Goal: Information Seeking & Learning: Learn about a topic

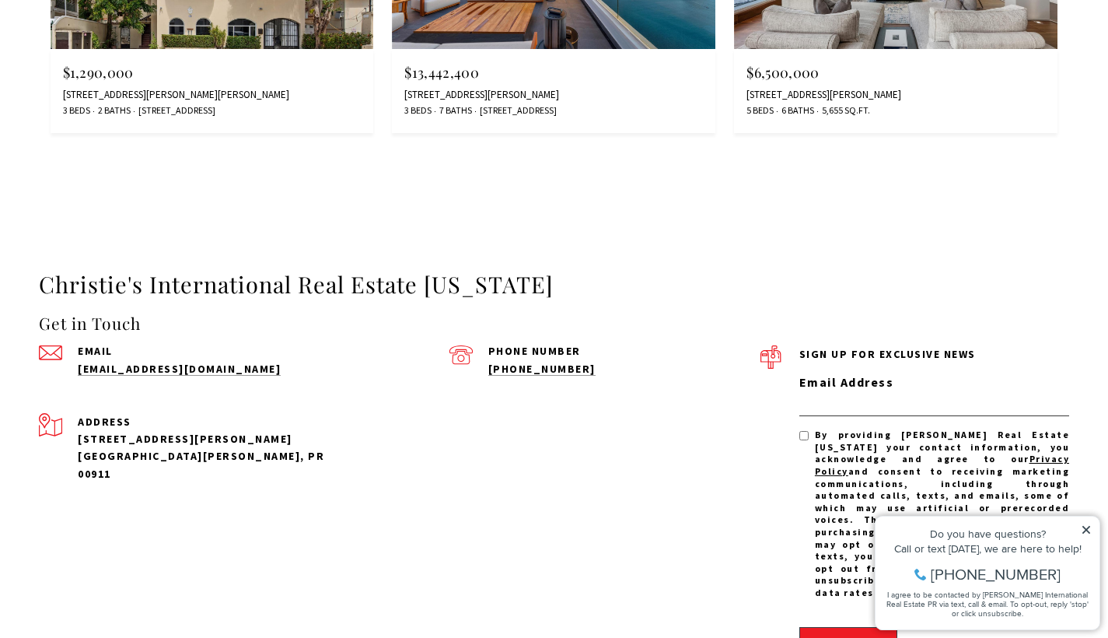
scroll to position [3295, 0]
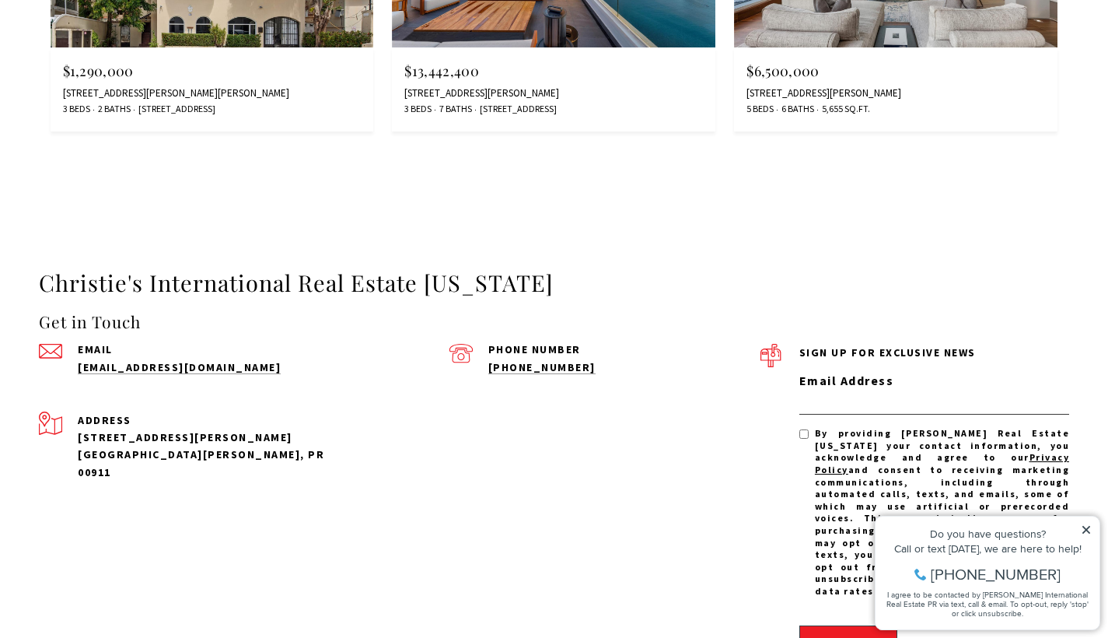
click at [1086, 526] on icon at bounding box center [1086, 529] width 11 height 11
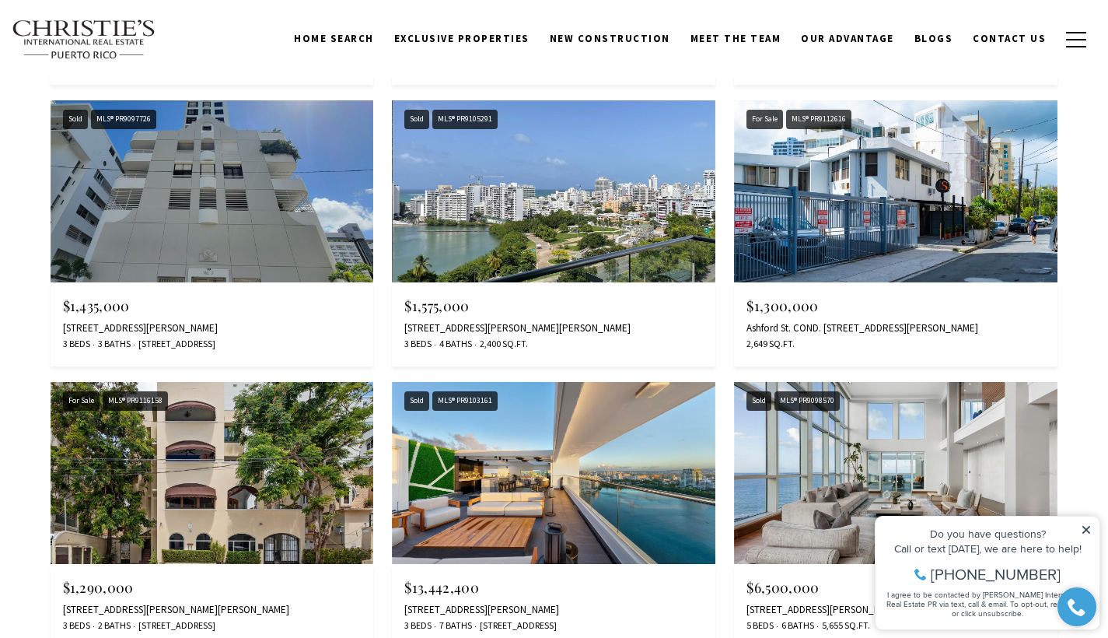
scroll to position [2776, 0]
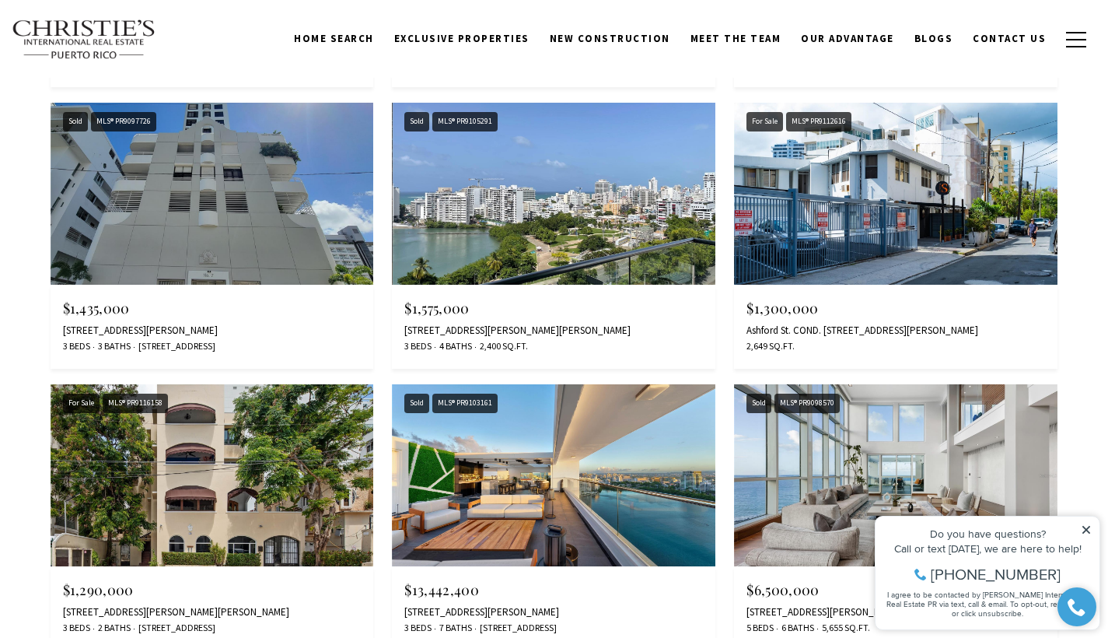
click at [243, 449] on img at bounding box center [212, 475] width 323 height 182
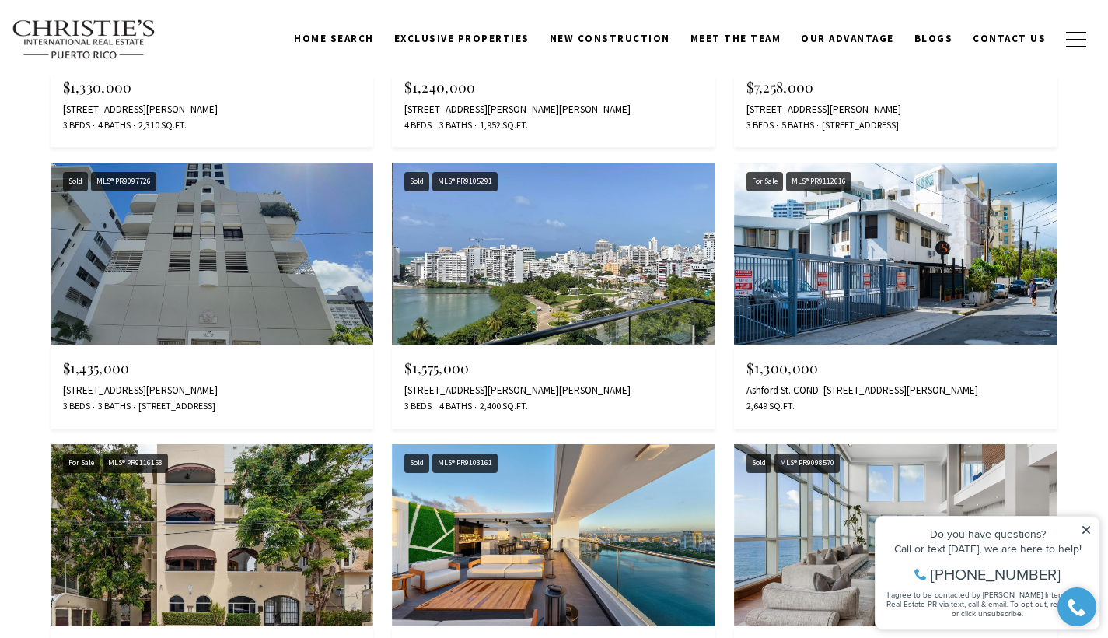
scroll to position [2715, 0]
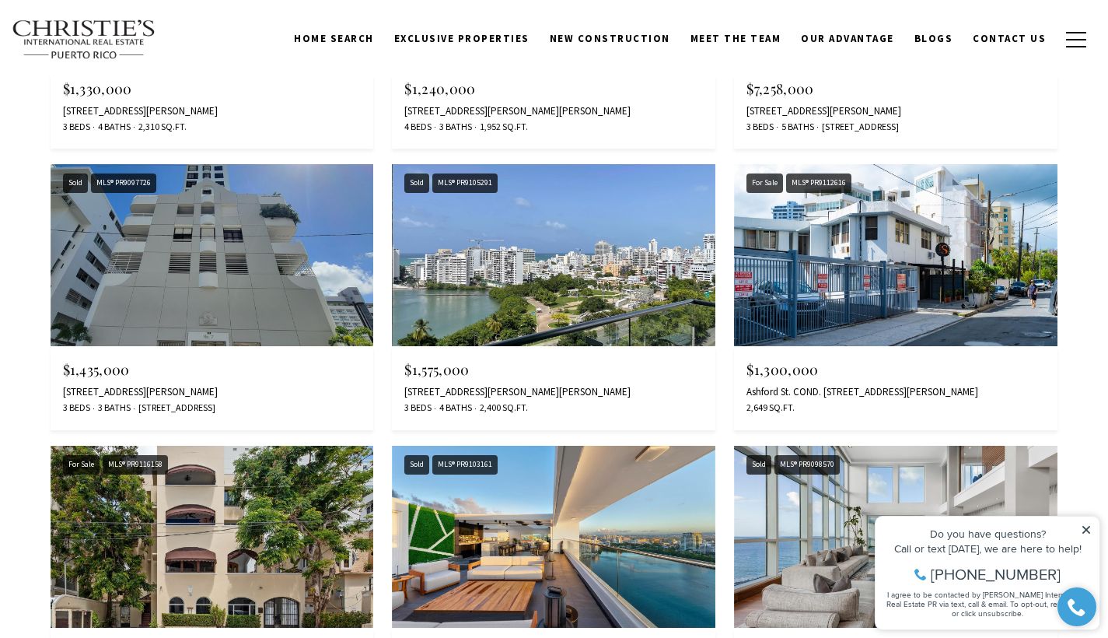
click at [883, 276] on img at bounding box center [895, 255] width 323 height 182
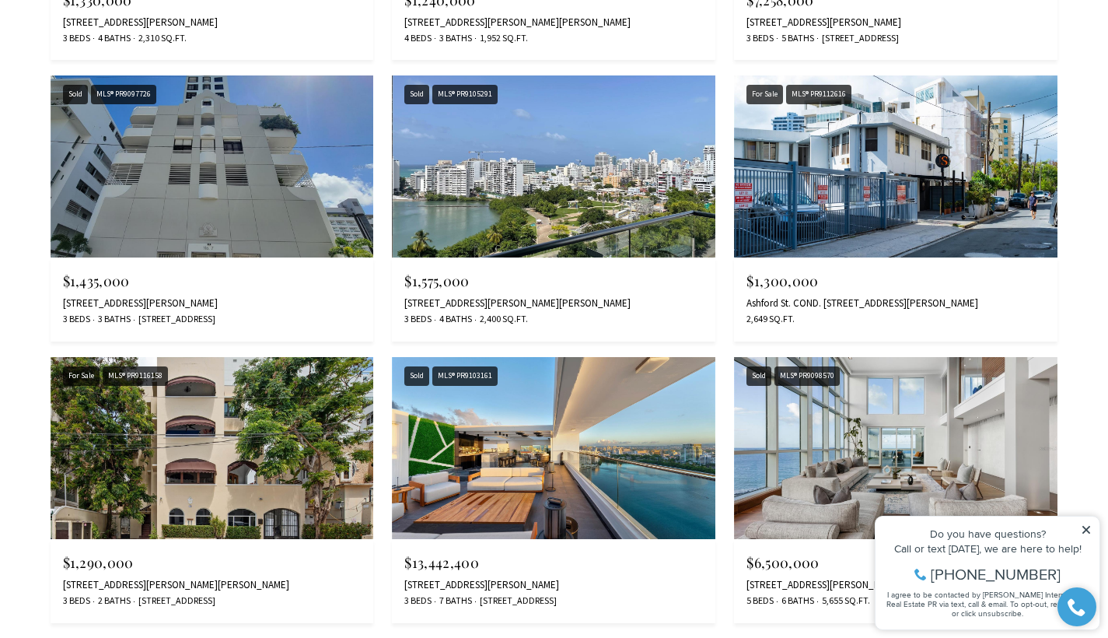
scroll to position [2811, 0]
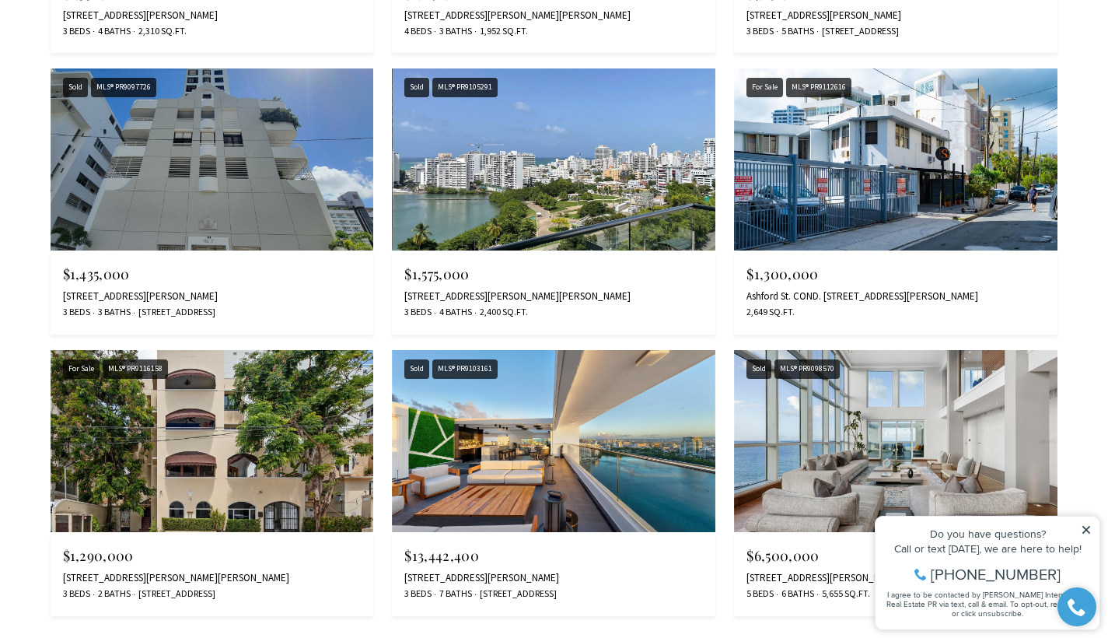
click at [538, 152] on img at bounding box center [553, 159] width 323 height 182
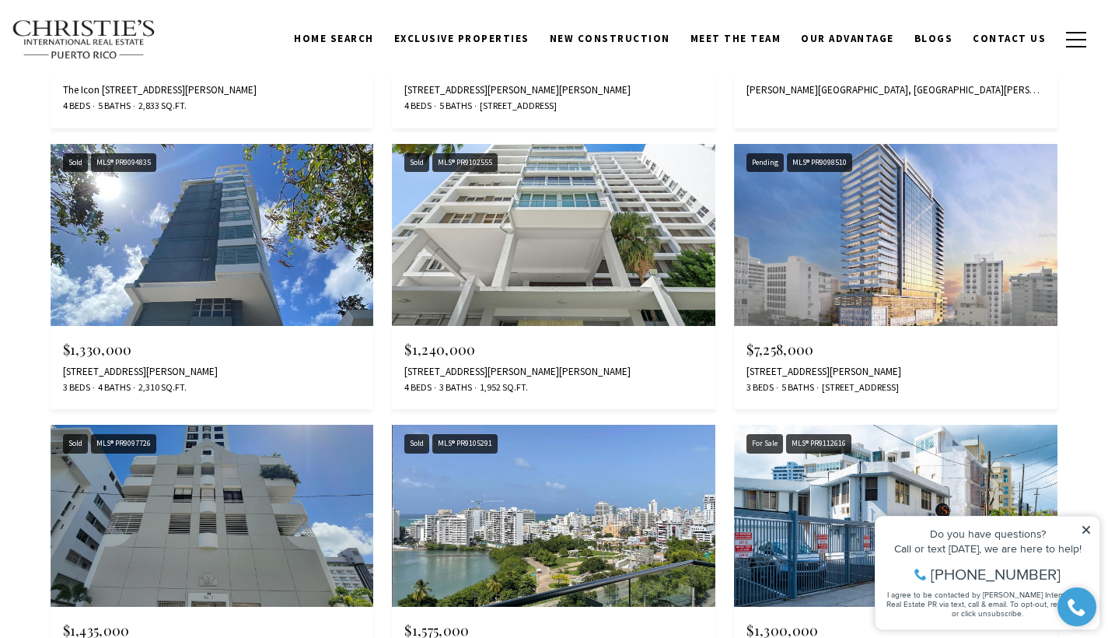
scroll to position [2449, 0]
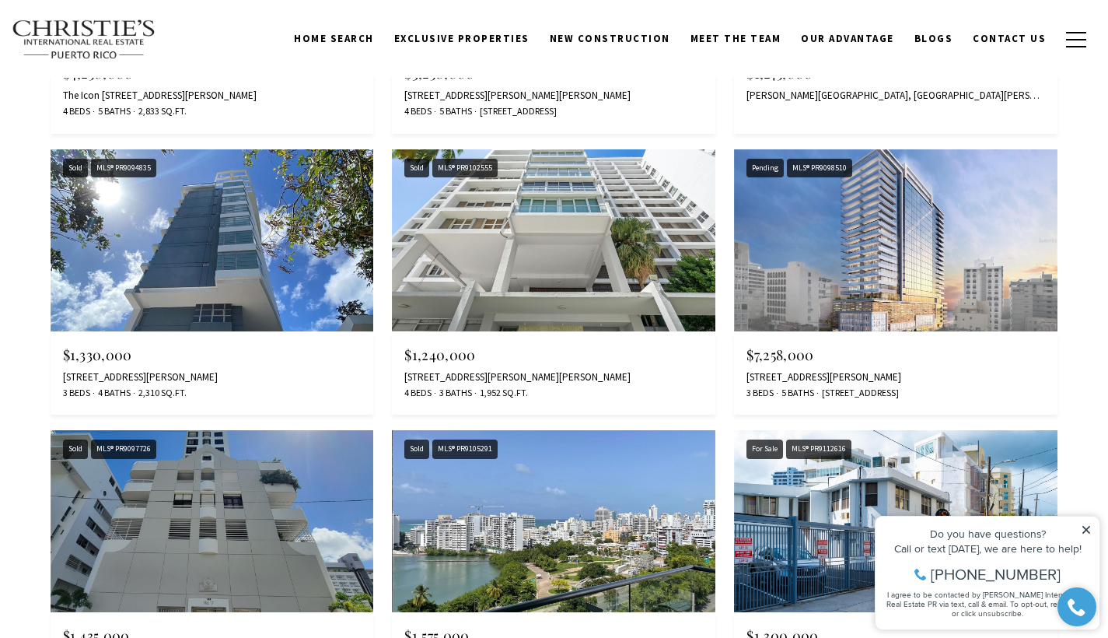
click at [566, 232] on img at bounding box center [553, 240] width 323 height 182
click at [218, 243] on img at bounding box center [212, 240] width 323 height 182
click at [533, 256] on img at bounding box center [553, 240] width 323 height 182
click at [510, 250] on img at bounding box center [553, 240] width 323 height 182
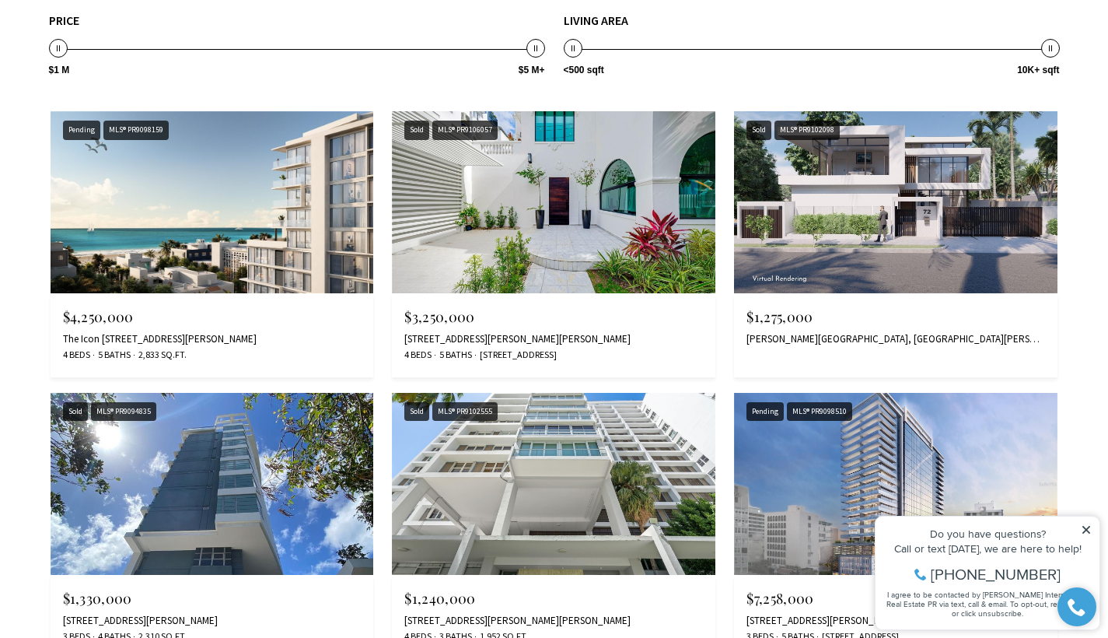
scroll to position [2213, 0]
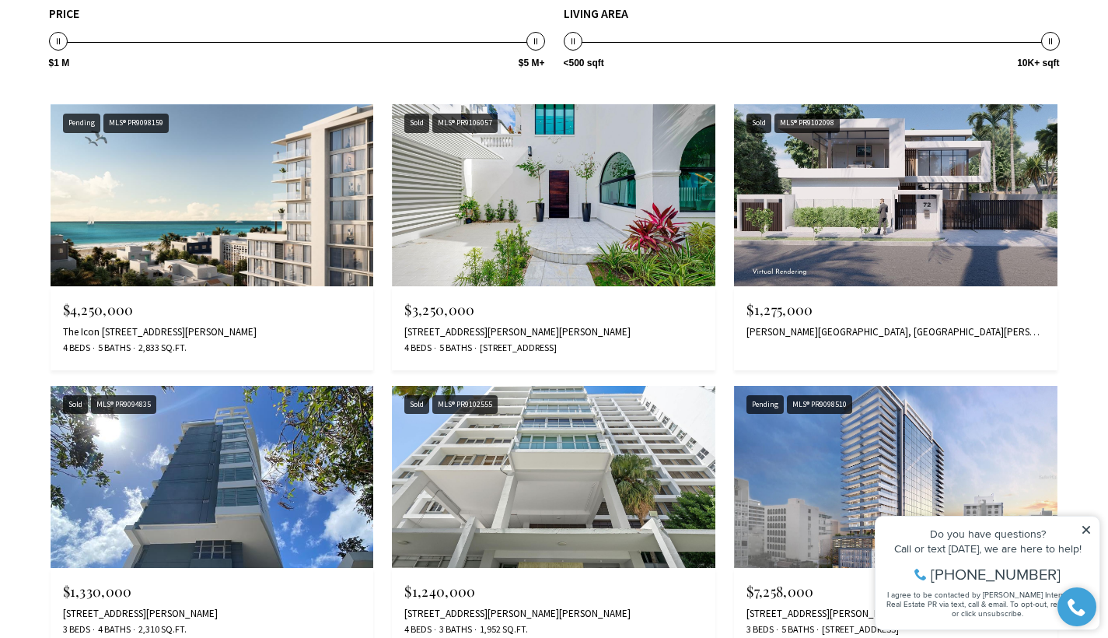
click at [893, 185] on img at bounding box center [895, 195] width 323 height 182
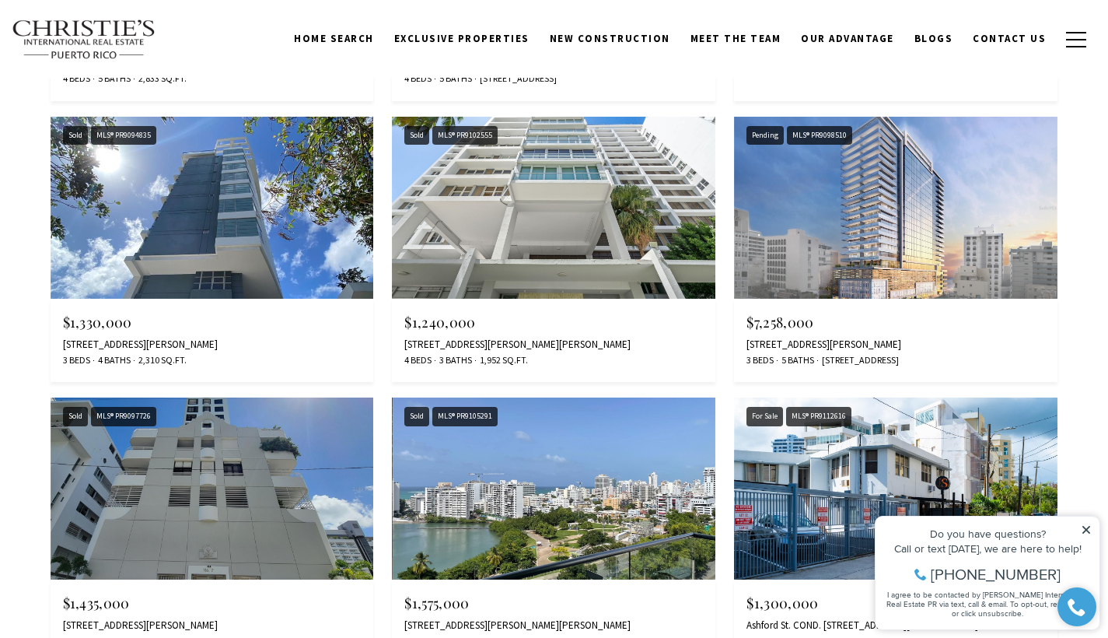
scroll to position [2481, 0]
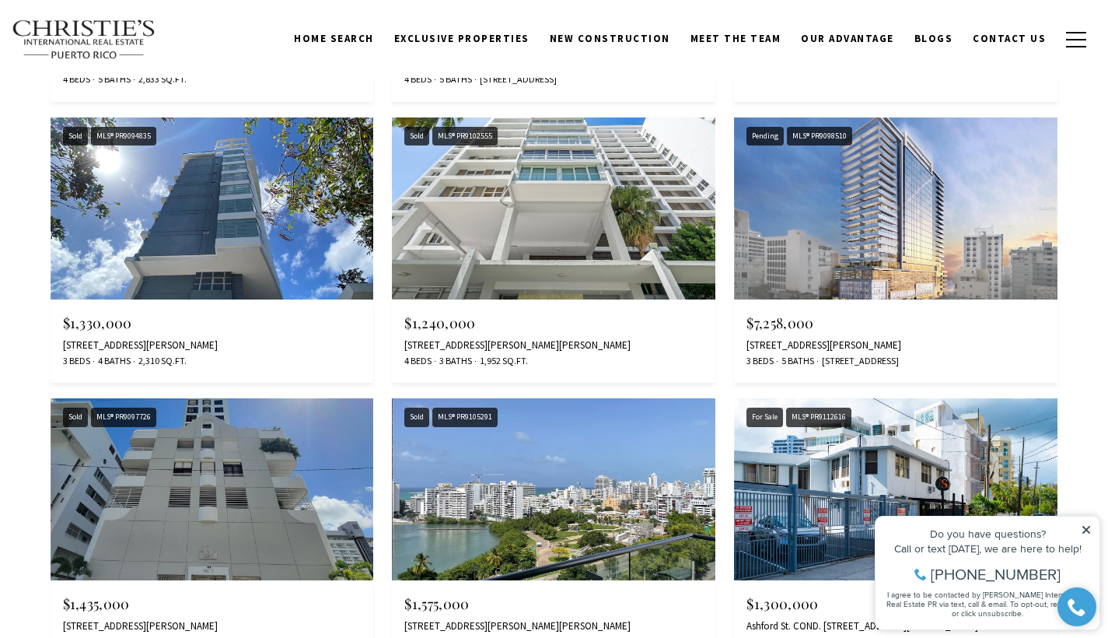
click at [215, 197] on img at bounding box center [212, 208] width 323 height 182
click at [299, 218] on img at bounding box center [212, 208] width 323 height 182
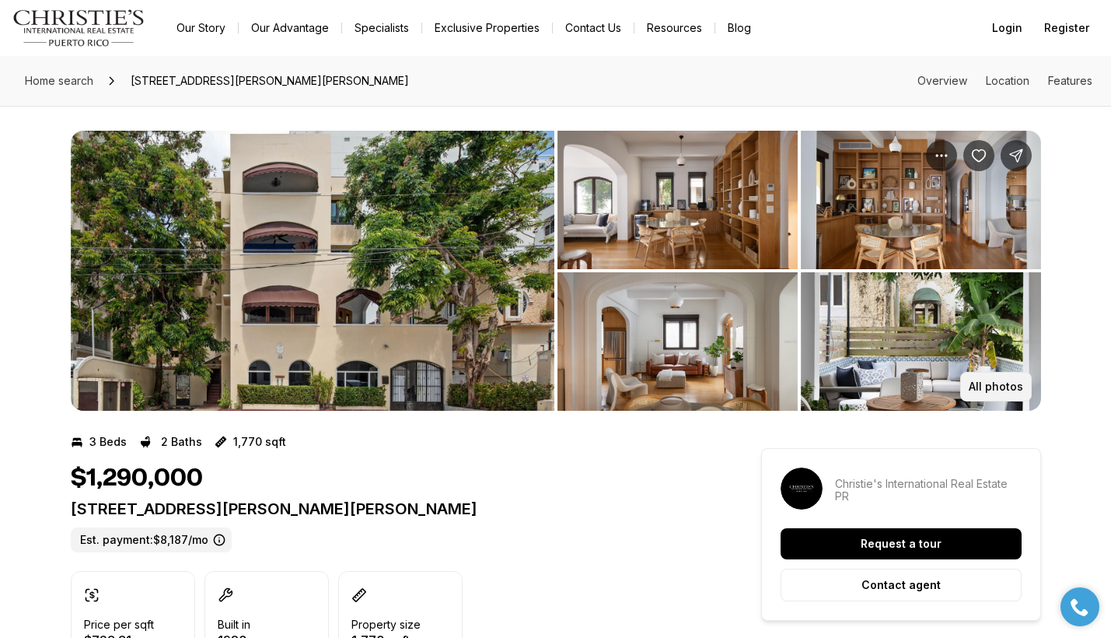
click at [989, 383] on p "All photos" at bounding box center [996, 386] width 54 height 12
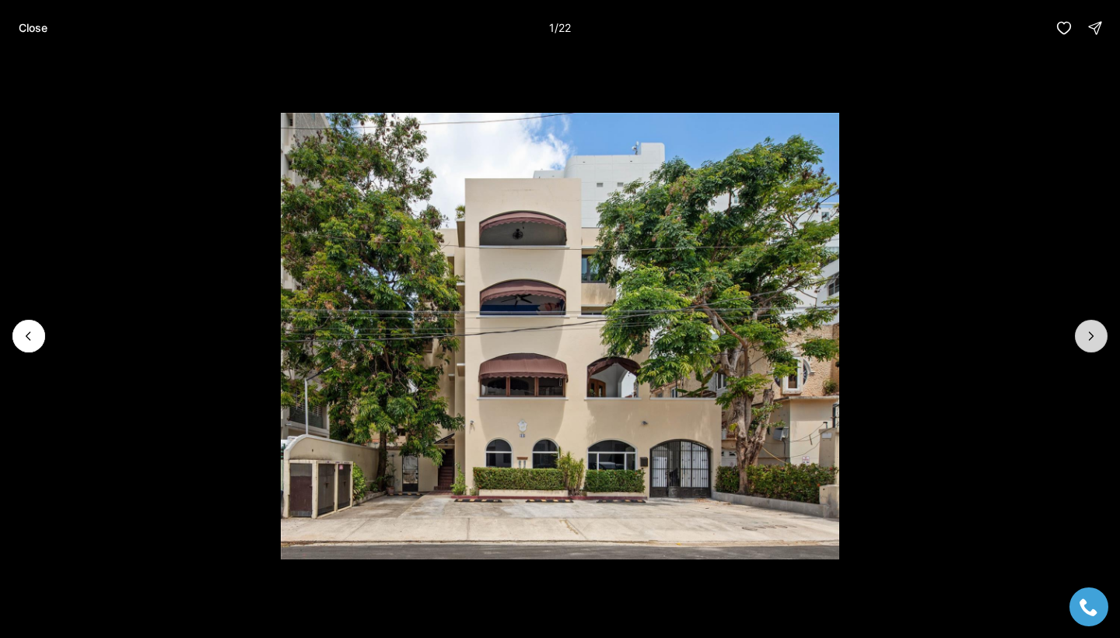
click at [1090, 332] on icon "Next slide" at bounding box center [1091, 336] width 16 height 16
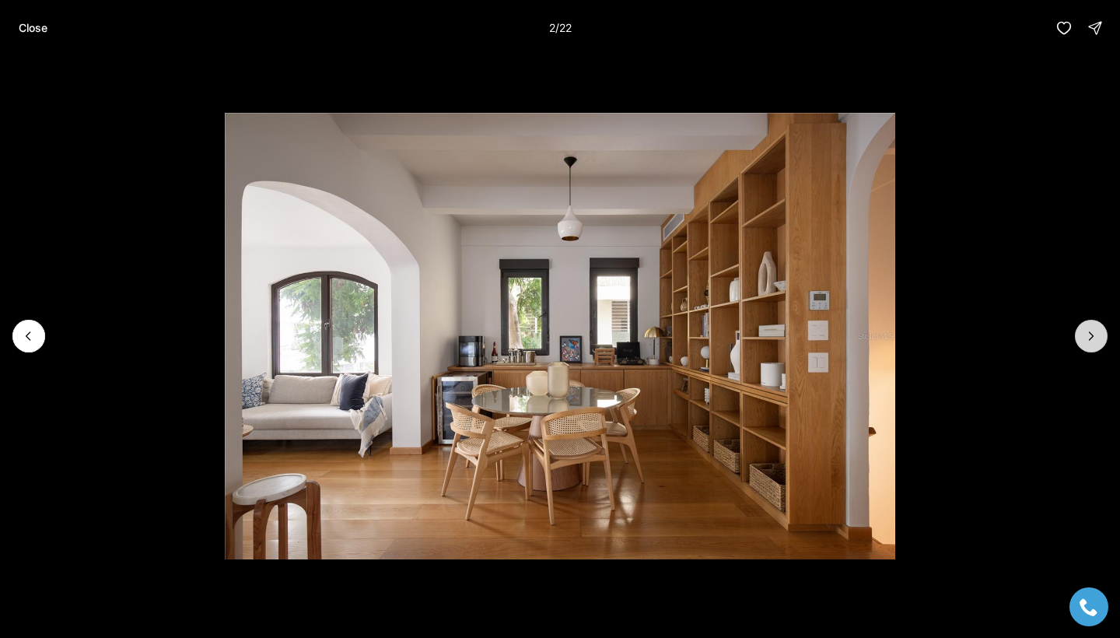
click at [1090, 334] on icon "Next slide" at bounding box center [1091, 336] width 4 height 8
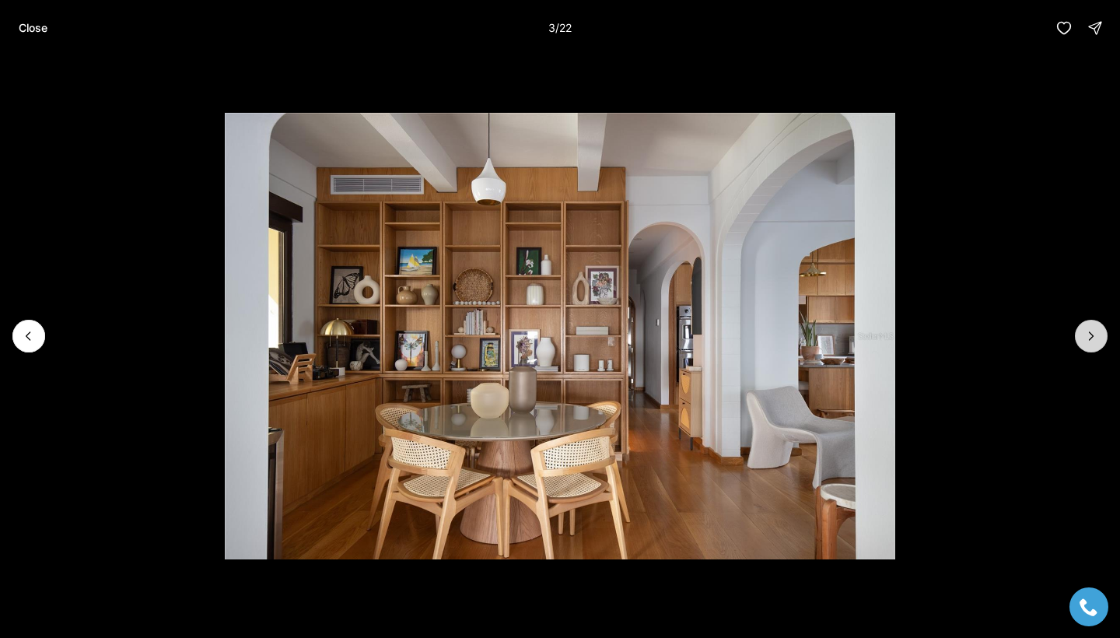
click at [1090, 334] on icon "Next slide" at bounding box center [1091, 336] width 16 height 16
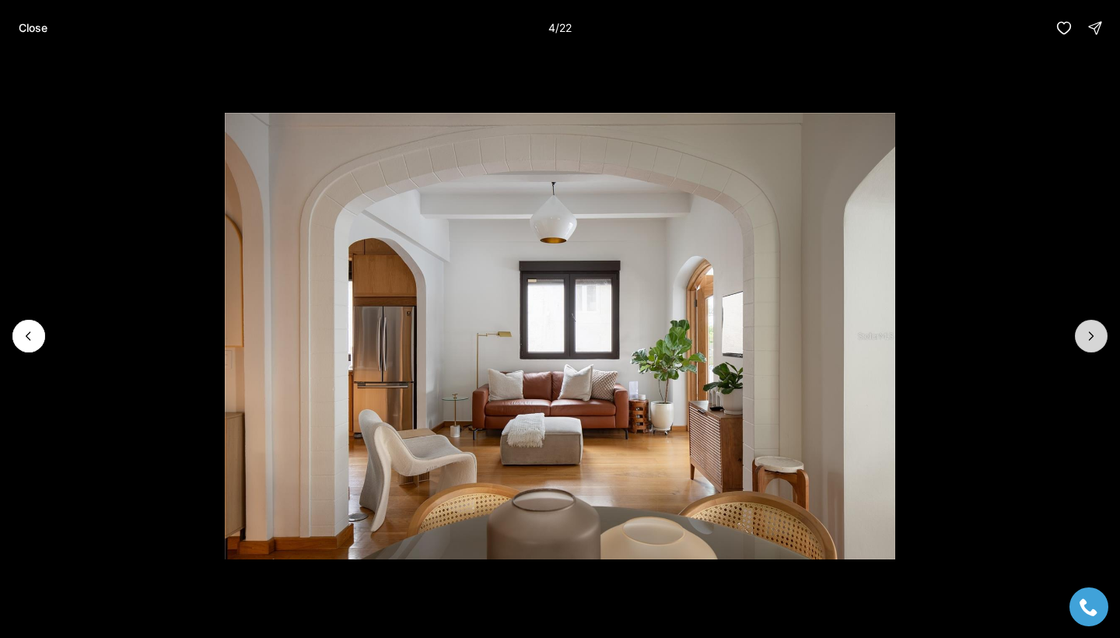
click at [1090, 334] on icon "Next slide" at bounding box center [1091, 336] width 16 height 16
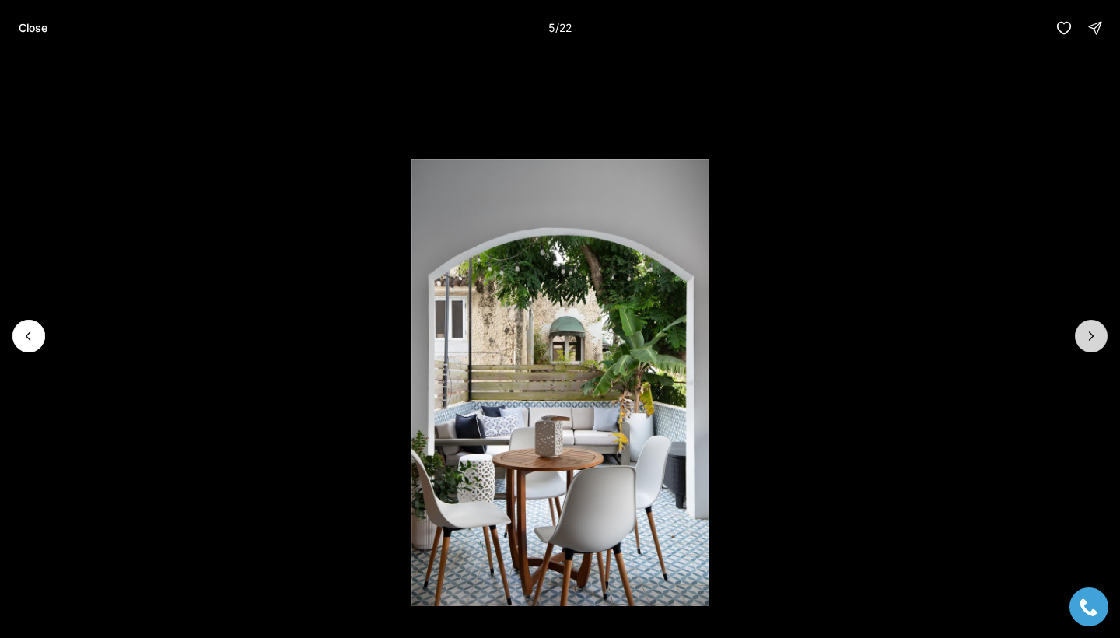
click at [1090, 334] on icon "Next slide" at bounding box center [1091, 336] width 16 height 16
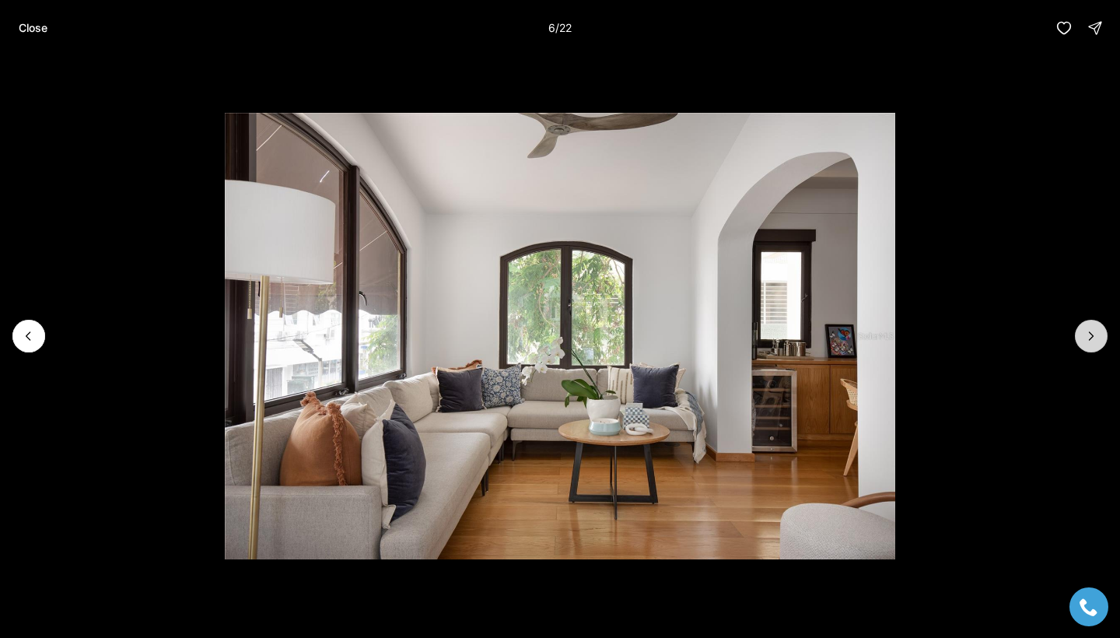
click at [1090, 334] on icon "Next slide" at bounding box center [1091, 336] width 16 height 16
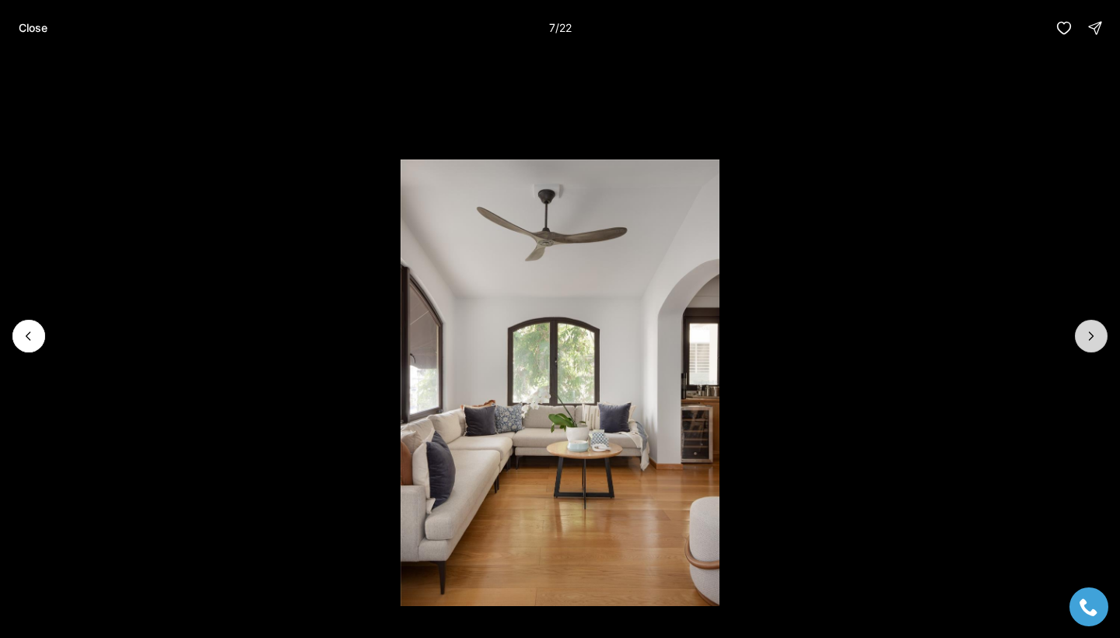
click at [1090, 334] on icon "Next slide" at bounding box center [1091, 336] width 16 height 16
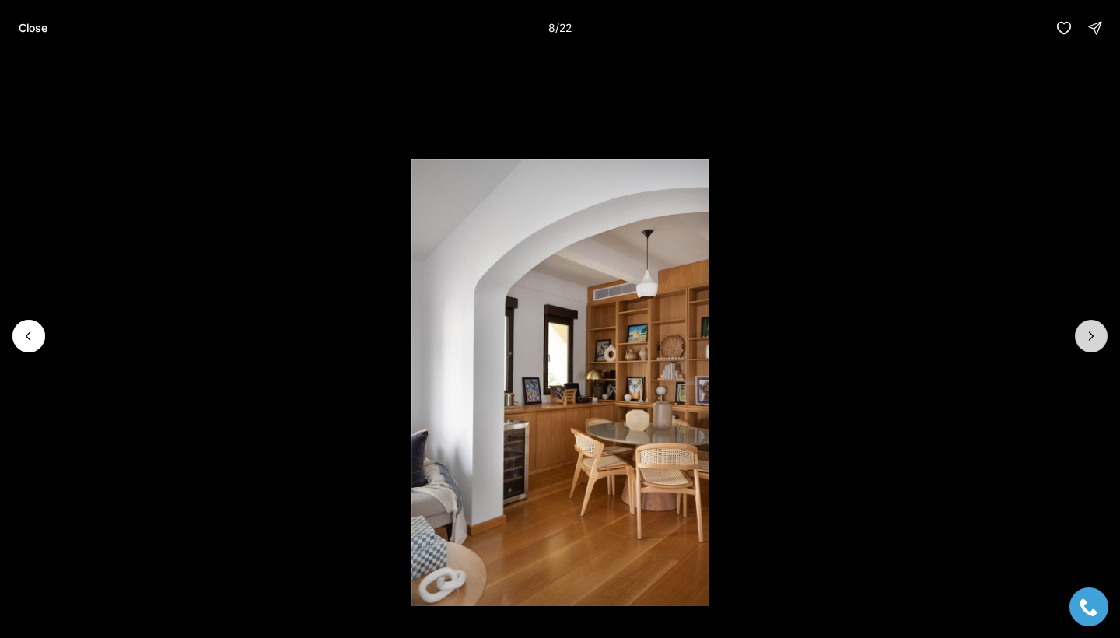
click at [1090, 334] on icon "Next slide" at bounding box center [1091, 336] width 16 height 16
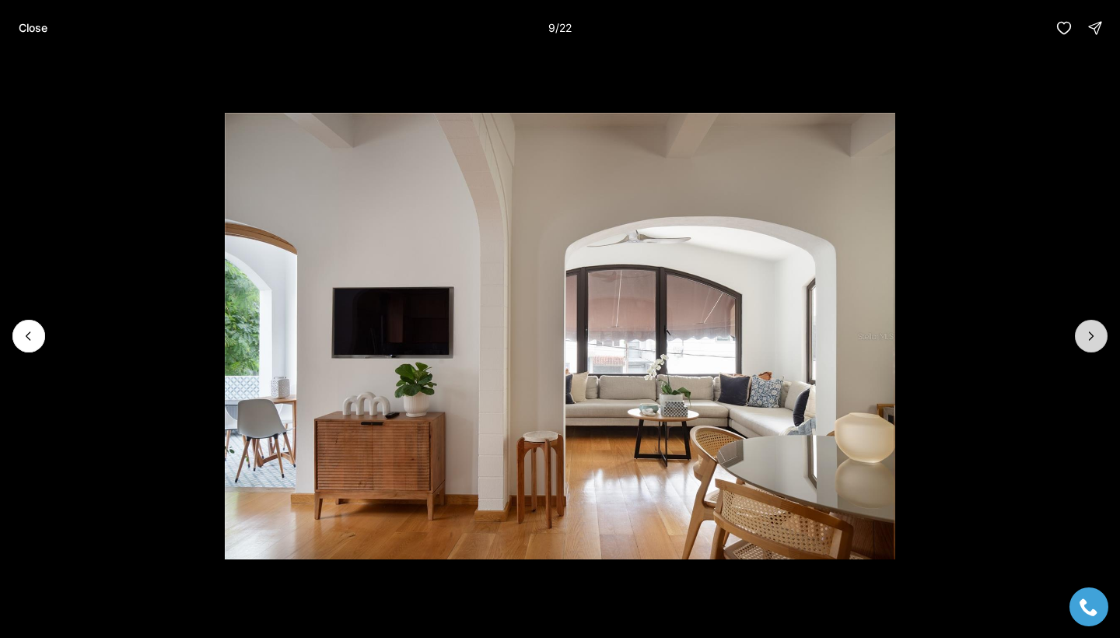
click at [1090, 334] on icon "Next slide" at bounding box center [1091, 336] width 16 height 16
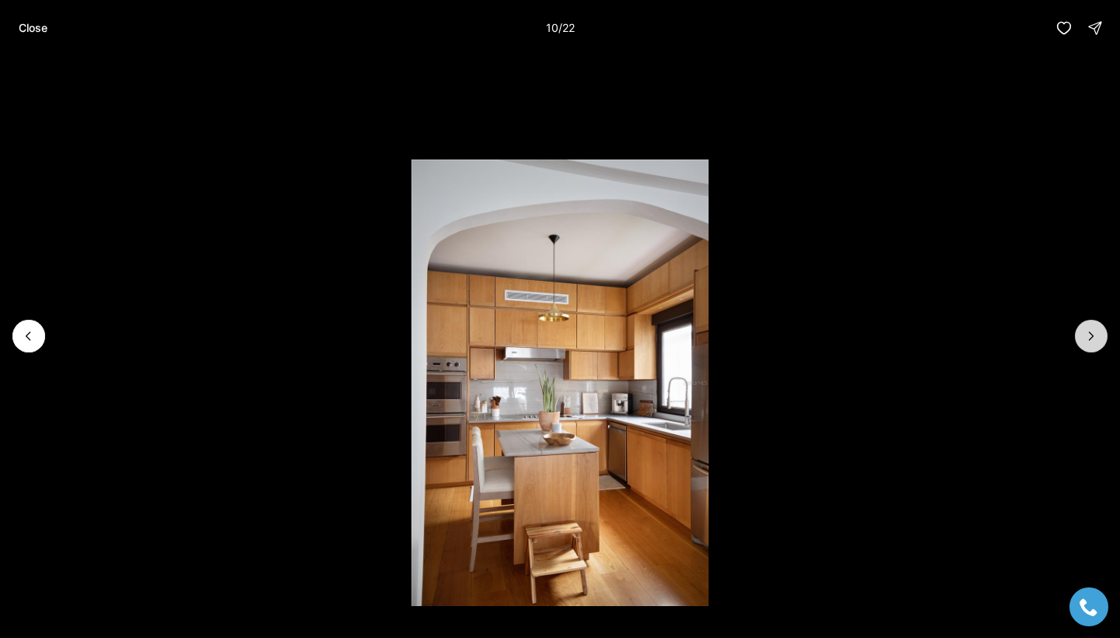
click at [1092, 336] on icon "Next slide" at bounding box center [1091, 336] width 4 height 8
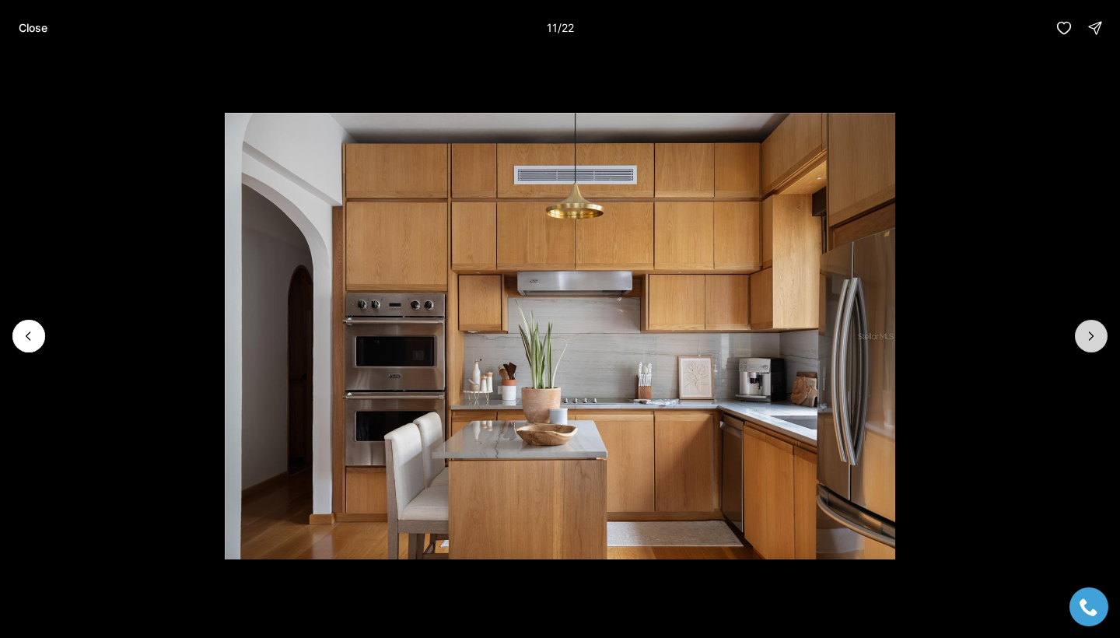
click at [1093, 337] on icon "Next slide" at bounding box center [1091, 336] width 16 height 16
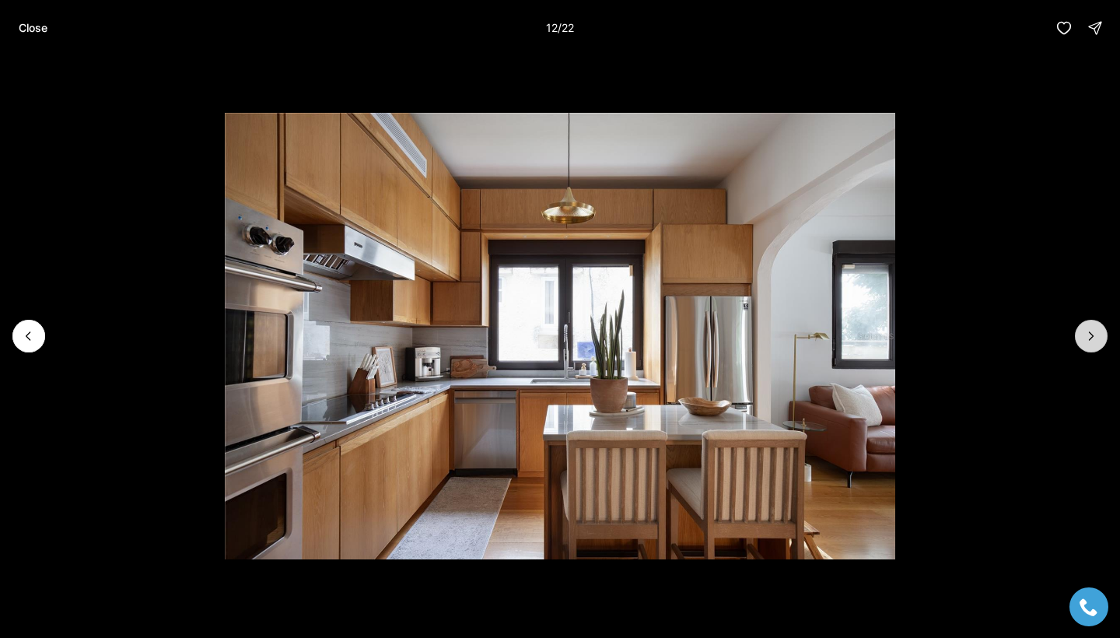
click at [1094, 337] on icon "Next slide" at bounding box center [1091, 336] width 16 height 16
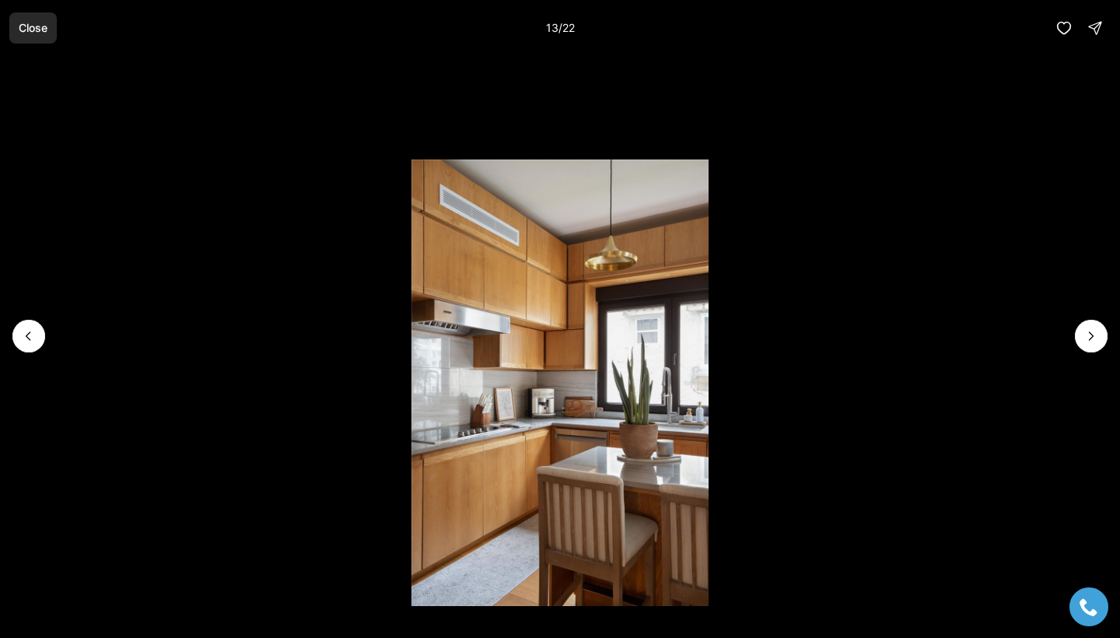
click at [42, 24] on p "Close" at bounding box center [33, 28] width 29 height 12
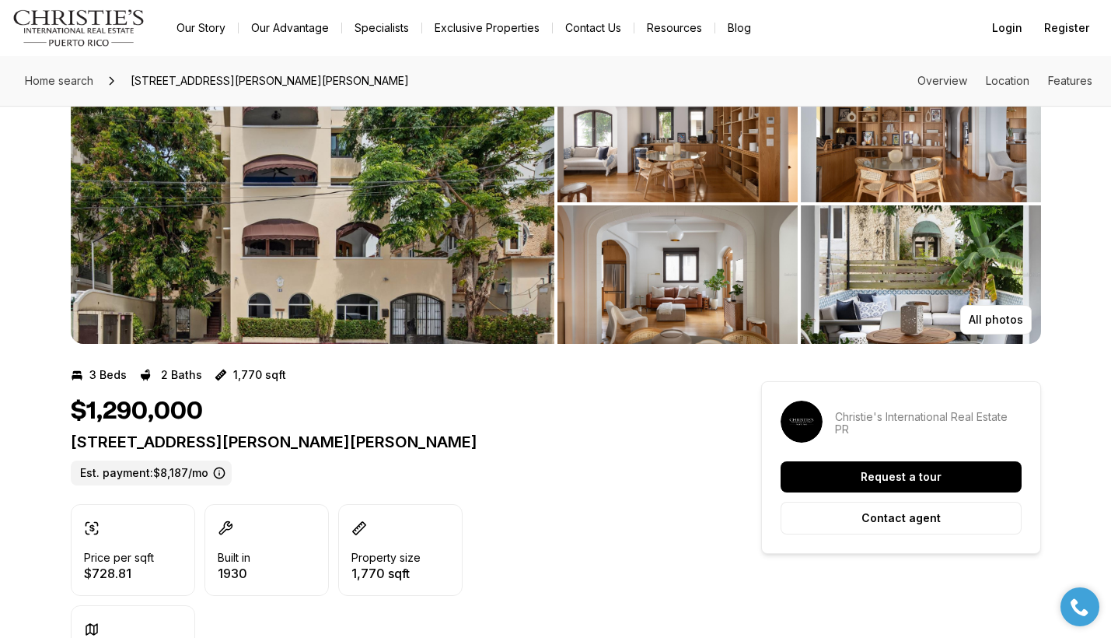
scroll to position [57, 0]
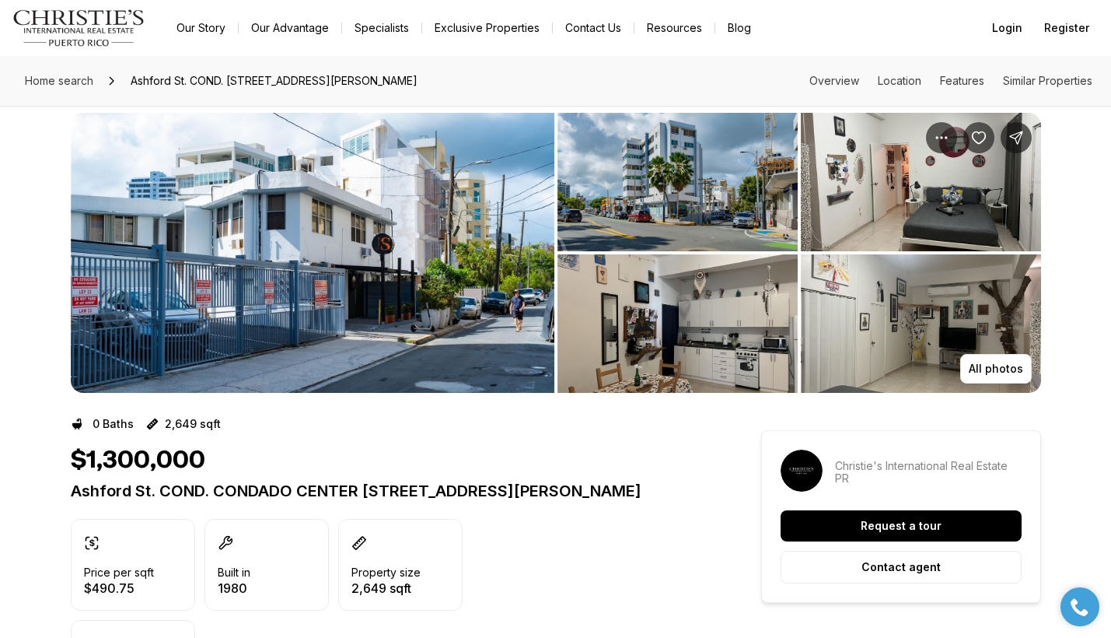
scroll to position [16, 0]
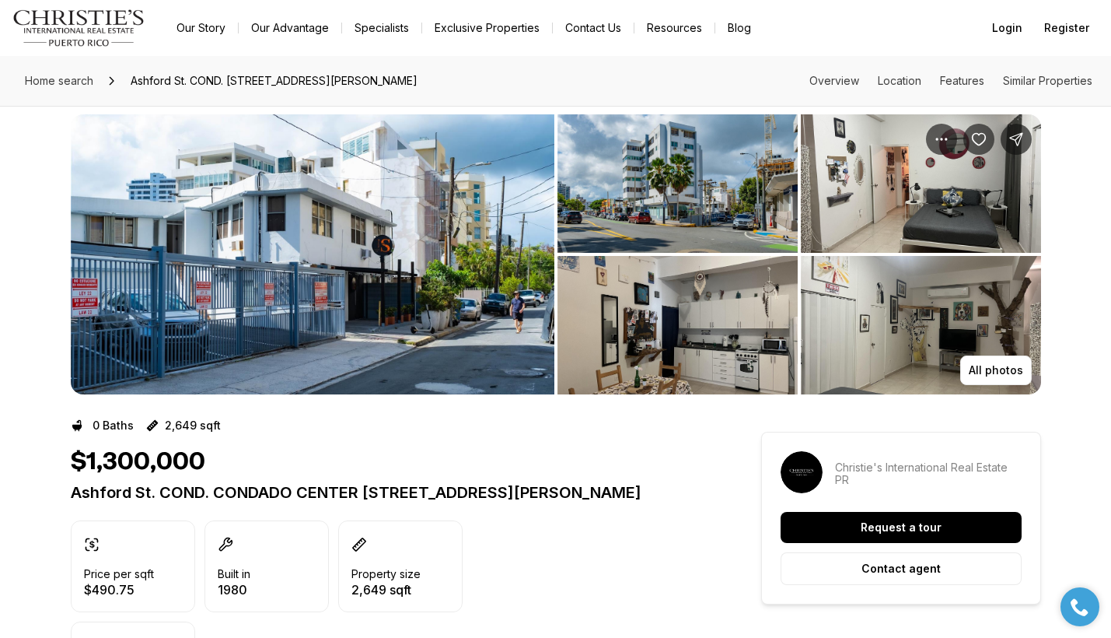
click at [896, 180] on img "View image gallery" at bounding box center [921, 183] width 240 height 138
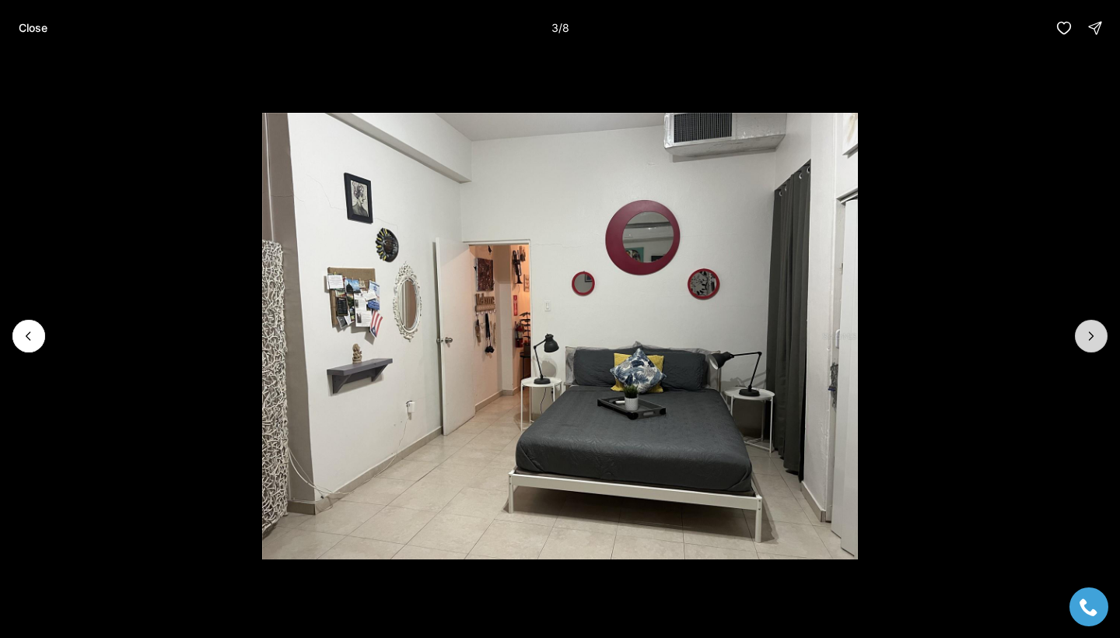
click at [1087, 337] on icon "Next slide" at bounding box center [1091, 336] width 16 height 16
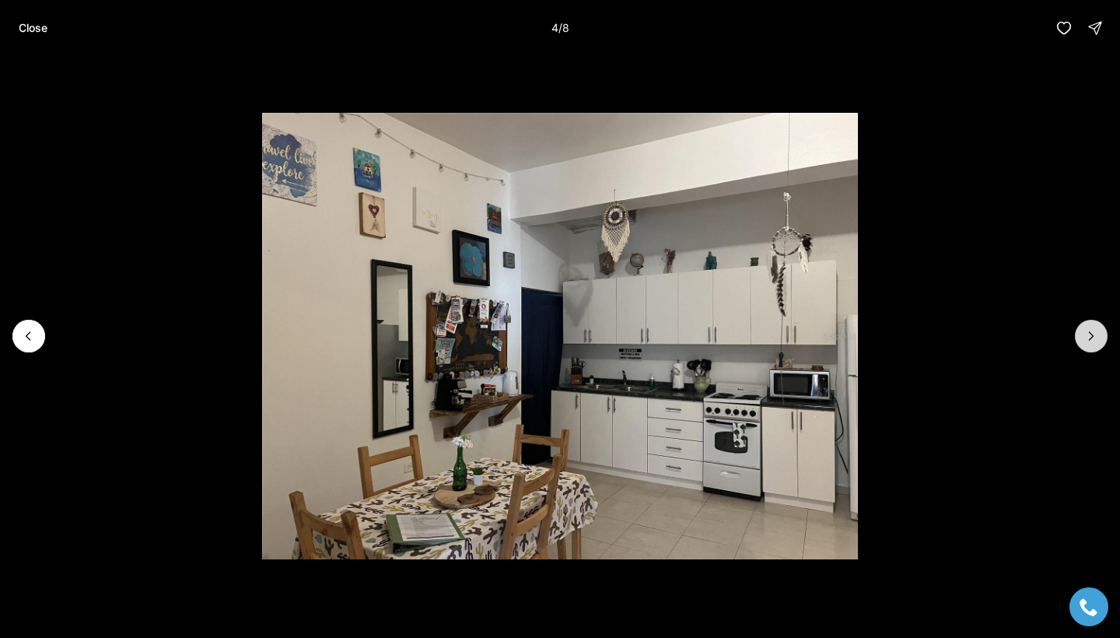
click at [1087, 337] on icon "Next slide" at bounding box center [1091, 336] width 16 height 16
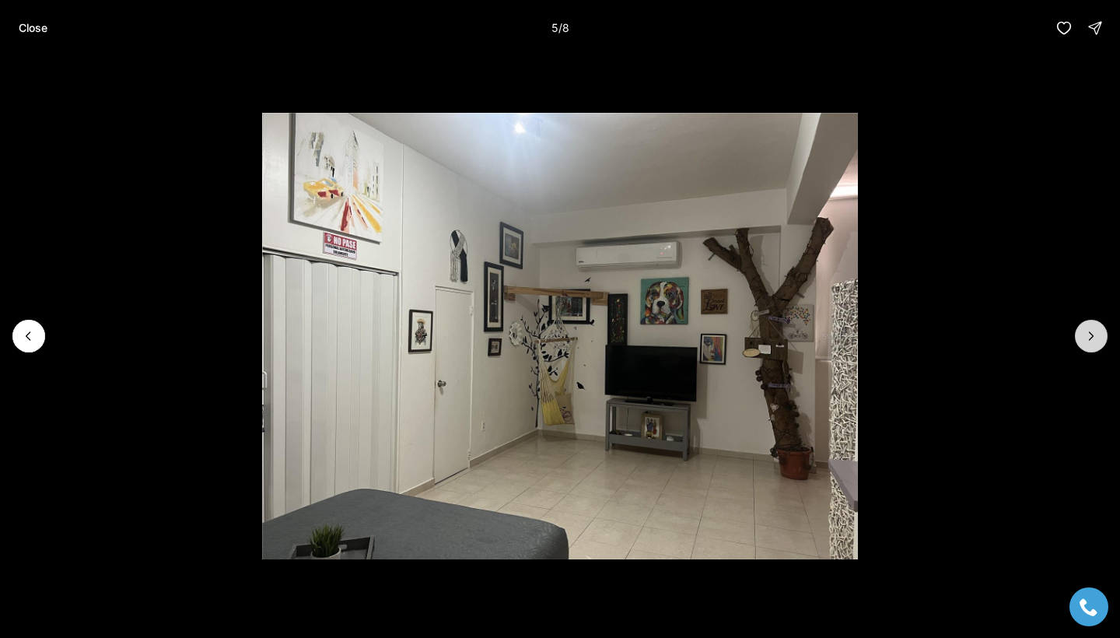
click at [1087, 337] on icon "Next slide" at bounding box center [1091, 336] width 16 height 16
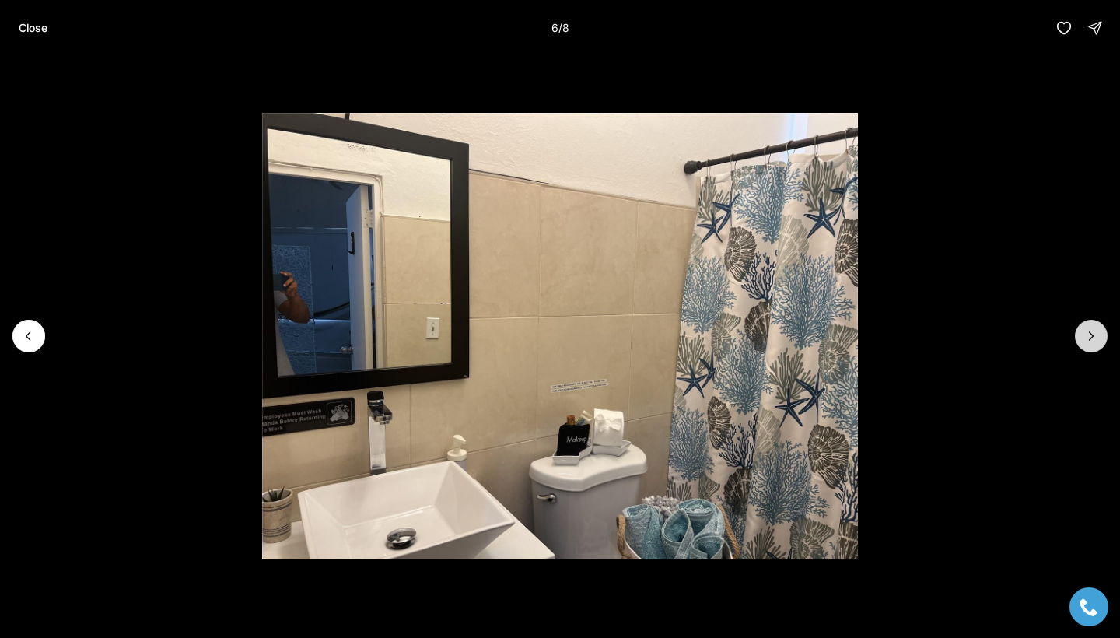
click at [1087, 337] on icon "Next slide" at bounding box center [1091, 336] width 16 height 16
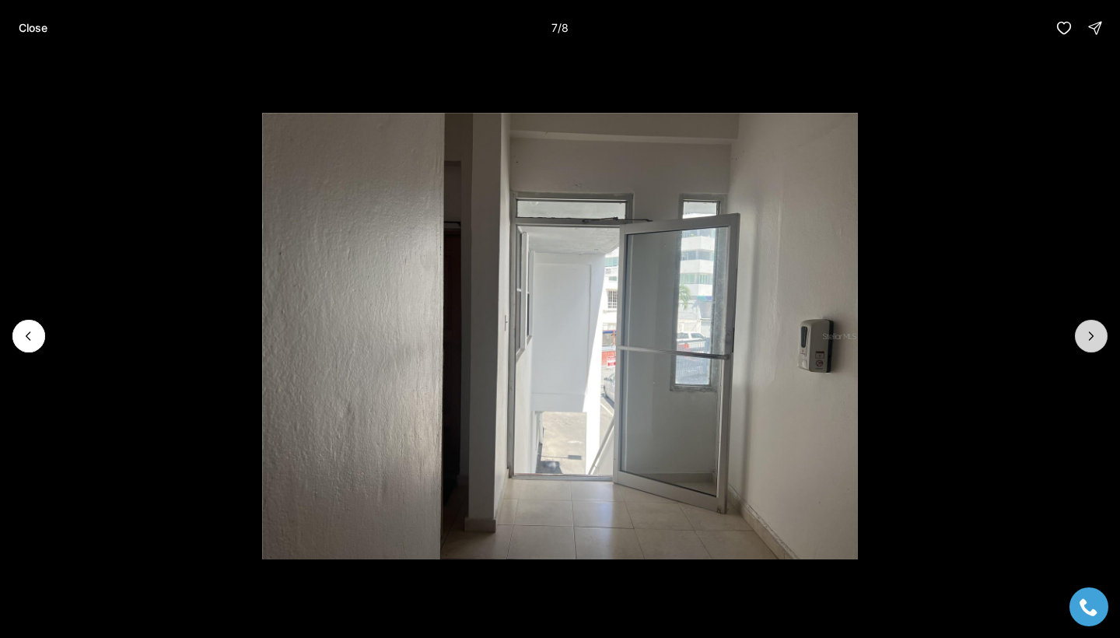
click at [1087, 337] on icon "Next slide" at bounding box center [1091, 336] width 16 height 16
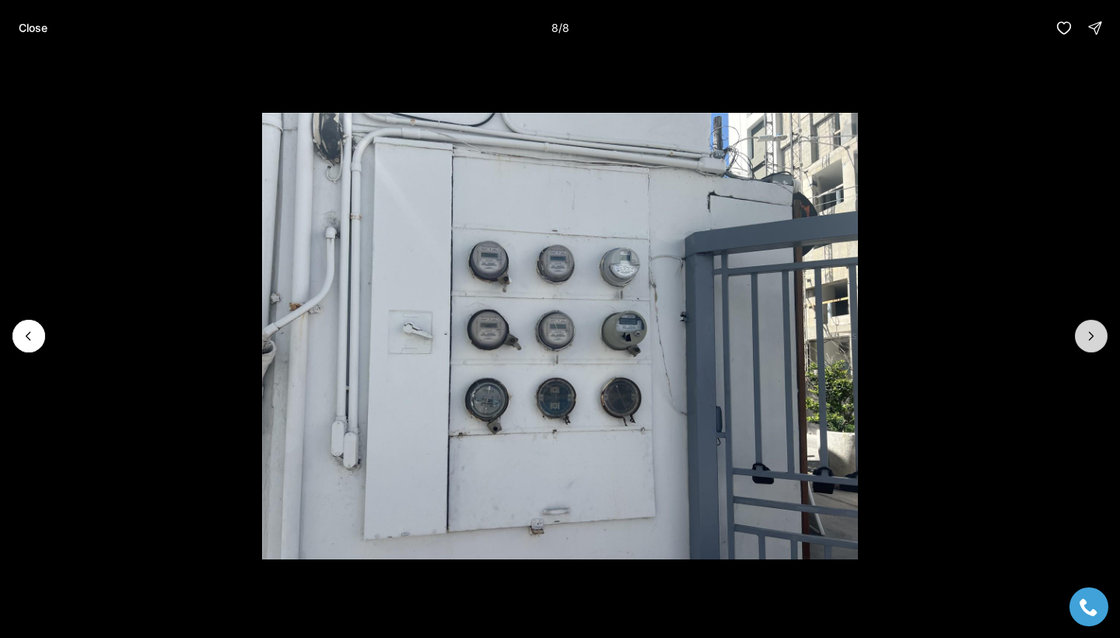
click at [1087, 337] on div at bounding box center [1090, 336] width 33 height 33
click at [31, 22] on p "Close" at bounding box center [33, 28] width 29 height 12
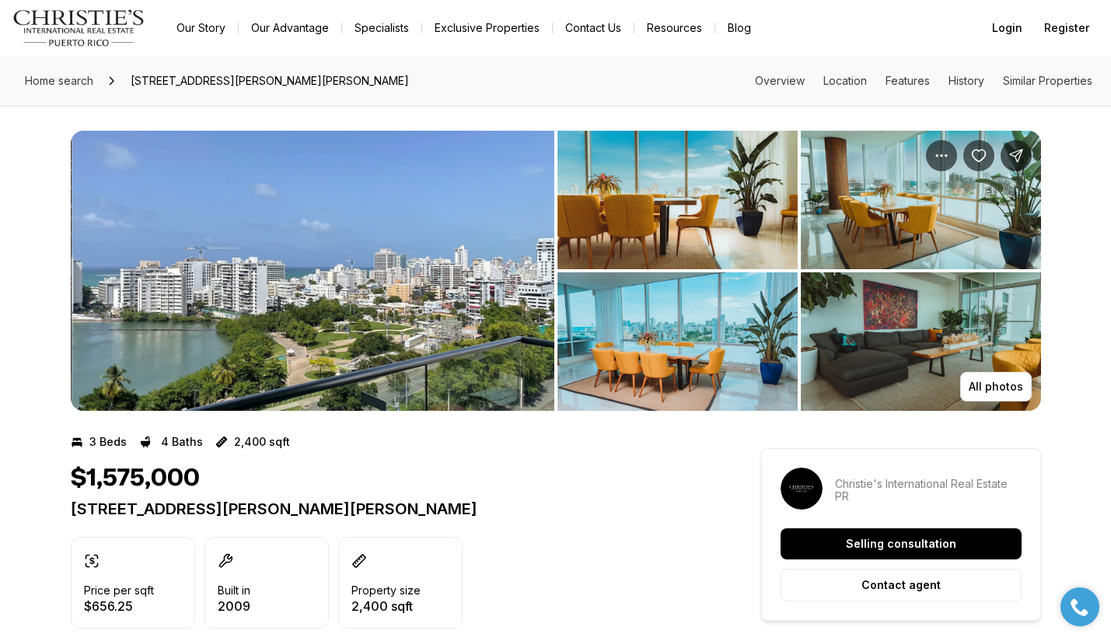
click at [480, 279] on img "View image gallery" at bounding box center [313, 271] width 484 height 280
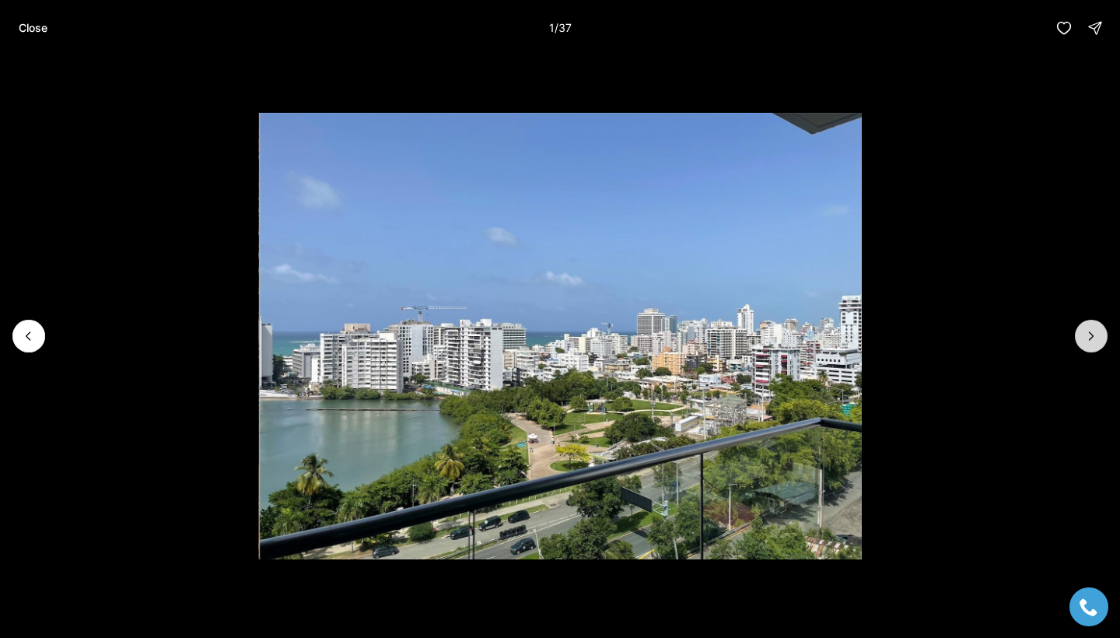
click at [1092, 338] on icon "Next slide" at bounding box center [1091, 336] width 16 height 16
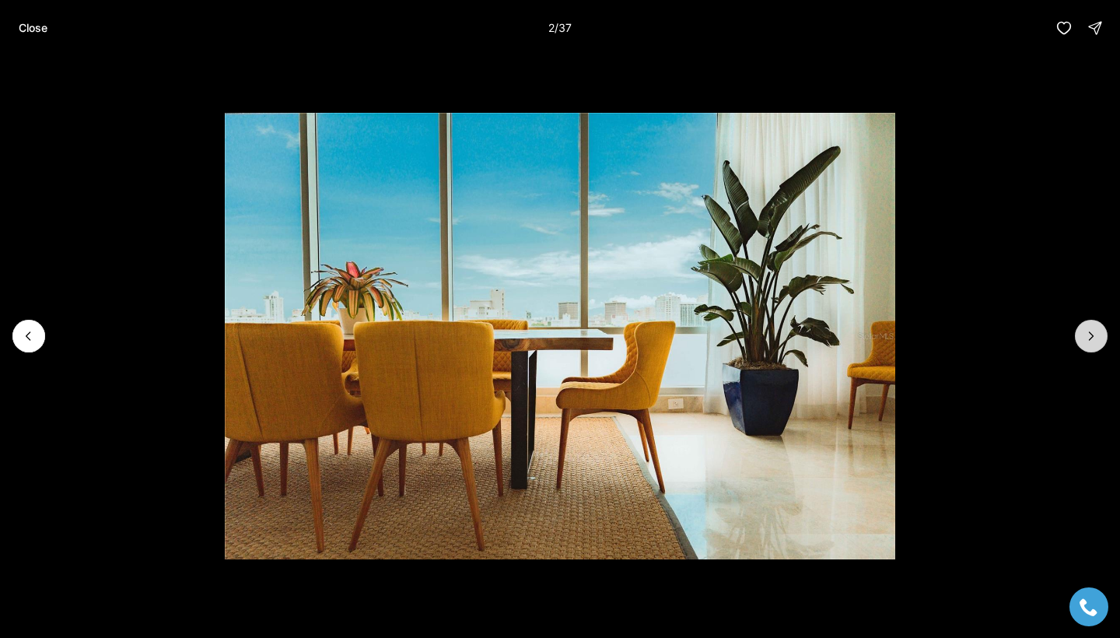
click at [1092, 338] on icon "Next slide" at bounding box center [1091, 336] width 16 height 16
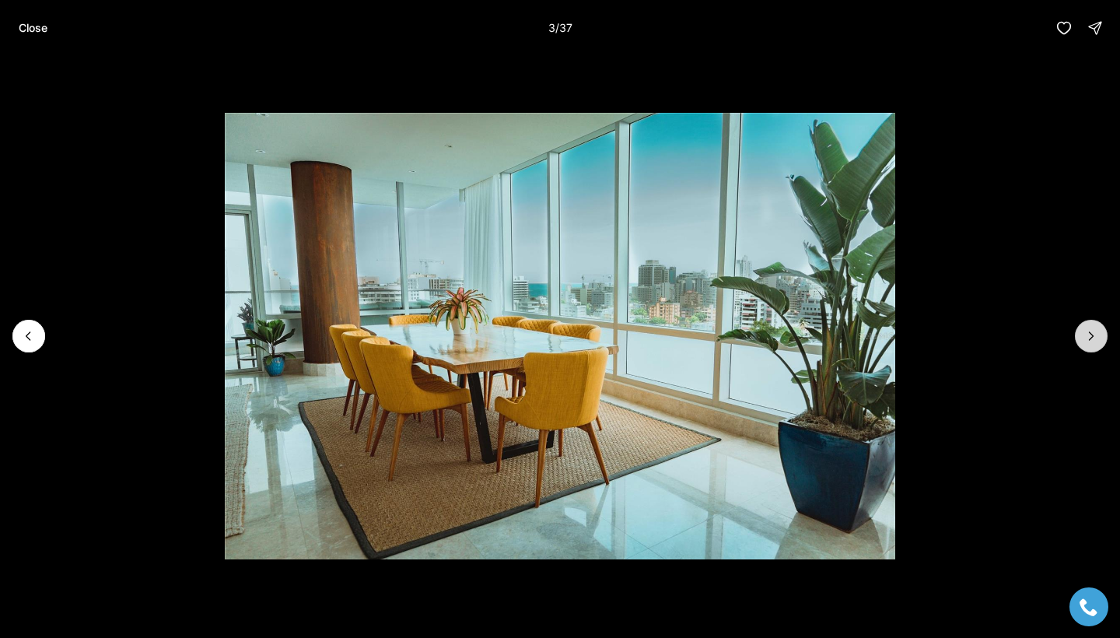
click at [1092, 338] on icon "Next slide" at bounding box center [1091, 336] width 16 height 16
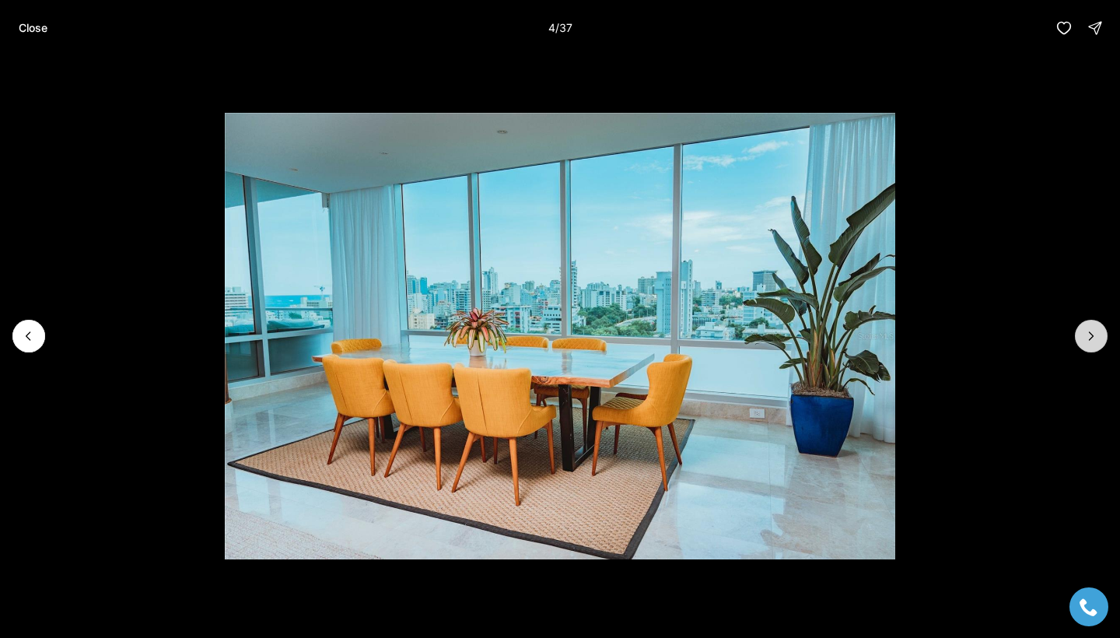
click at [1092, 338] on icon "Next slide" at bounding box center [1091, 336] width 16 height 16
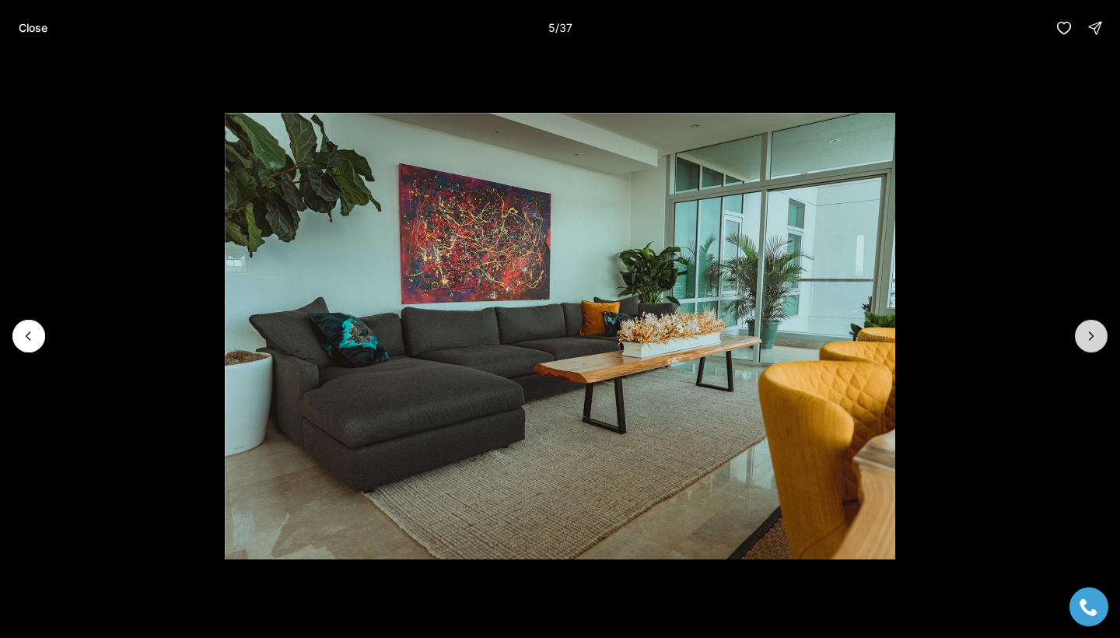
click at [1092, 338] on icon "Next slide" at bounding box center [1091, 336] width 16 height 16
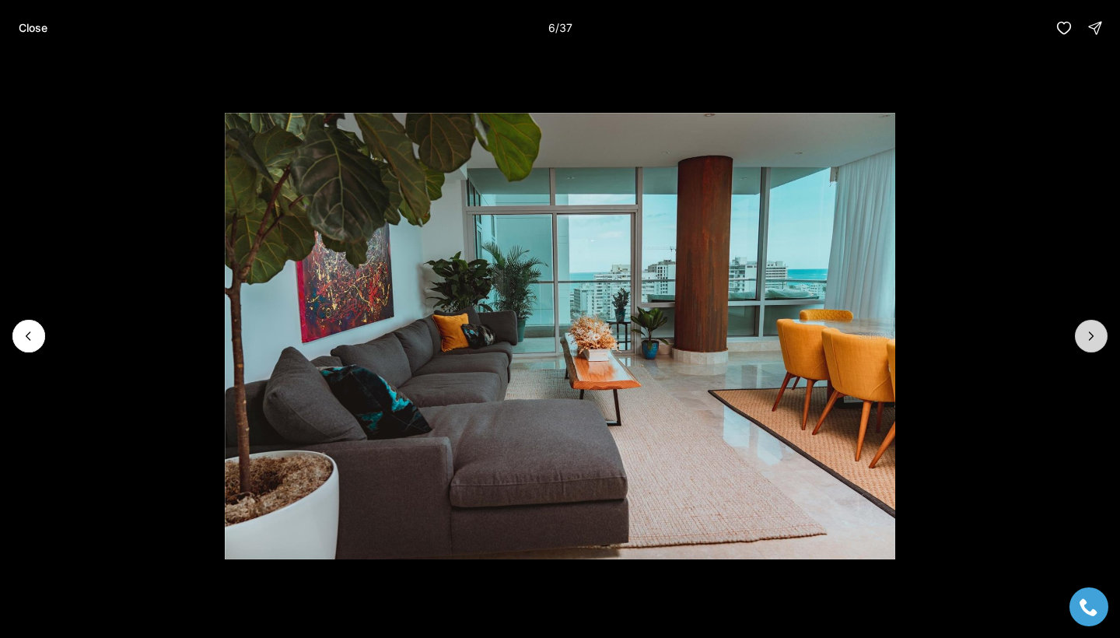
click at [1092, 338] on icon "Next slide" at bounding box center [1091, 336] width 16 height 16
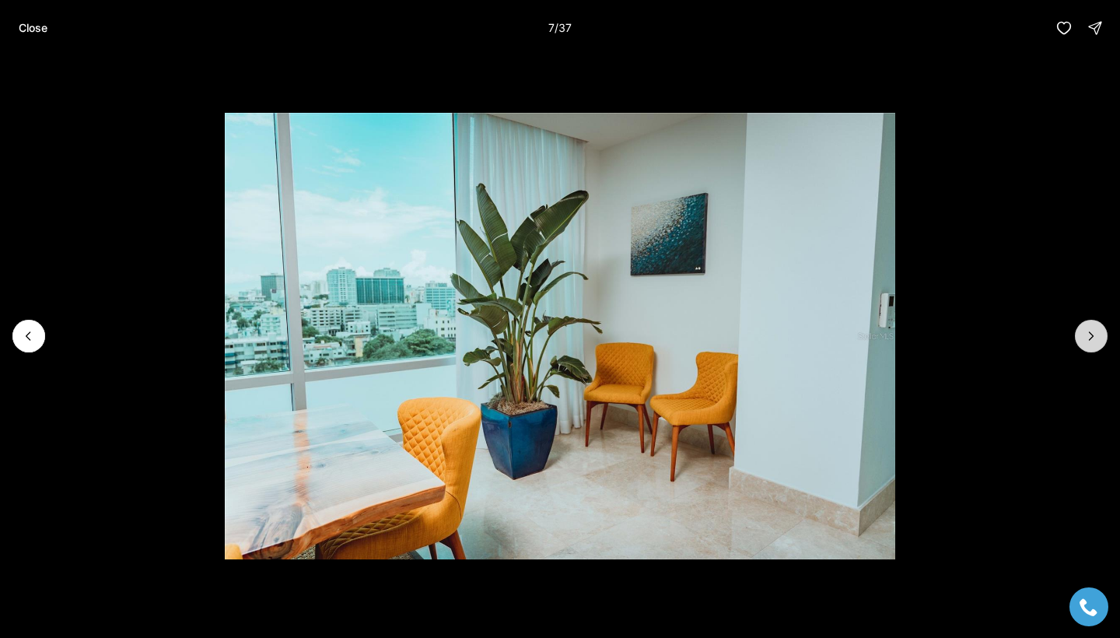
click at [1092, 338] on icon "Next slide" at bounding box center [1091, 336] width 16 height 16
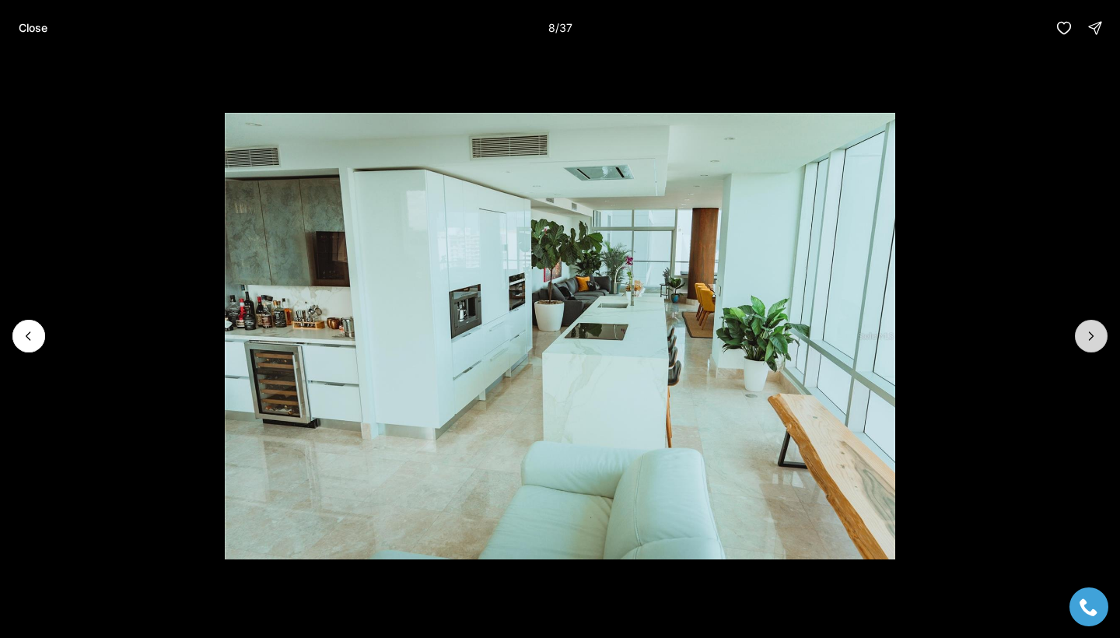
click at [1092, 337] on icon "Next slide" at bounding box center [1091, 336] width 4 height 8
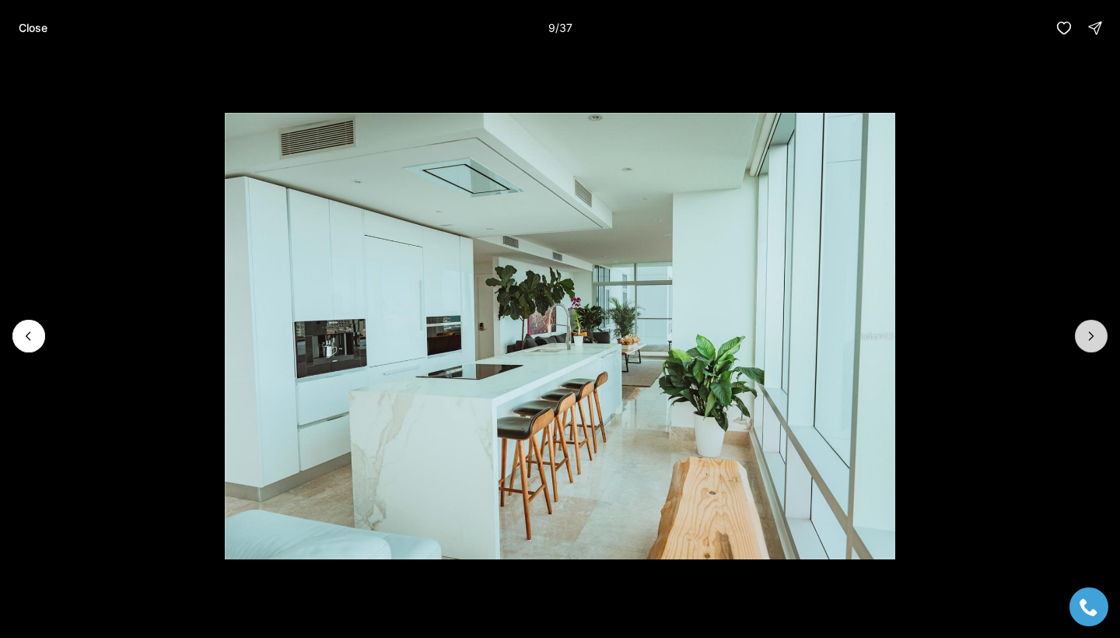
click at [1092, 337] on icon "Next slide" at bounding box center [1091, 336] width 4 height 8
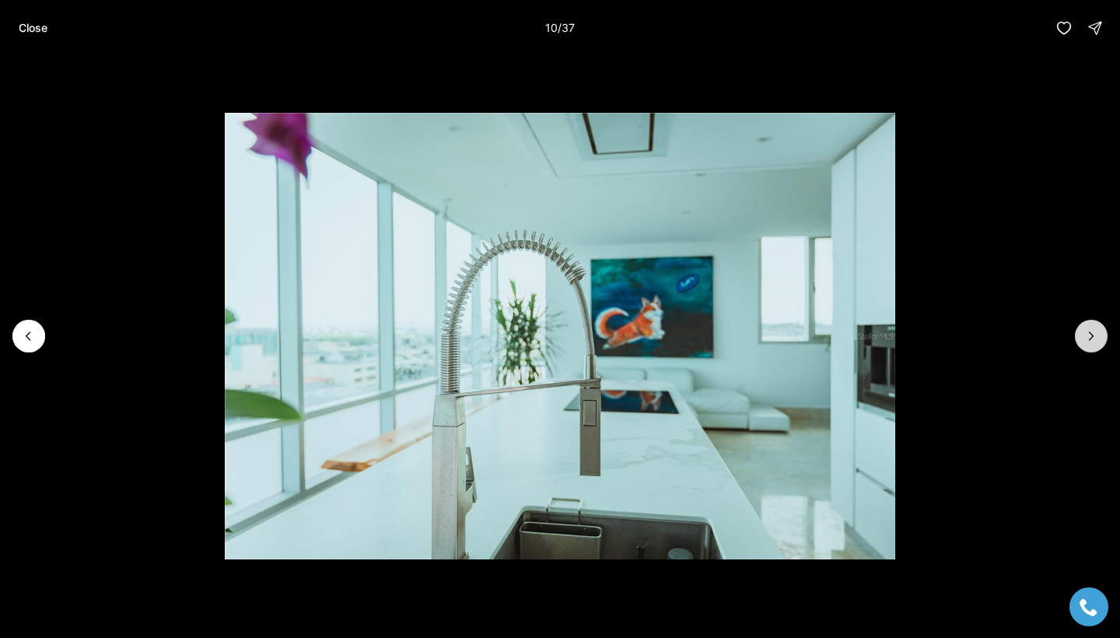
click at [1092, 337] on icon "Next slide" at bounding box center [1091, 336] width 4 height 8
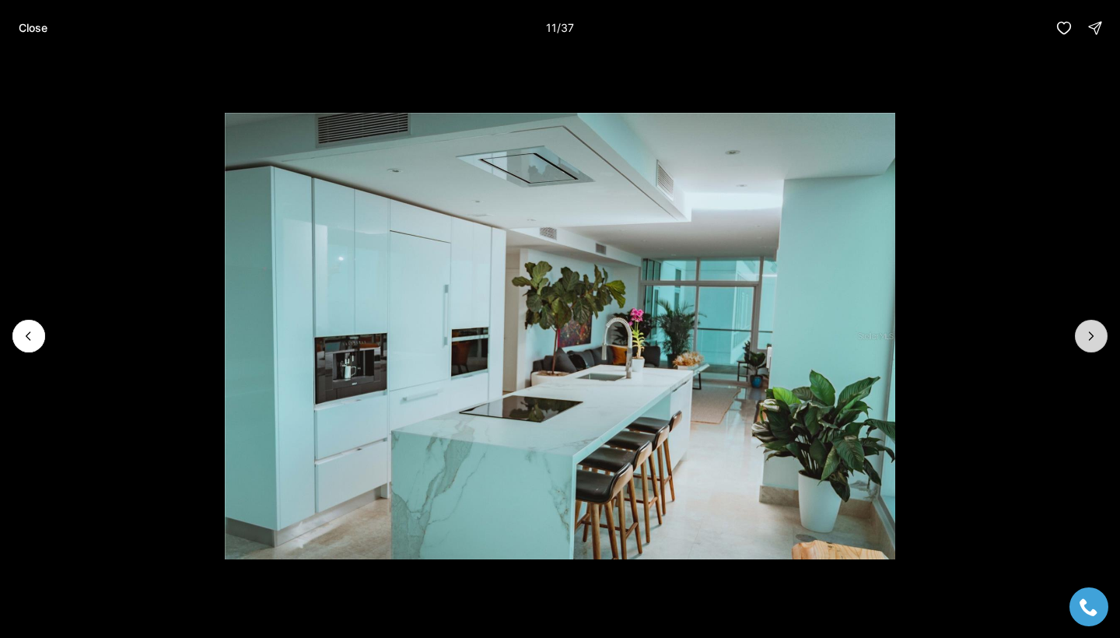
click at [1092, 337] on icon "Next slide" at bounding box center [1091, 336] width 4 height 8
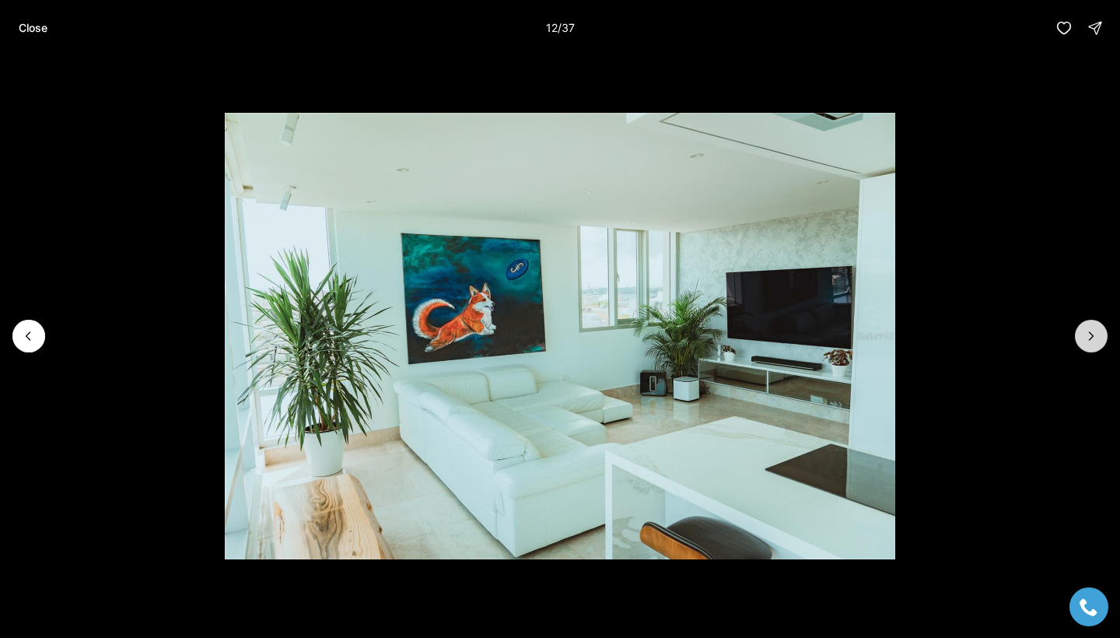
click at [1092, 337] on icon "Next slide" at bounding box center [1091, 336] width 4 height 8
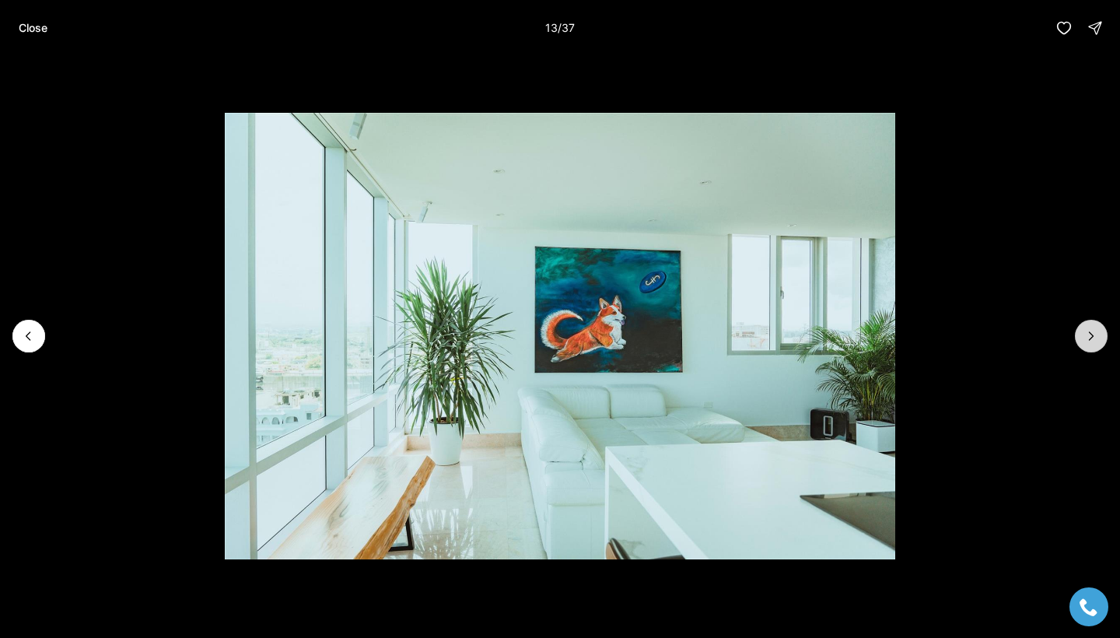
click at [1092, 337] on icon "Next slide" at bounding box center [1091, 336] width 4 height 8
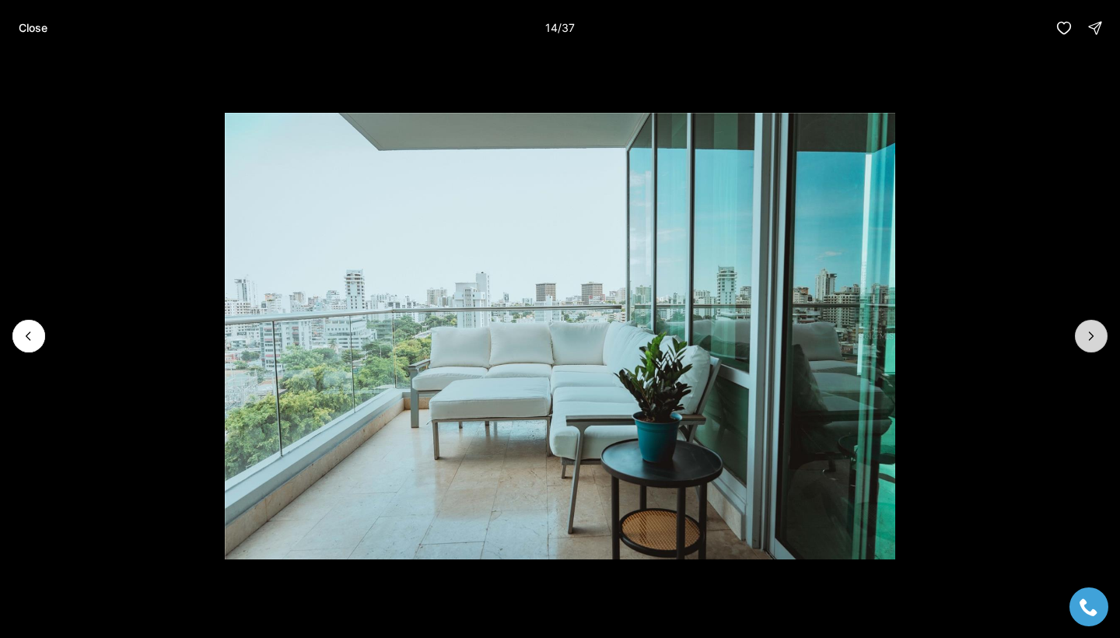
click at [1092, 337] on icon "Next slide" at bounding box center [1091, 336] width 4 height 8
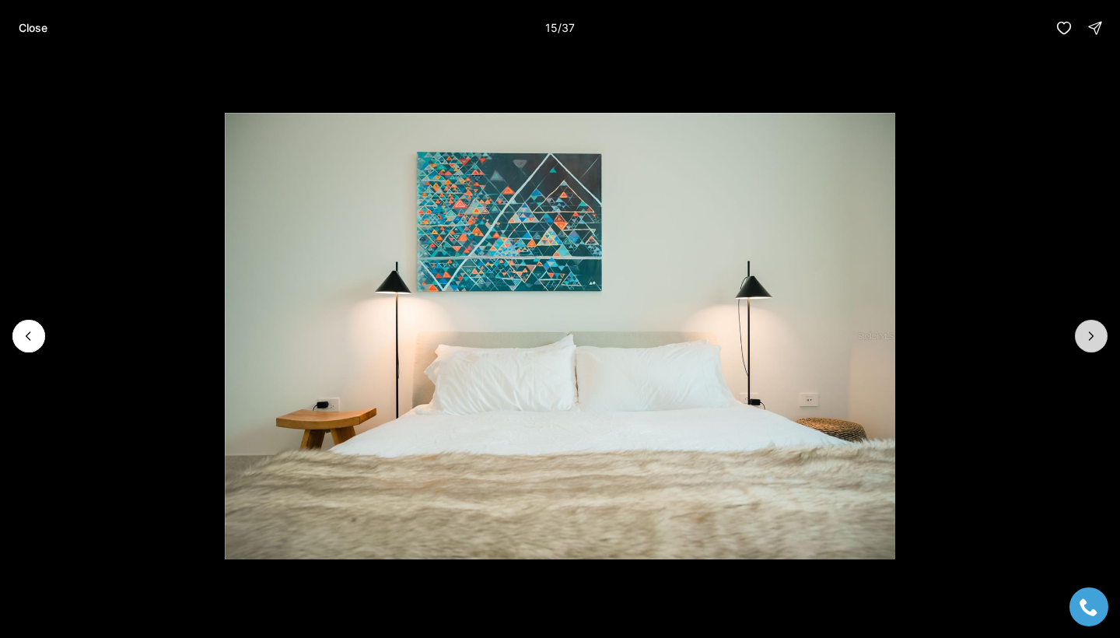
click at [1092, 337] on icon "Next slide" at bounding box center [1091, 336] width 4 height 8
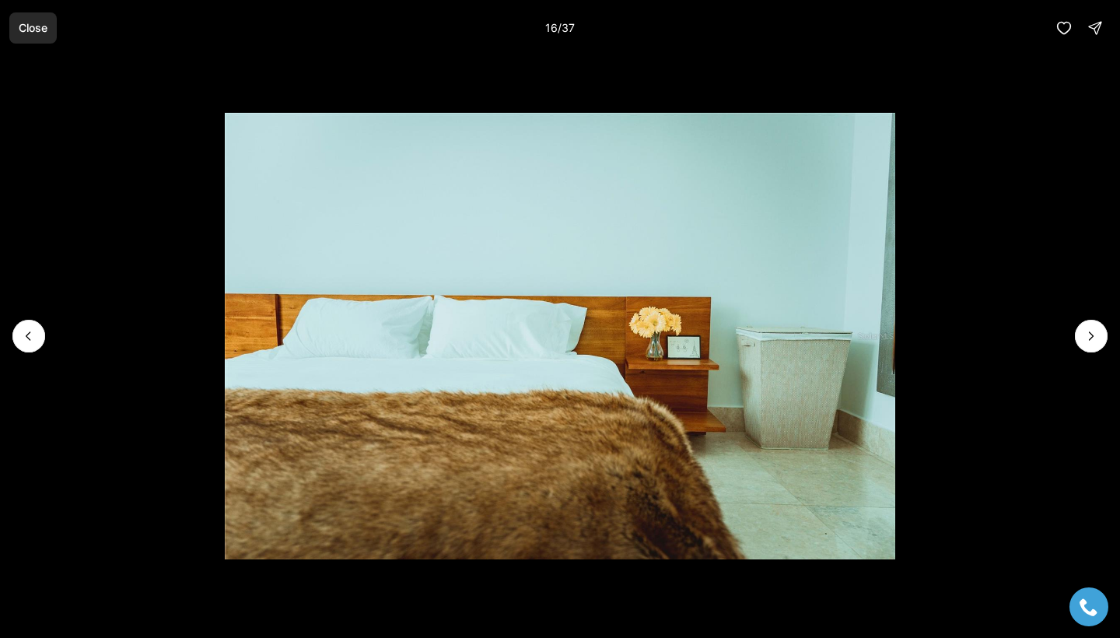
click at [36, 30] on p "Close" at bounding box center [33, 28] width 29 height 12
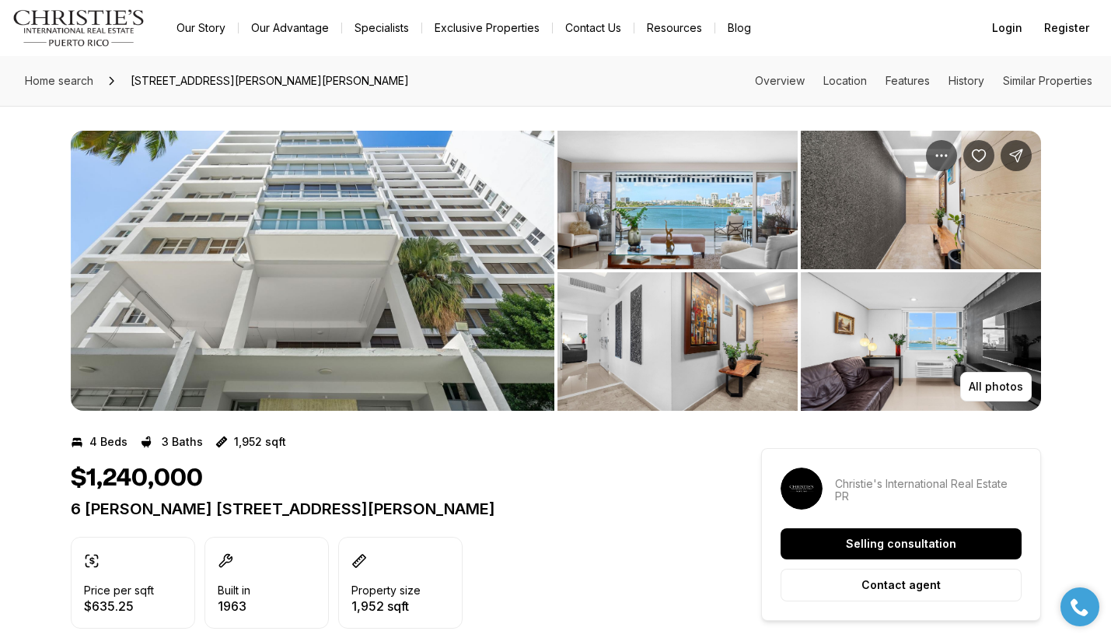
click at [436, 287] on img "View image gallery" at bounding box center [313, 271] width 484 height 280
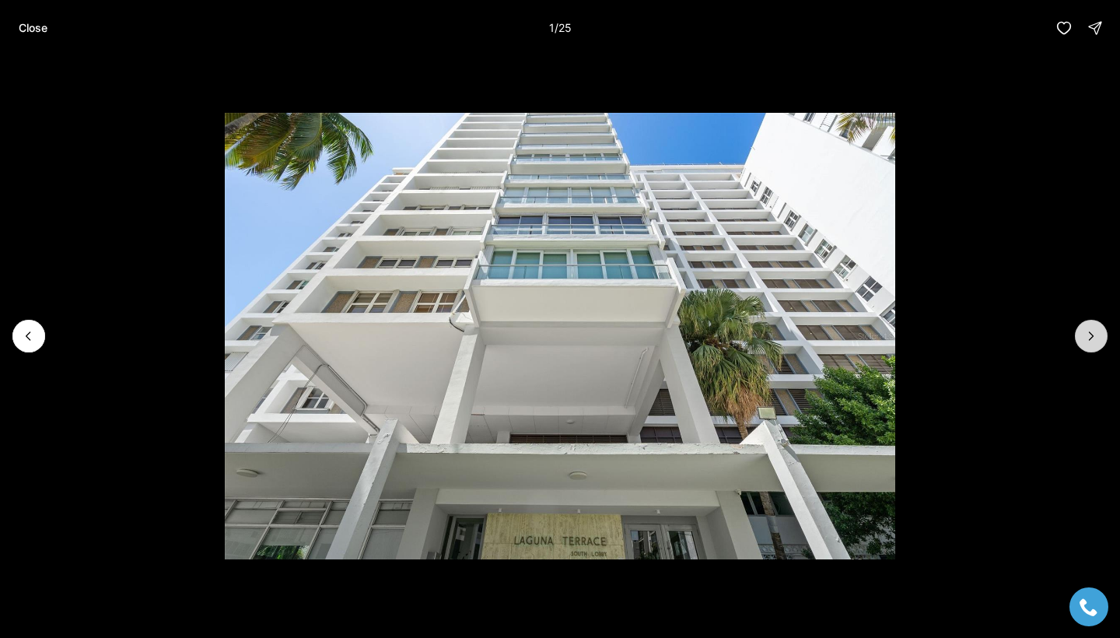
click at [1090, 334] on icon "Next slide" at bounding box center [1091, 336] width 16 height 16
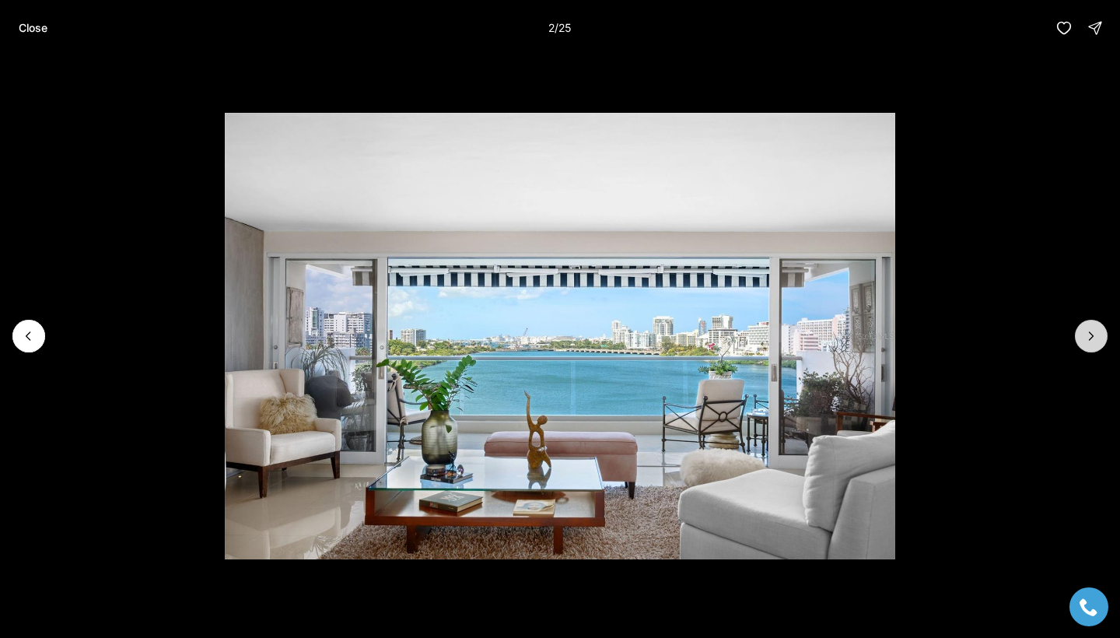
click at [1089, 332] on icon "Next slide" at bounding box center [1091, 336] width 4 height 8
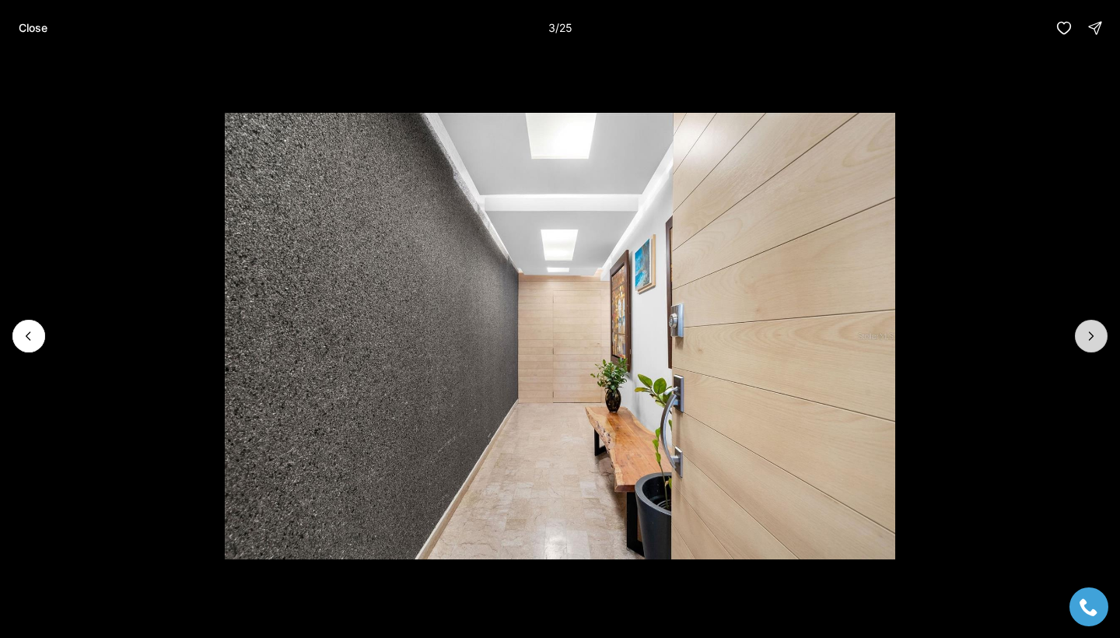
click at [1089, 332] on icon "Next slide" at bounding box center [1091, 336] width 4 height 8
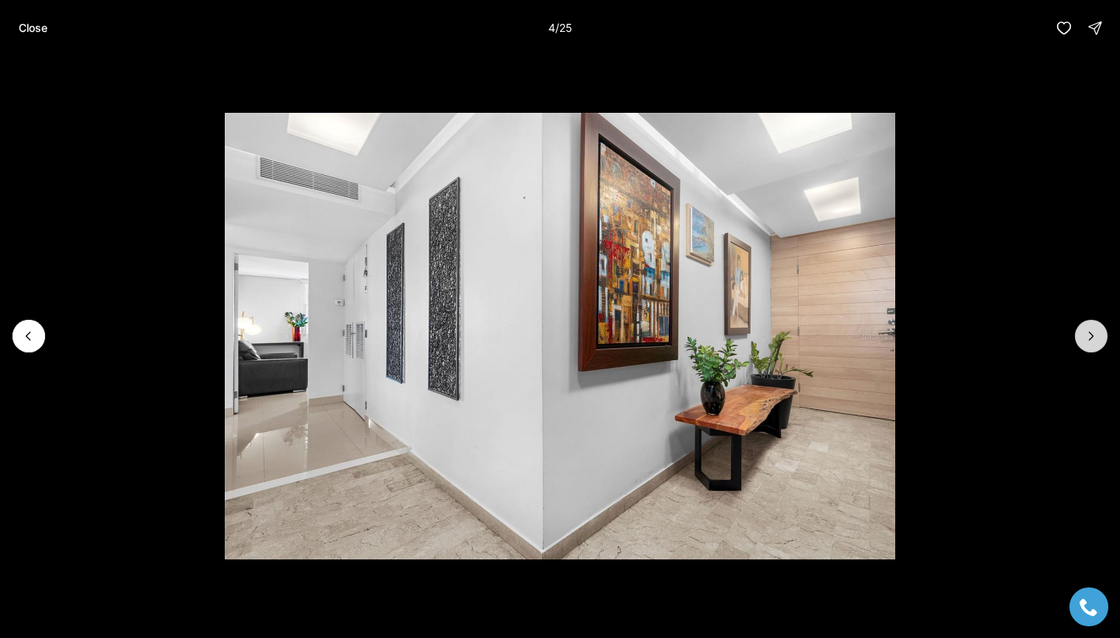
click at [1089, 332] on icon "Next slide" at bounding box center [1091, 336] width 4 height 8
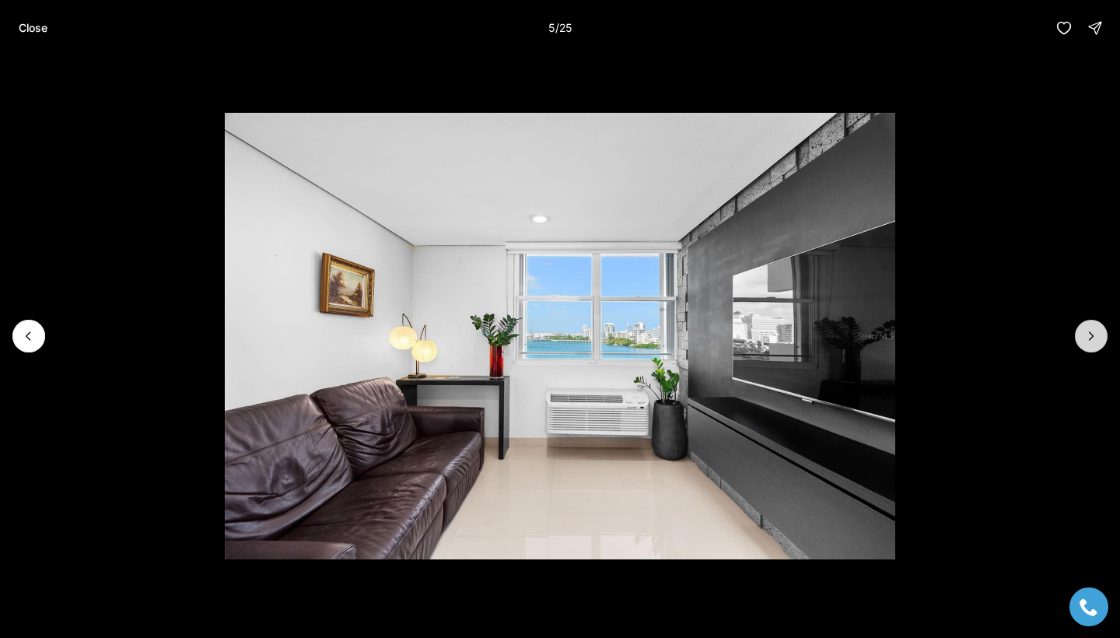
click at [1089, 332] on icon "Next slide" at bounding box center [1091, 336] width 4 height 8
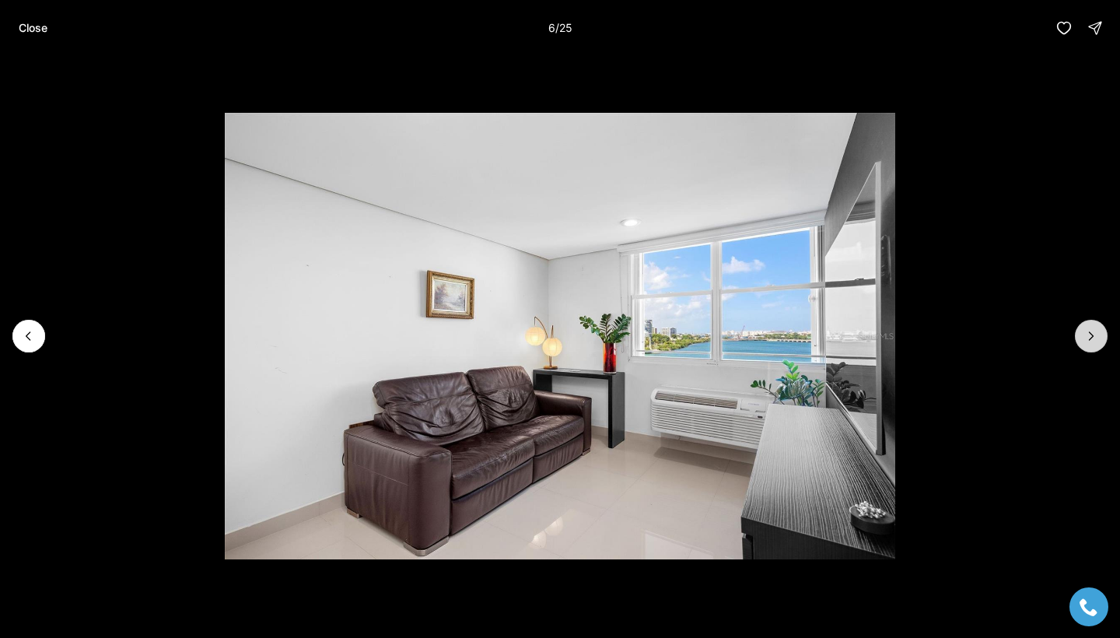
click at [1089, 332] on icon "Next slide" at bounding box center [1091, 336] width 4 height 8
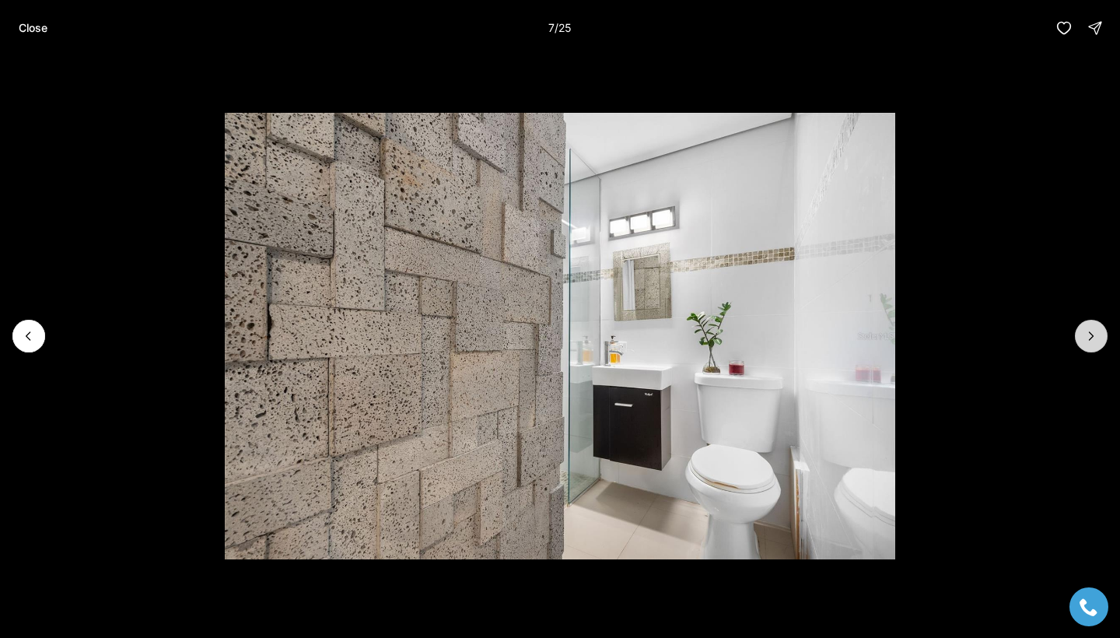
click at [1089, 332] on icon "Next slide" at bounding box center [1091, 336] width 4 height 8
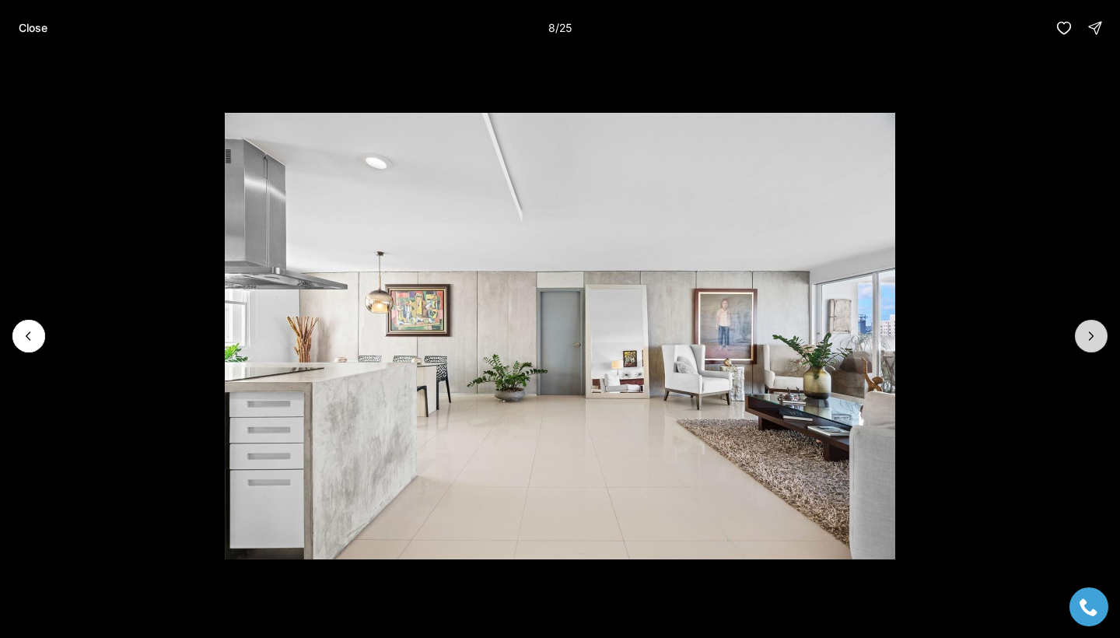
click at [1089, 332] on icon "Next slide" at bounding box center [1091, 336] width 4 height 8
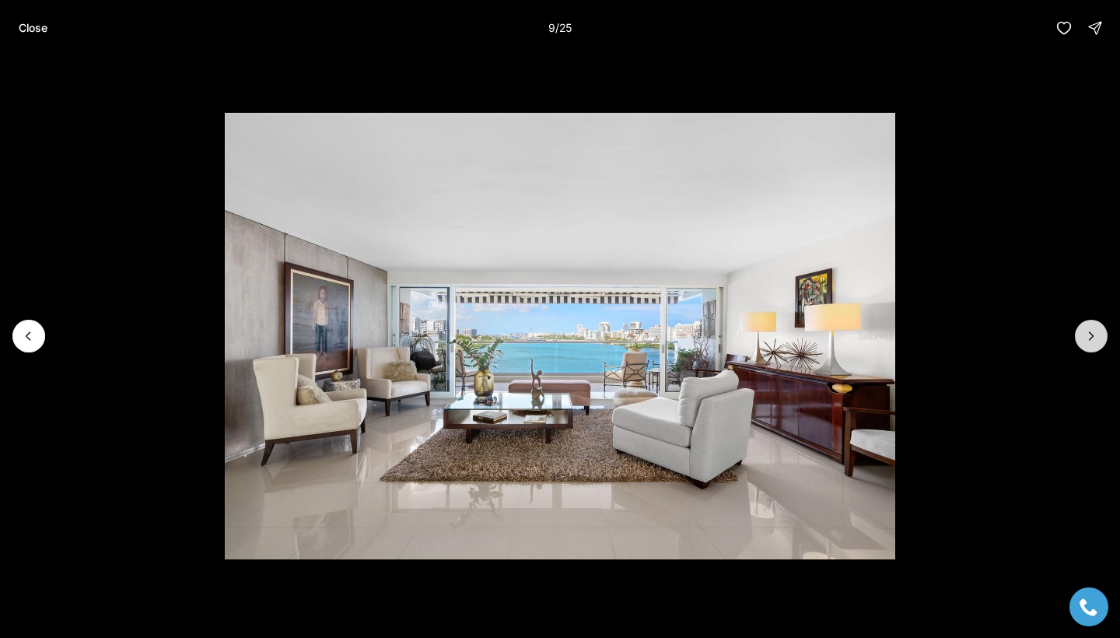
click at [1089, 332] on icon "Next slide" at bounding box center [1091, 336] width 4 height 8
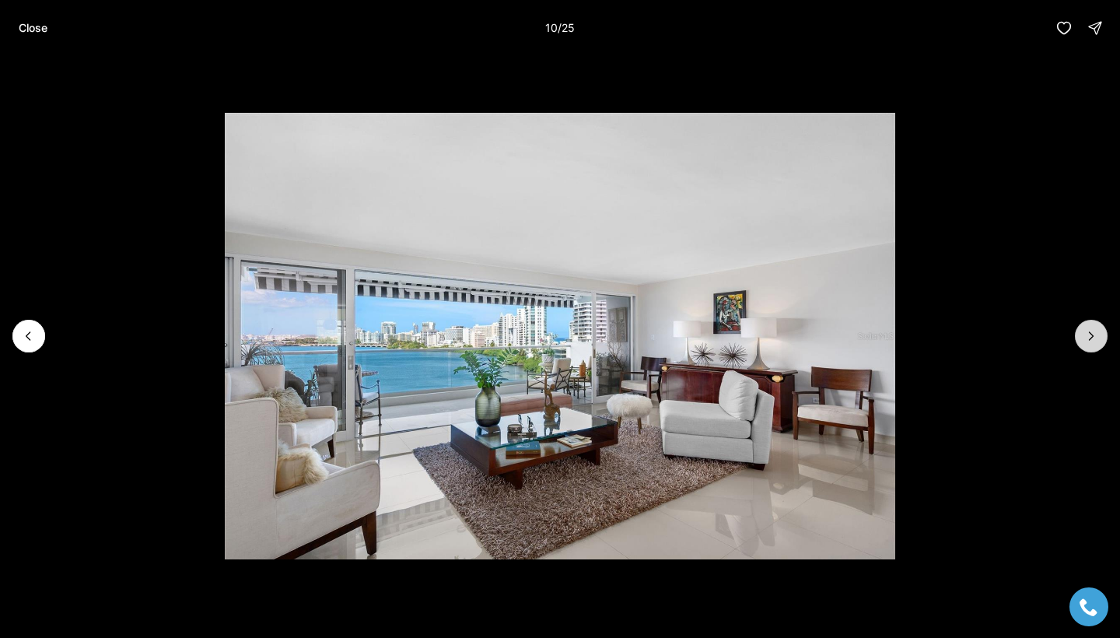
click at [1089, 332] on icon "Next slide" at bounding box center [1091, 336] width 4 height 8
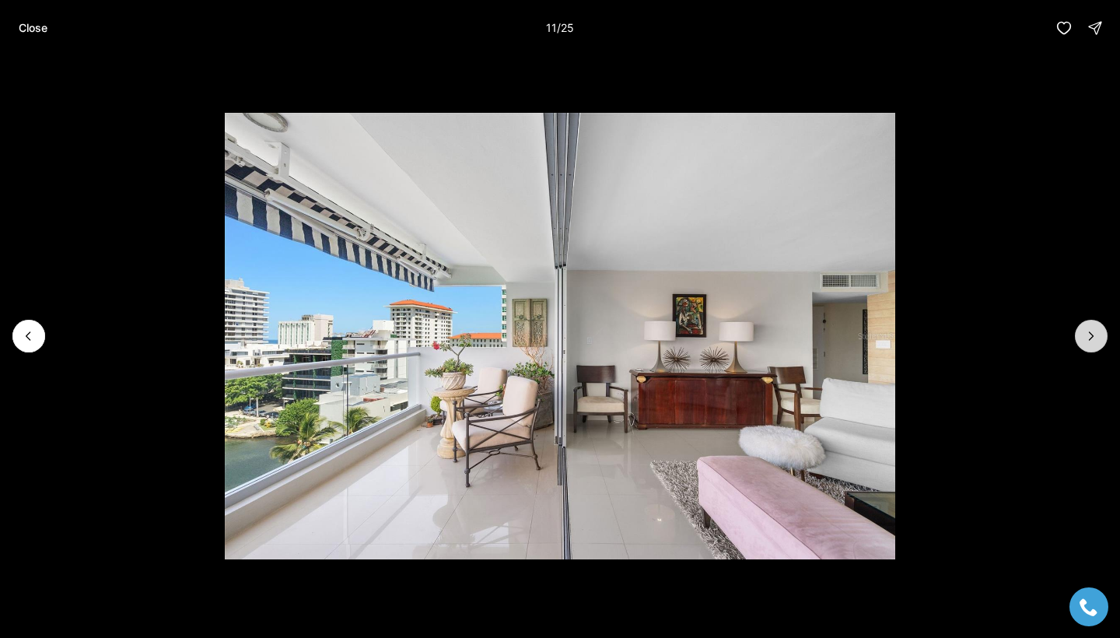
click at [1089, 332] on icon "Next slide" at bounding box center [1091, 336] width 4 height 8
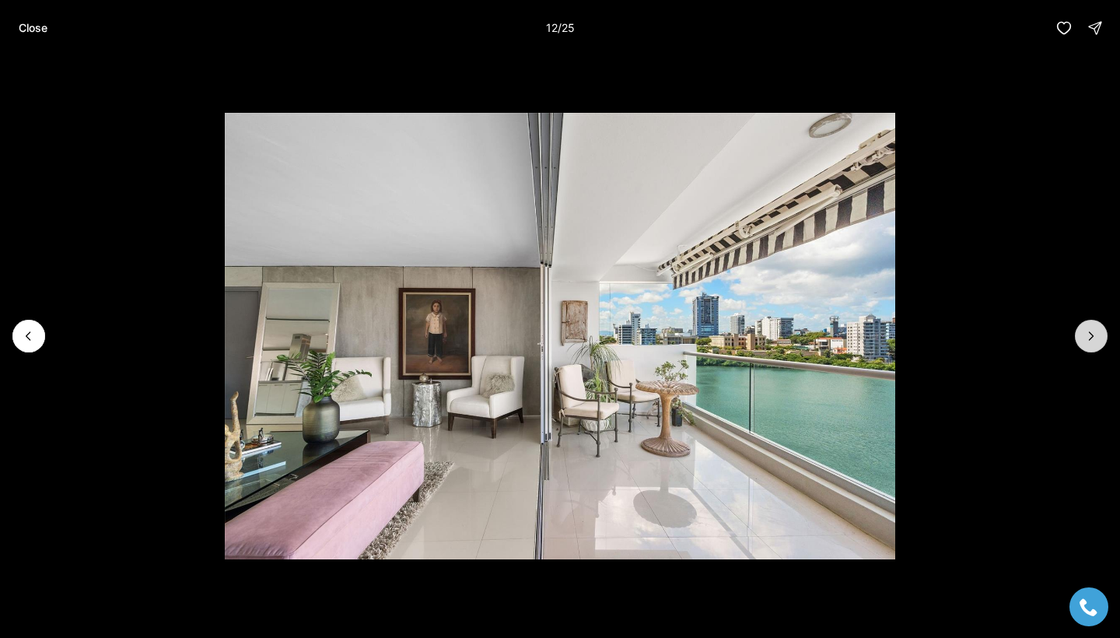
click at [1089, 333] on icon "Next slide" at bounding box center [1091, 336] width 4 height 8
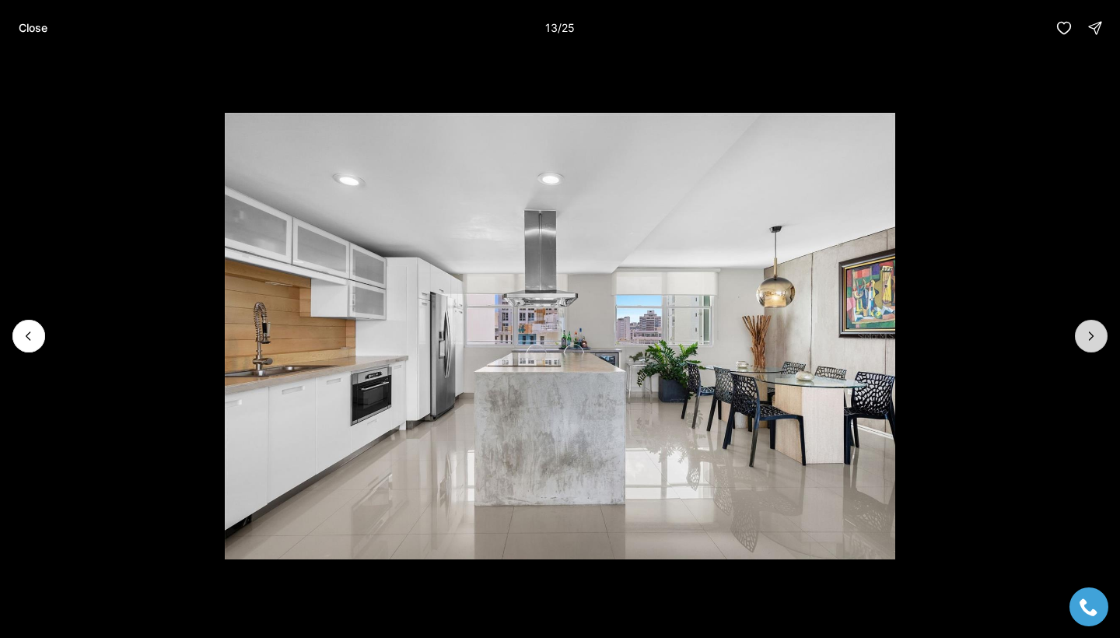
click at [1090, 333] on icon "Next slide" at bounding box center [1091, 336] width 4 height 8
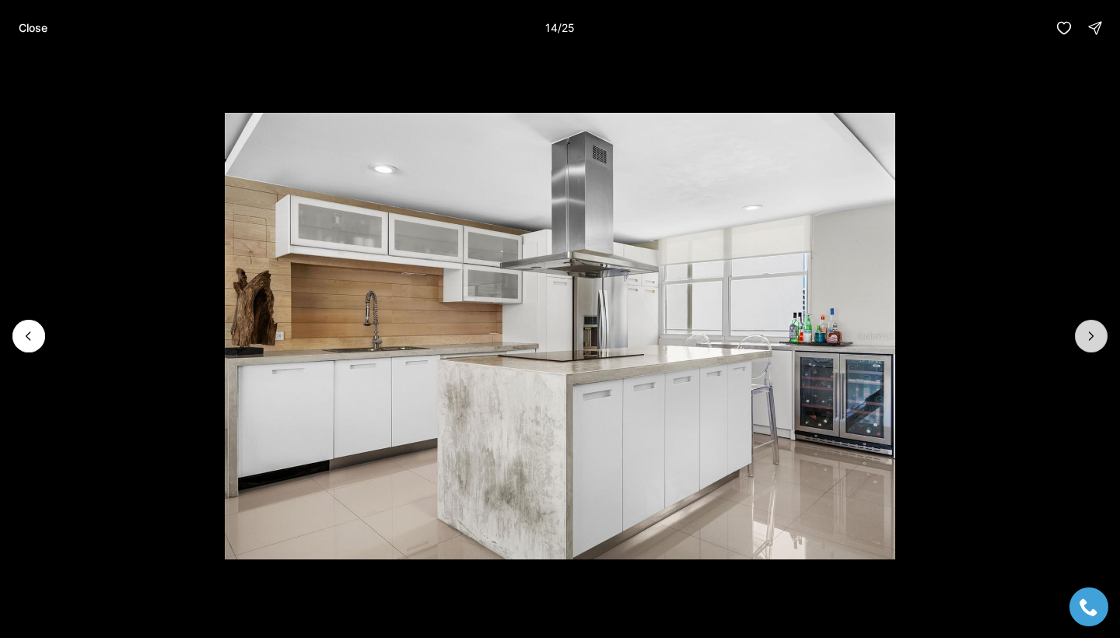
click at [1092, 336] on icon "Next slide" at bounding box center [1091, 336] width 4 height 8
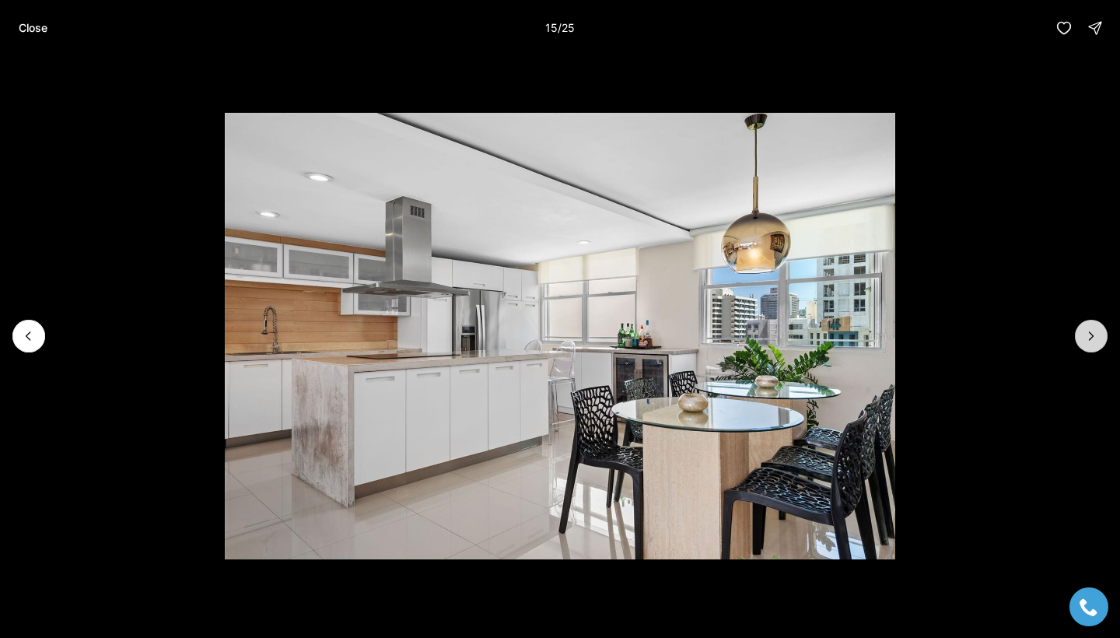
click at [1092, 336] on icon "Next slide" at bounding box center [1091, 336] width 4 height 8
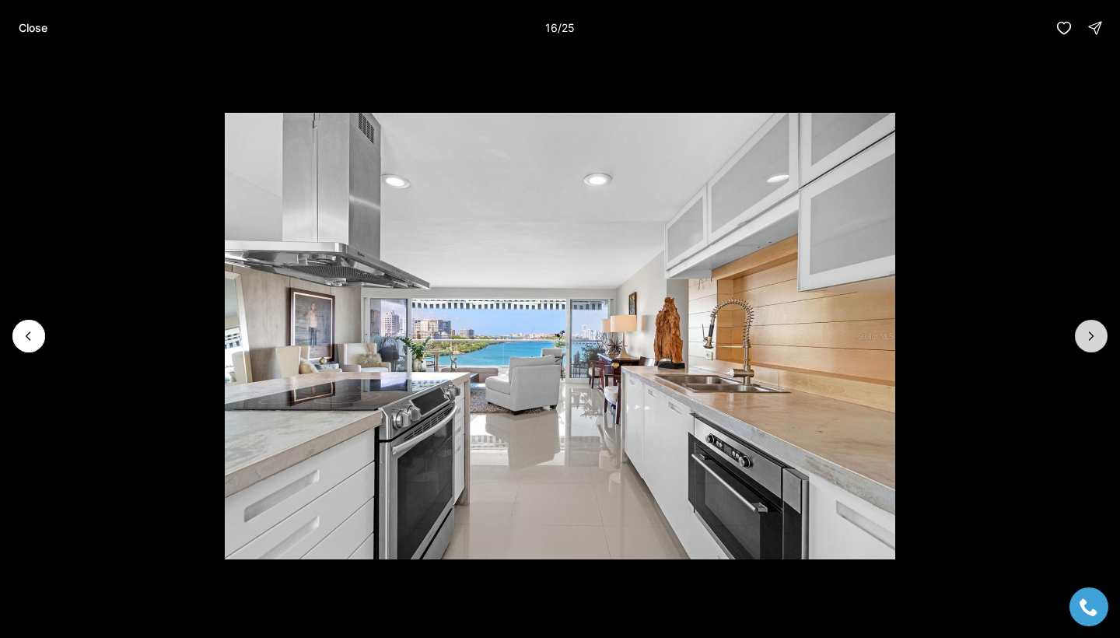
click at [1093, 336] on icon "Next slide" at bounding box center [1091, 336] width 4 height 8
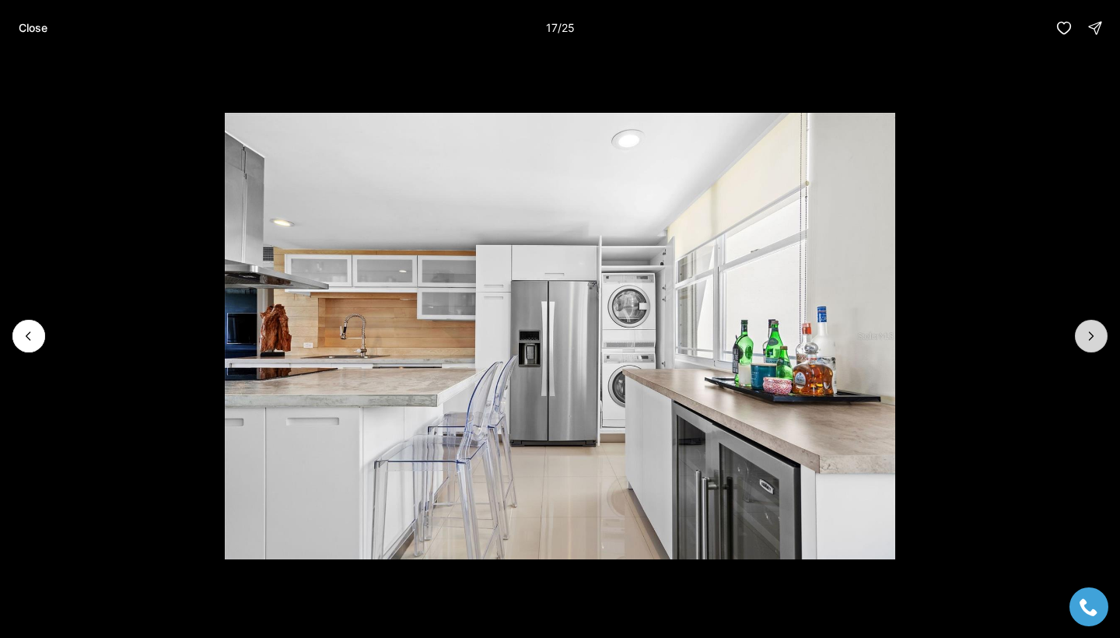
click at [1093, 336] on icon "Next slide" at bounding box center [1091, 336] width 4 height 8
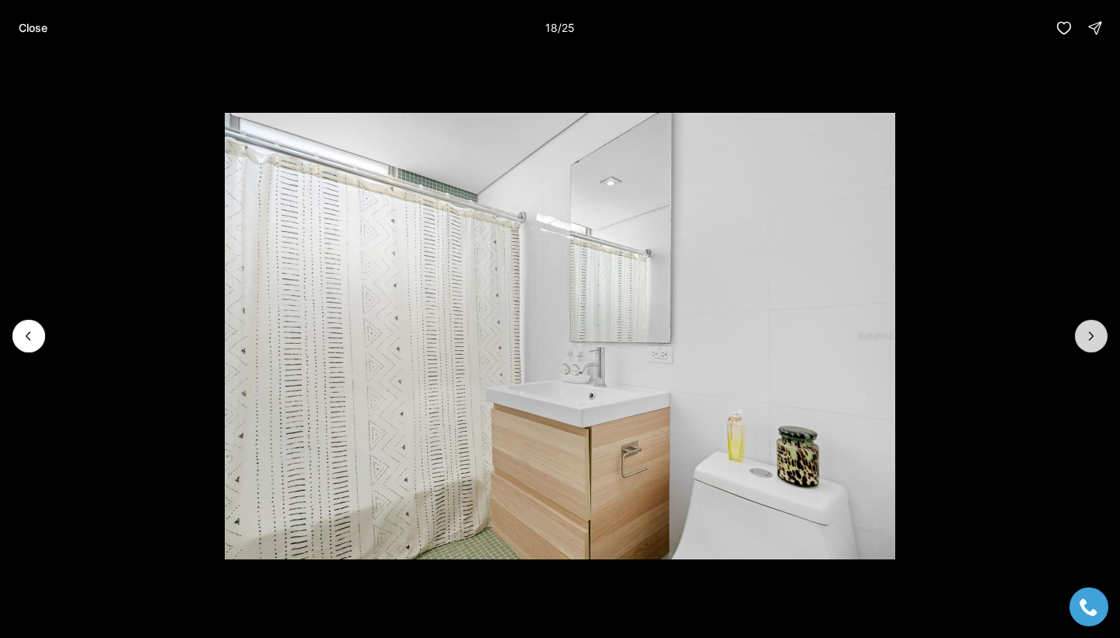
click at [1093, 336] on icon "Next slide" at bounding box center [1091, 336] width 4 height 8
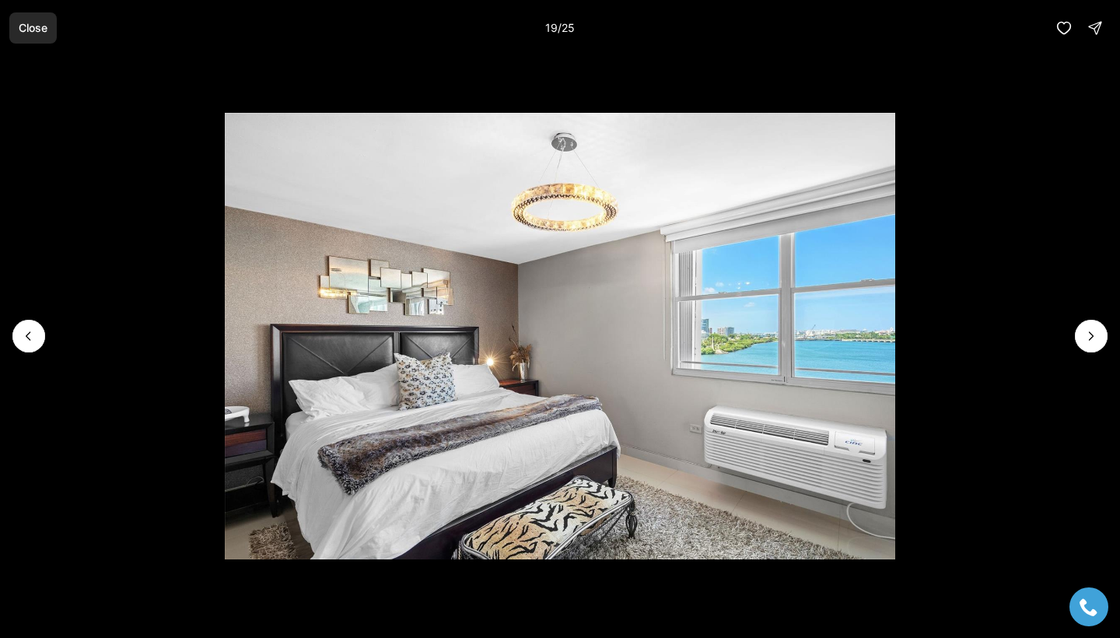
click at [44, 30] on p "Close" at bounding box center [33, 28] width 29 height 12
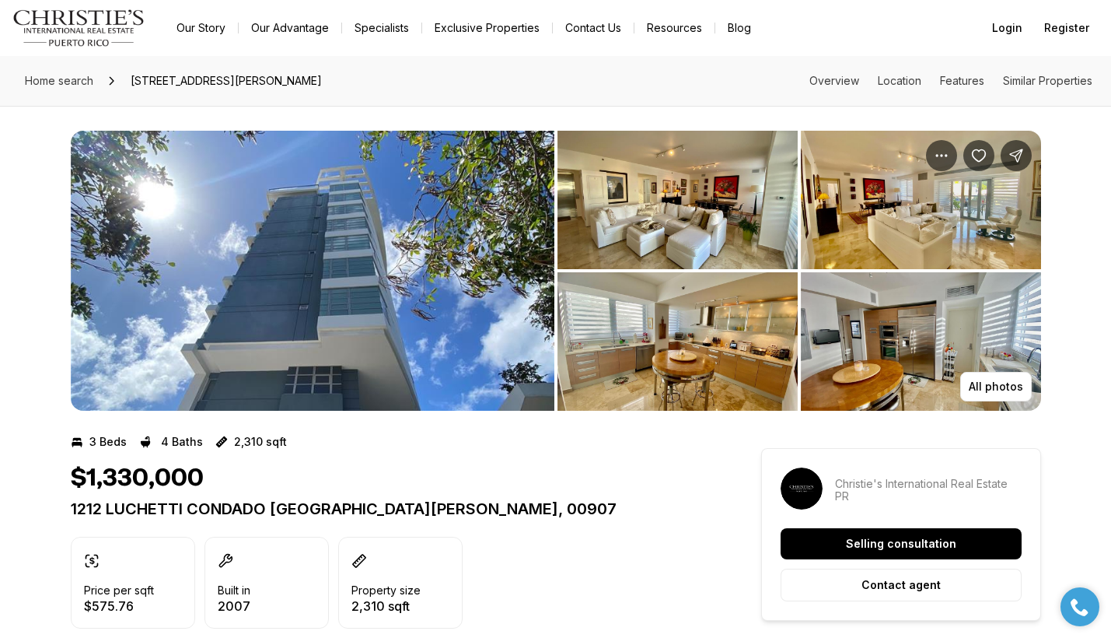
click at [418, 323] on img "View image gallery" at bounding box center [313, 271] width 484 height 280
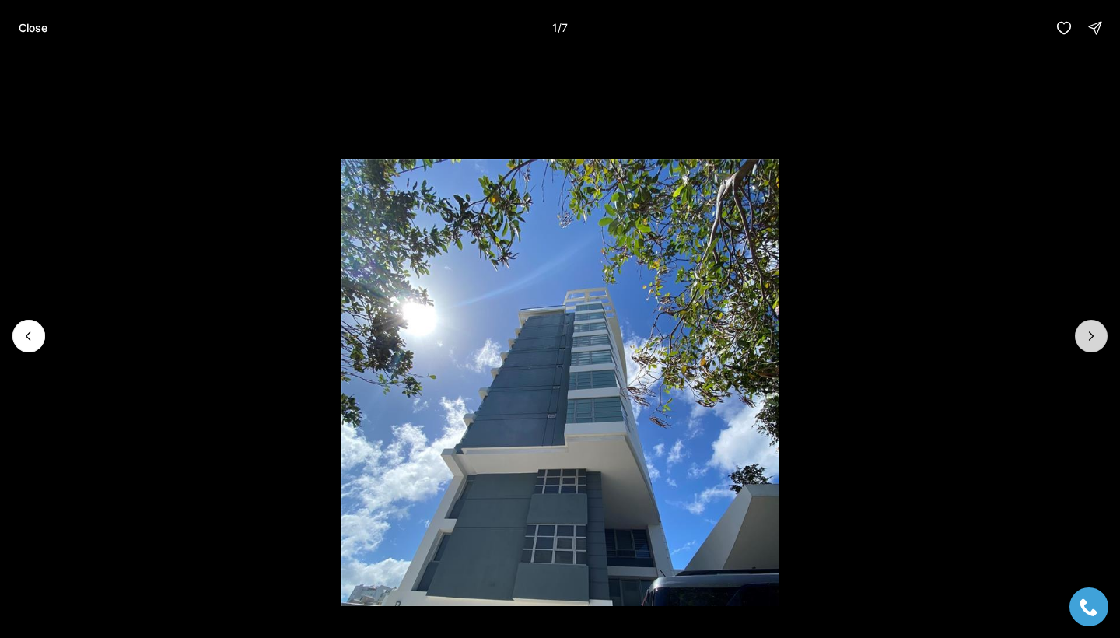
click at [1094, 338] on icon "Next slide" at bounding box center [1091, 336] width 16 height 16
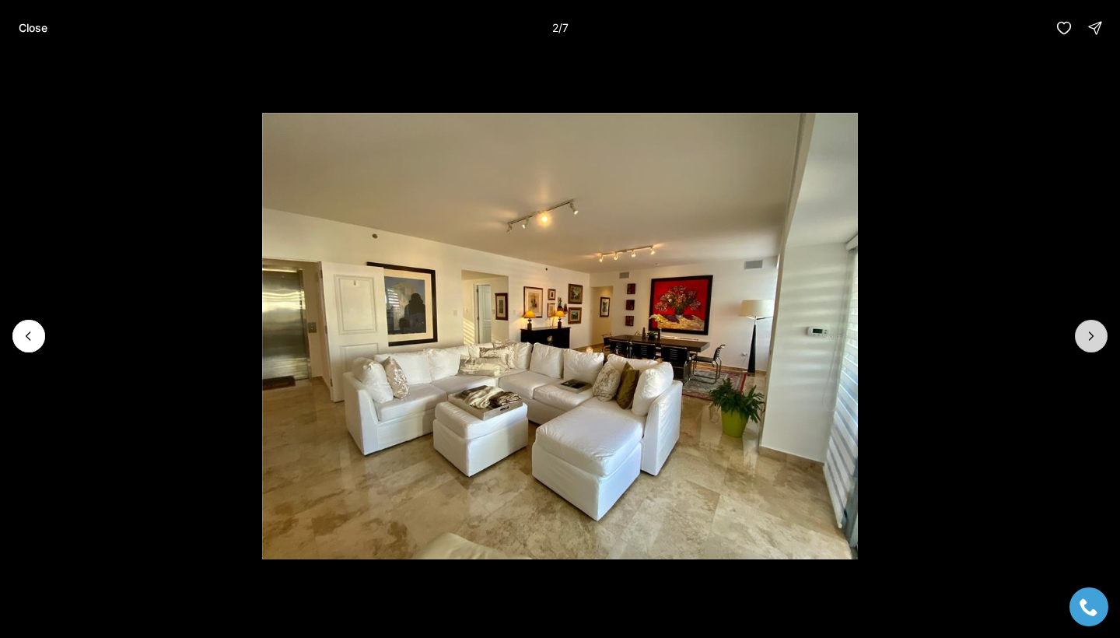
click at [1094, 338] on icon "Next slide" at bounding box center [1091, 336] width 16 height 16
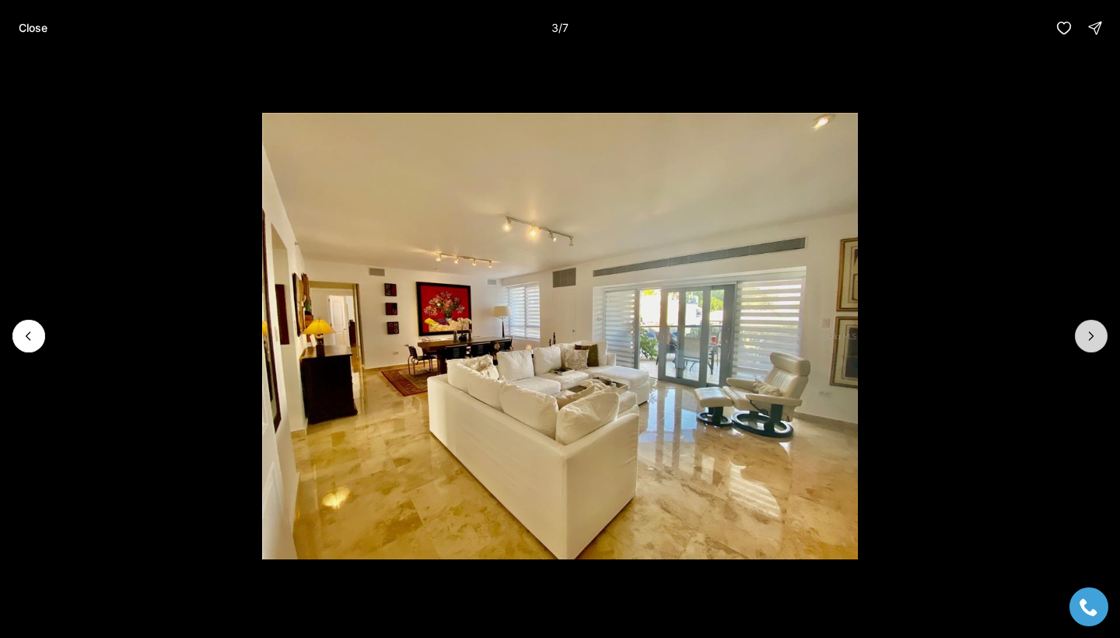
click at [1094, 338] on icon "Next slide" at bounding box center [1091, 336] width 16 height 16
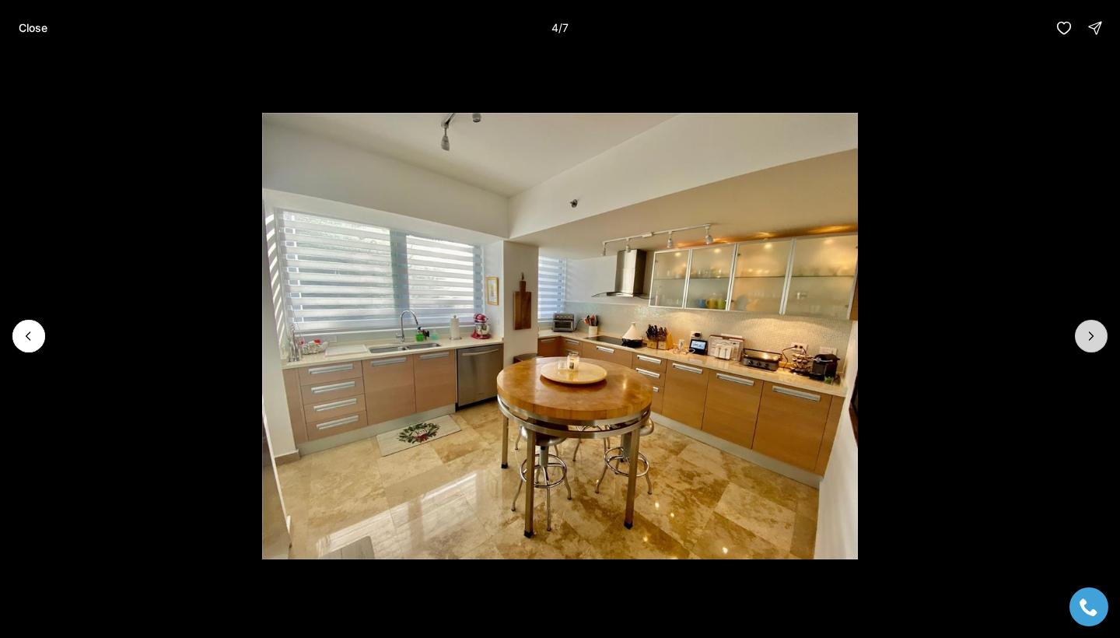
click at [1094, 338] on icon "Next slide" at bounding box center [1091, 336] width 16 height 16
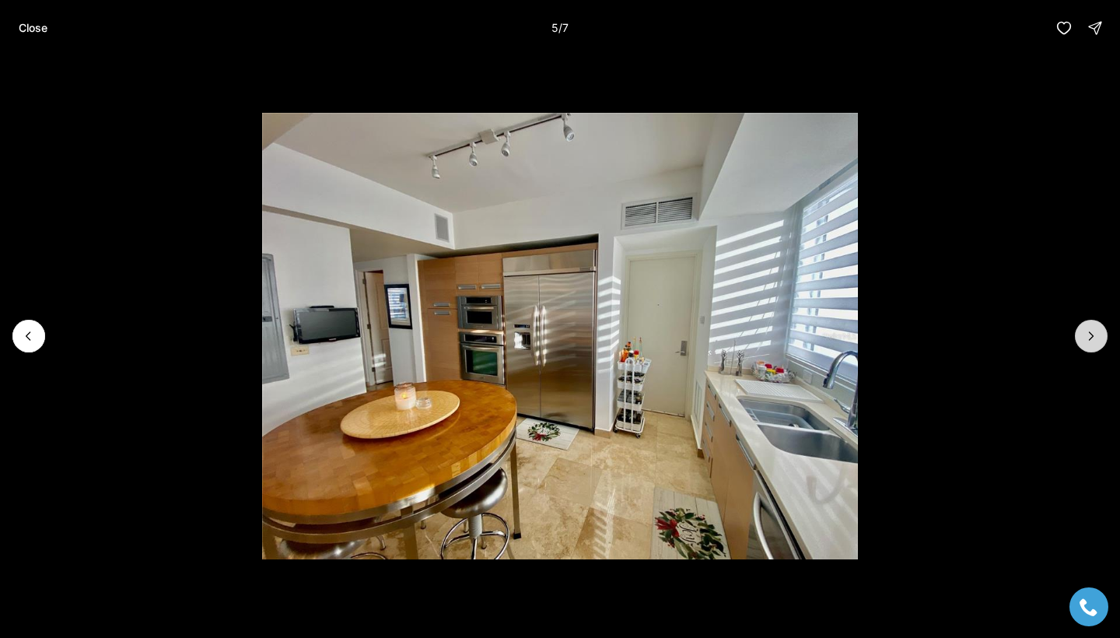
click at [1094, 338] on icon "Next slide" at bounding box center [1091, 336] width 16 height 16
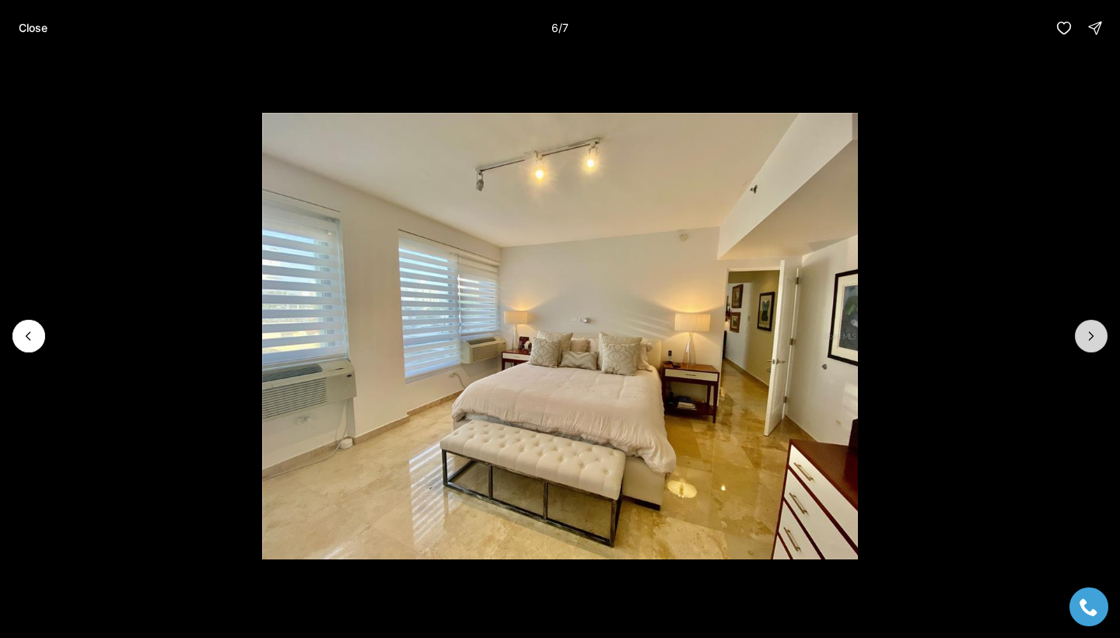
click at [1094, 337] on icon "Next slide" at bounding box center [1091, 336] width 16 height 16
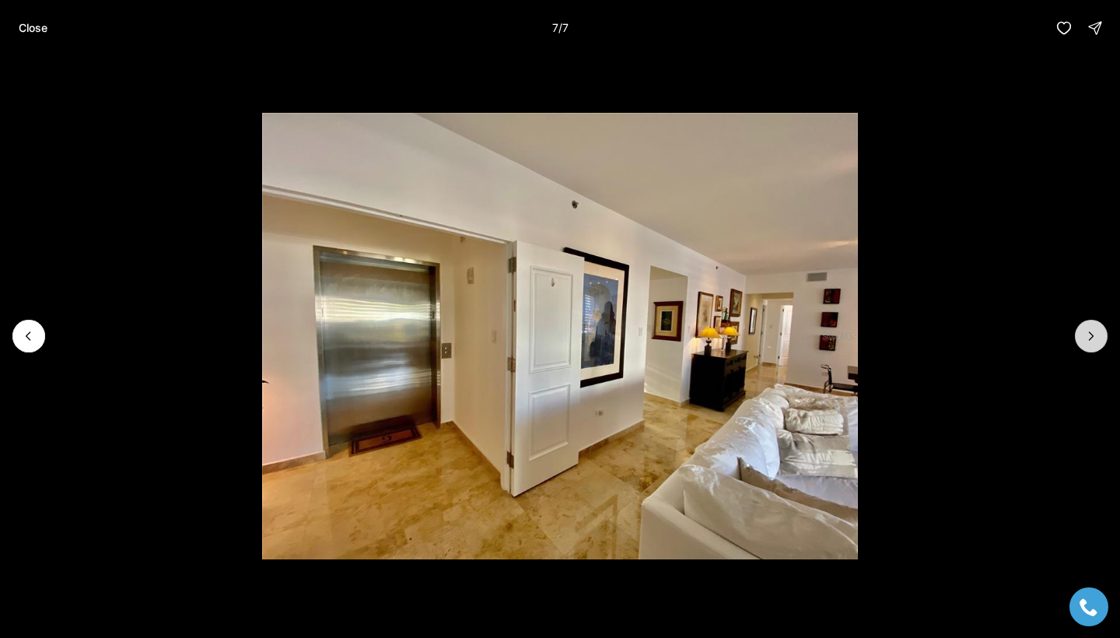
click at [1094, 337] on div at bounding box center [1090, 336] width 33 height 33
click at [1090, 337] on div at bounding box center [1090, 336] width 33 height 33
click at [1092, 334] on div at bounding box center [1090, 336] width 33 height 33
click at [40, 23] on p "Close" at bounding box center [33, 28] width 29 height 12
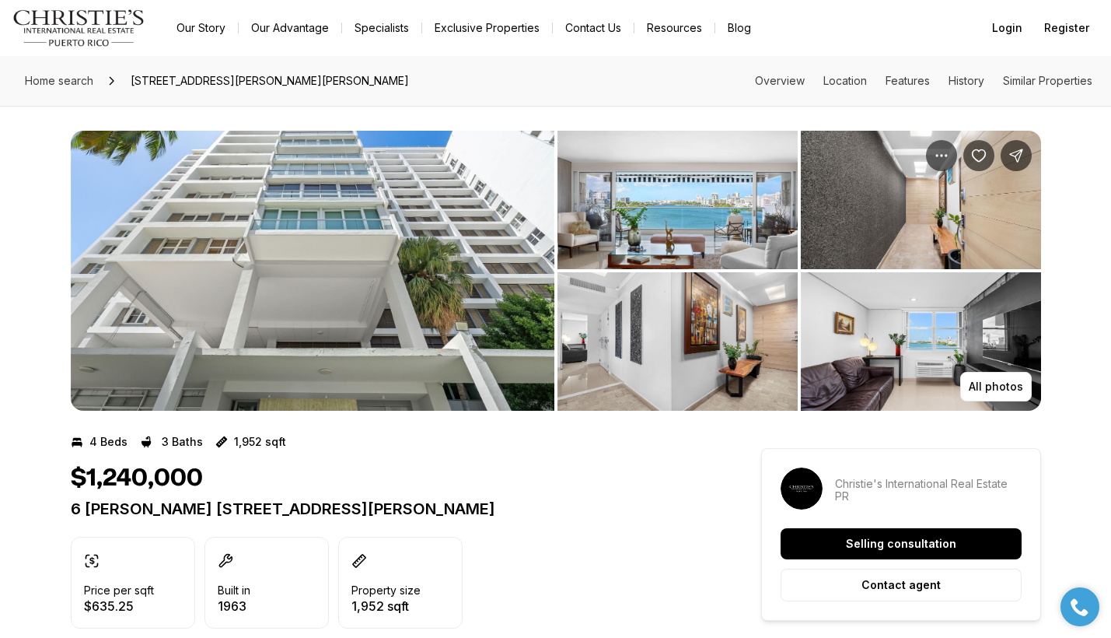
click at [479, 249] on img "View image gallery" at bounding box center [313, 271] width 484 height 280
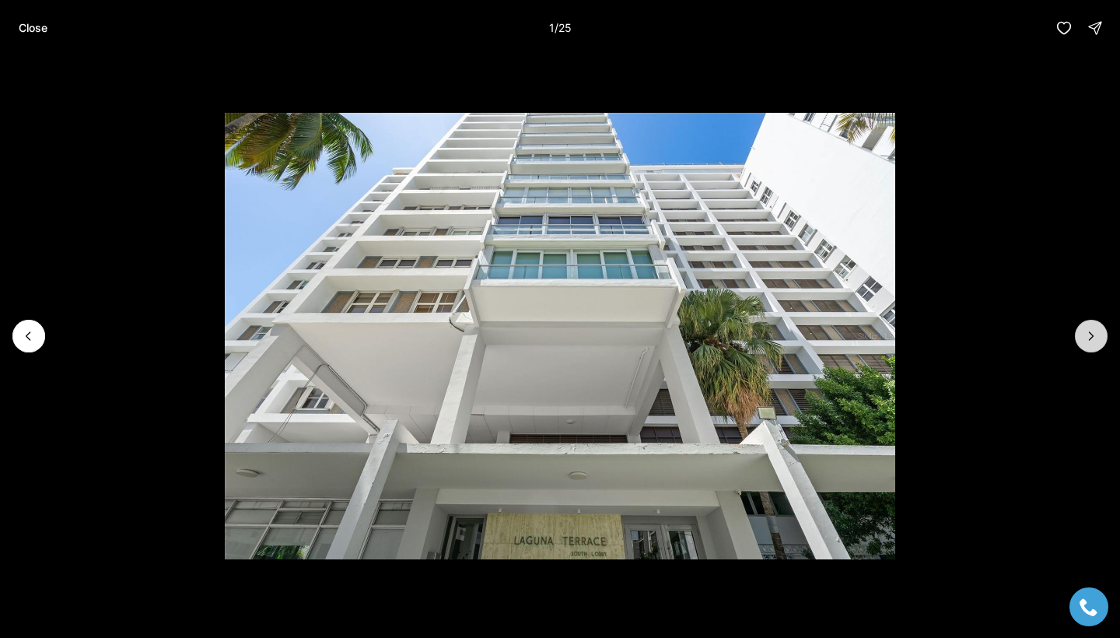
click at [1093, 338] on icon "Next slide" at bounding box center [1091, 336] width 16 height 16
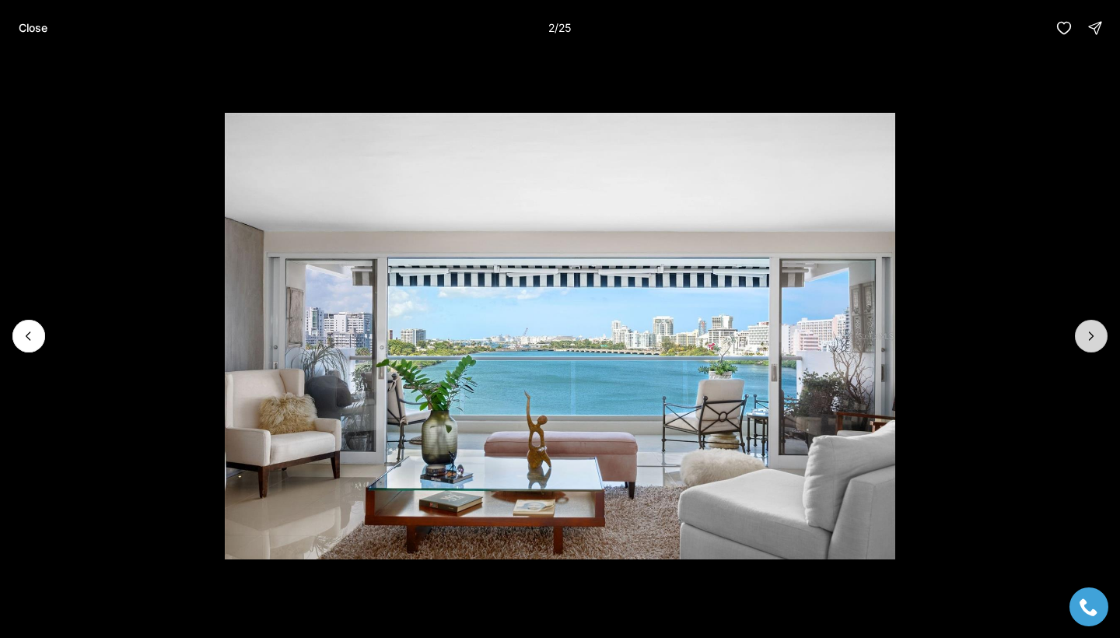
click at [1093, 338] on icon "Next slide" at bounding box center [1091, 336] width 16 height 16
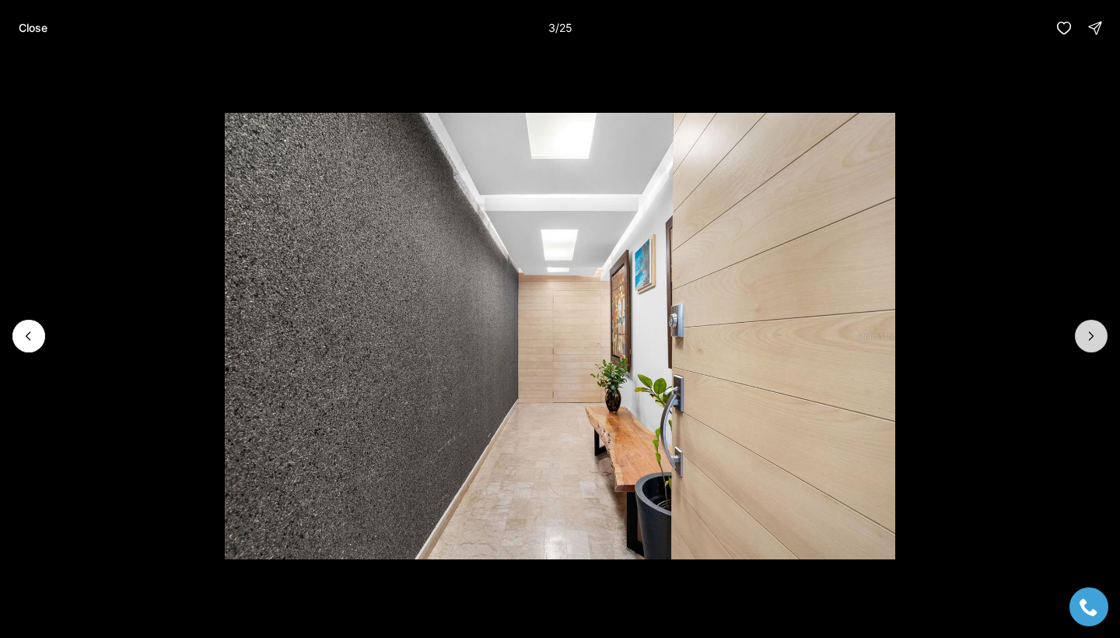
click at [1093, 338] on icon "Next slide" at bounding box center [1091, 336] width 16 height 16
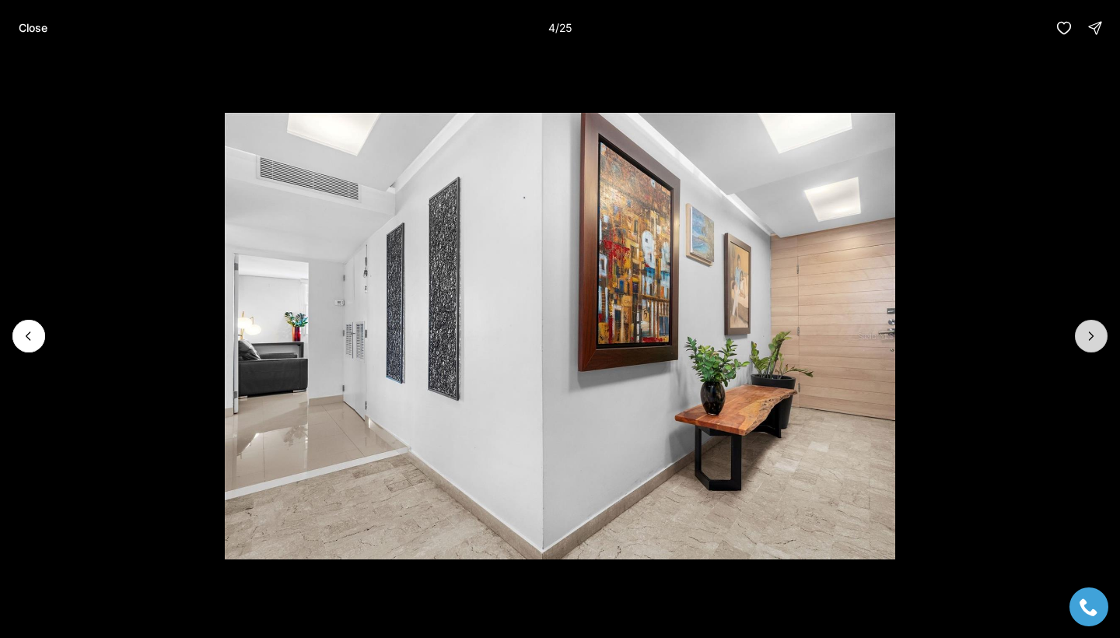
click at [1093, 338] on icon "Next slide" at bounding box center [1091, 336] width 16 height 16
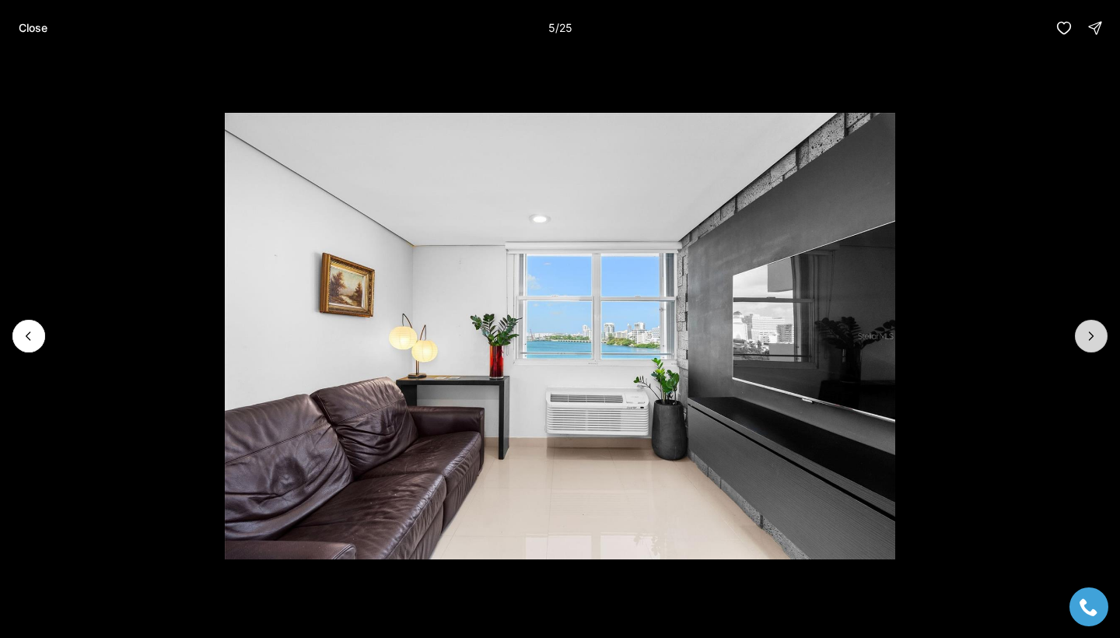
click at [1093, 338] on icon "Next slide" at bounding box center [1091, 336] width 16 height 16
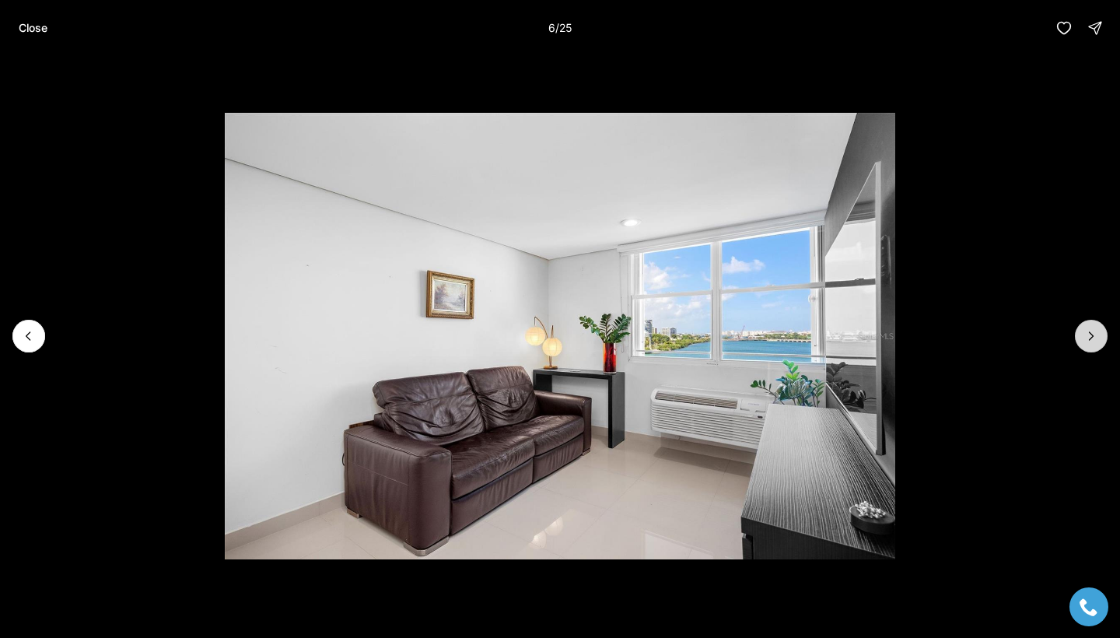
click at [1093, 338] on icon "Next slide" at bounding box center [1091, 336] width 16 height 16
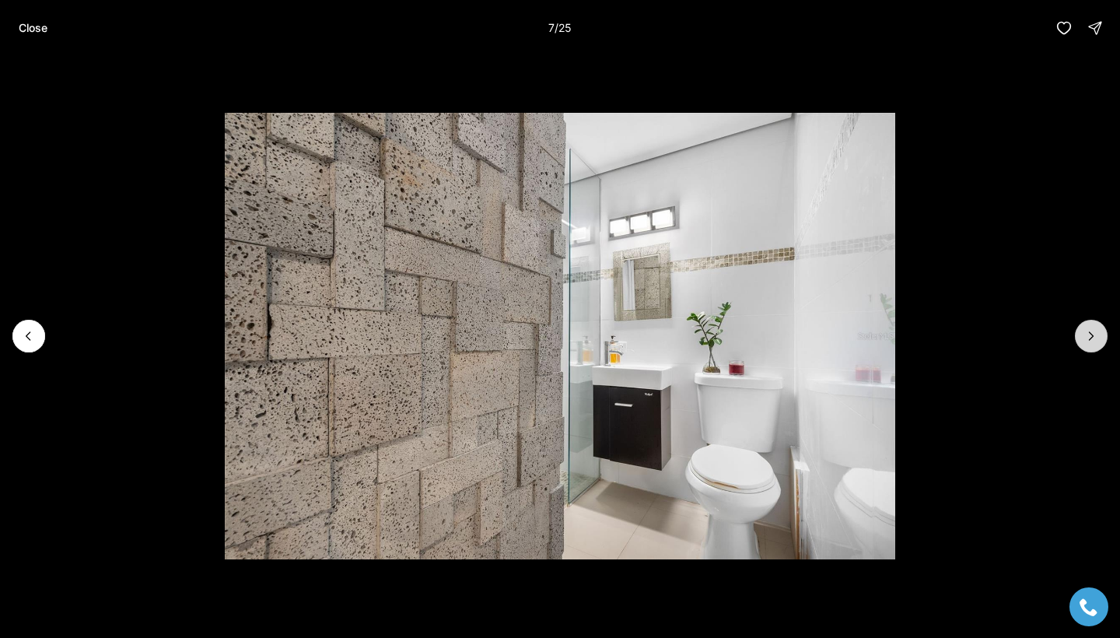
click at [1093, 338] on icon "Next slide" at bounding box center [1091, 336] width 16 height 16
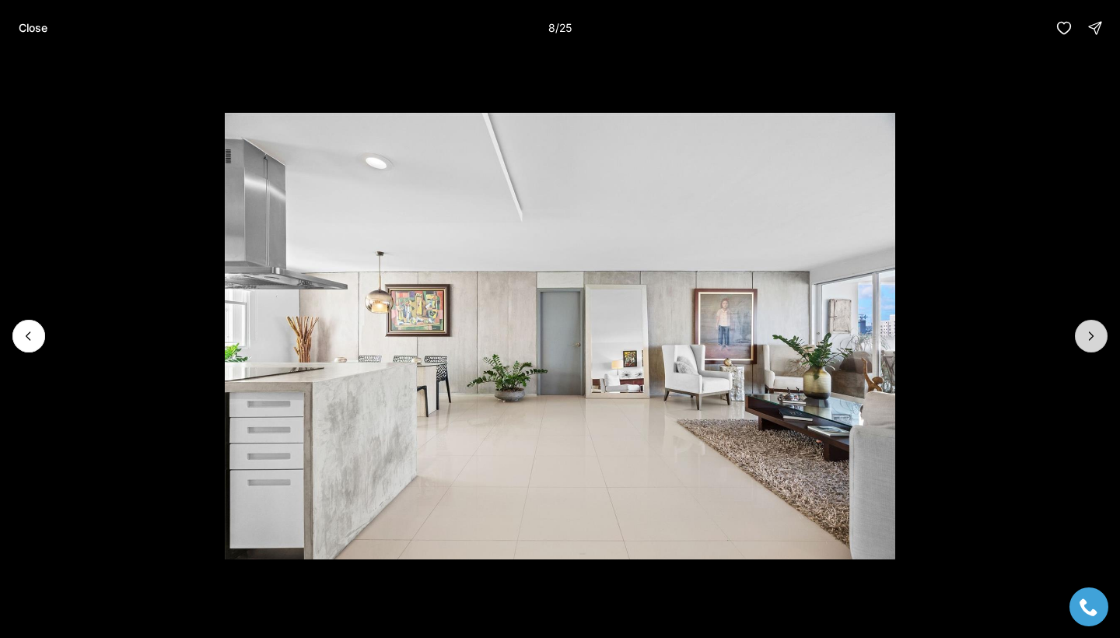
click at [1093, 338] on icon "Next slide" at bounding box center [1091, 336] width 16 height 16
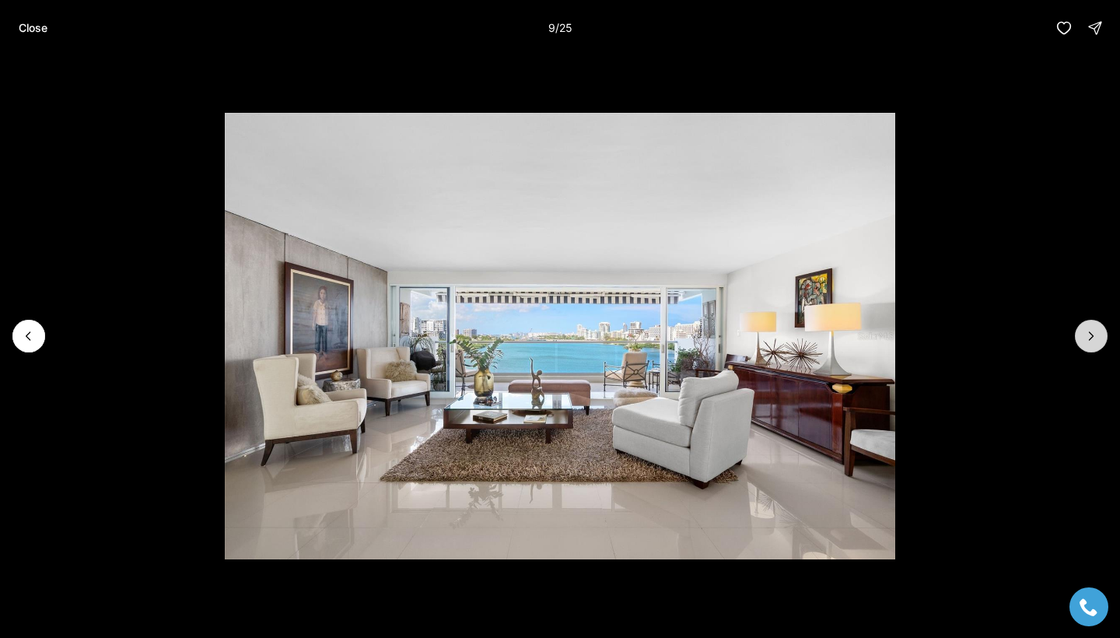
click at [1093, 338] on icon "Next slide" at bounding box center [1091, 336] width 16 height 16
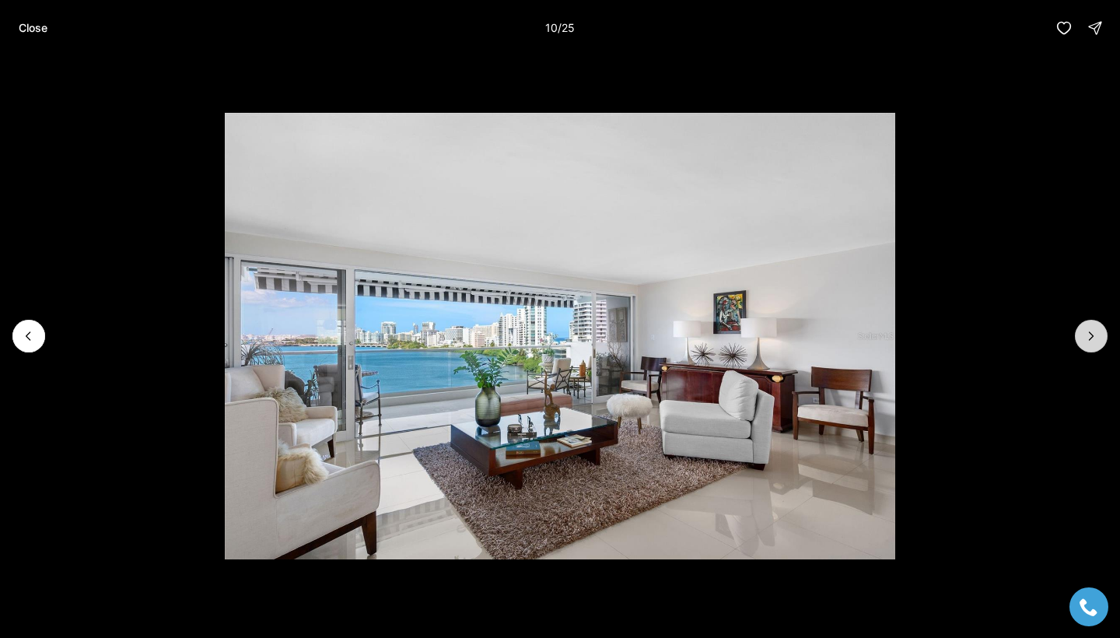
click at [1093, 338] on icon "Next slide" at bounding box center [1091, 336] width 16 height 16
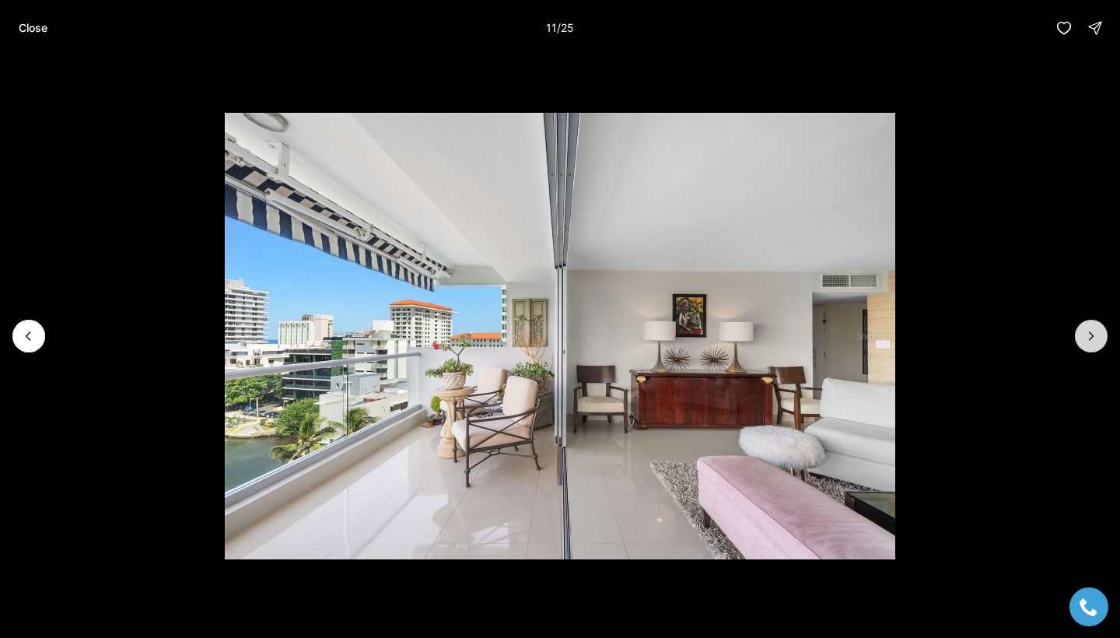
click at [1093, 338] on icon "Next slide" at bounding box center [1091, 336] width 16 height 16
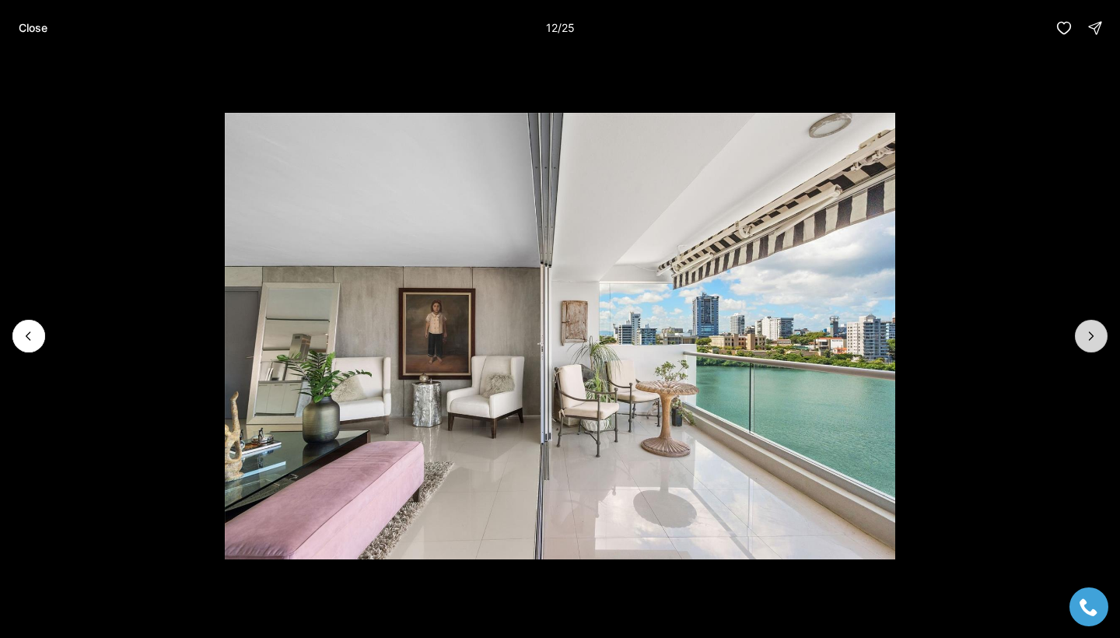
click at [1093, 338] on icon "Next slide" at bounding box center [1091, 336] width 16 height 16
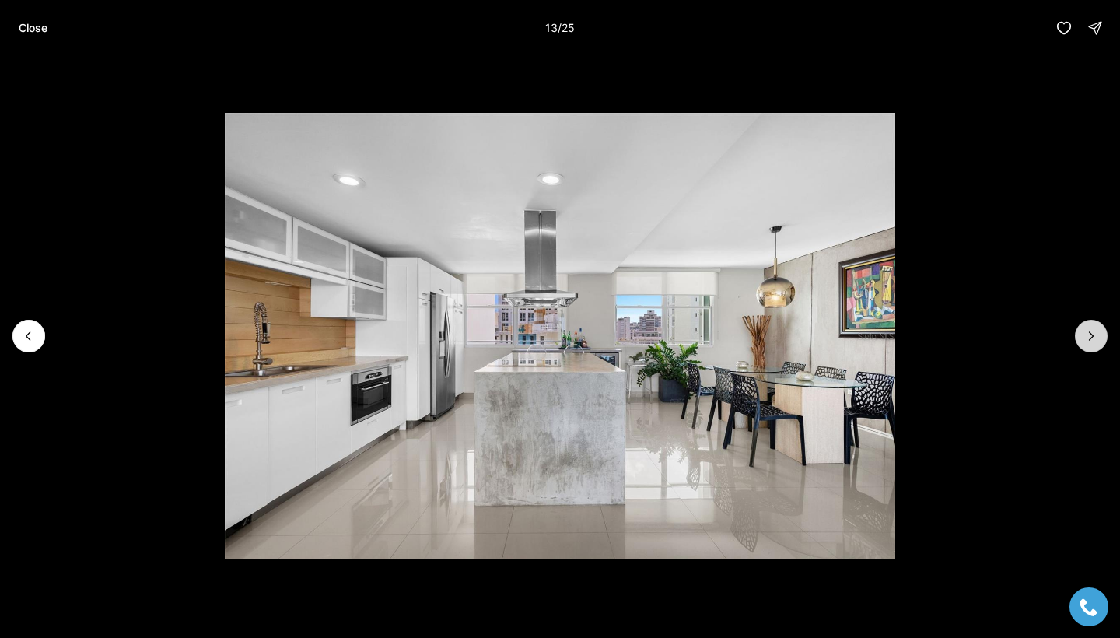
click at [1093, 339] on icon "Next slide" at bounding box center [1091, 336] width 16 height 16
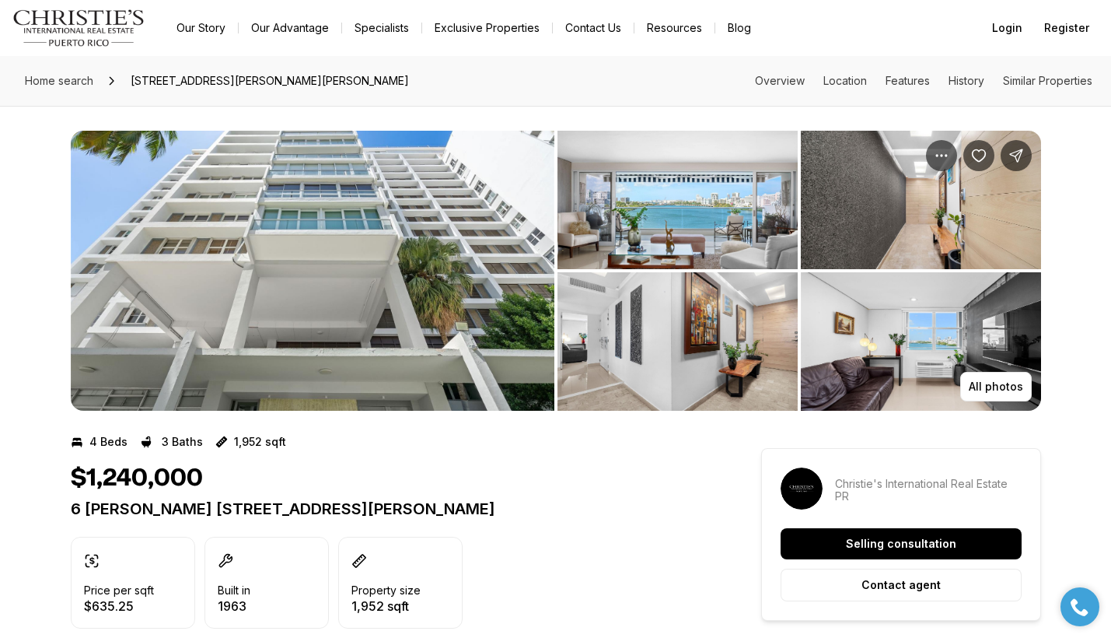
click at [344, 334] on img "View image gallery" at bounding box center [313, 271] width 484 height 280
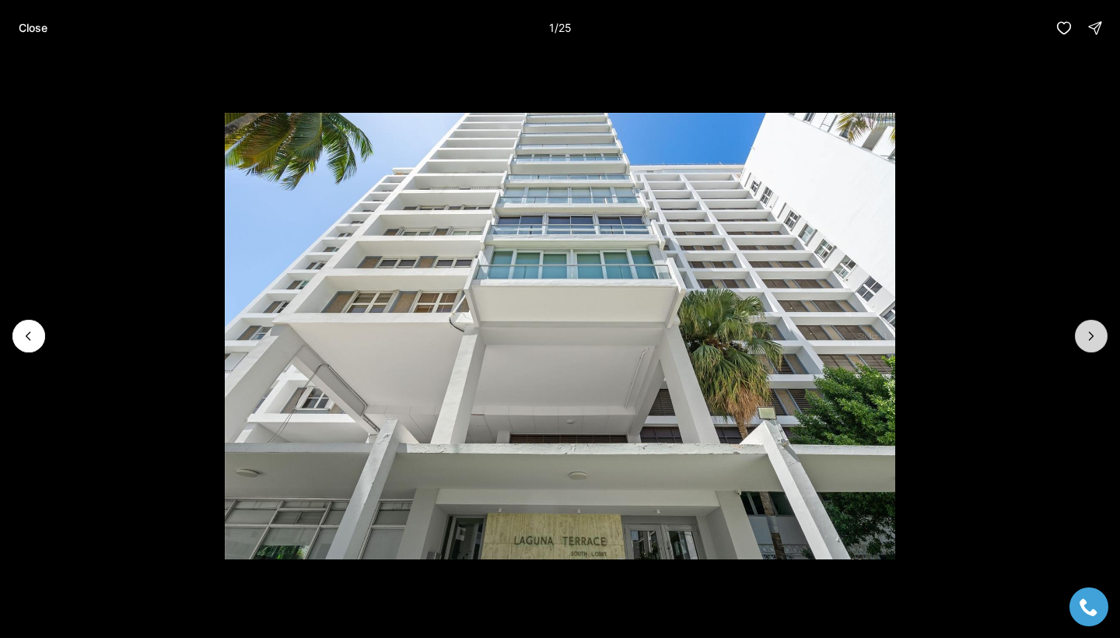
click at [1091, 338] on icon "Next slide" at bounding box center [1091, 336] width 4 height 8
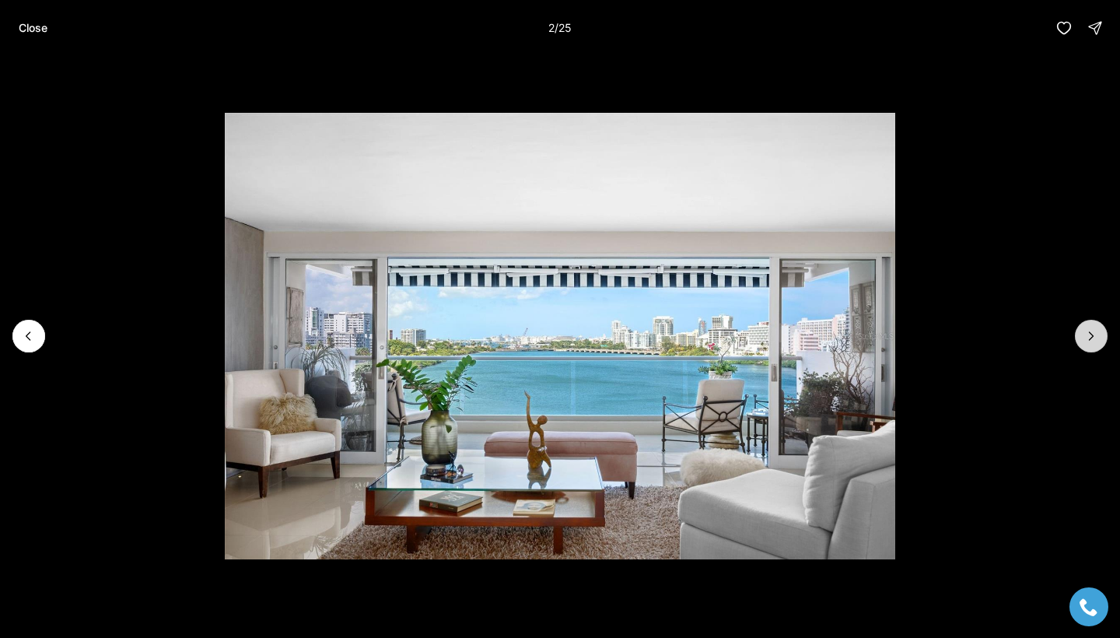
click at [1089, 336] on icon "Next slide" at bounding box center [1091, 336] width 16 height 16
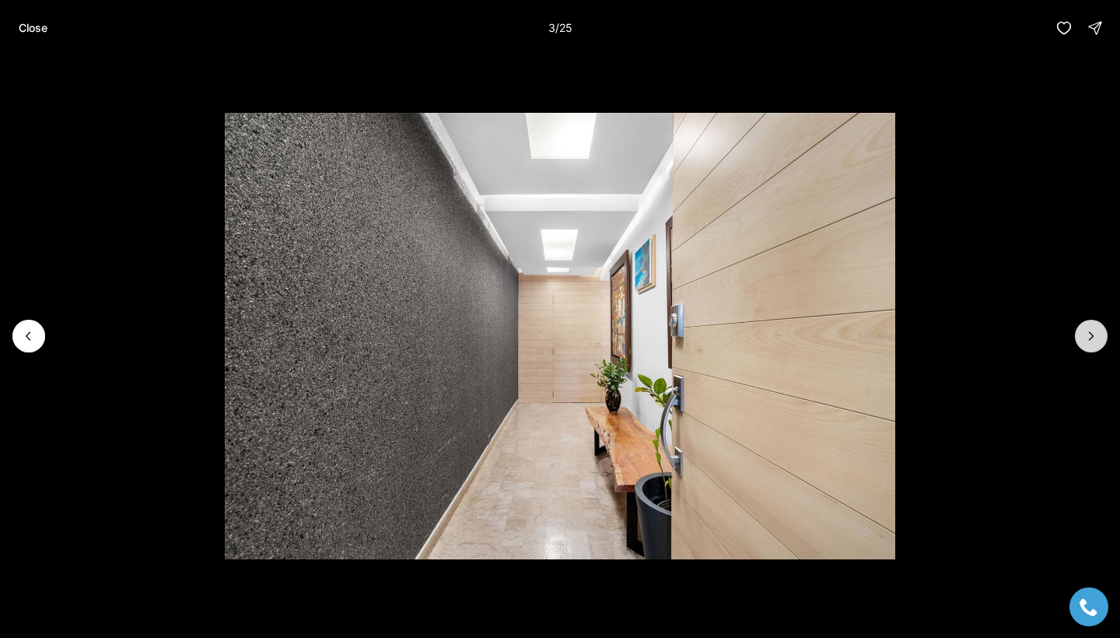
click at [1089, 337] on icon "Next slide" at bounding box center [1091, 336] width 16 height 16
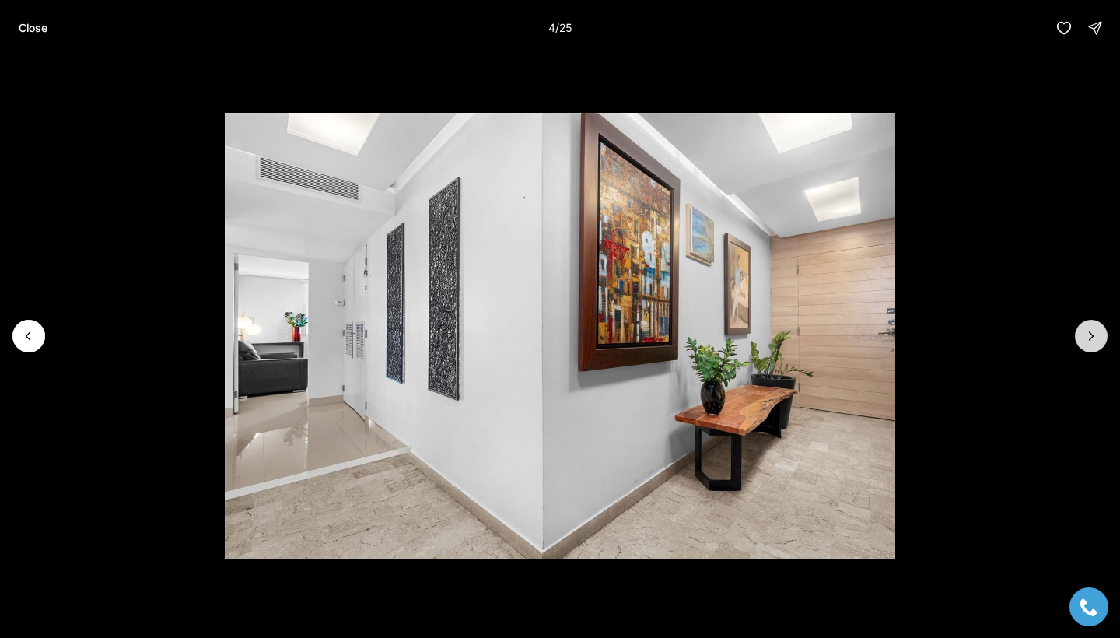
click at [1089, 337] on icon "Next slide" at bounding box center [1091, 336] width 16 height 16
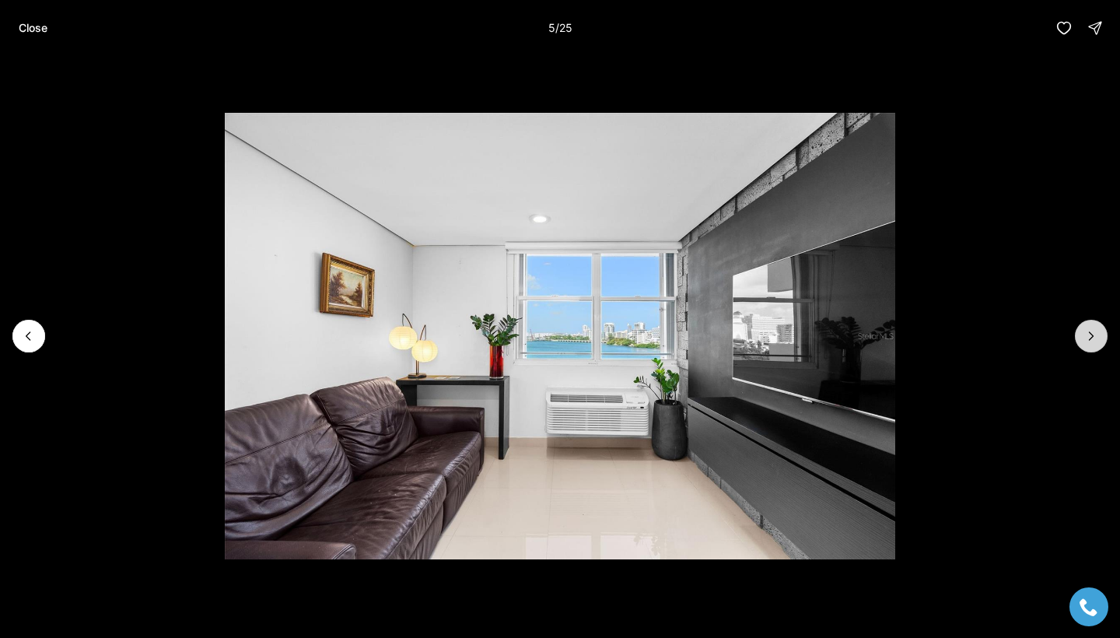
click at [1089, 337] on icon "Next slide" at bounding box center [1091, 336] width 16 height 16
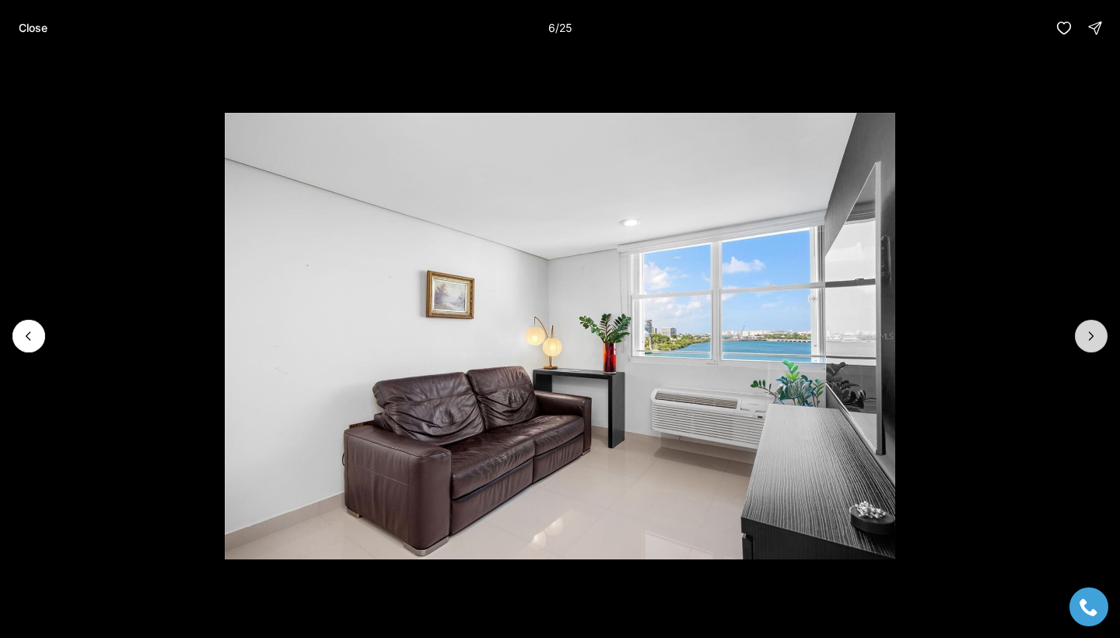
click at [1089, 337] on icon "Next slide" at bounding box center [1091, 336] width 16 height 16
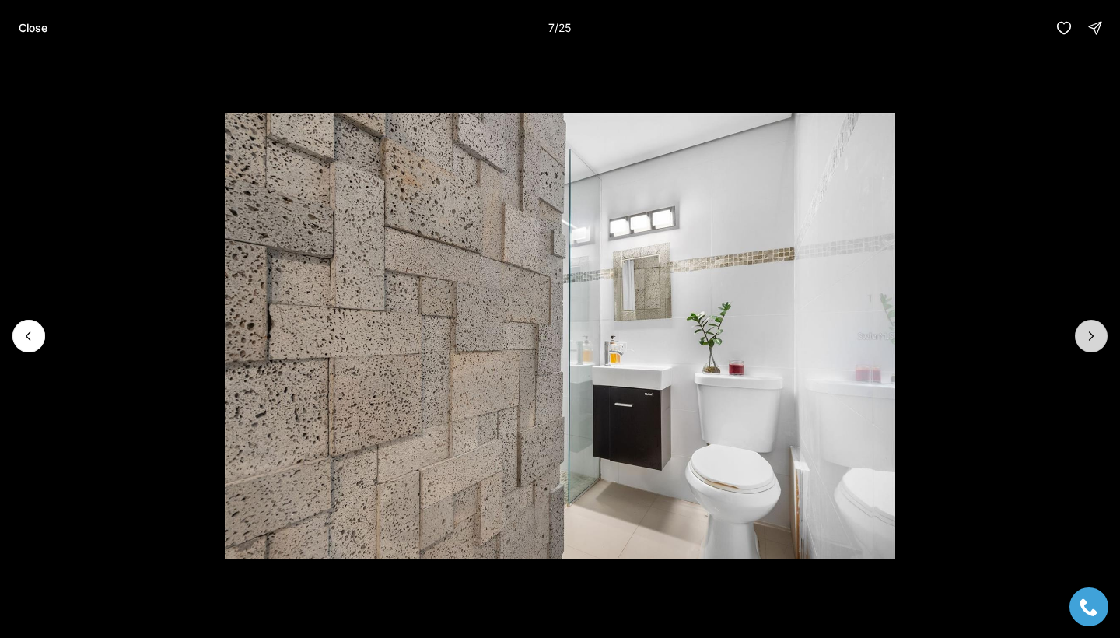
click at [1089, 337] on icon "Next slide" at bounding box center [1091, 336] width 16 height 16
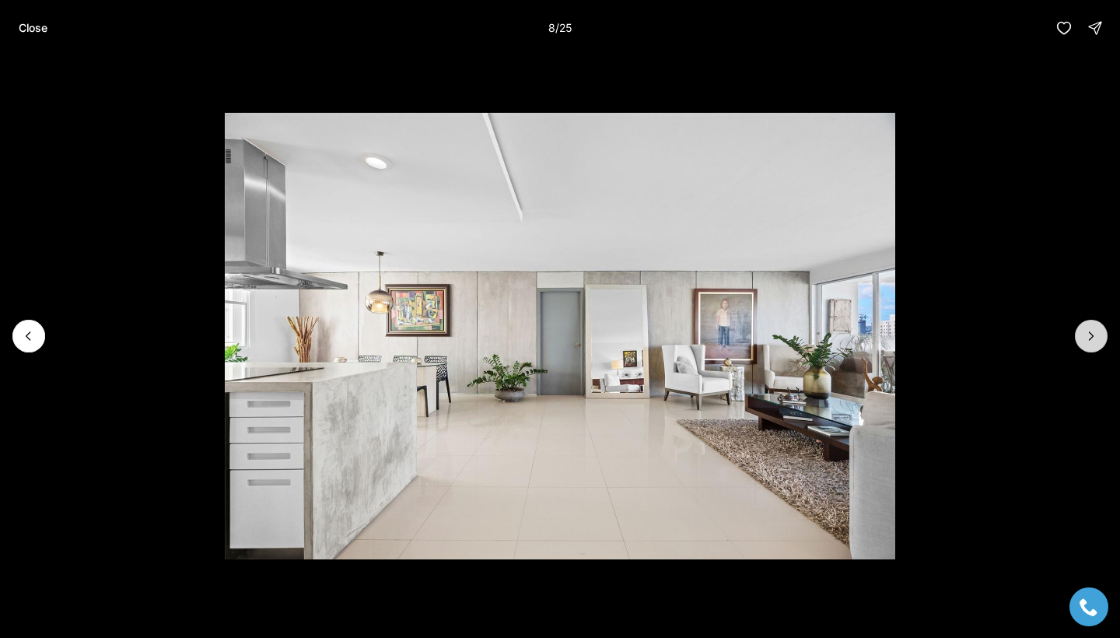
click at [1089, 337] on icon "Next slide" at bounding box center [1091, 336] width 16 height 16
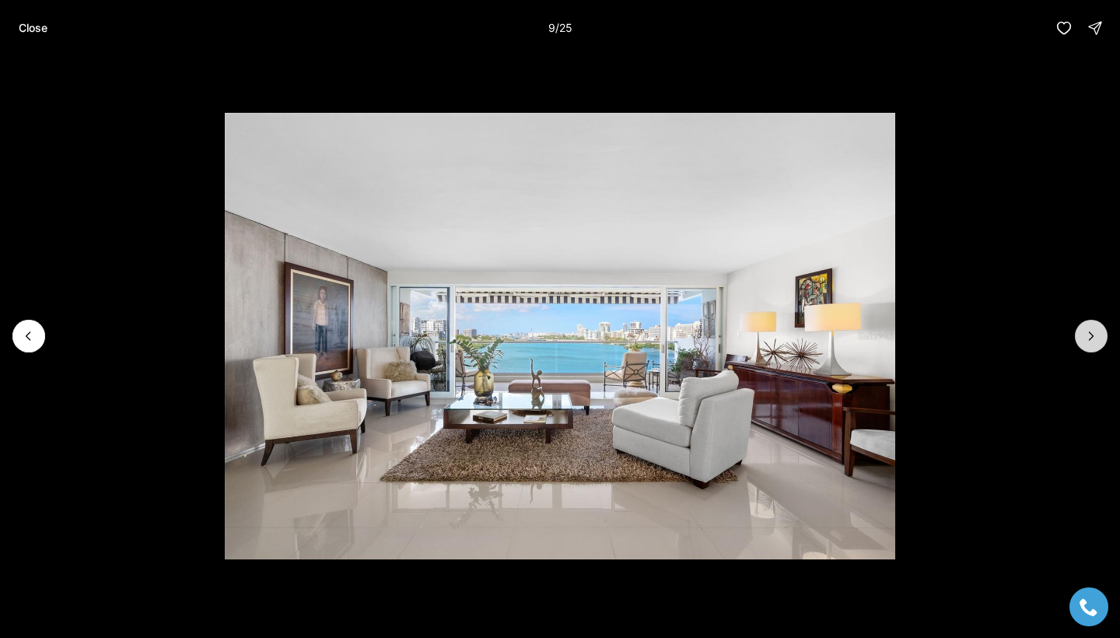
click at [1089, 337] on icon "Next slide" at bounding box center [1091, 336] width 16 height 16
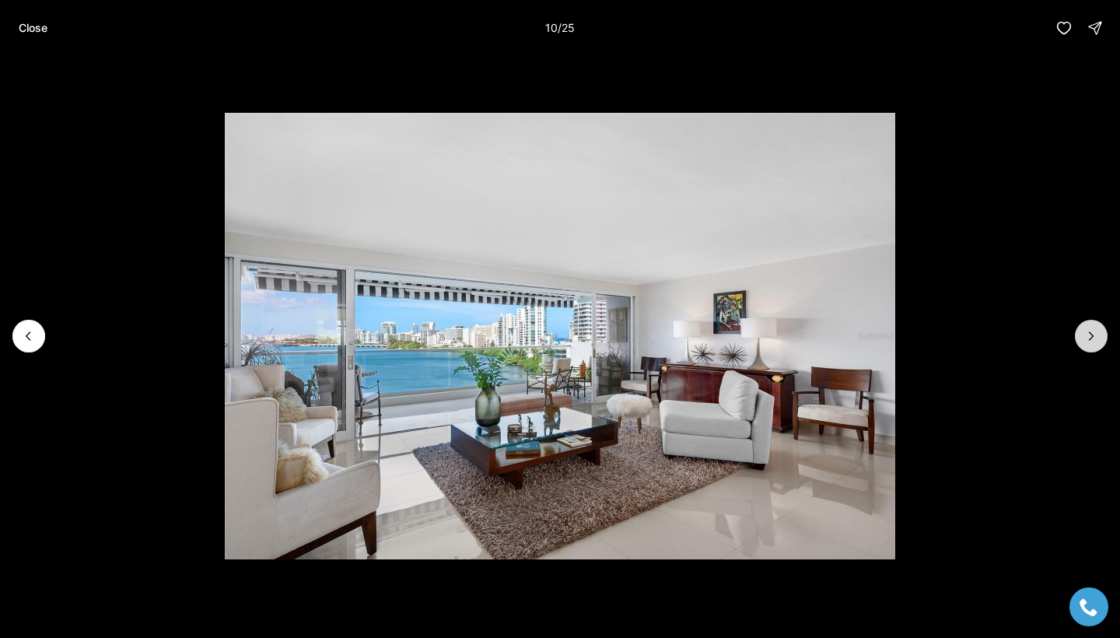
click at [1089, 337] on icon "Next slide" at bounding box center [1091, 336] width 16 height 16
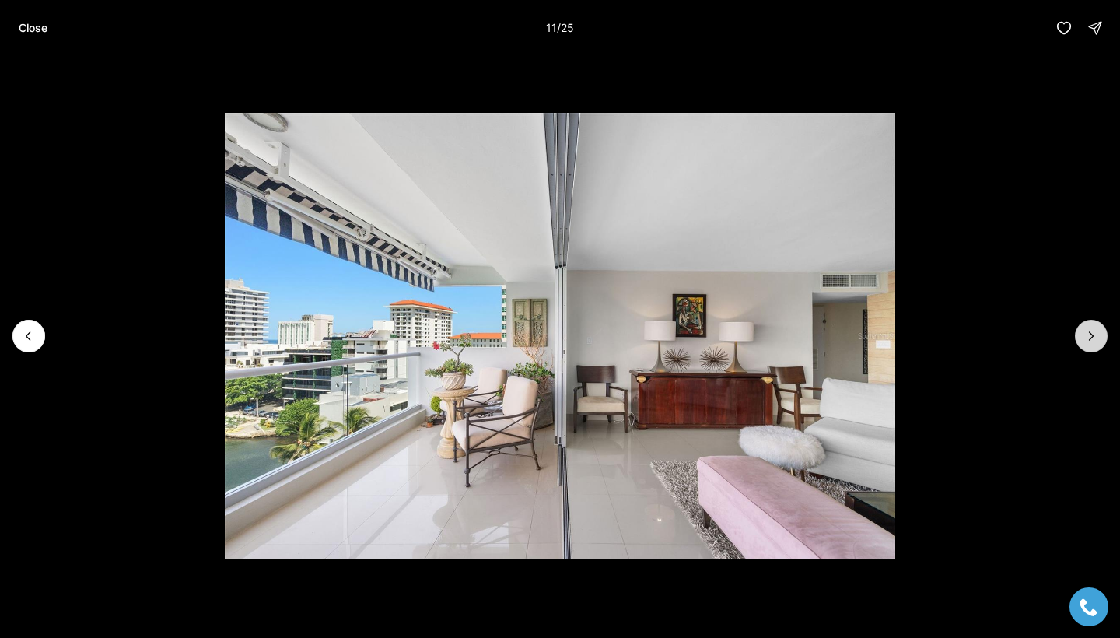
click at [1089, 337] on icon "Next slide" at bounding box center [1091, 336] width 16 height 16
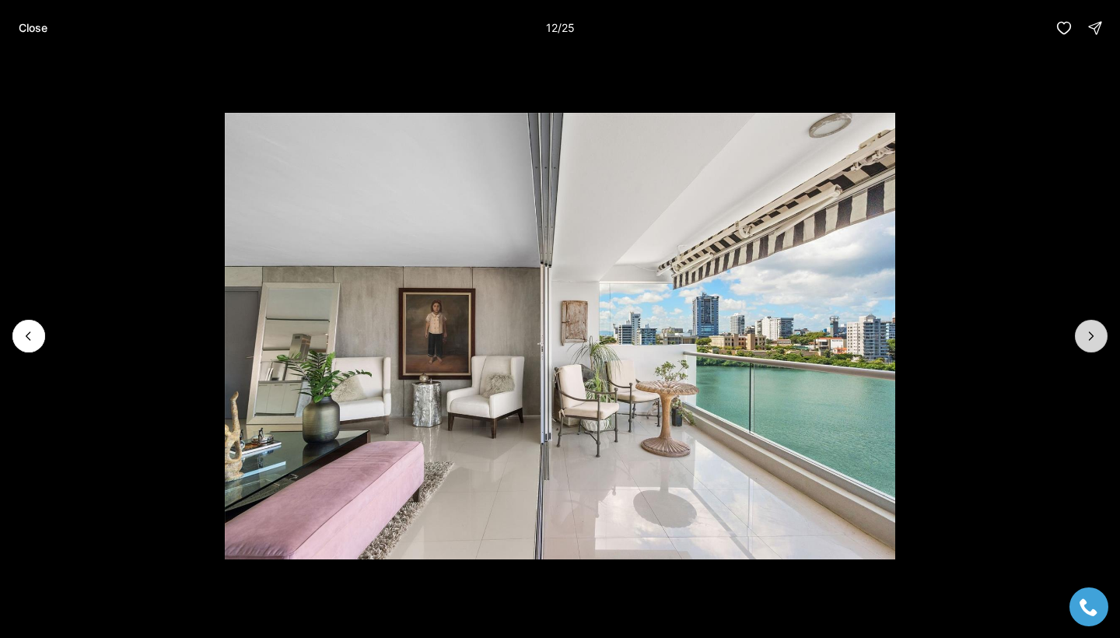
click at [1089, 337] on icon "Next slide" at bounding box center [1091, 336] width 16 height 16
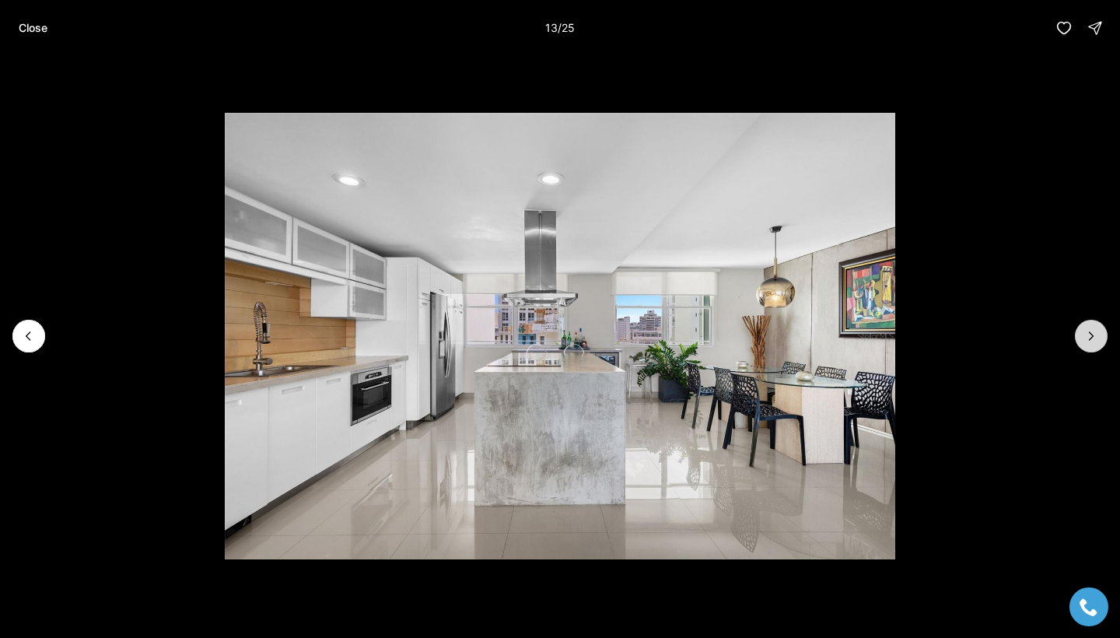
click at [1089, 337] on icon "Next slide" at bounding box center [1091, 336] width 16 height 16
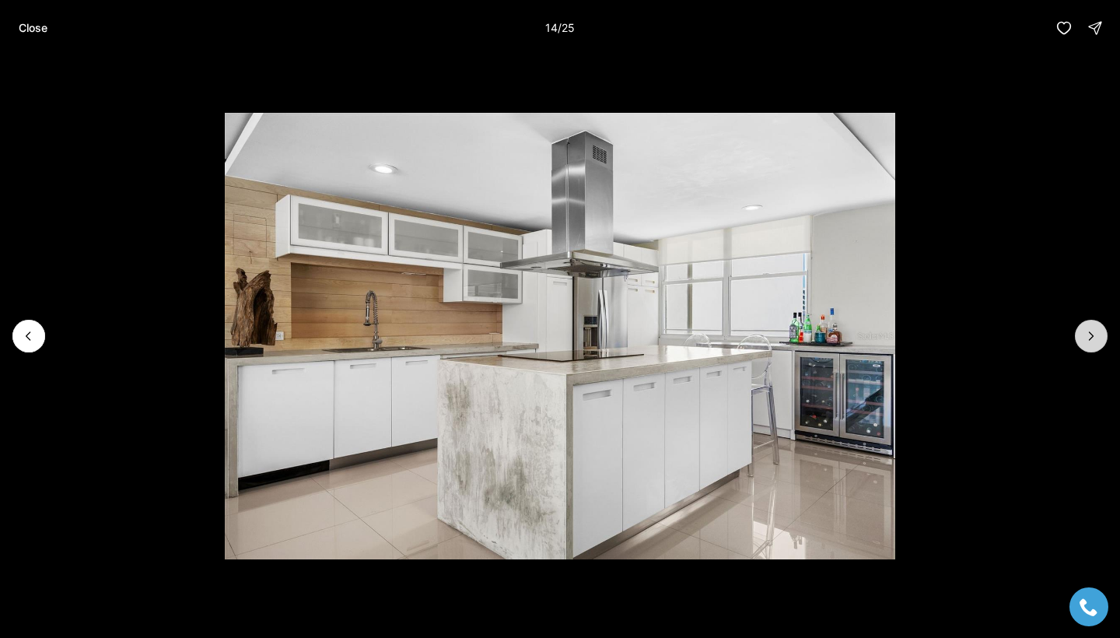
click at [1089, 337] on icon "Next slide" at bounding box center [1091, 336] width 16 height 16
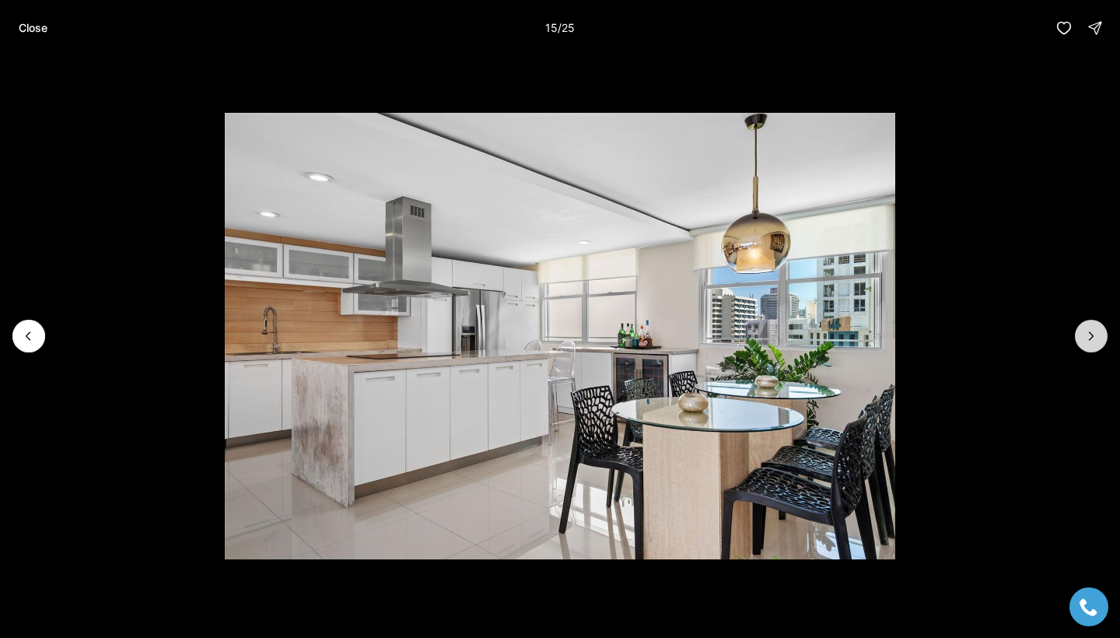
click at [1089, 337] on icon "Next slide" at bounding box center [1091, 336] width 16 height 16
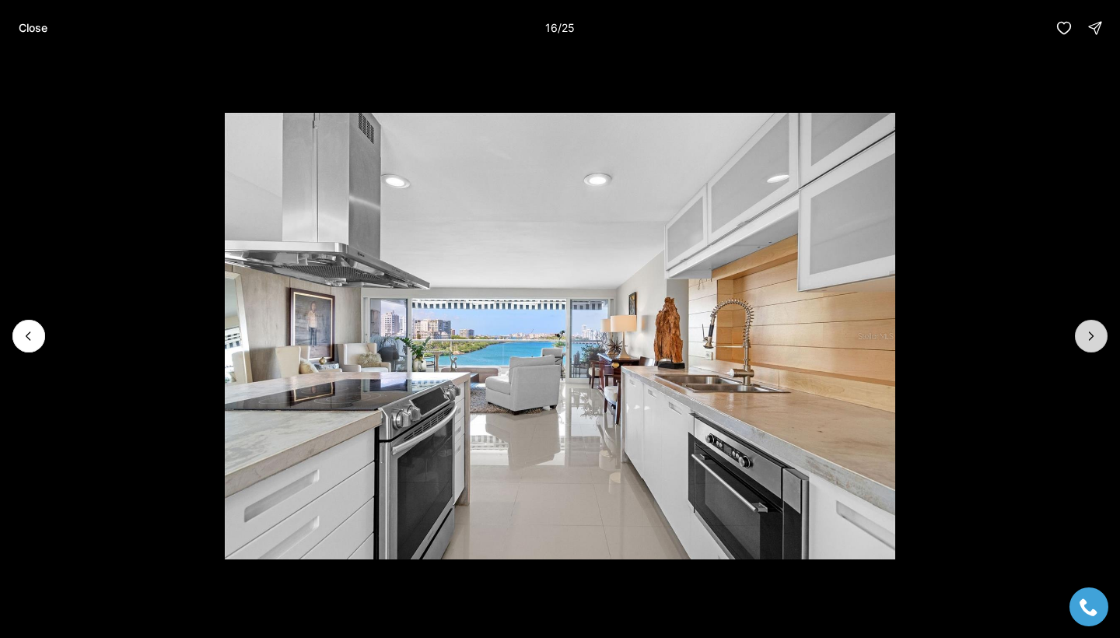
click at [1089, 337] on icon "Next slide" at bounding box center [1091, 336] width 16 height 16
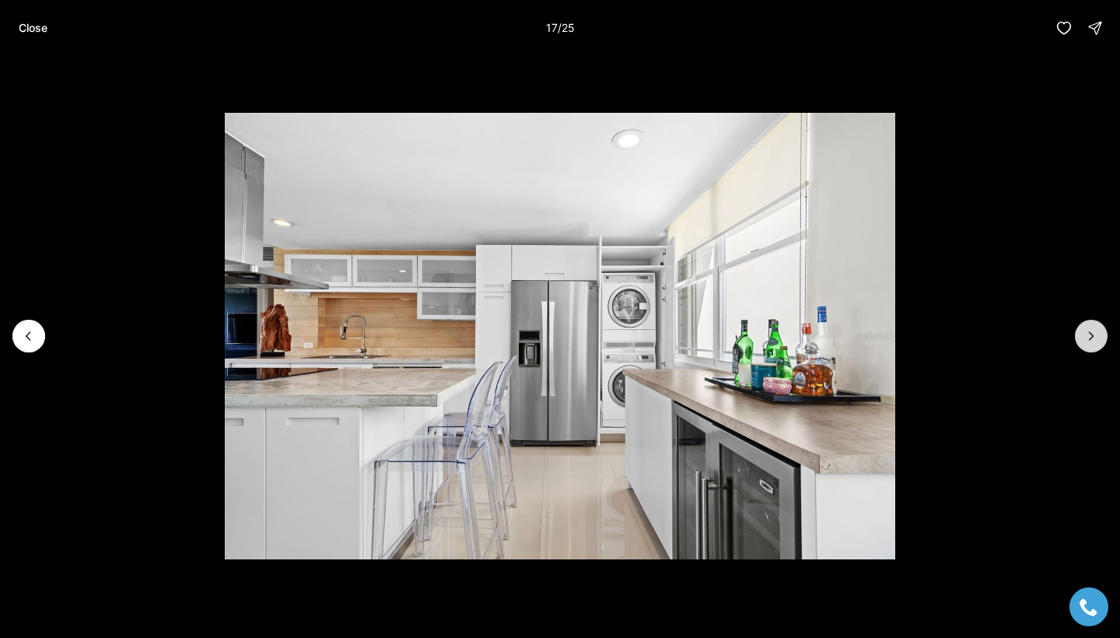
click at [1089, 337] on icon "Next slide" at bounding box center [1091, 336] width 16 height 16
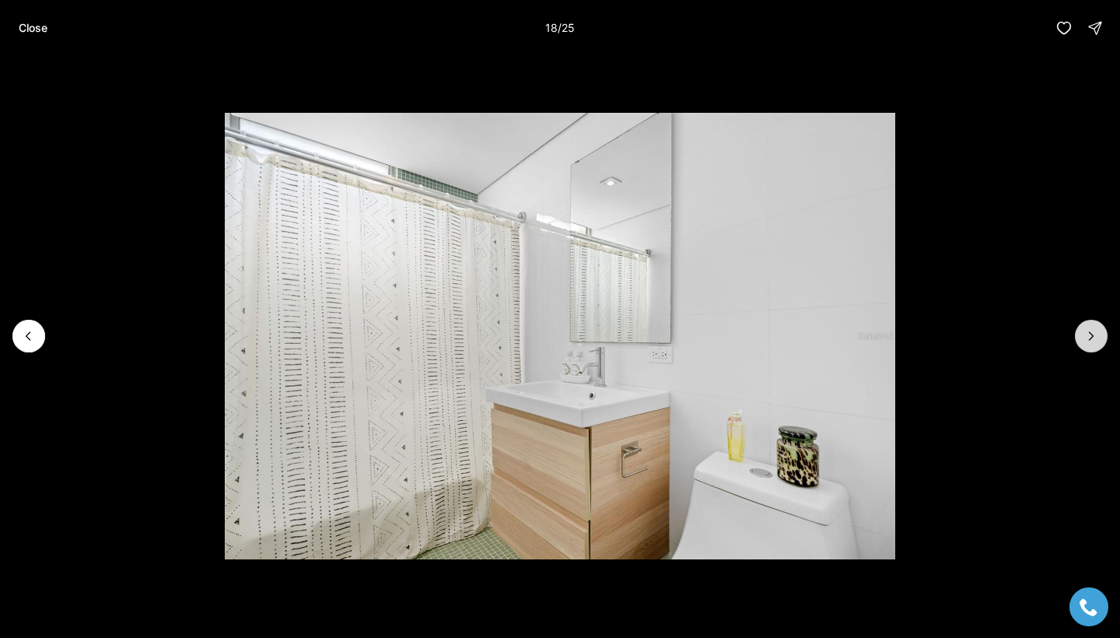
click at [1089, 337] on icon "Next slide" at bounding box center [1091, 336] width 16 height 16
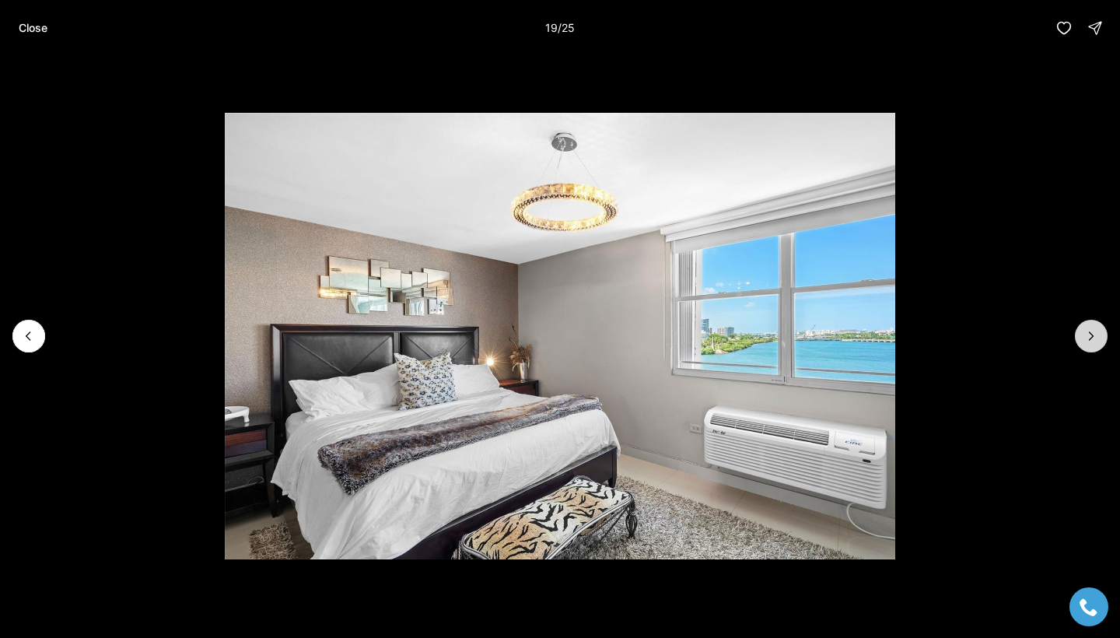
click at [1089, 338] on icon "Next slide" at bounding box center [1091, 336] width 16 height 16
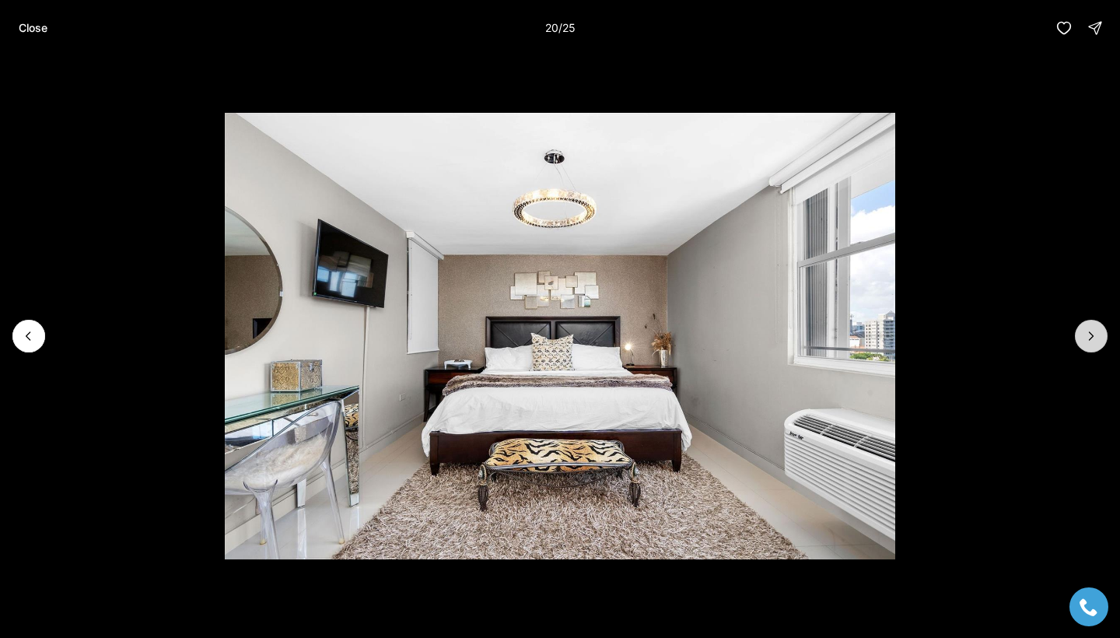
click at [1089, 338] on icon "Next slide" at bounding box center [1091, 336] width 16 height 16
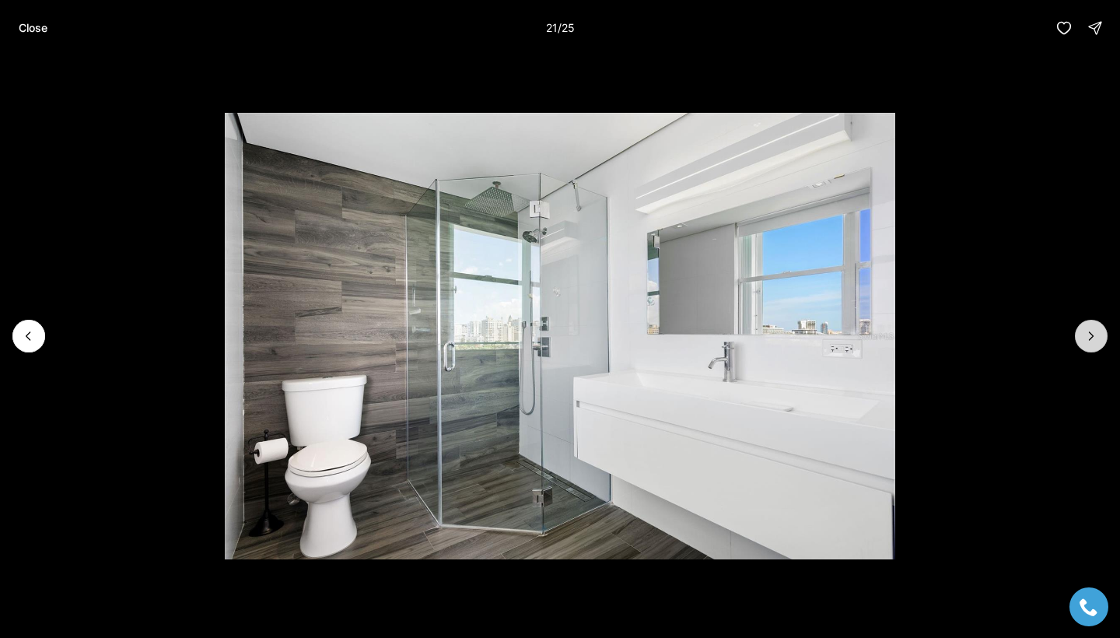
click at [1089, 338] on icon "Next slide" at bounding box center [1091, 336] width 16 height 16
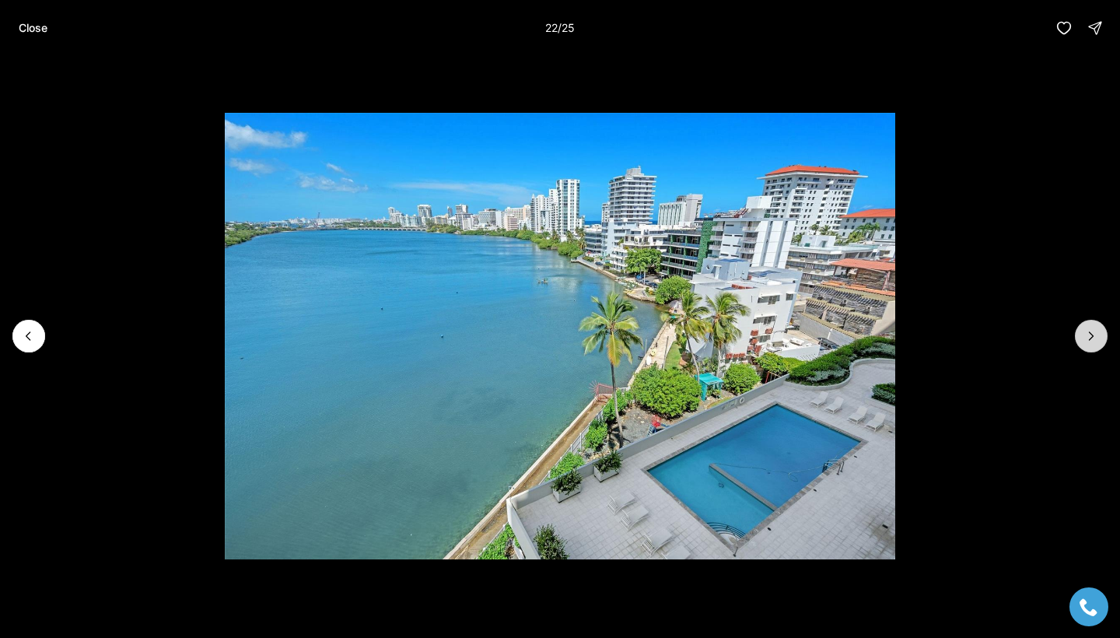
click at [1092, 337] on icon "Next slide" at bounding box center [1091, 336] width 4 height 8
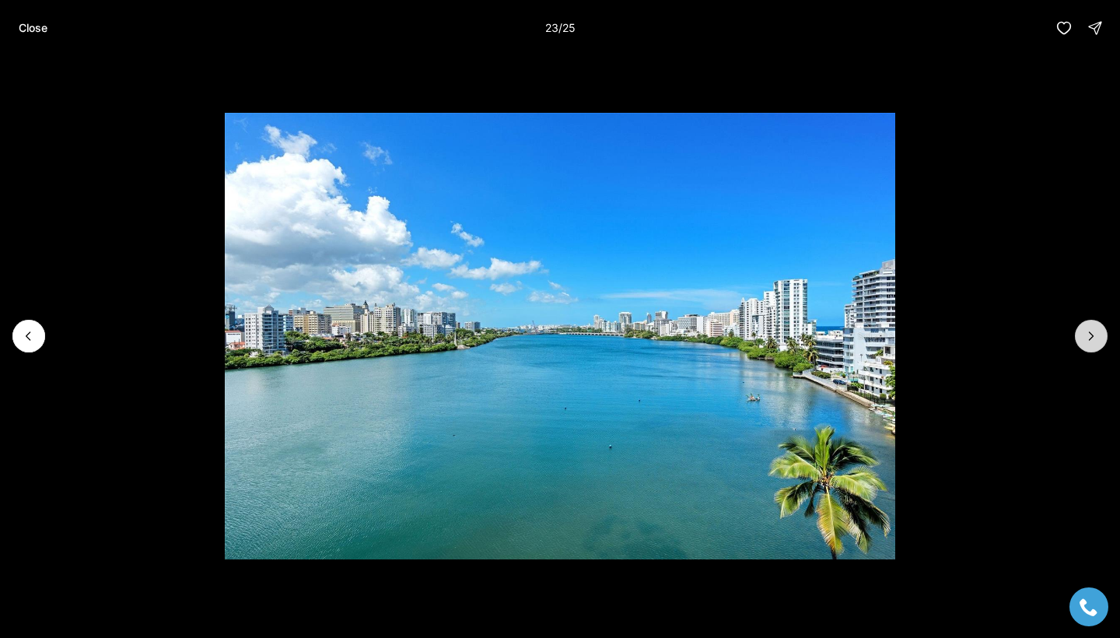
click at [1092, 337] on icon "Next slide" at bounding box center [1091, 336] width 4 height 8
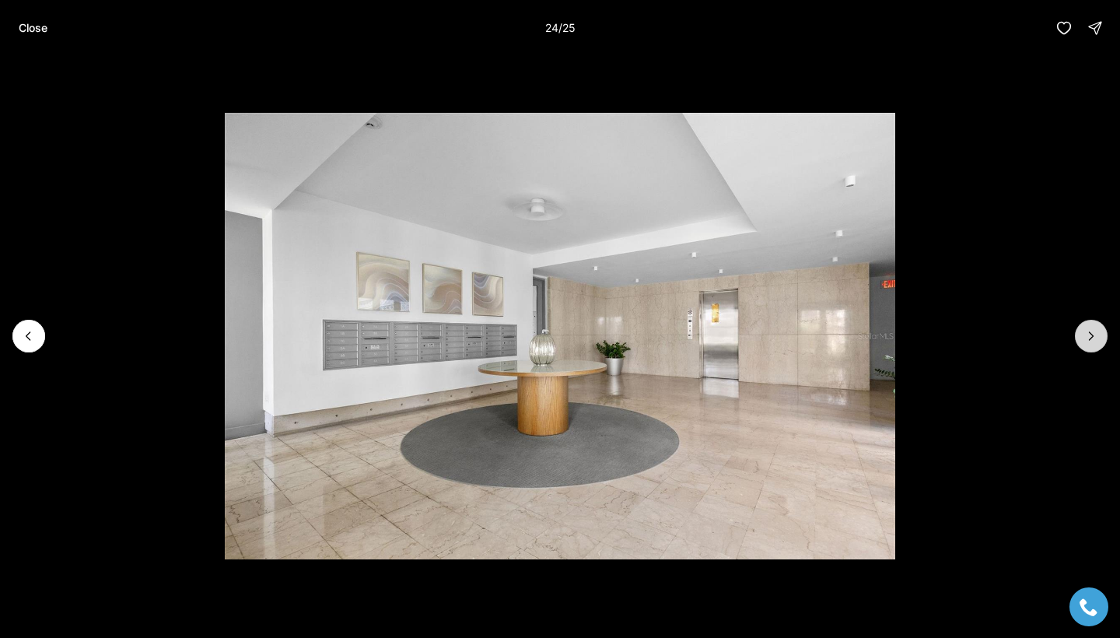
click at [1092, 337] on icon "Next slide" at bounding box center [1091, 336] width 4 height 8
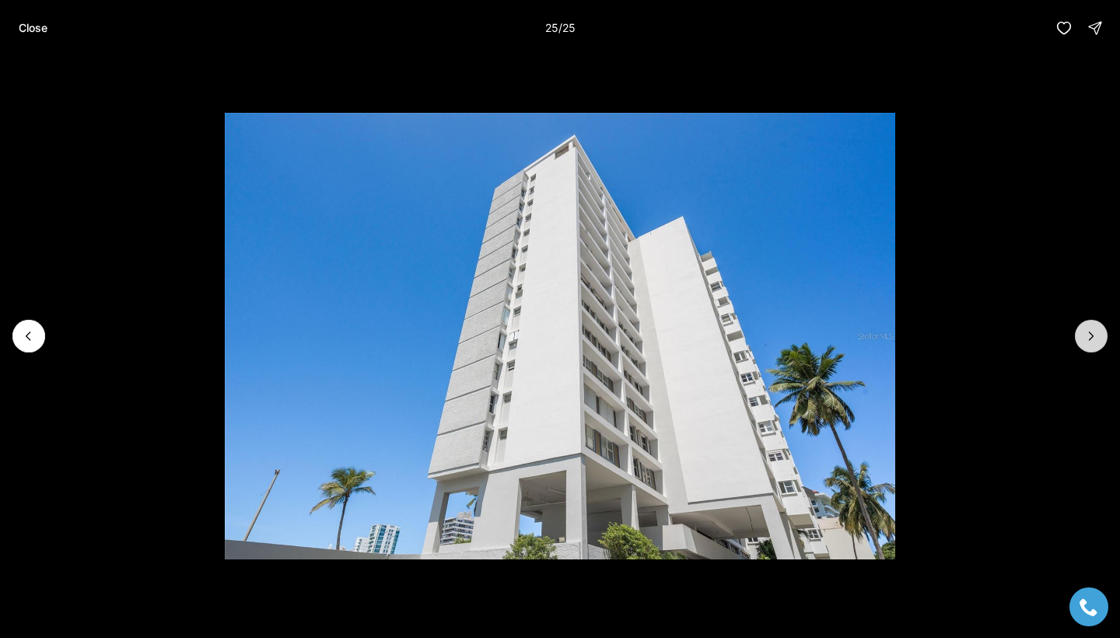
click at [1092, 337] on div at bounding box center [1090, 336] width 33 height 33
click at [1090, 335] on div at bounding box center [1090, 336] width 33 height 33
click at [39, 29] on p "Close" at bounding box center [33, 28] width 29 height 12
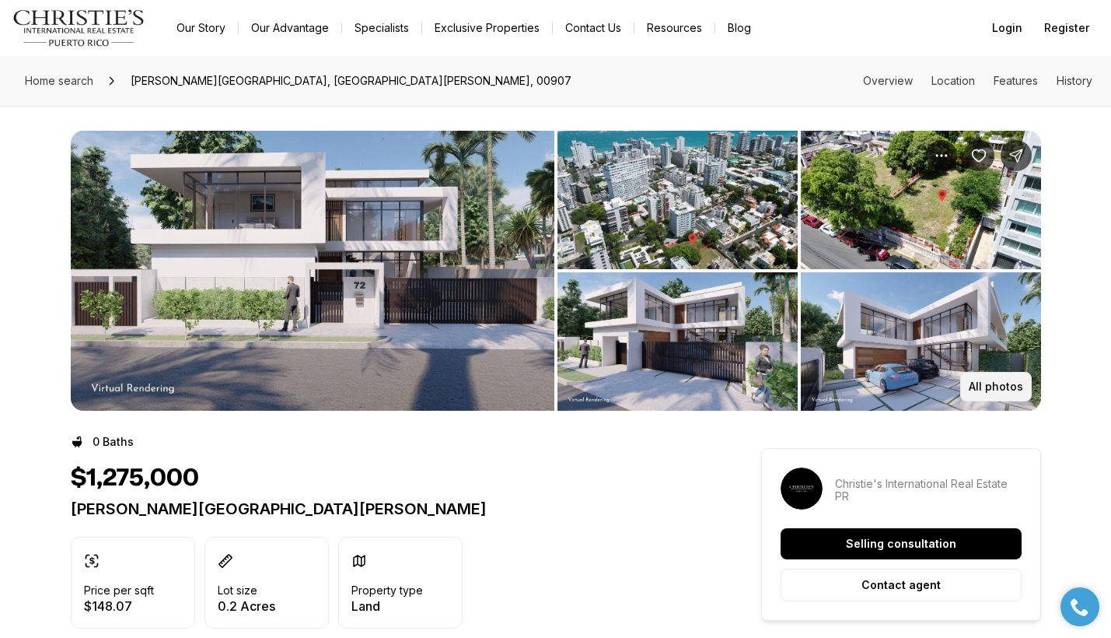
click at [991, 383] on p "All photos" at bounding box center [996, 386] width 54 height 12
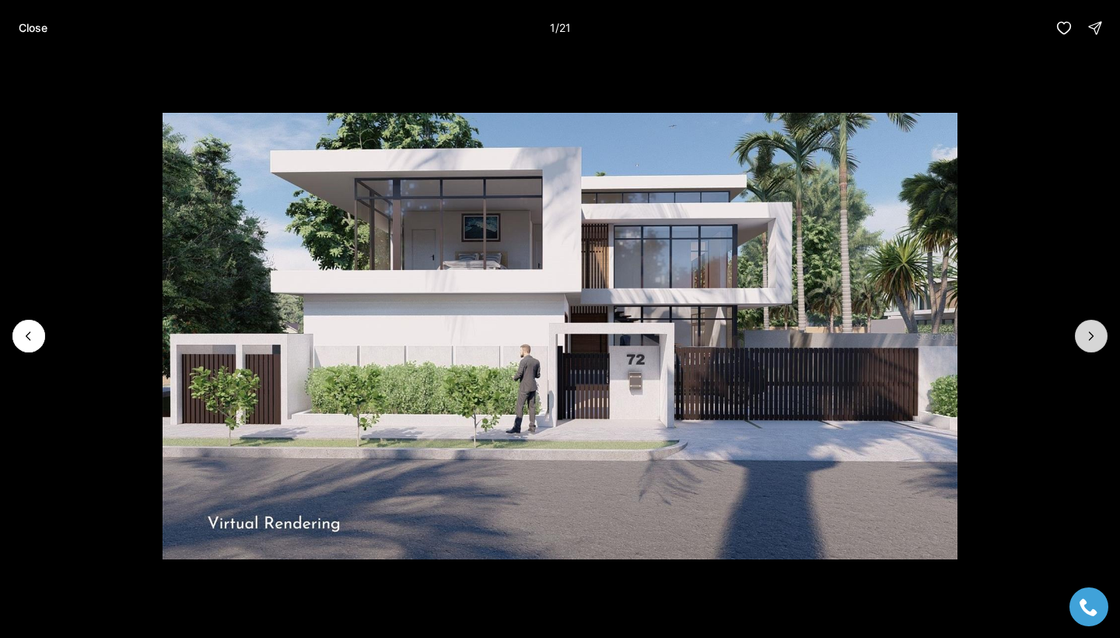
click at [1088, 337] on icon "Next slide" at bounding box center [1091, 336] width 16 height 16
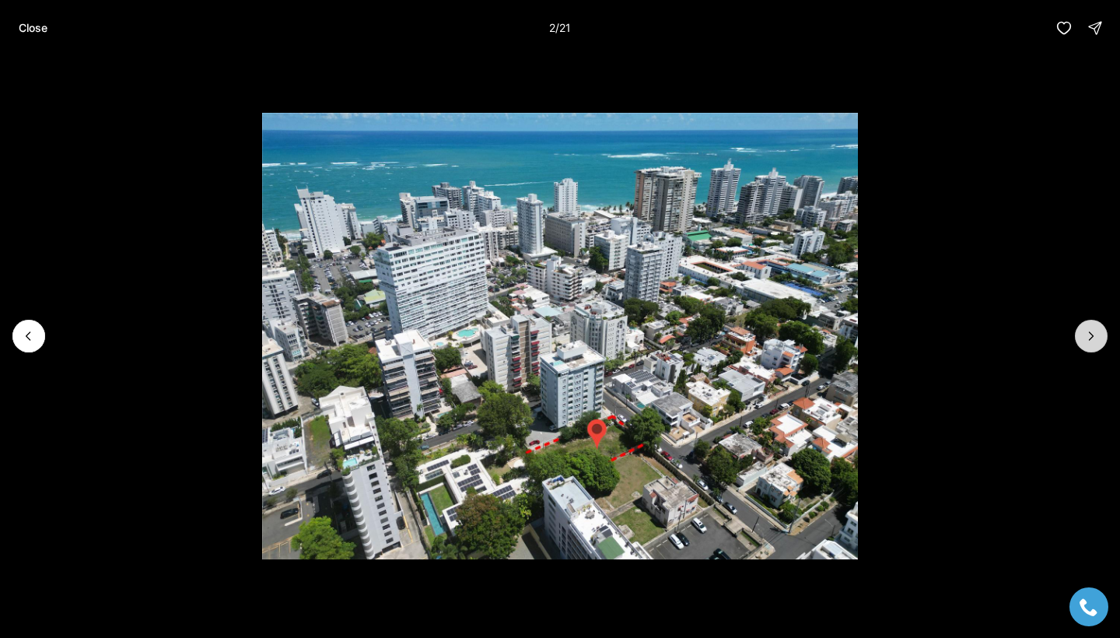
click at [1088, 337] on icon "Next slide" at bounding box center [1091, 336] width 16 height 16
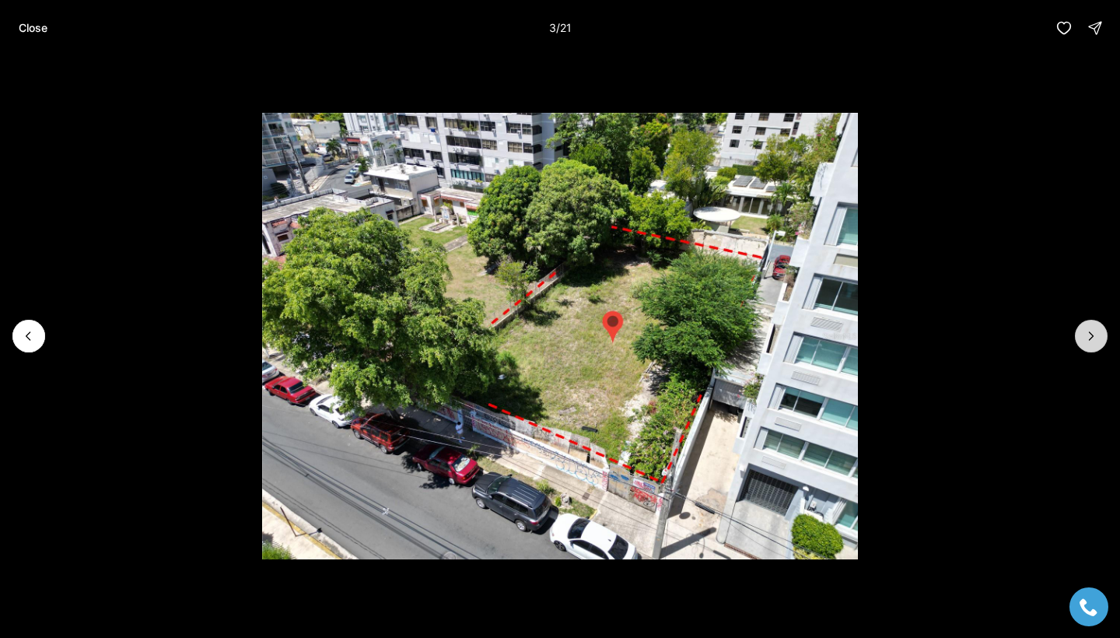
click at [1088, 337] on icon "Next slide" at bounding box center [1091, 336] width 16 height 16
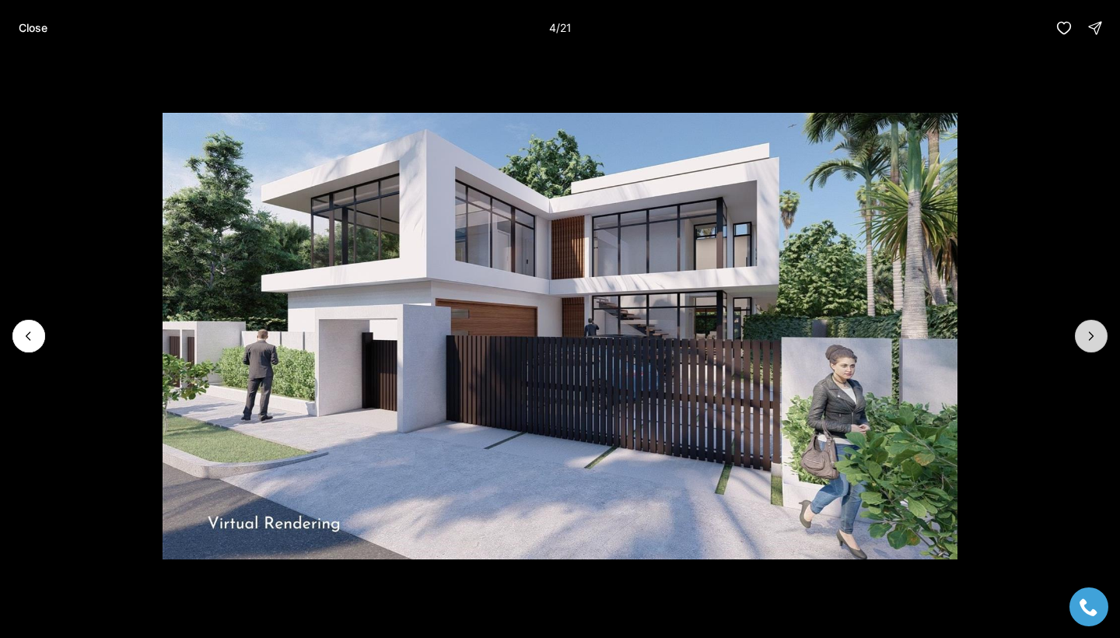
click at [1088, 337] on icon "Next slide" at bounding box center [1091, 336] width 16 height 16
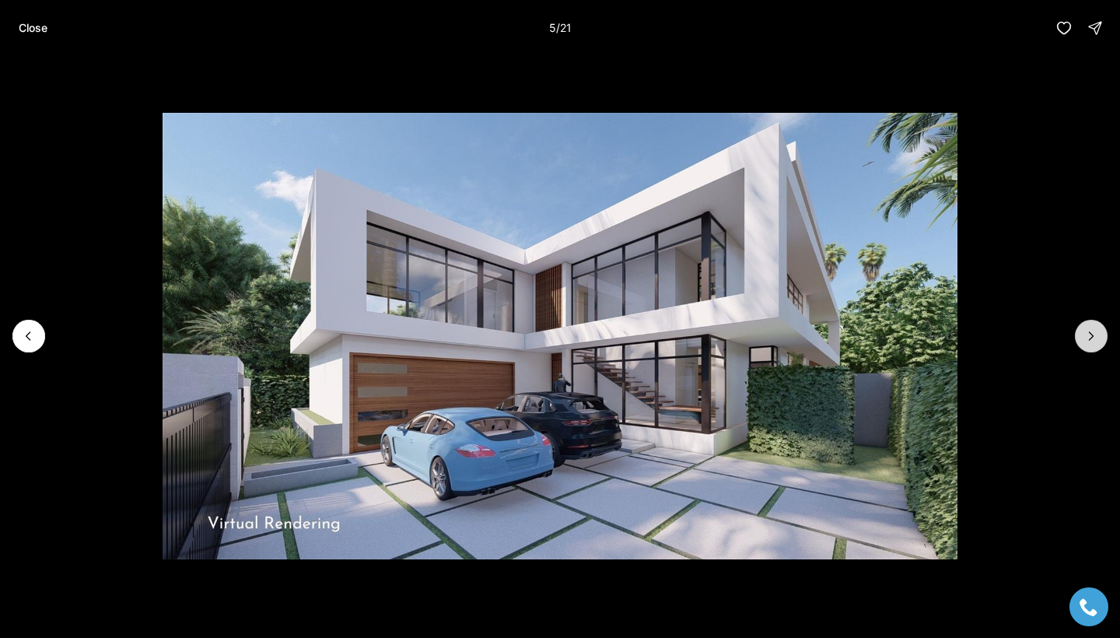
click at [1088, 337] on icon "Next slide" at bounding box center [1091, 336] width 16 height 16
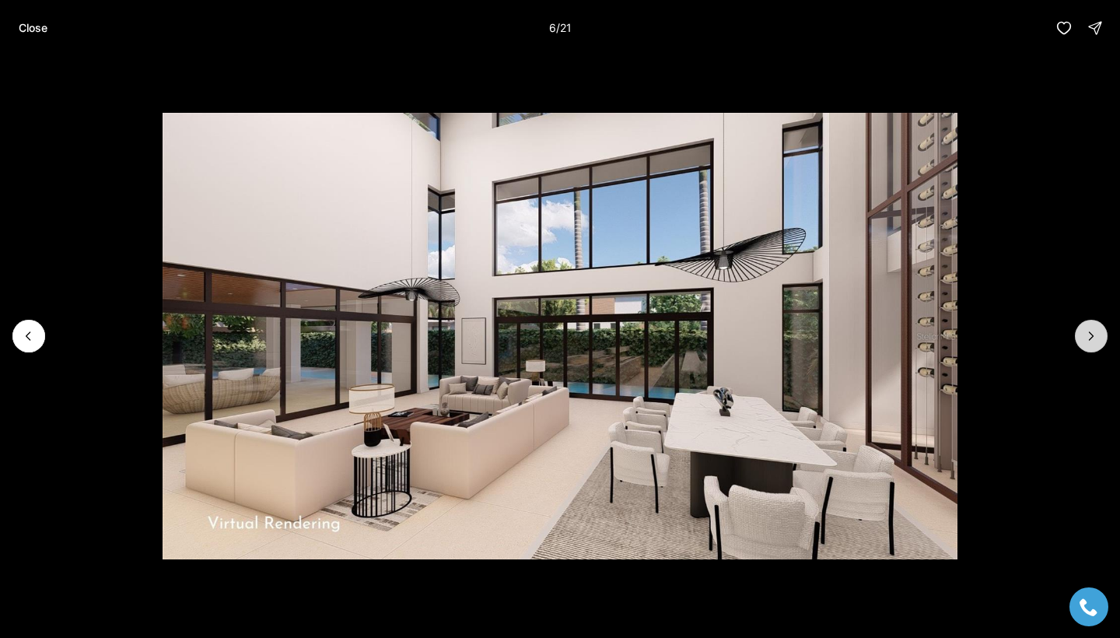
click at [1088, 337] on icon "Next slide" at bounding box center [1091, 336] width 16 height 16
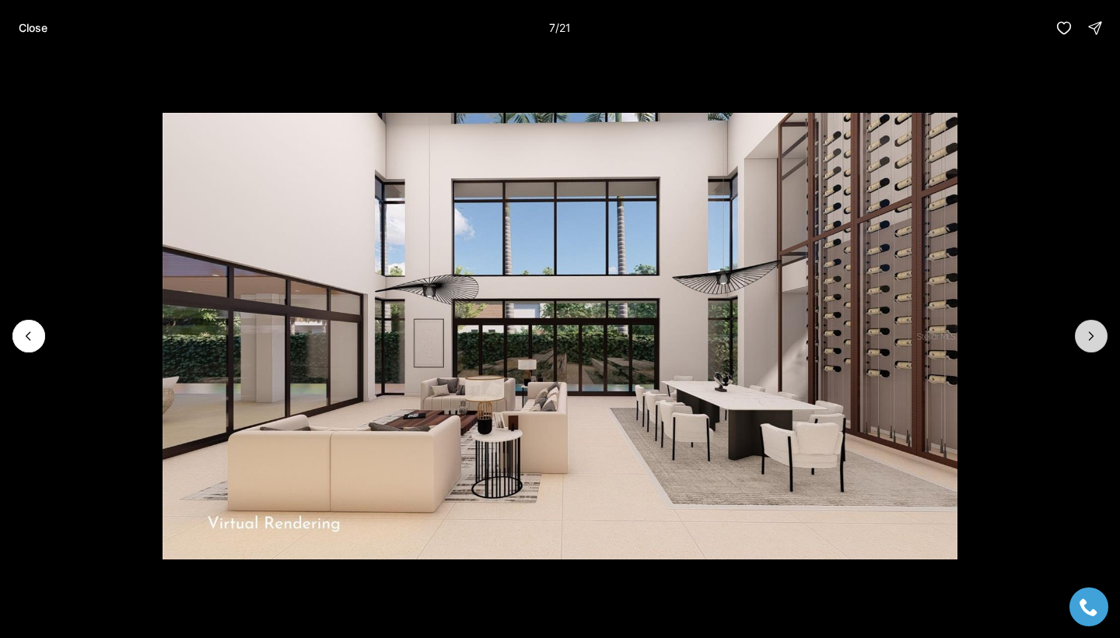
click at [1088, 337] on icon "Next slide" at bounding box center [1091, 336] width 16 height 16
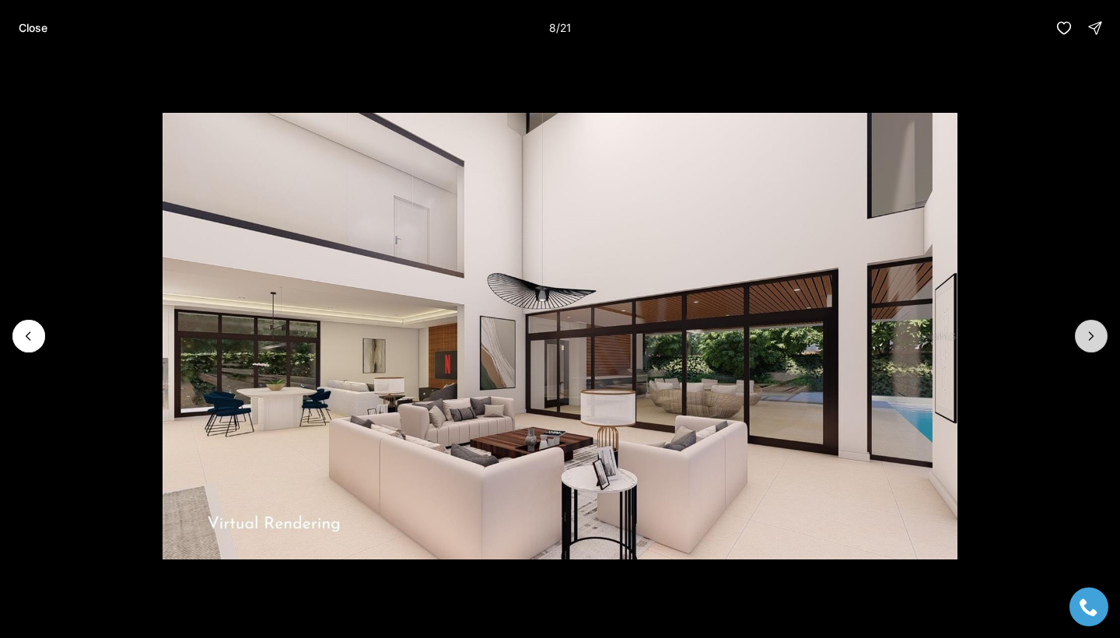
click at [1088, 337] on icon "Next slide" at bounding box center [1091, 336] width 16 height 16
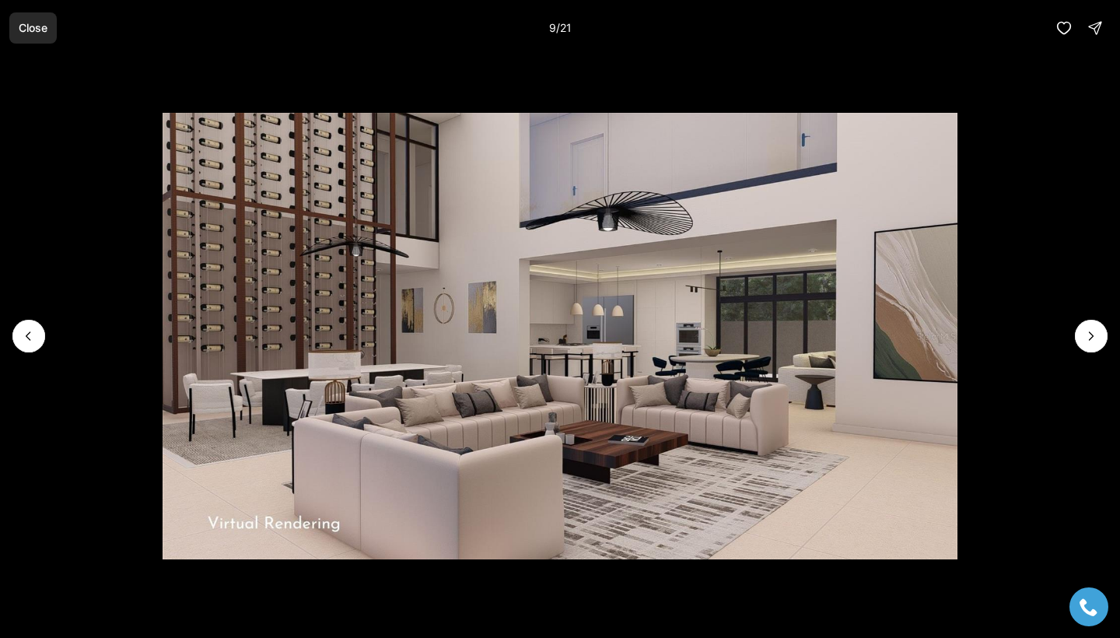
click at [35, 30] on p "Close" at bounding box center [33, 28] width 29 height 12
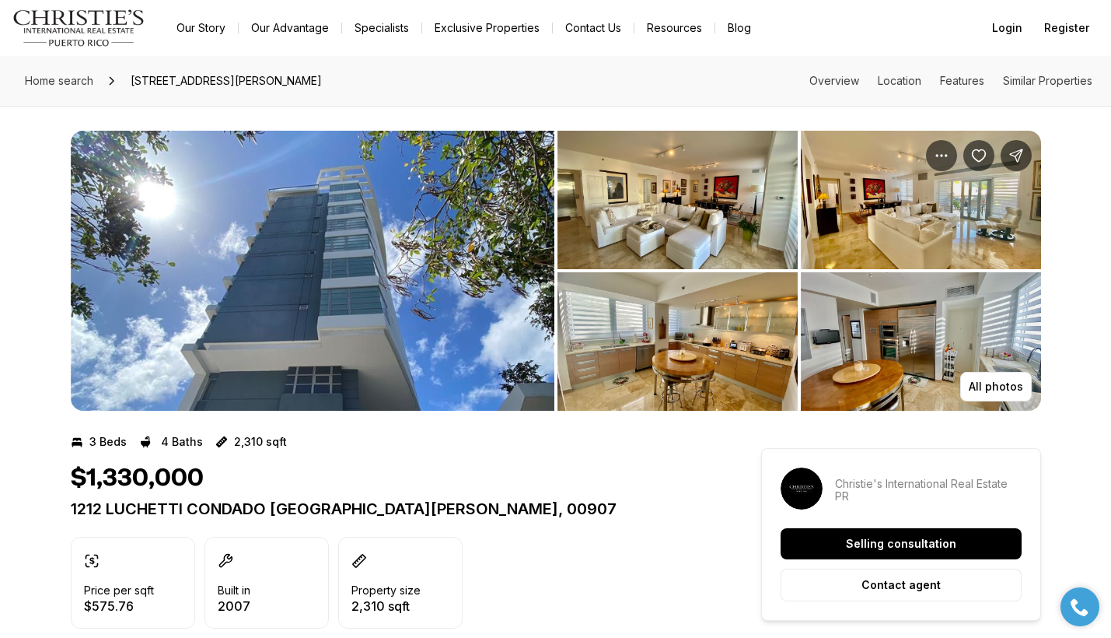
click at [484, 313] on img "View image gallery" at bounding box center [313, 271] width 484 height 280
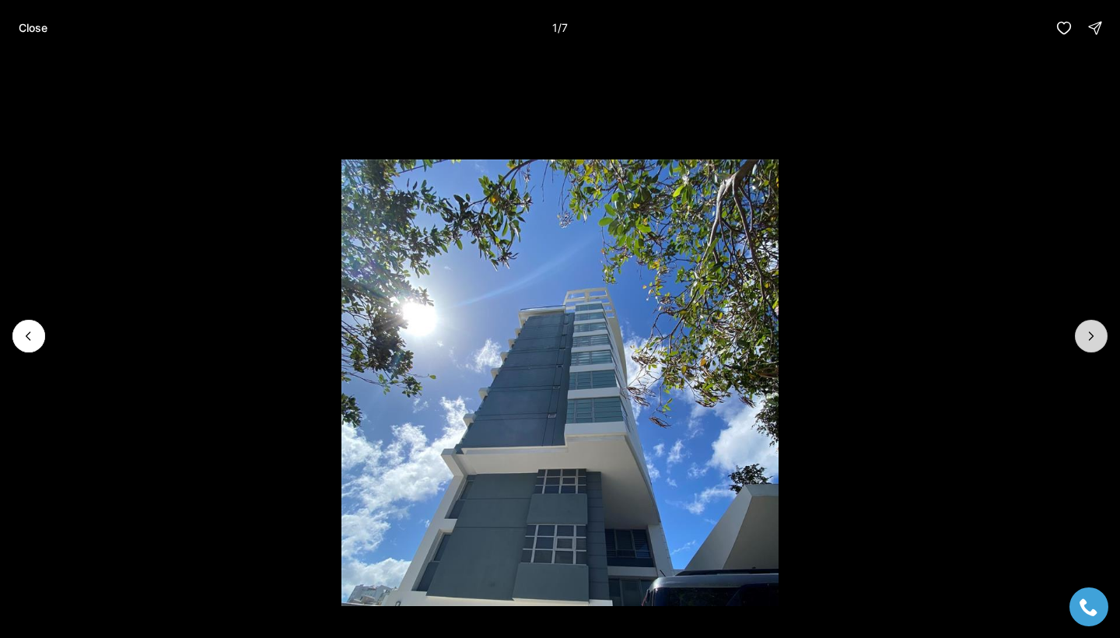
click at [1093, 336] on icon "Next slide" at bounding box center [1091, 336] width 4 height 8
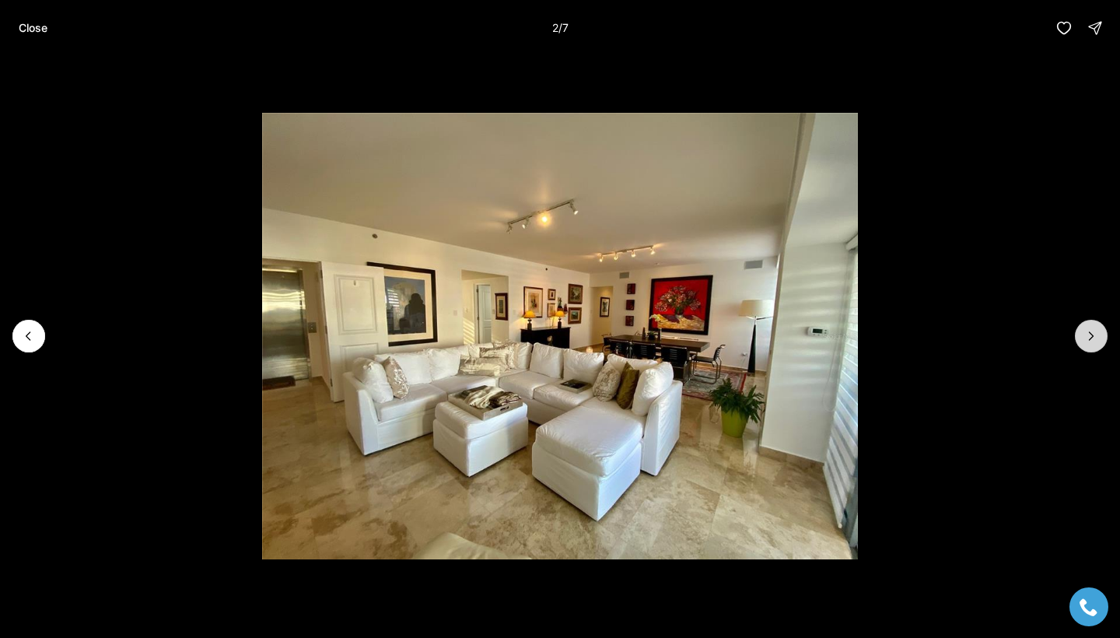
click at [1093, 336] on icon "Next slide" at bounding box center [1091, 336] width 4 height 8
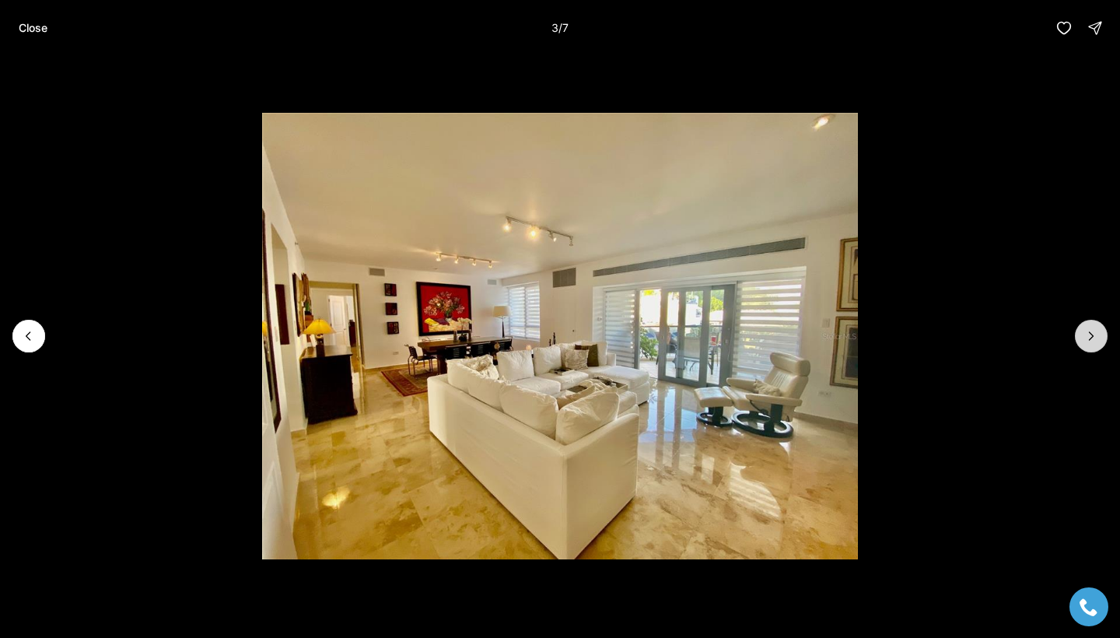
click at [1093, 336] on icon "Next slide" at bounding box center [1091, 336] width 4 height 8
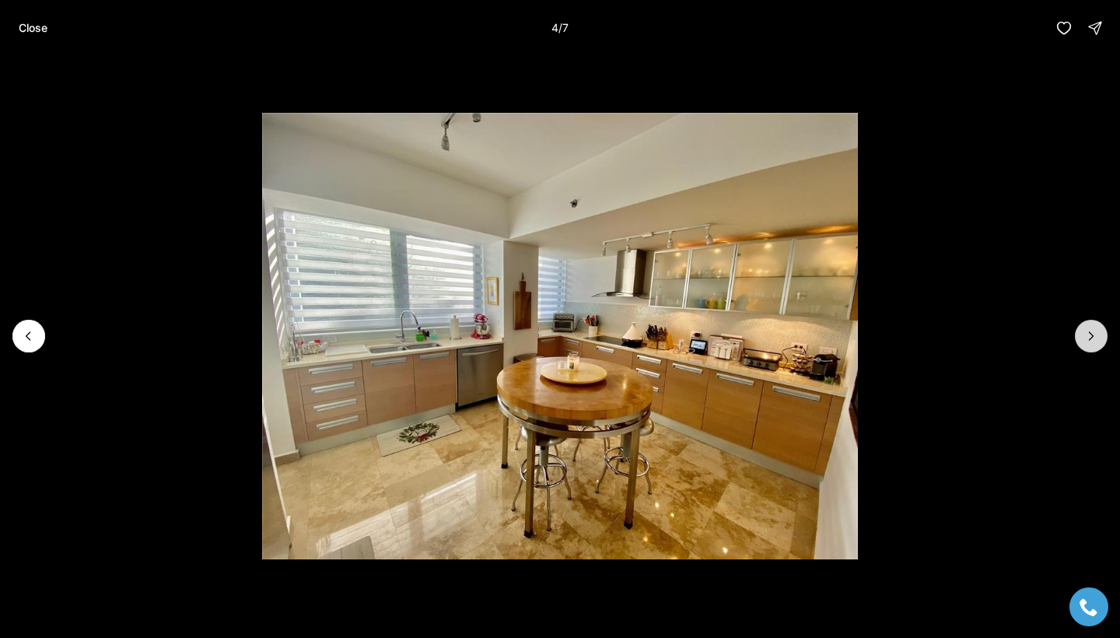
click at [1093, 336] on icon "Next slide" at bounding box center [1091, 336] width 4 height 8
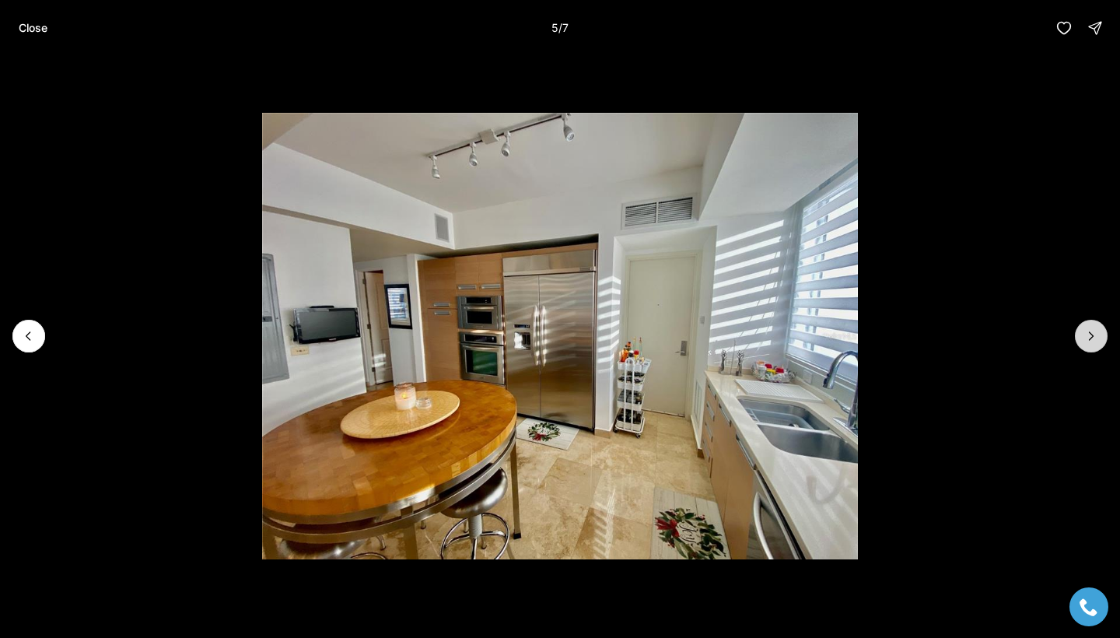
click at [1093, 336] on icon "Next slide" at bounding box center [1091, 336] width 4 height 8
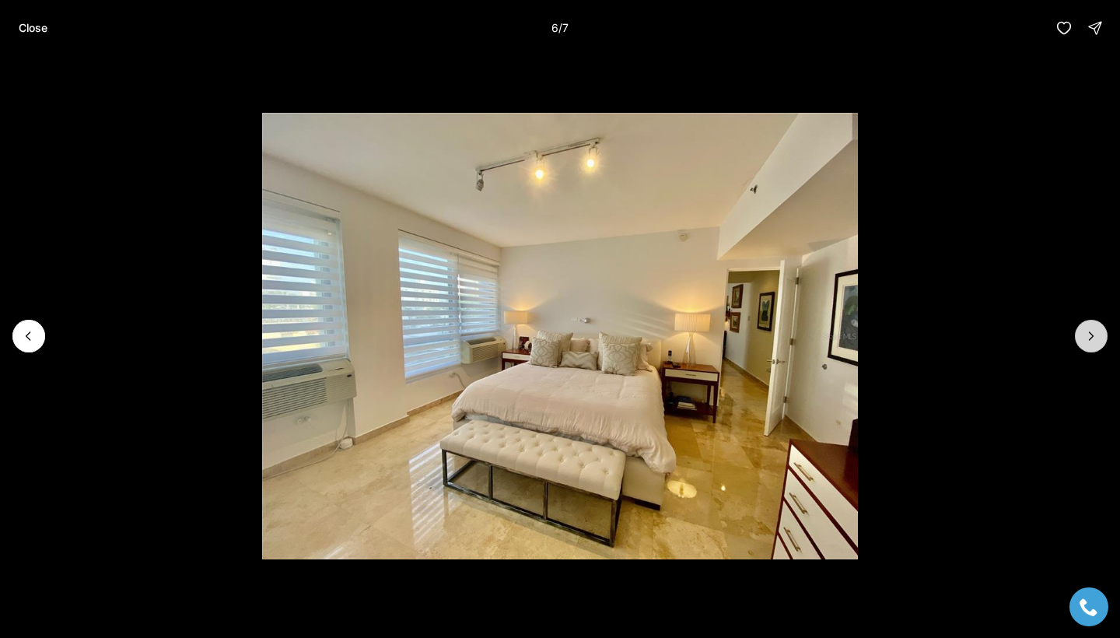
click at [1093, 336] on icon "Next slide" at bounding box center [1091, 336] width 4 height 8
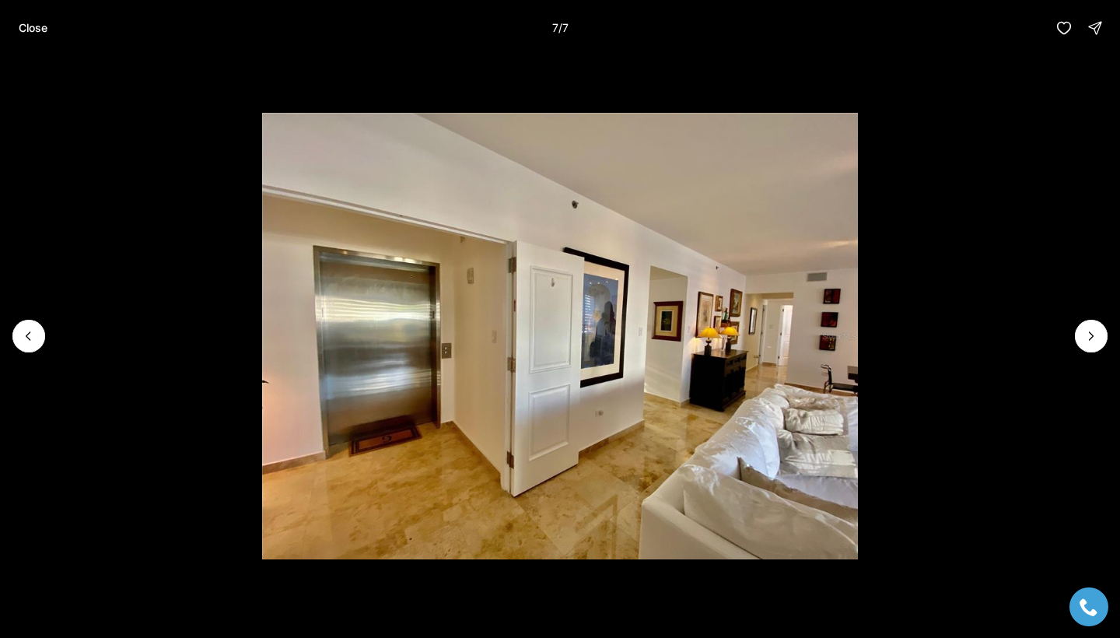
click at [1093, 335] on div at bounding box center [1090, 336] width 33 height 33
click at [1088, 338] on div at bounding box center [1090, 336] width 33 height 33
click at [41, 22] on p "Close" at bounding box center [33, 28] width 29 height 12
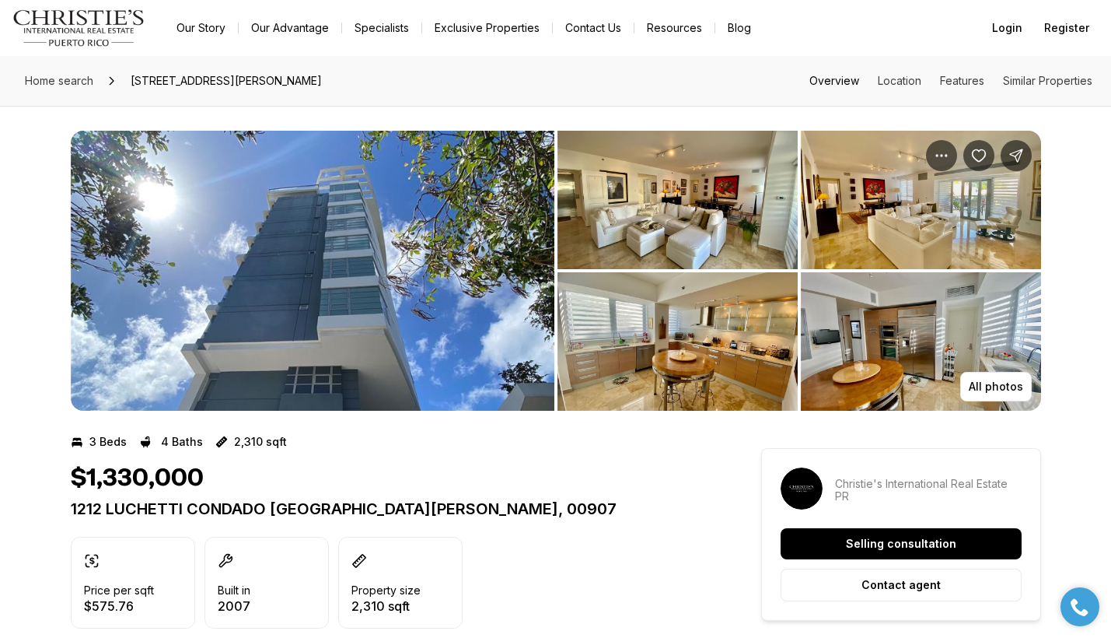
click at [826, 82] on link "Overview" at bounding box center [834, 80] width 50 height 13
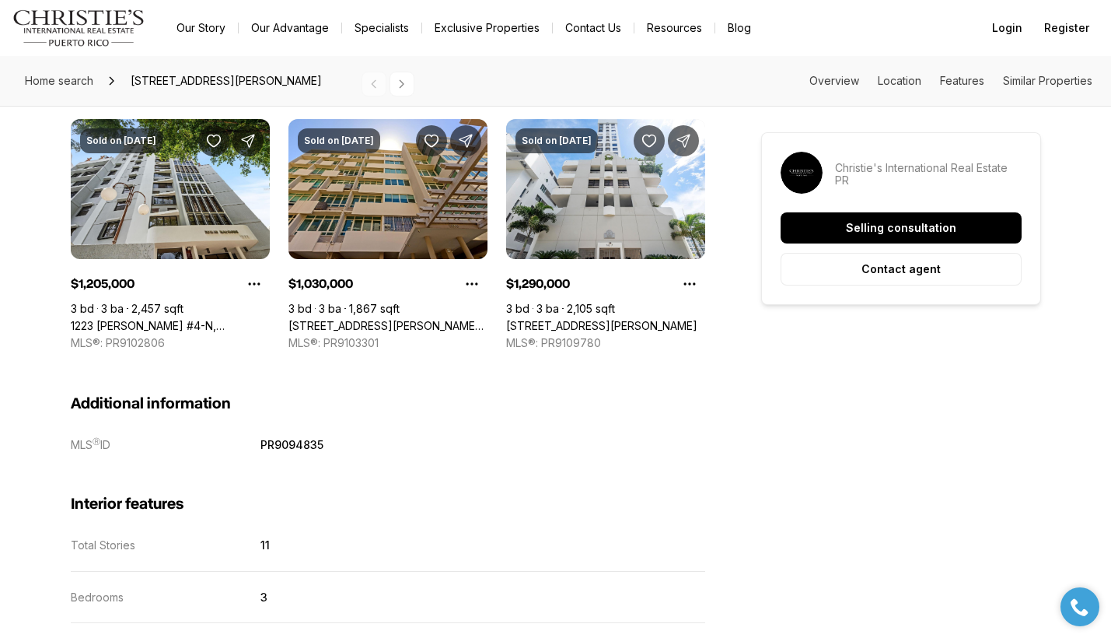
scroll to position [1277, 0]
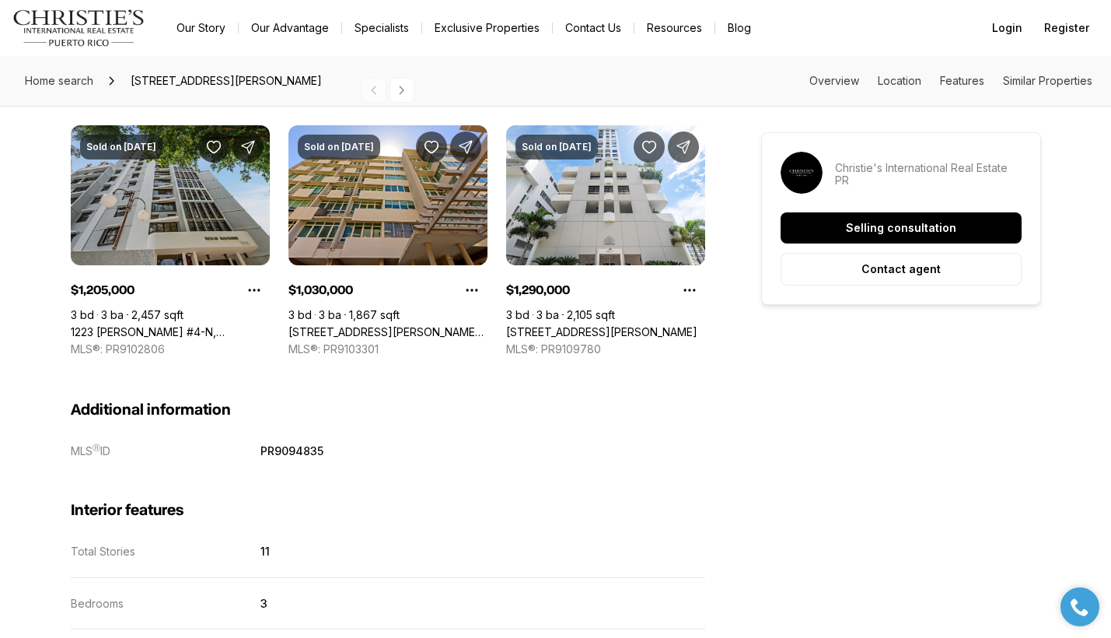
click at [175, 325] on link "1223 [PERSON_NAME] #4-N, [GEOGRAPHIC_DATA][PERSON_NAME], 00907" at bounding box center [170, 332] width 199 height 14
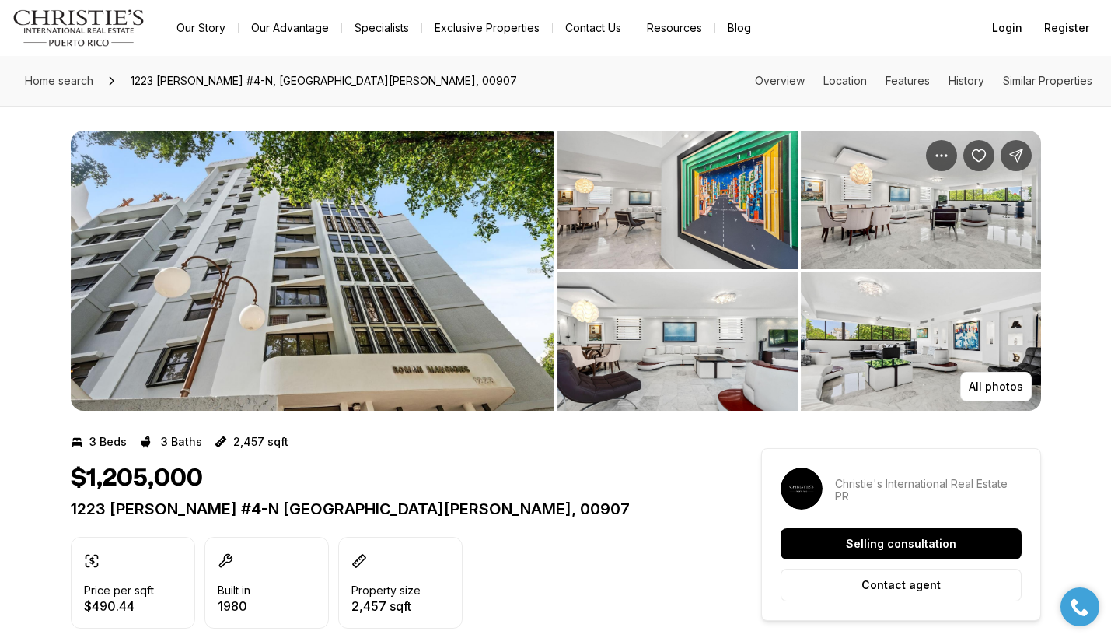
click at [650, 149] on img "View image gallery" at bounding box center [677, 200] width 240 height 138
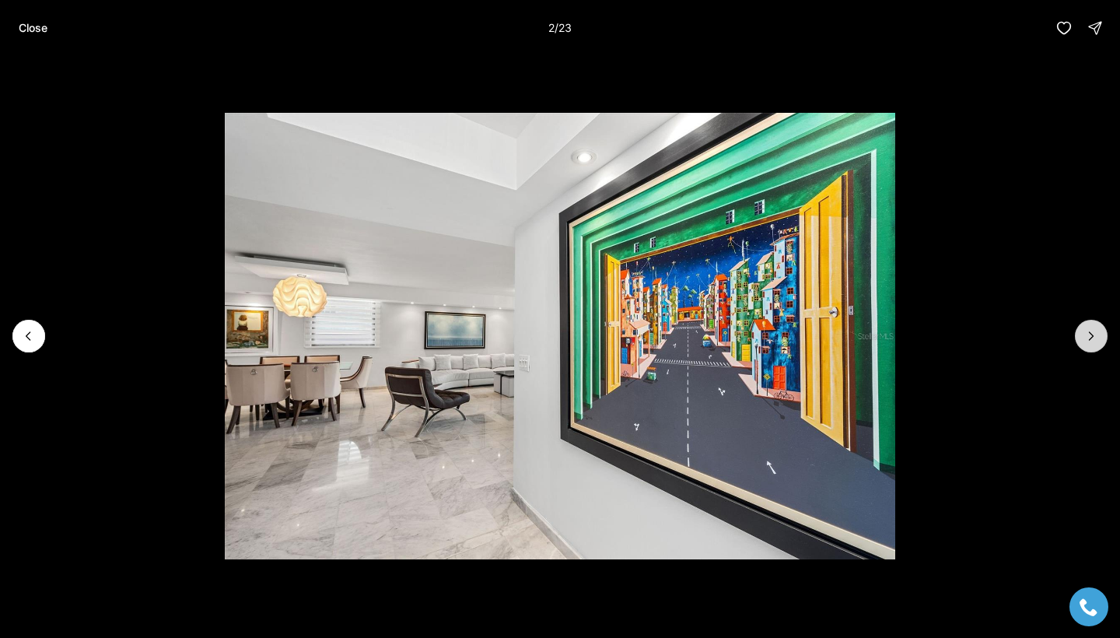
click at [1095, 335] on icon "Next slide" at bounding box center [1091, 336] width 16 height 16
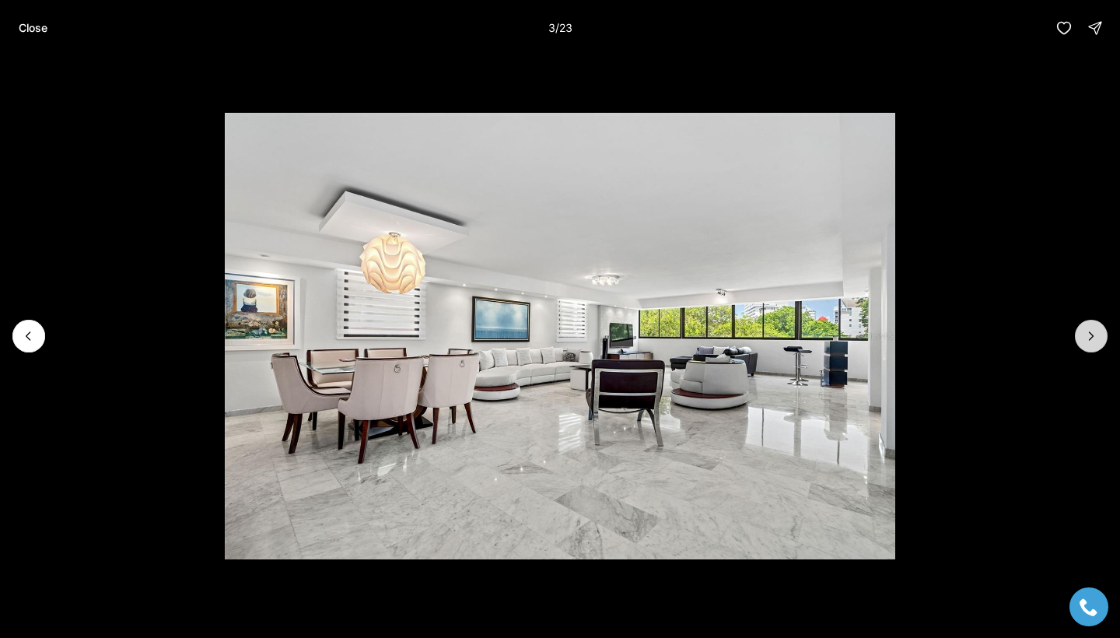
click at [1095, 335] on icon "Next slide" at bounding box center [1091, 336] width 16 height 16
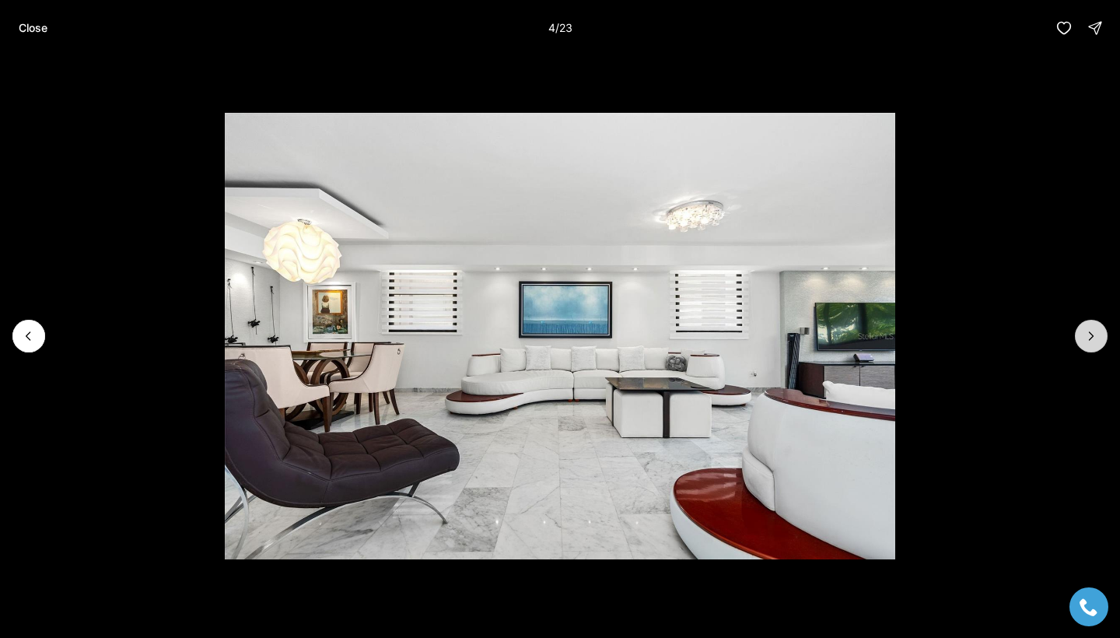
click at [1095, 335] on icon "Next slide" at bounding box center [1091, 336] width 16 height 16
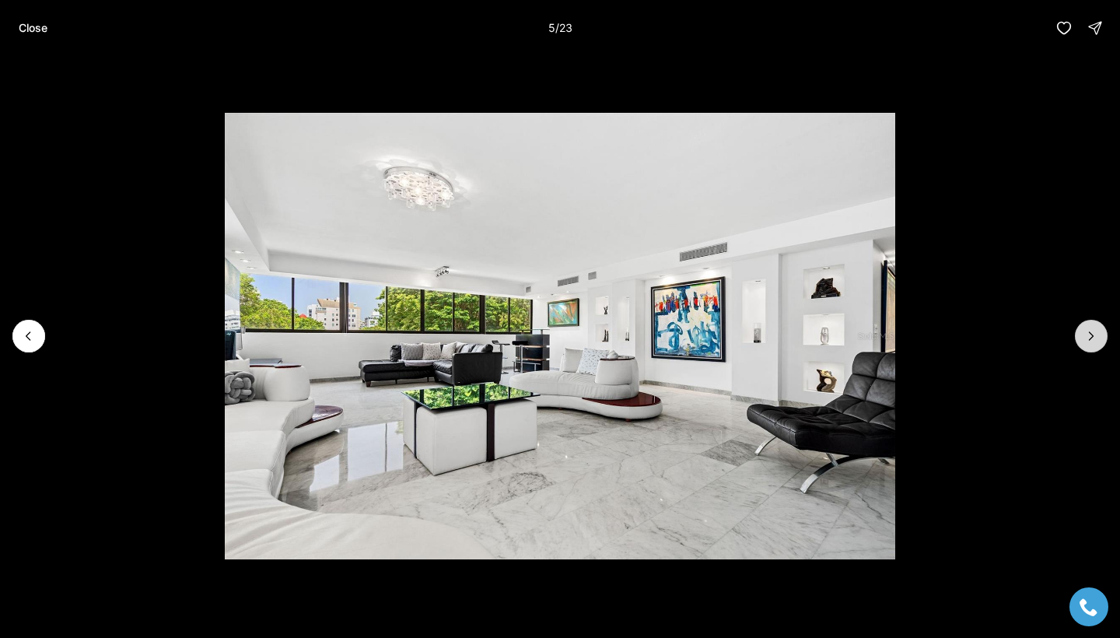
click at [1095, 335] on icon "Next slide" at bounding box center [1091, 336] width 16 height 16
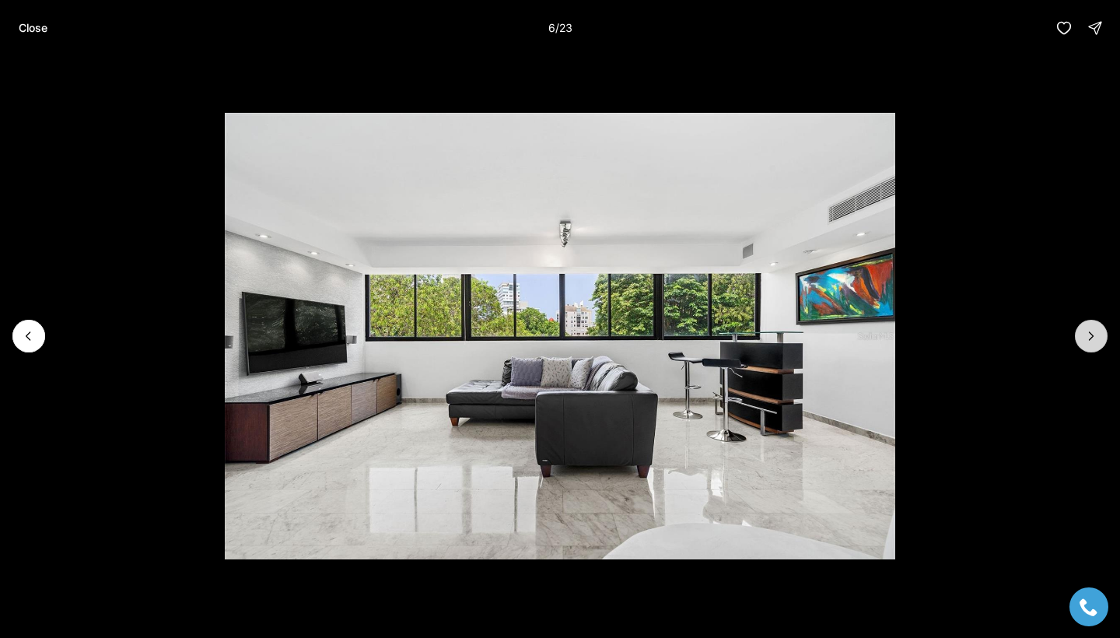
click at [1095, 335] on icon "Next slide" at bounding box center [1091, 336] width 16 height 16
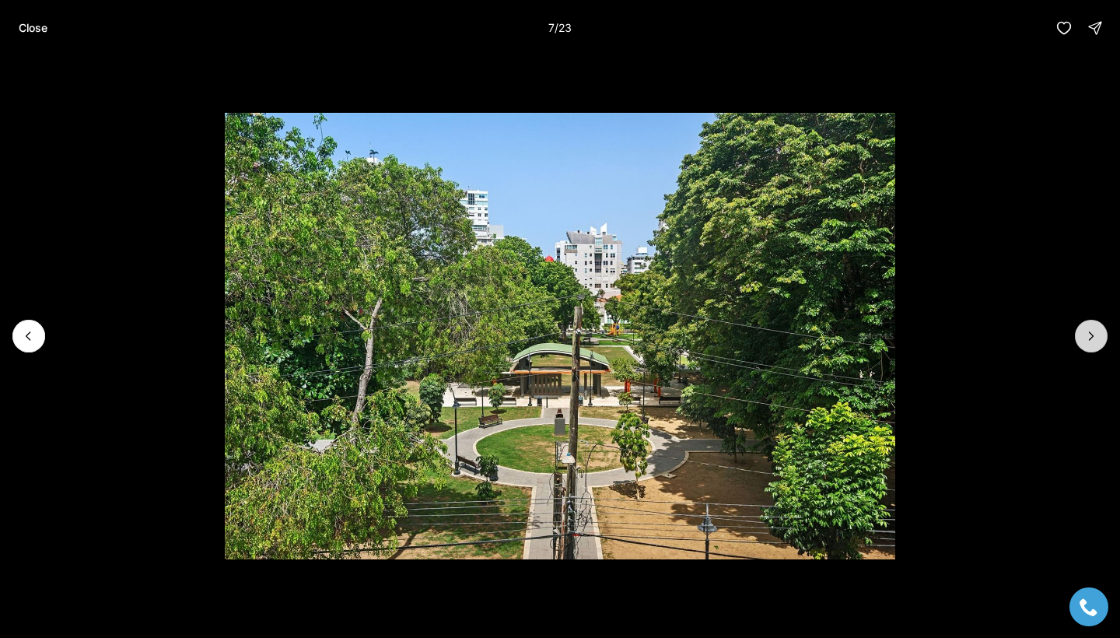
click at [1095, 335] on icon "Next slide" at bounding box center [1091, 336] width 16 height 16
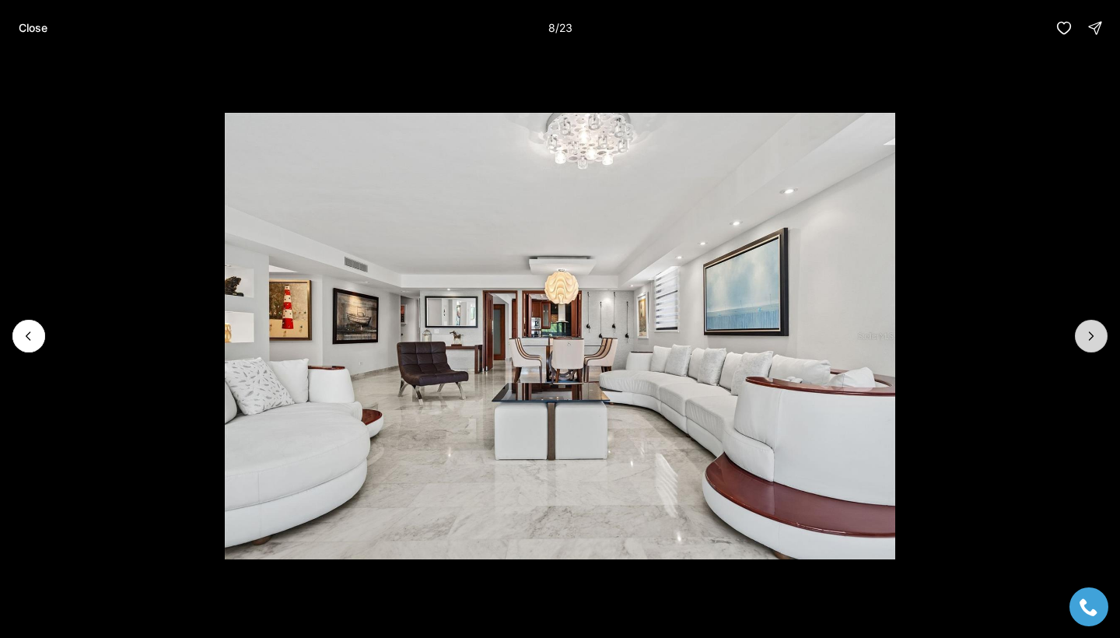
click at [1095, 335] on icon "Next slide" at bounding box center [1091, 336] width 16 height 16
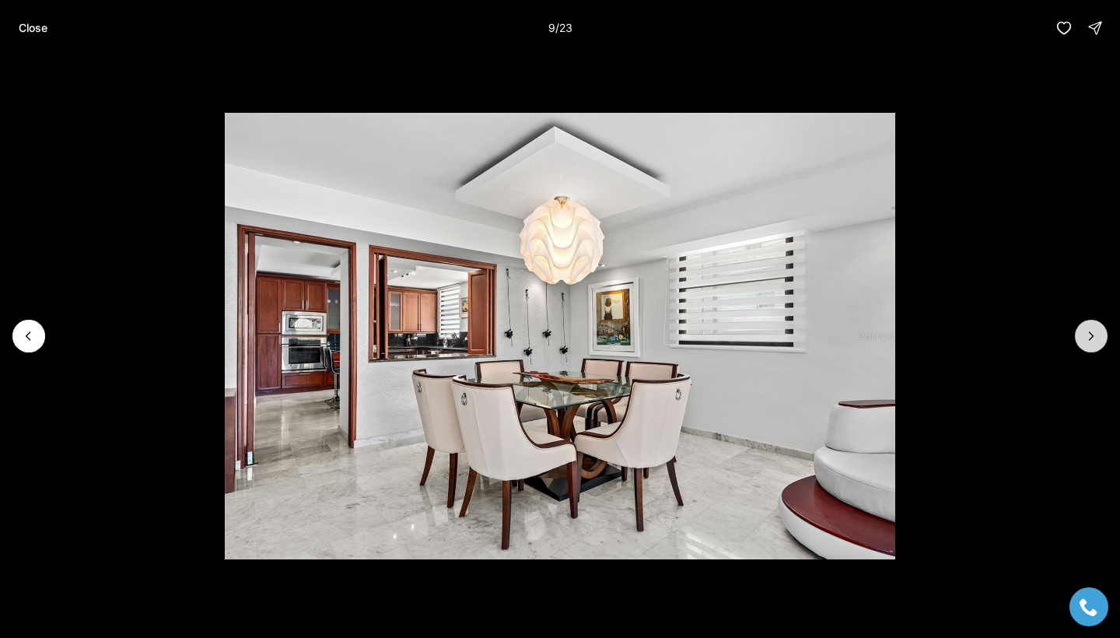
click at [1095, 335] on icon "Next slide" at bounding box center [1091, 336] width 16 height 16
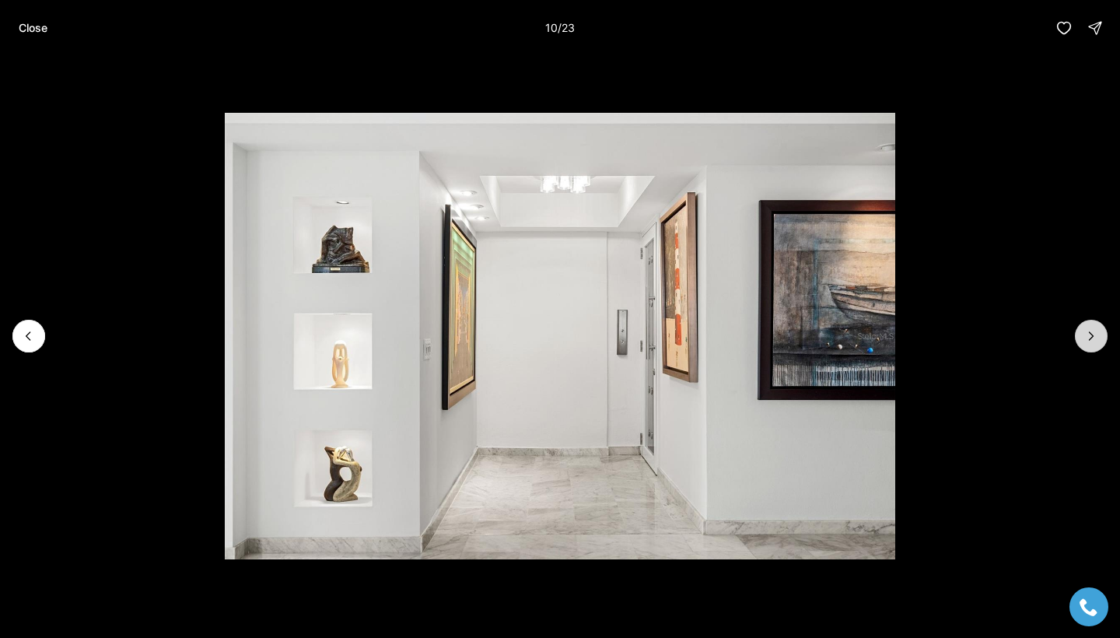
click at [1095, 335] on icon "Next slide" at bounding box center [1091, 336] width 16 height 16
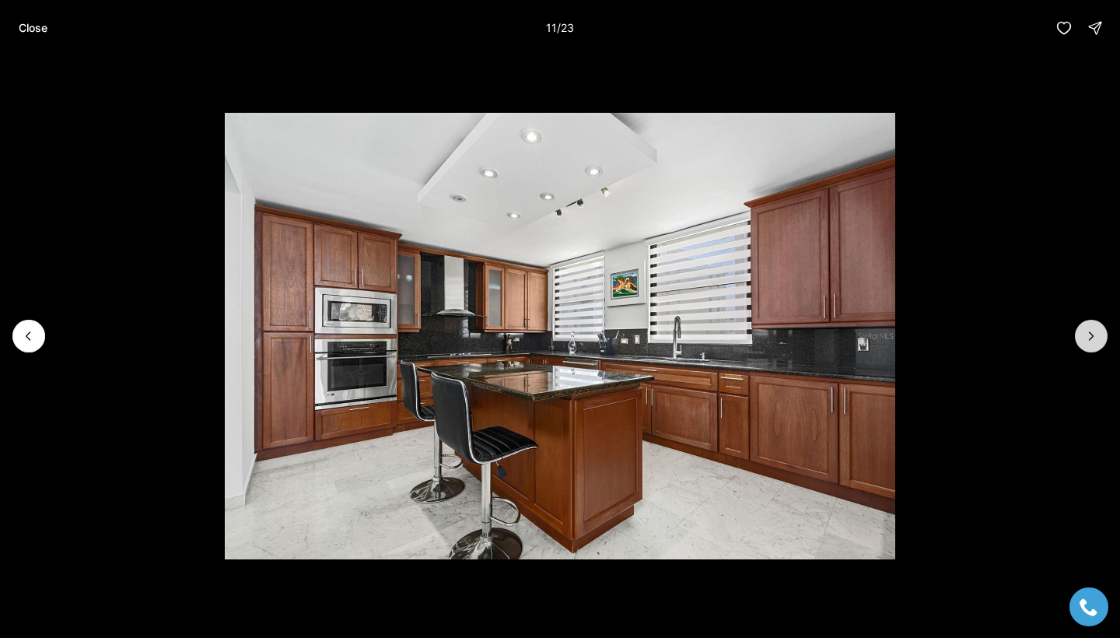
click at [1095, 335] on icon "Next slide" at bounding box center [1091, 336] width 16 height 16
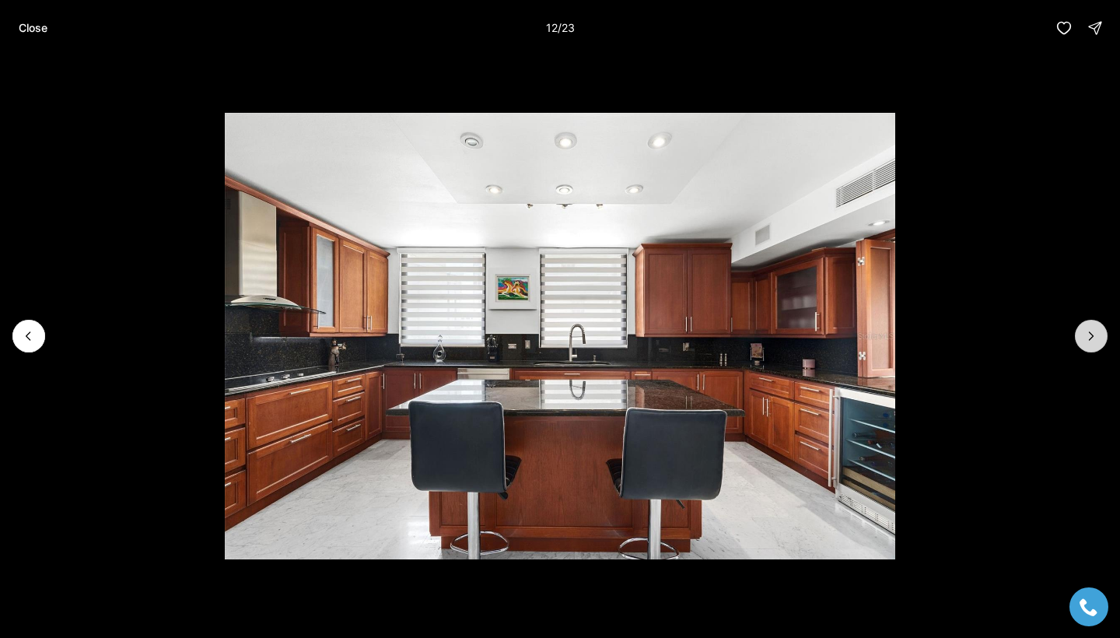
click at [1095, 335] on icon "Next slide" at bounding box center [1091, 336] width 16 height 16
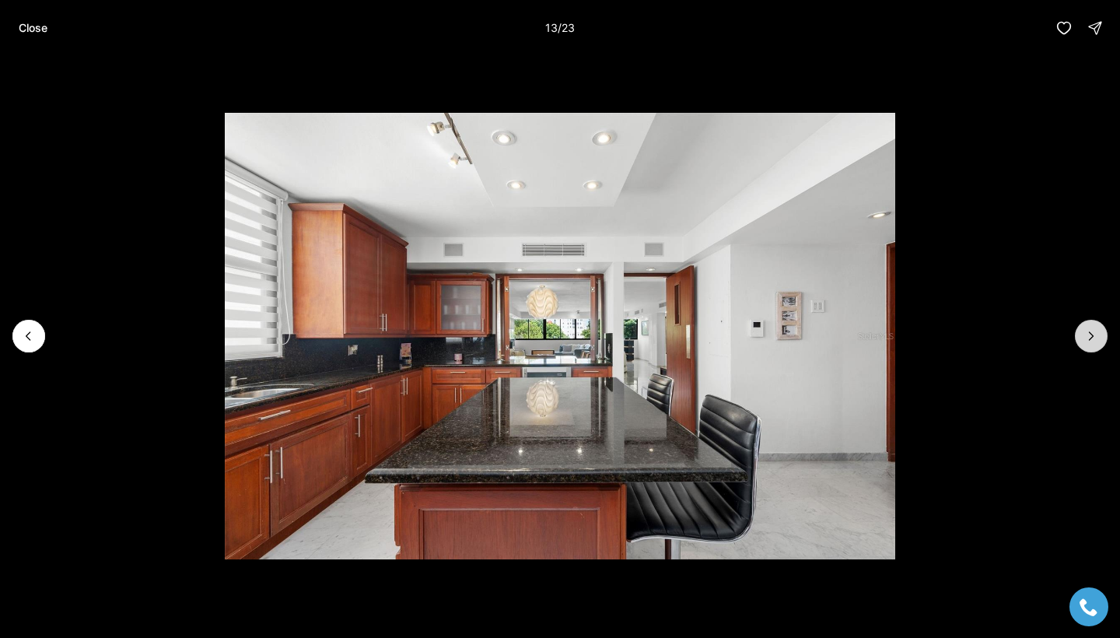
click at [1095, 335] on icon "Next slide" at bounding box center [1091, 336] width 16 height 16
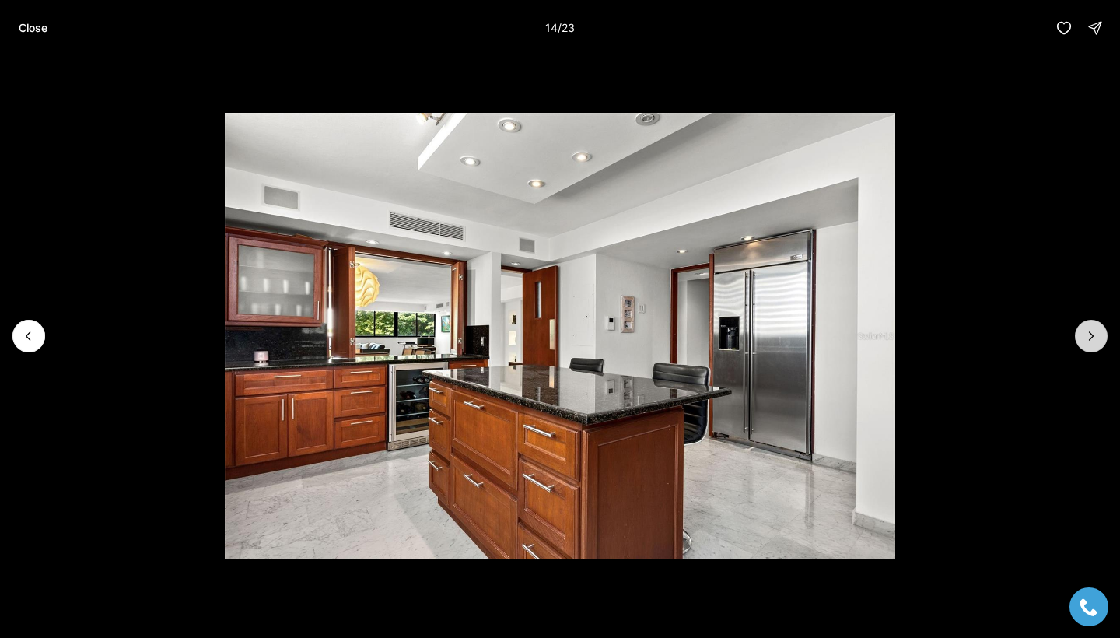
click at [1095, 336] on icon "Next slide" at bounding box center [1091, 336] width 16 height 16
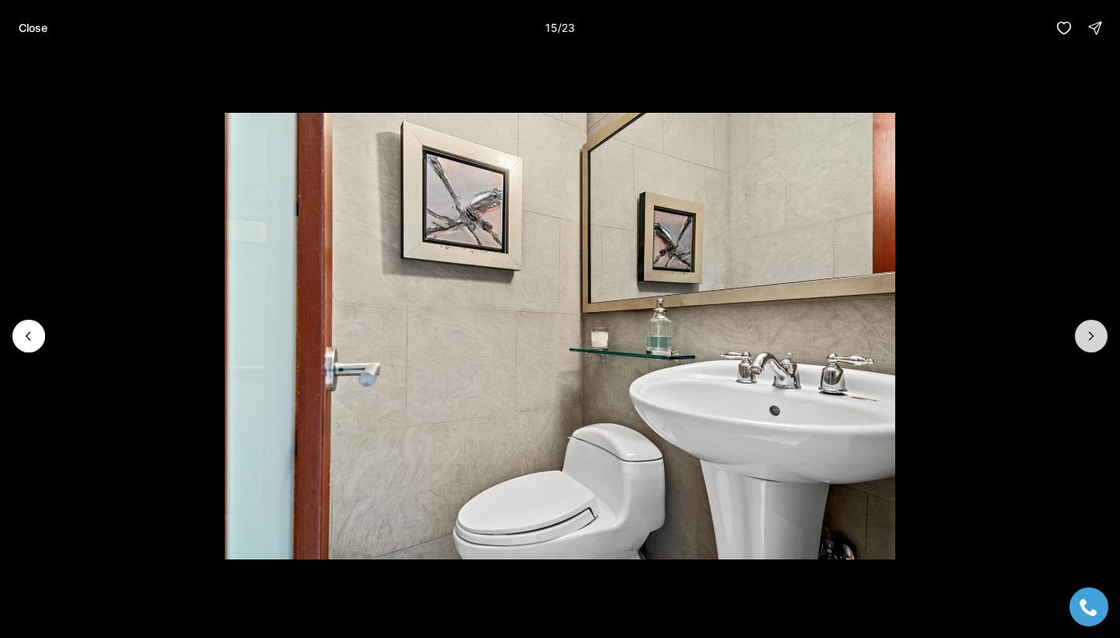
click at [1095, 336] on icon "Next slide" at bounding box center [1091, 336] width 16 height 16
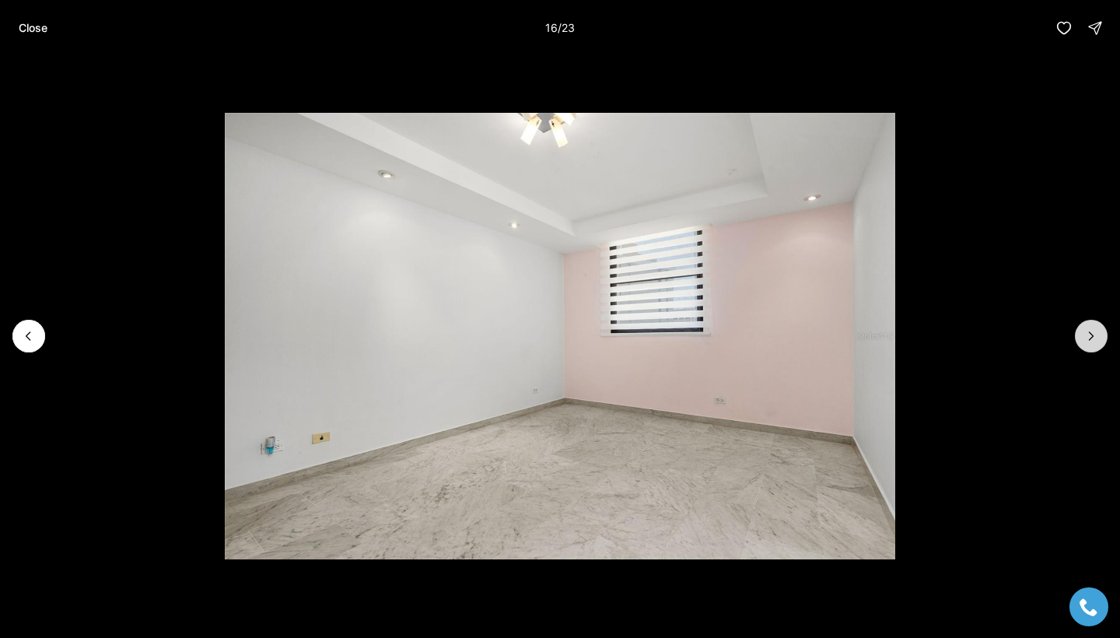
click at [1095, 336] on icon "Next slide" at bounding box center [1091, 336] width 16 height 16
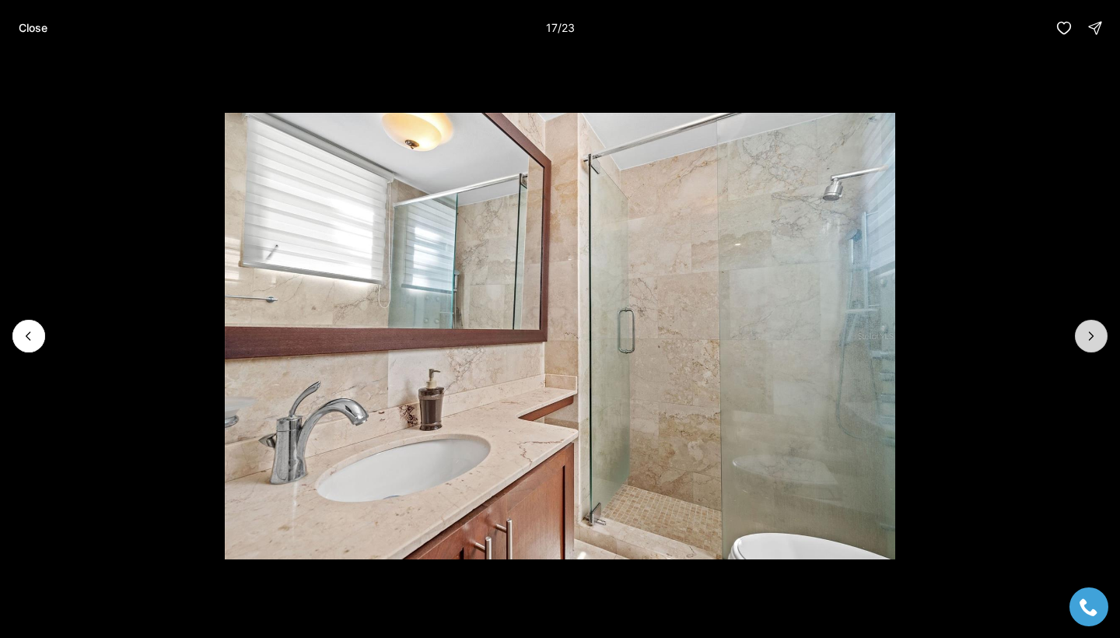
click at [1095, 336] on icon "Next slide" at bounding box center [1091, 336] width 16 height 16
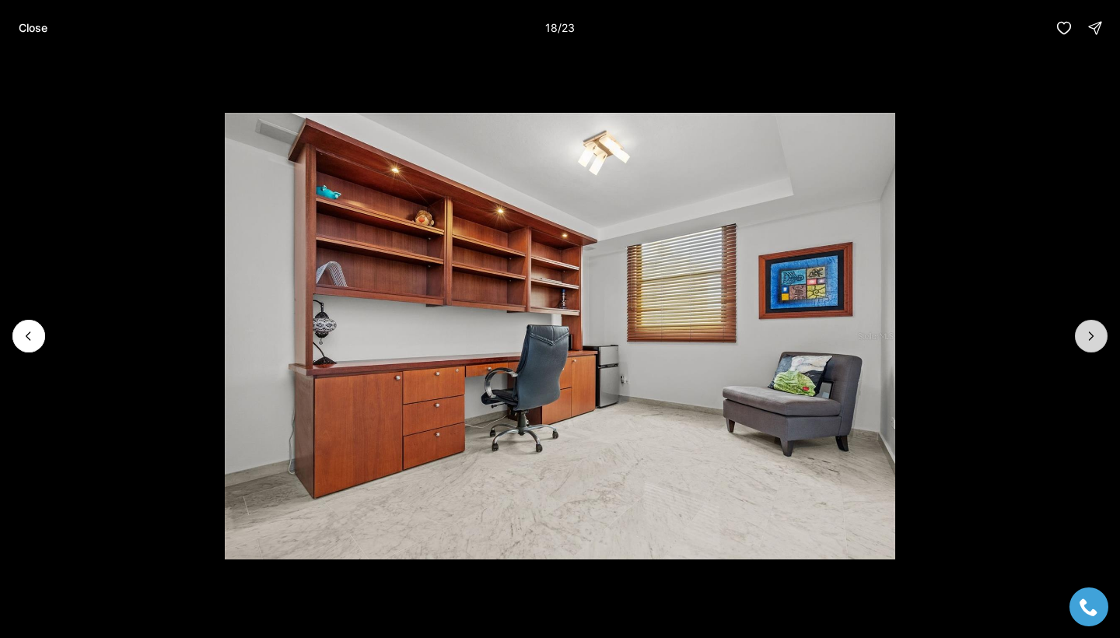
click at [1095, 336] on icon "Next slide" at bounding box center [1091, 336] width 16 height 16
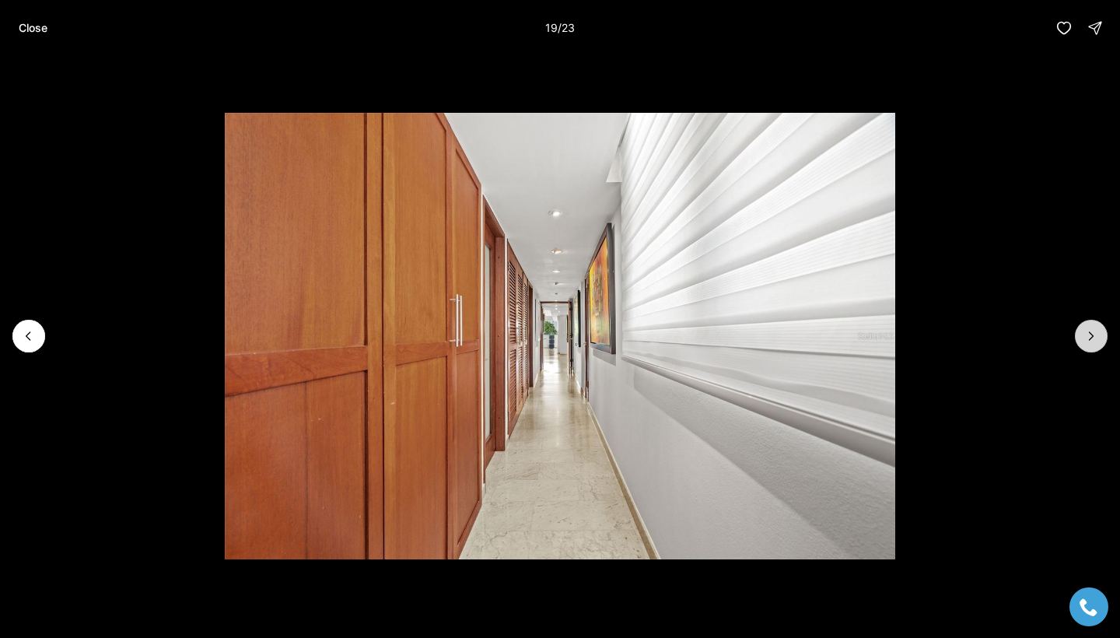
click at [1095, 336] on icon "Next slide" at bounding box center [1091, 336] width 16 height 16
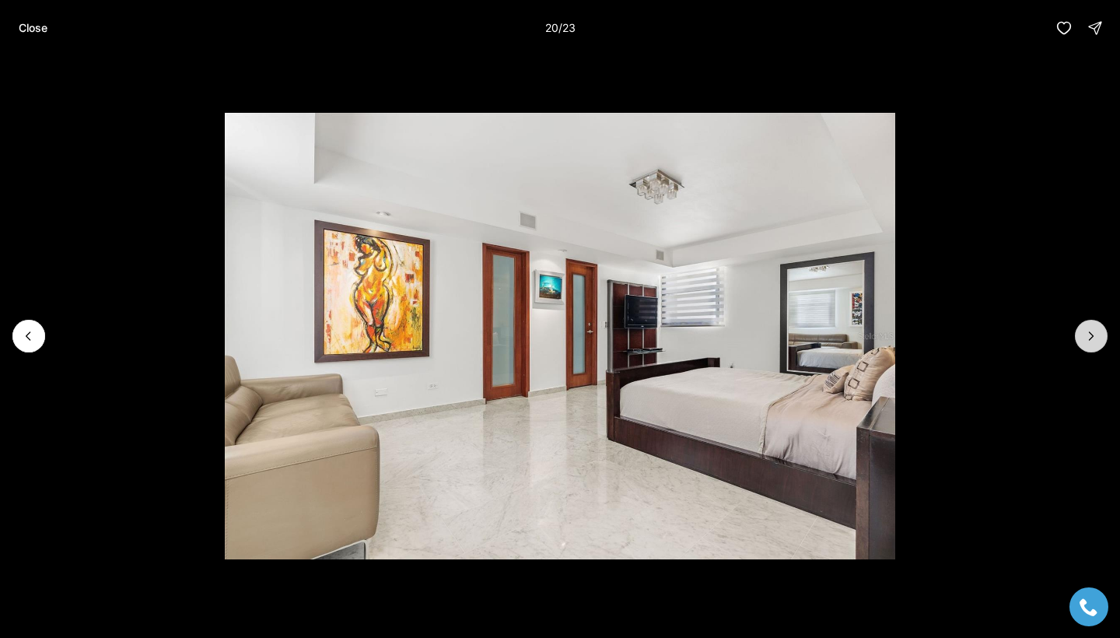
click at [1095, 336] on icon "Next slide" at bounding box center [1091, 336] width 16 height 16
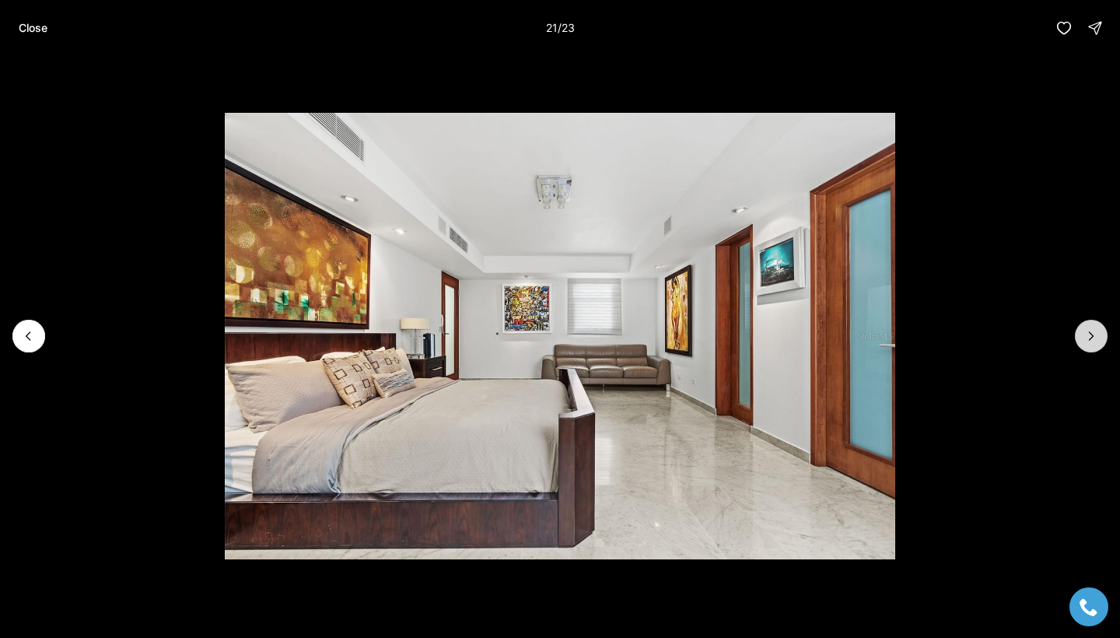
click at [1095, 336] on icon "Next slide" at bounding box center [1091, 336] width 16 height 16
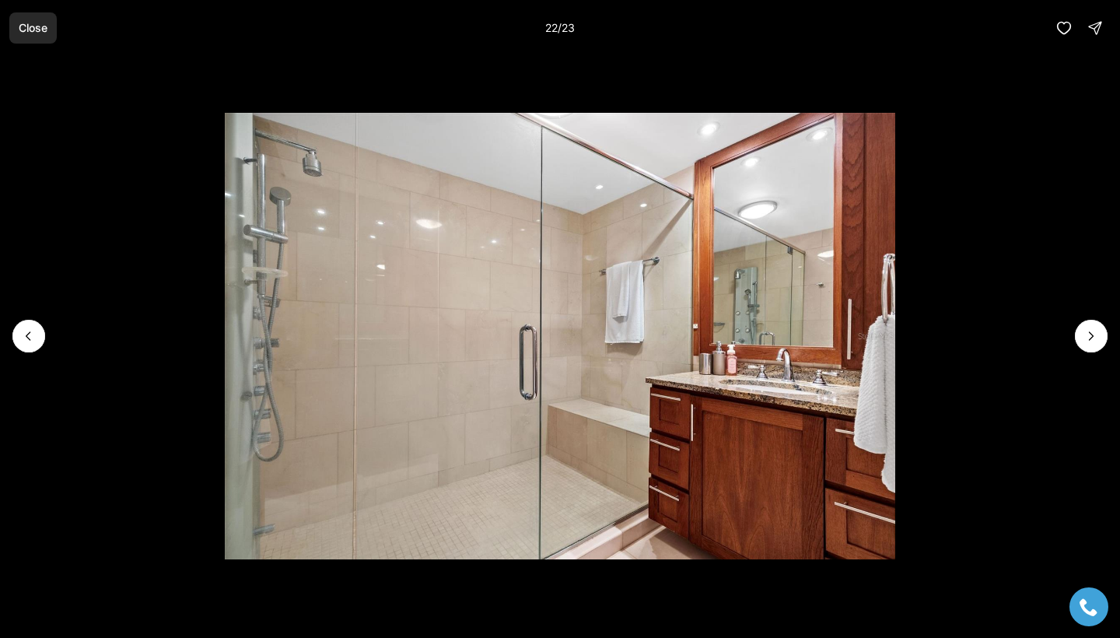
click at [36, 30] on p "Close" at bounding box center [33, 28] width 29 height 12
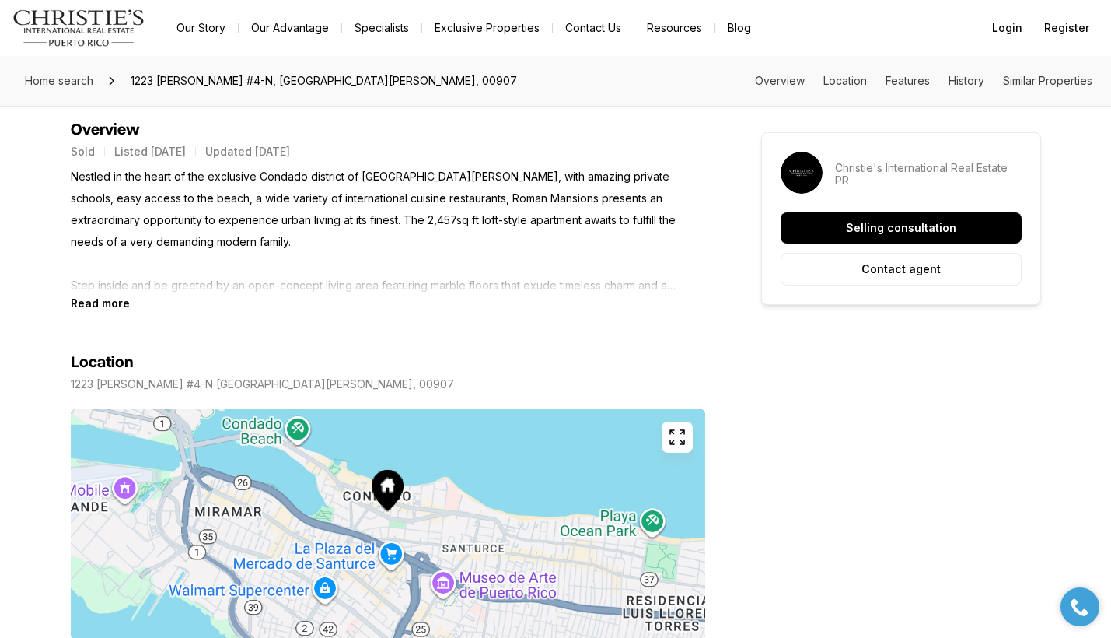
scroll to position [628, 0]
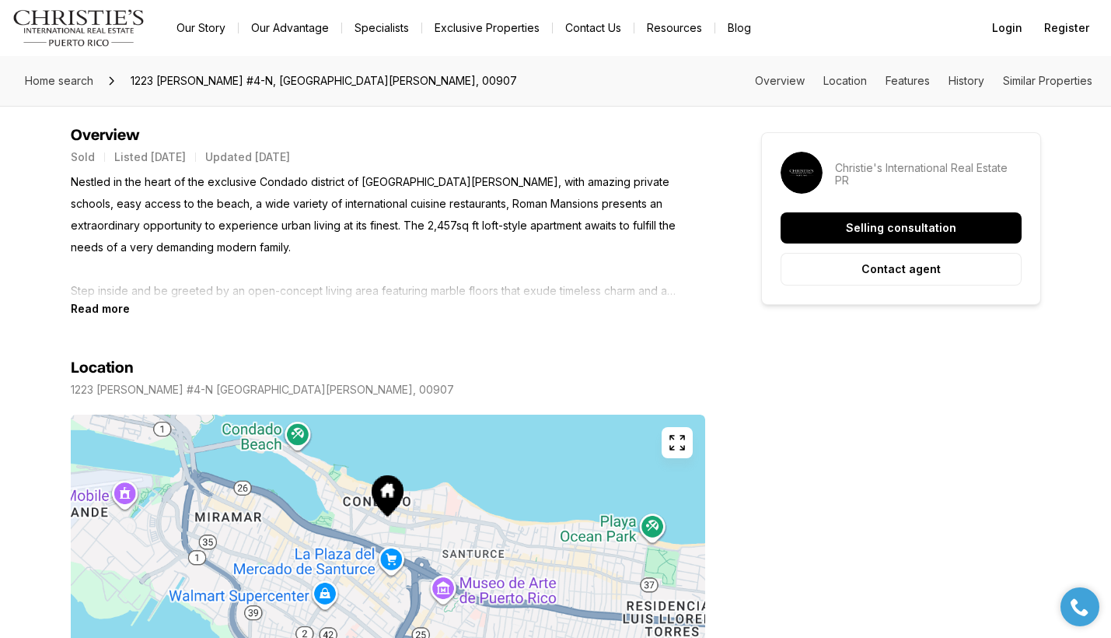
click at [114, 306] on b "Read more" at bounding box center [100, 308] width 59 height 13
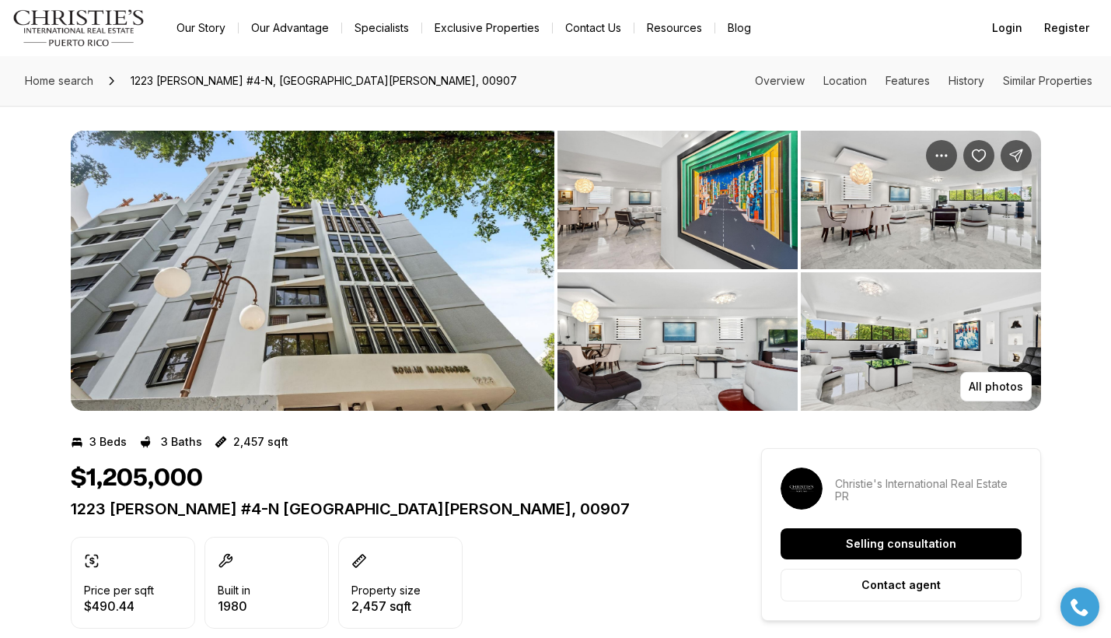
scroll to position [0, 0]
click at [998, 383] on p "All photos" at bounding box center [996, 386] width 54 height 12
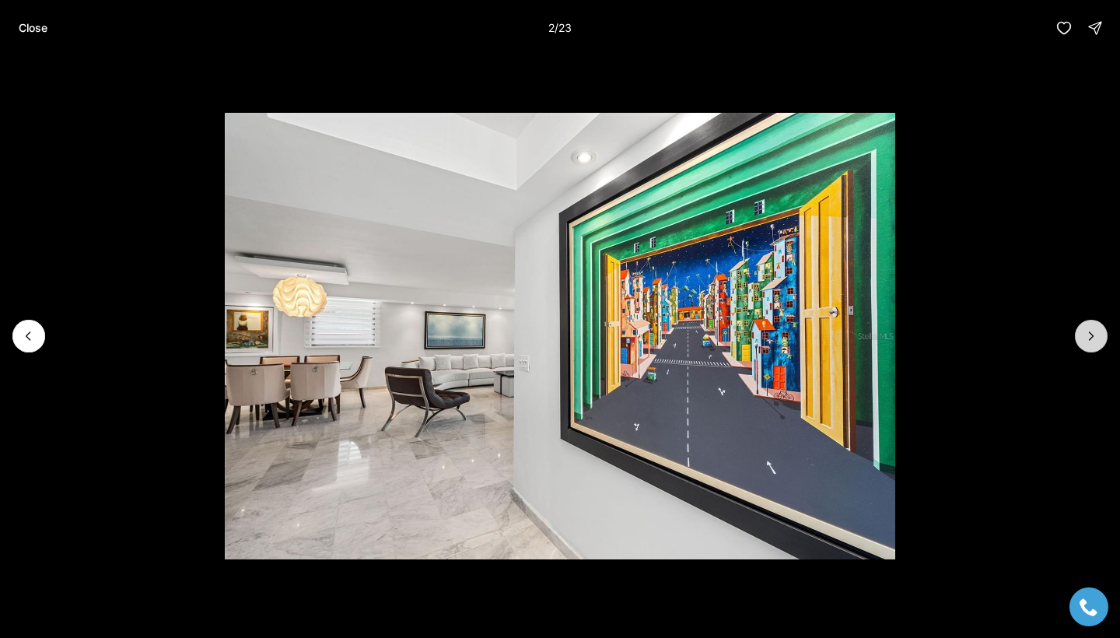
click at [1091, 341] on icon "Next slide" at bounding box center [1091, 336] width 16 height 16
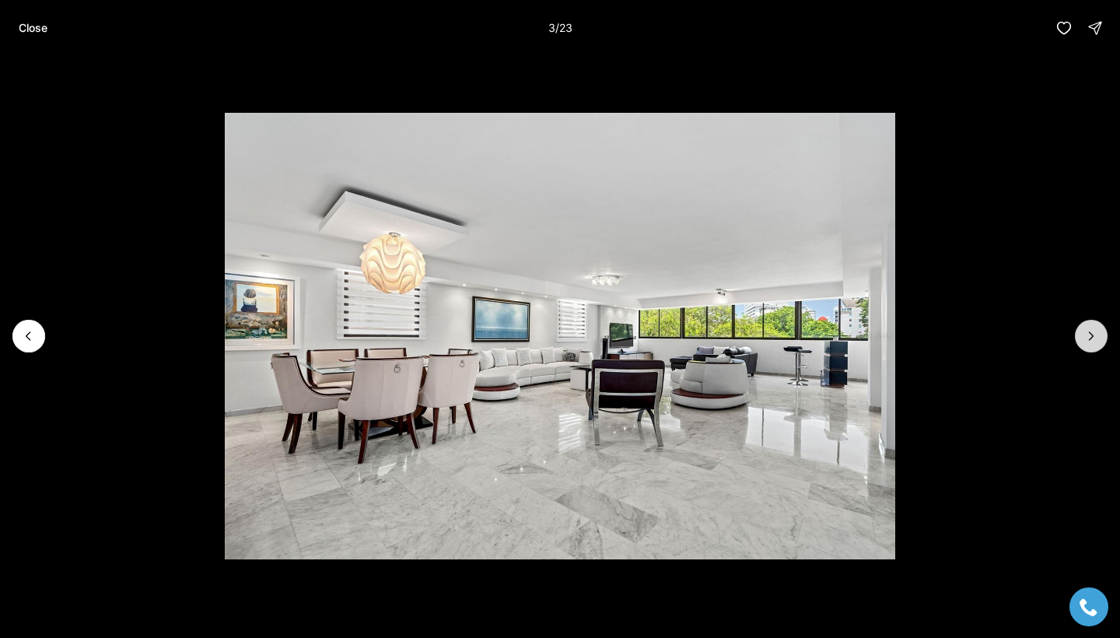
click at [1091, 341] on icon "Next slide" at bounding box center [1091, 336] width 16 height 16
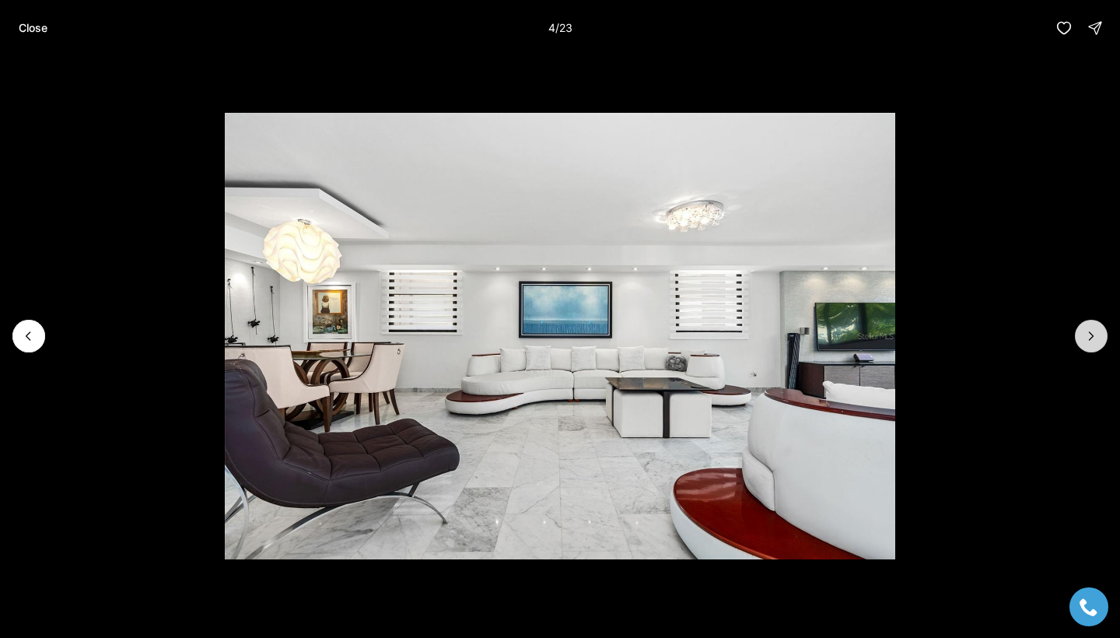
click at [1091, 341] on icon "Next slide" at bounding box center [1091, 336] width 16 height 16
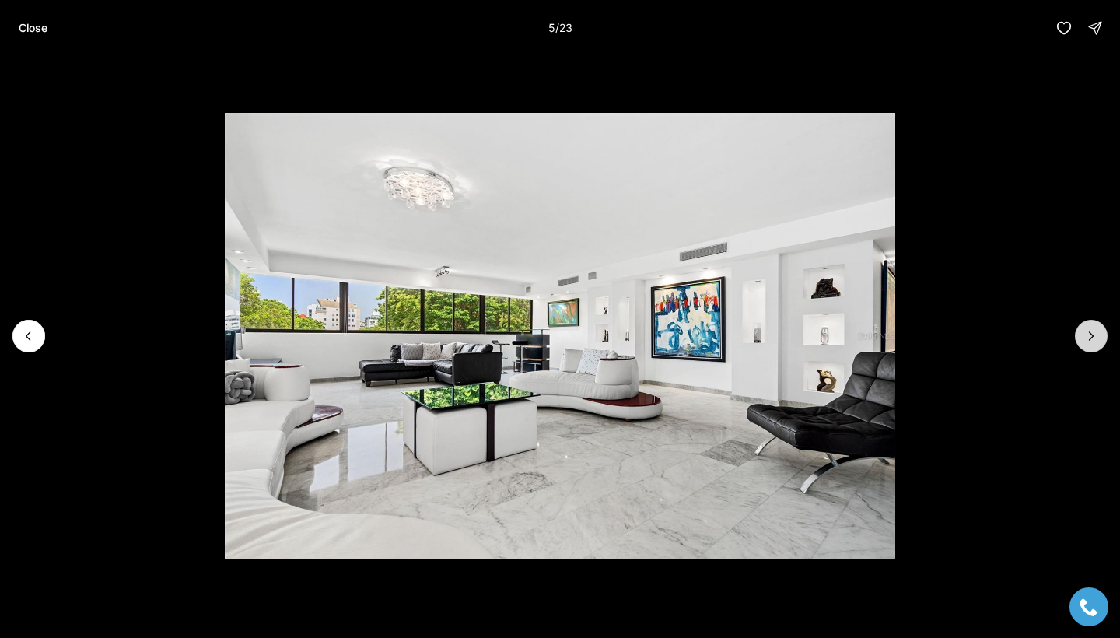
click at [1091, 341] on icon "Next slide" at bounding box center [1091, 336] width 16 height 16
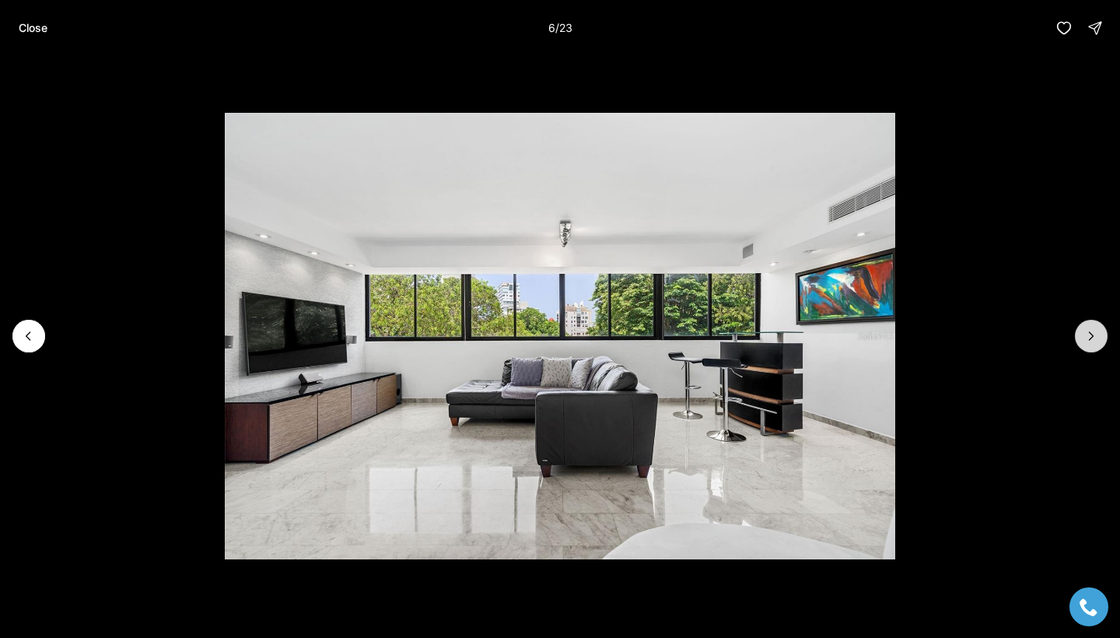
click at [1091, 341] on icon "Next slide" at bounding box center [1091, 336] width 16 height 16
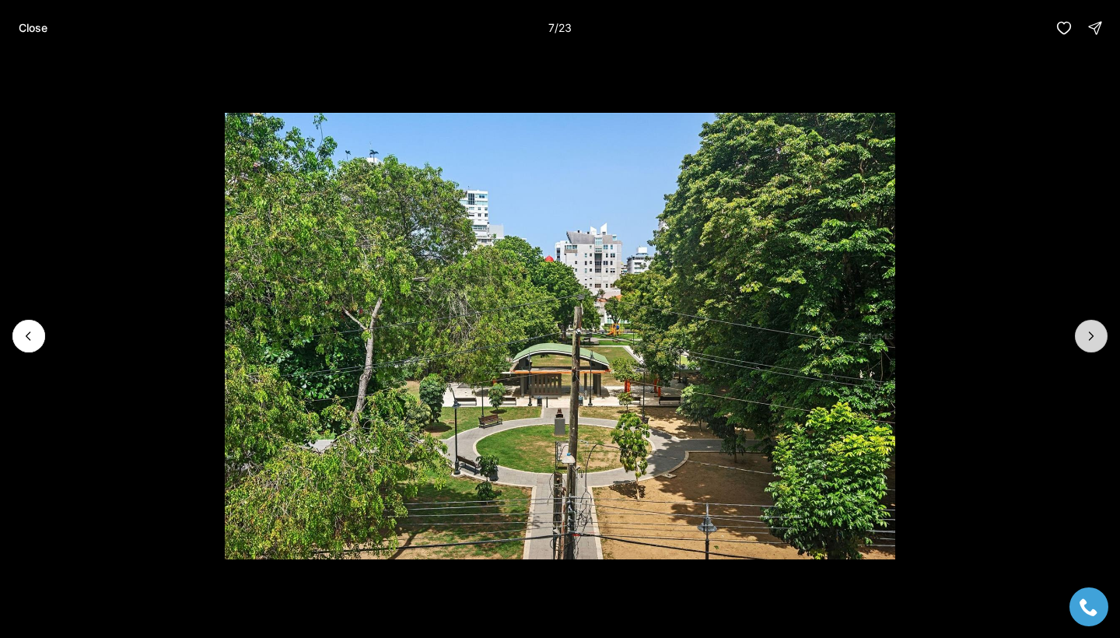
click at [1091, 341] on icon "Next slide" at bounding box center [1091, 336] width 16 height 16
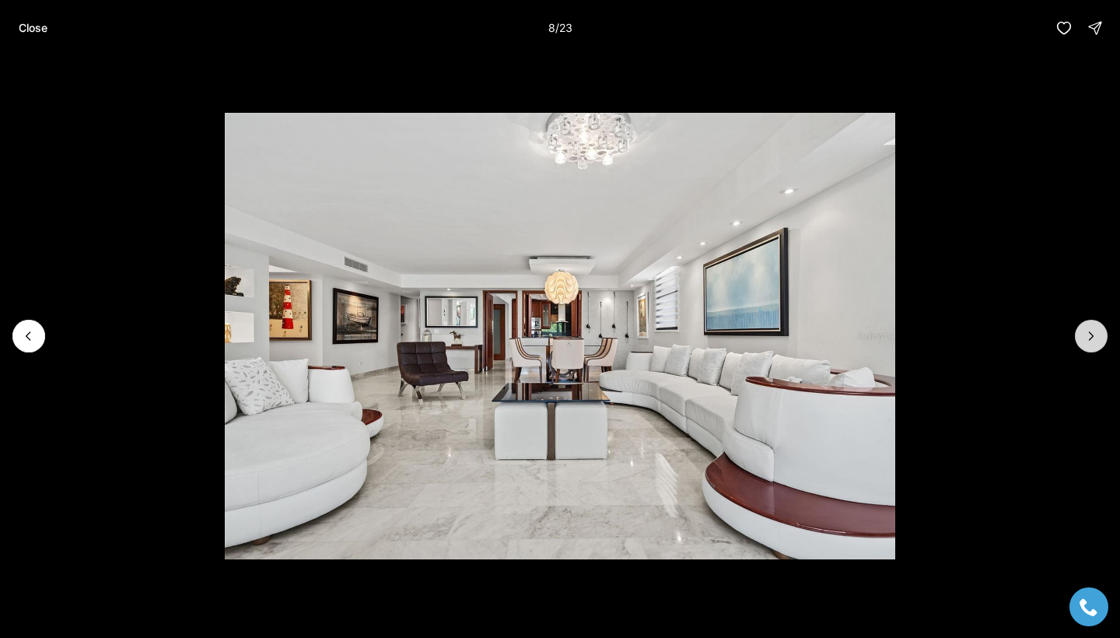
click at [1091, 341] on icon "Next slide" at bounding box center [1091, 336] width 16 height 16
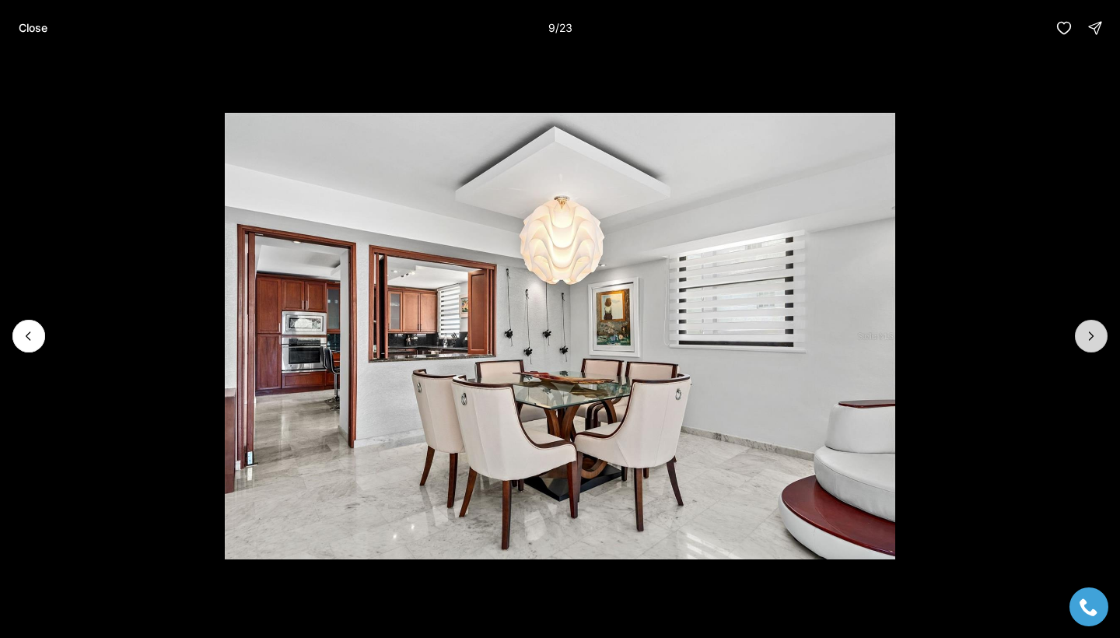
click at [1091, 341] on icon "Next slide" at bounding box center [1091, 336] width 16 height 16
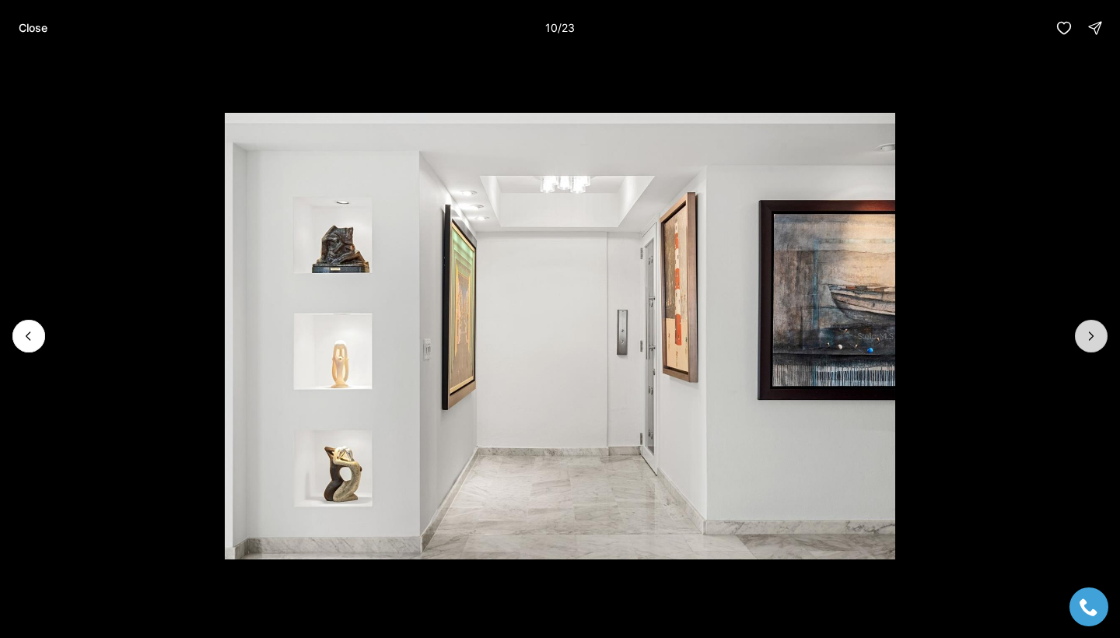
click at [1091, 341] on icon "Next slide" at bounding box center [1091, 336] width 16 height 16
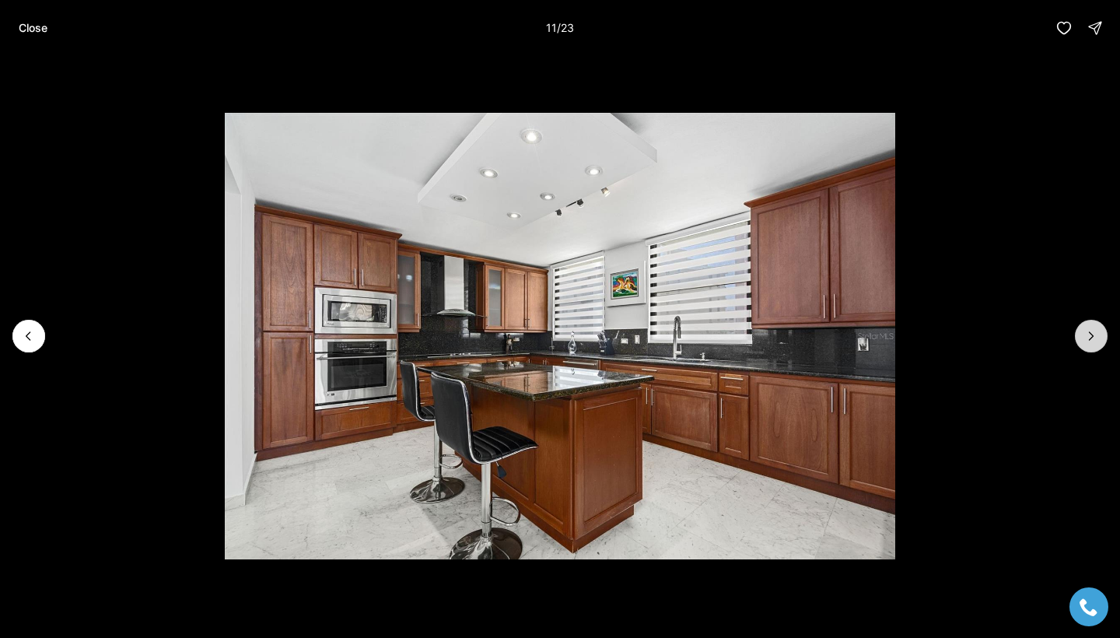
click at [1091, 341] on icon "Next slide" at bounding box center [1091, 336] width 16 height 16
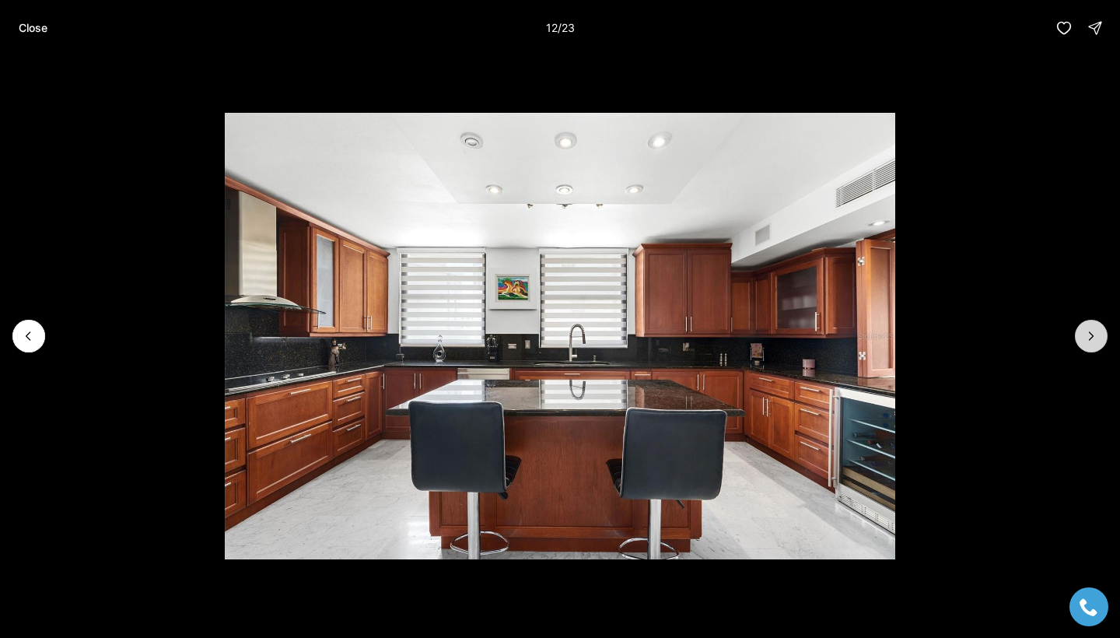
click at [1091, 341] on icon "Next slide" at bounding box center [1091, 336] width 16 height 16
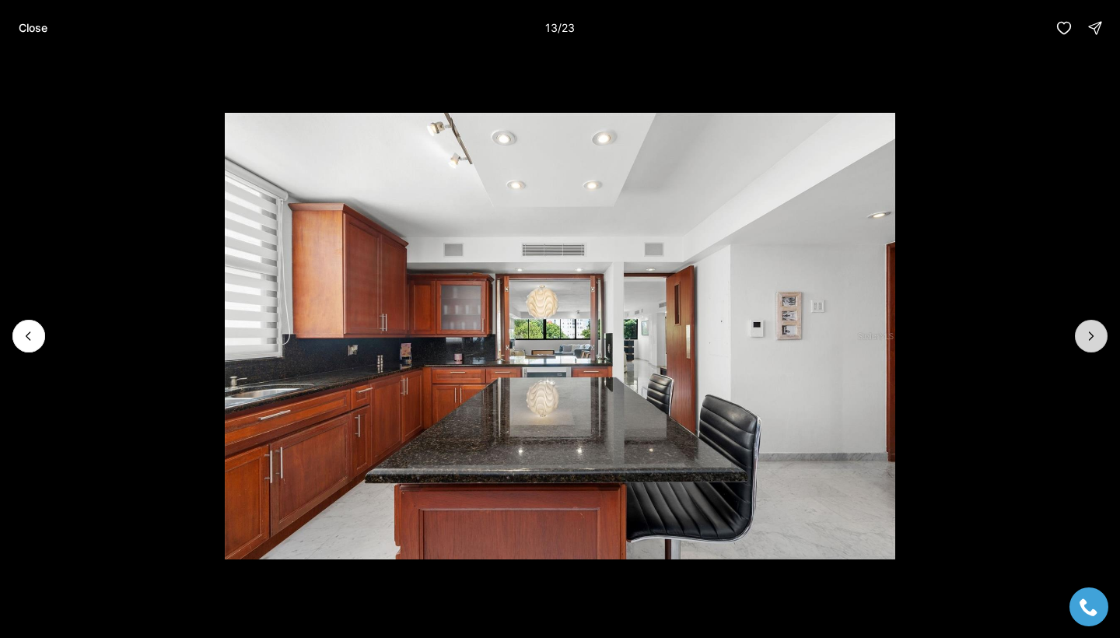
click at [1091, 341] on icon "Next slide" at bounding box center [1091, 336] width 16 height 16
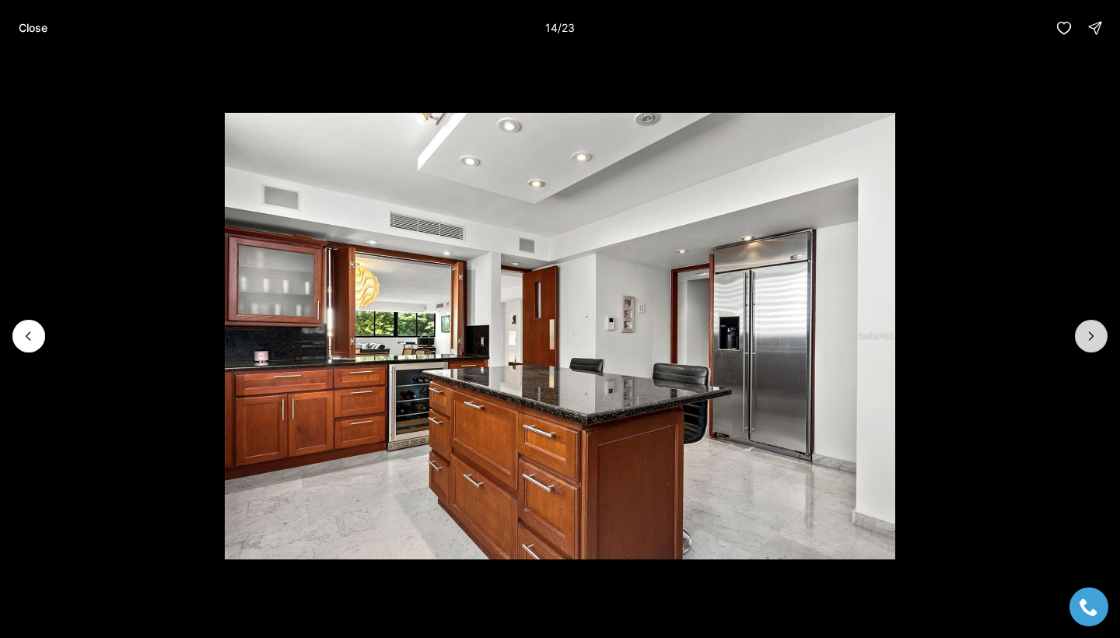
click at [1091, 341] on icon "Next slide" at bounding box center [1091, 336] width 16 height 16
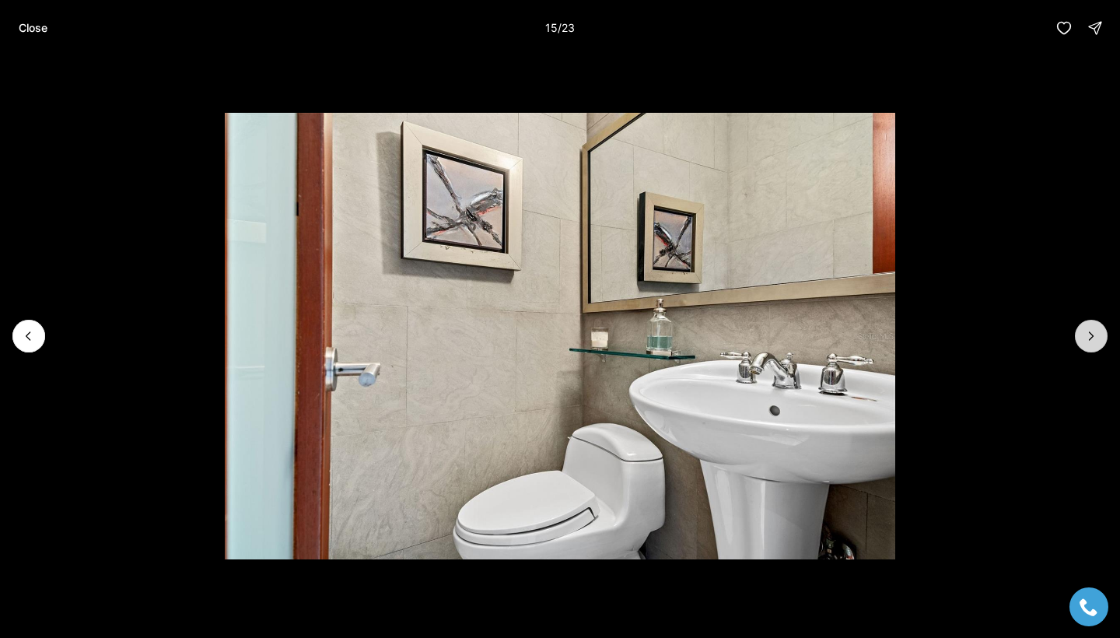
click at [1091, 341] on icon "Next slide" at bounding box center [1091, 336] width 16 height 16
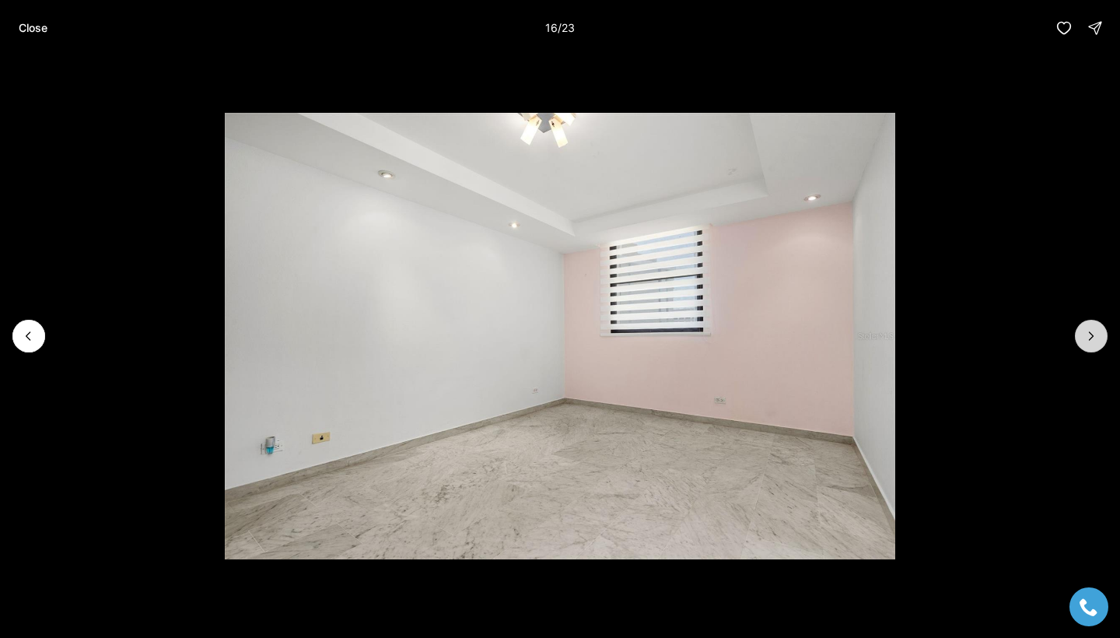
click at [1091, 341] on icon "Next slide" at bounding box center [1091, 336] width 16 height 16
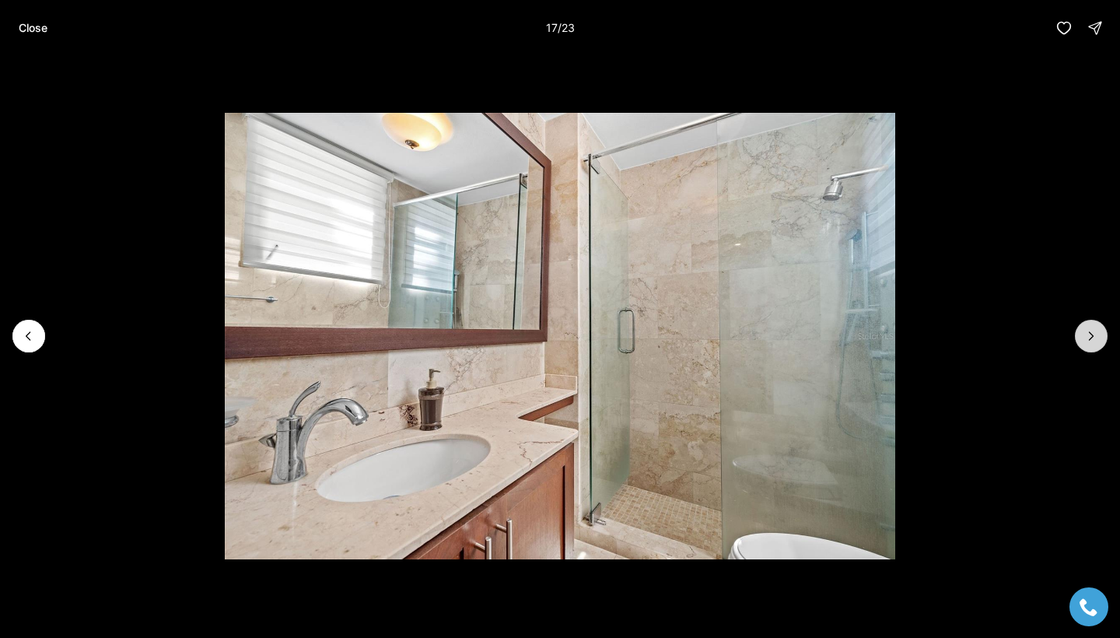
click at [1091, 341] on icon "Next slide" at bounding box center [1091, 336] width 16 height 16
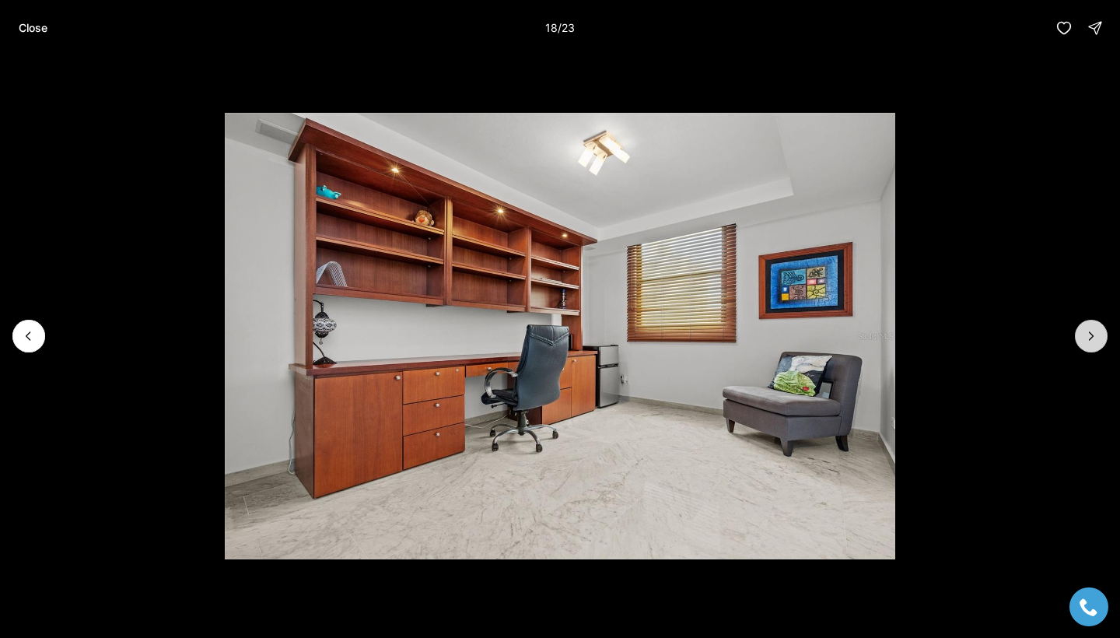
click at [1091, 341] on icon "Next slide" at bounding box center [1091, 336] width 16 height 16
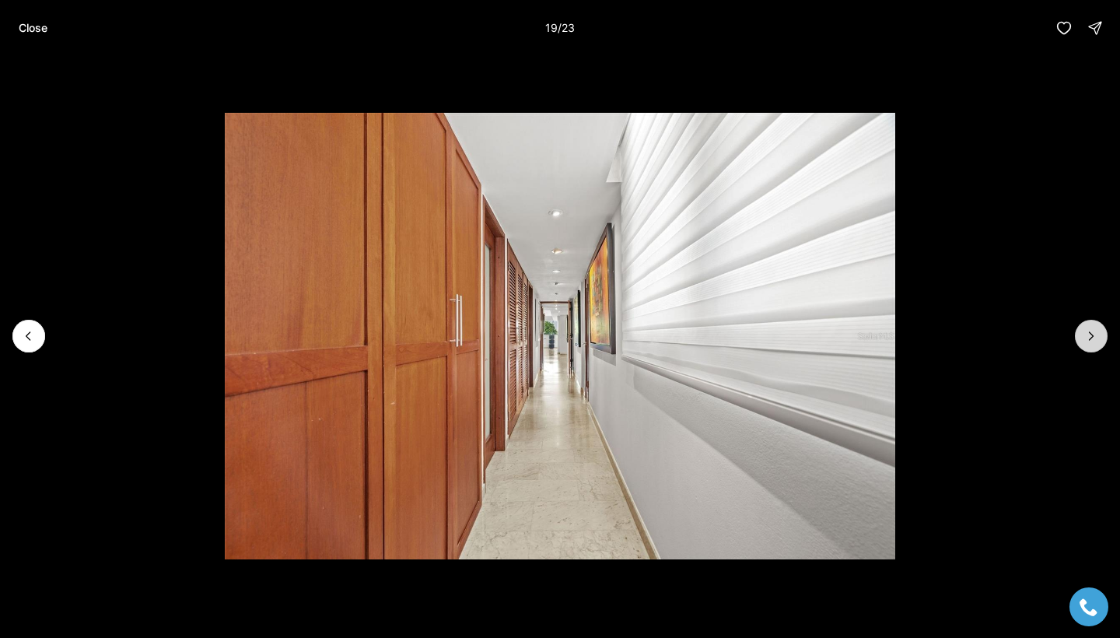
click at [1091, 341] on icon "Next slide" at bounding box center [1091, 336] width 16 height 16
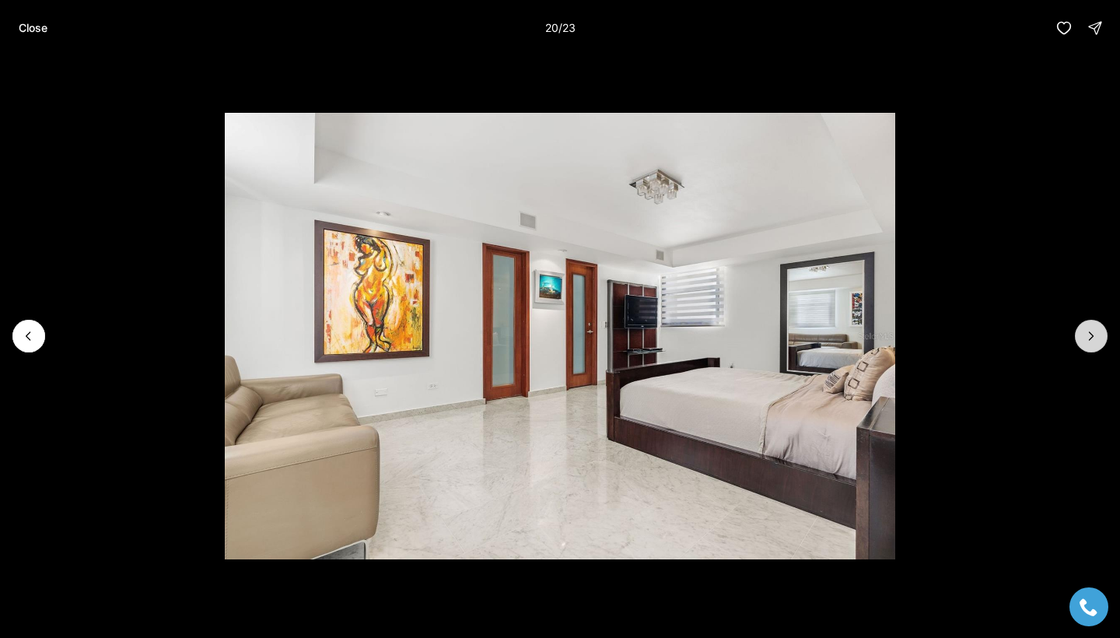
click at [1091, 341] on icon "Next slide" at bounding box center [1091, 336] width 16 height 16
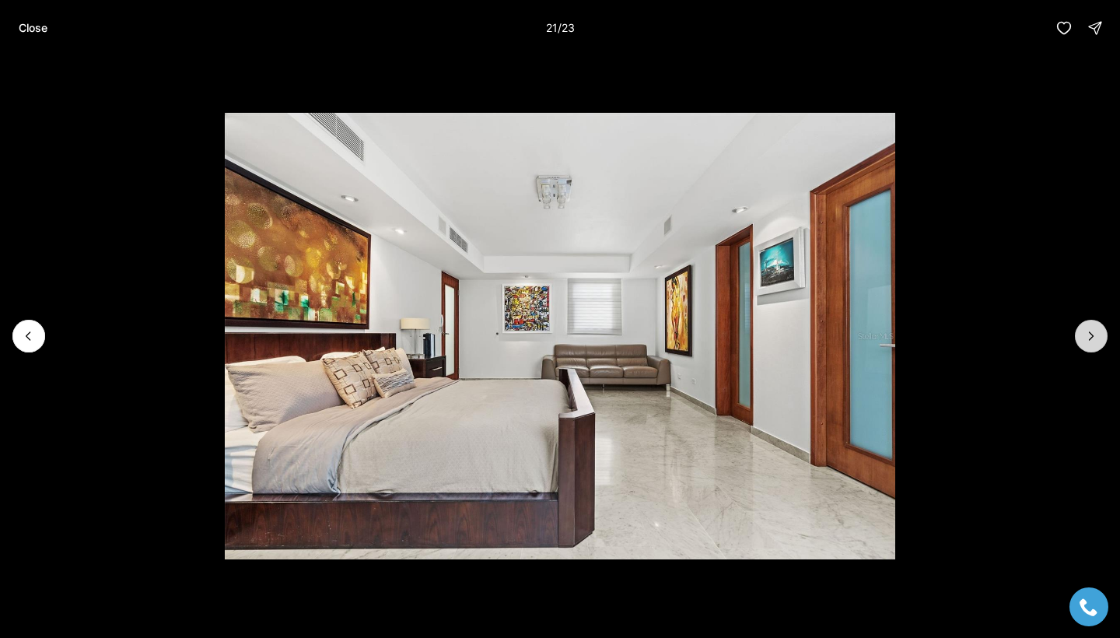
click at [1091, 341] on icon "Next slide" at bounding box center [1091, 336] width 16 height 16
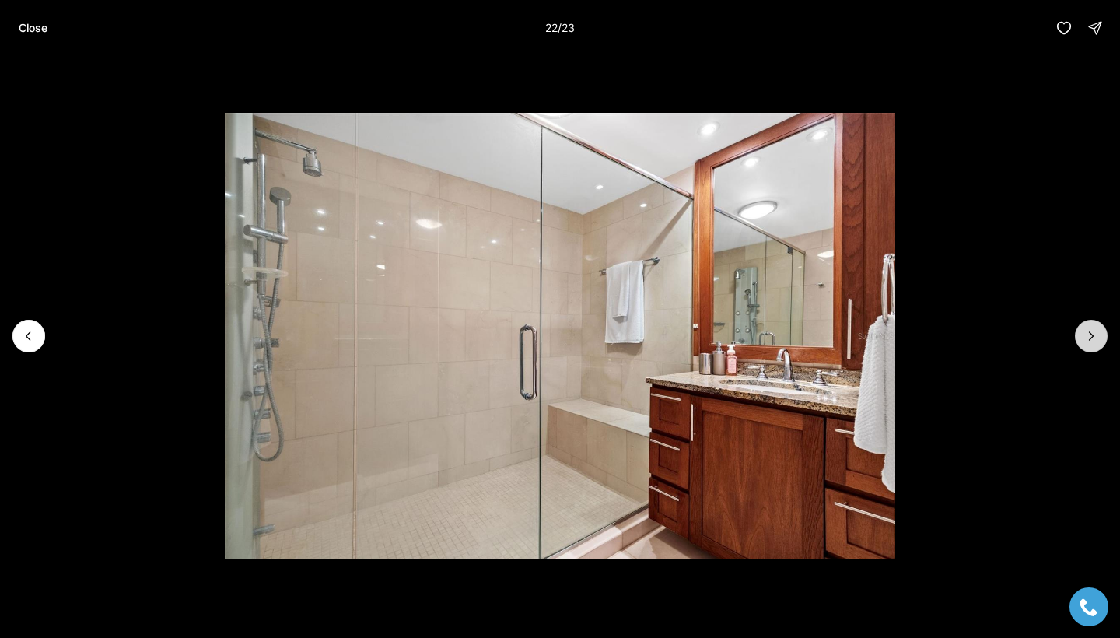
click at [1091, 341] on icon "Next slide" at bounding box center [1091, 336] width 16 height 16
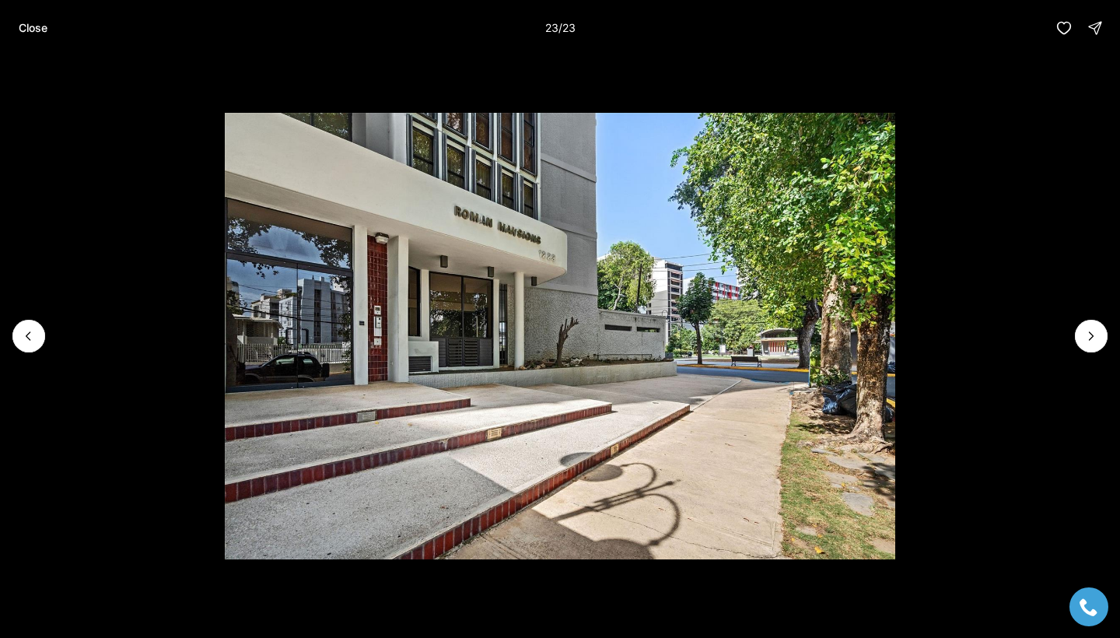
click at [1090, 341] on div at bounding box center [1090, 336] width 33 height 33
click at [1091, 337] on div at bounding box center [1090, 336] width 33 height 33
click at [30, 17] on button "Close" at bounding box center [32, 27] width 47 height 31
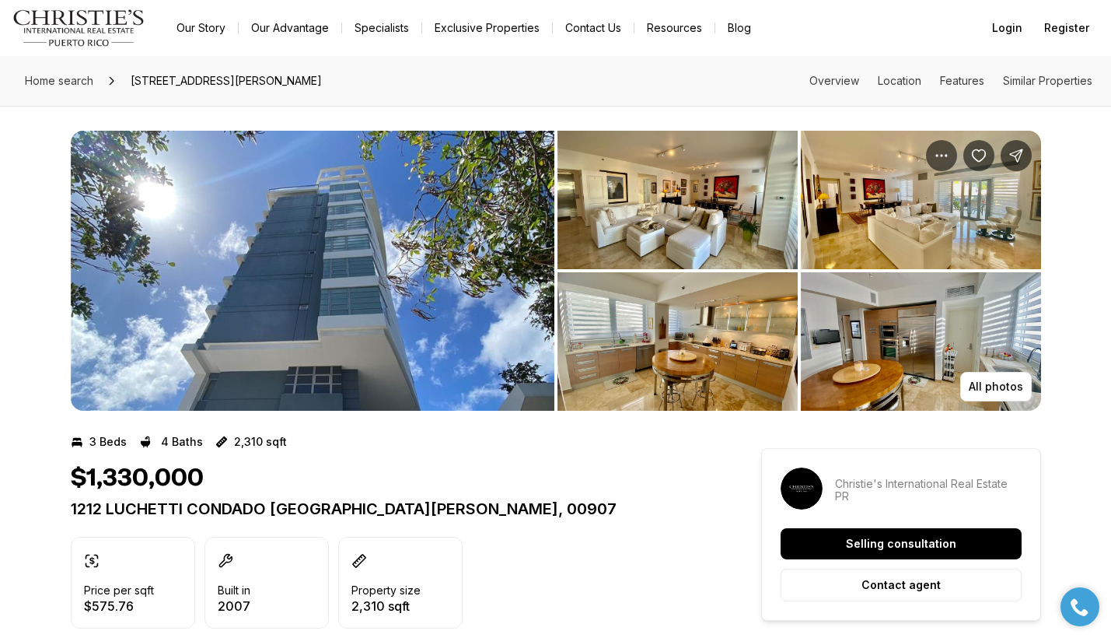
click at [589, 227] on img "View image gallery" at bounding box center [677, 200] width 240 height 138
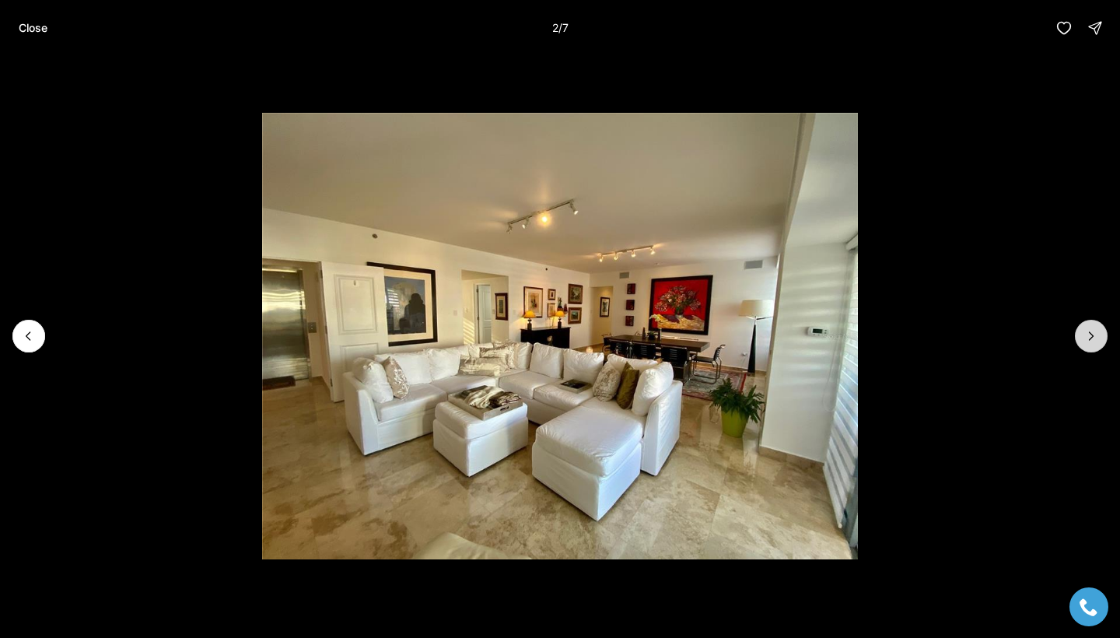
click at [1088, 335] on icon "Next slide" at bounding box center [1091, 336] width 16 height 16
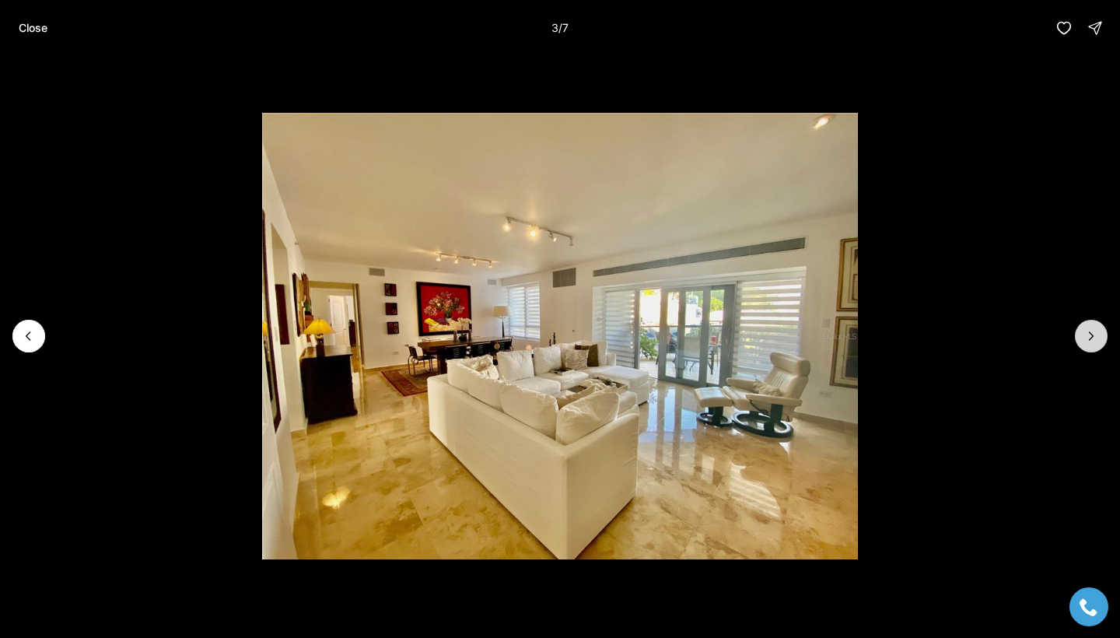
click at [1089, 335] on icon "Next slide" at bounding box center [1091, 336] width 16 height 16
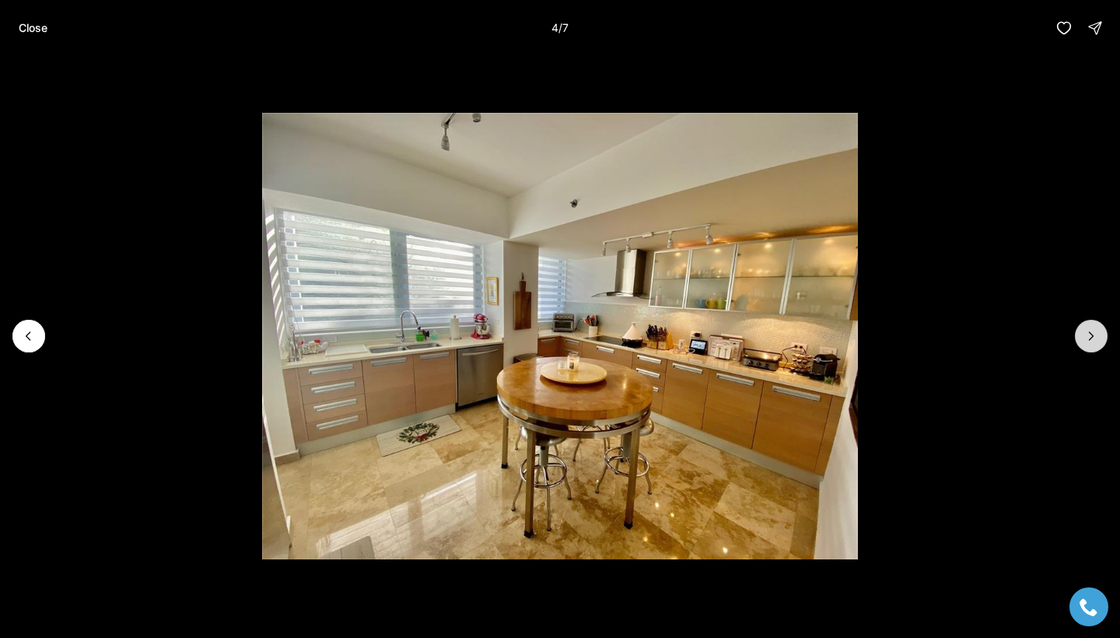
click at [1089, 335] on icon "Next slide" at bounding box center [1091, 336] width 16 height 16
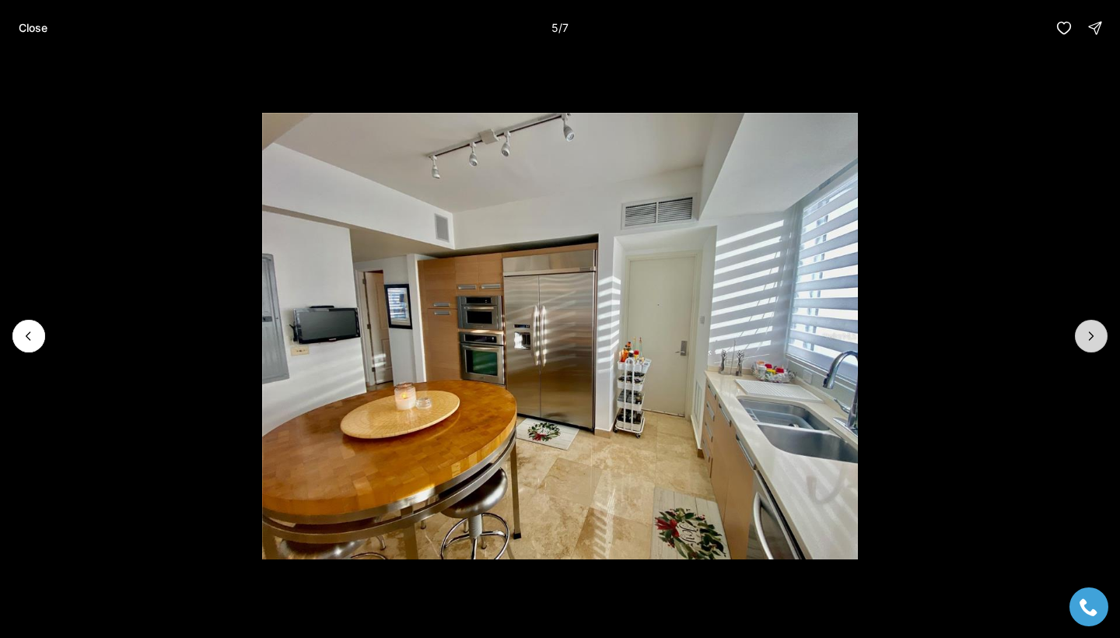
click at [1089, 335] on icon "Next slide" at bounding box center [1091, 336] width 16 height 16
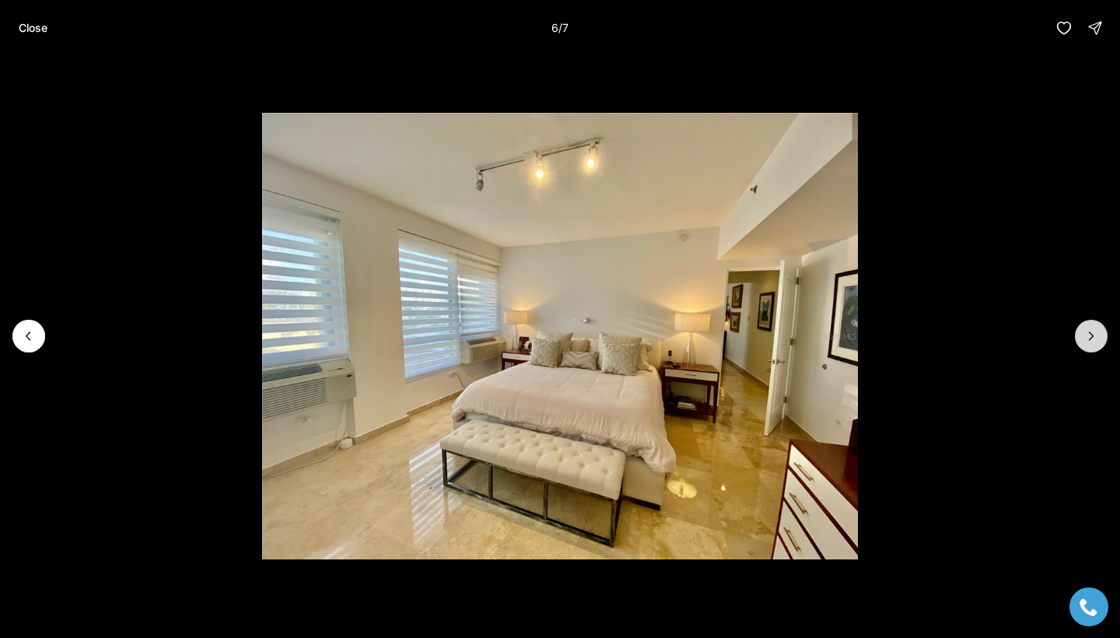
click at [1088, 335] on icon "Next slide" at bounding box center [1091, 336] width 16 height 16
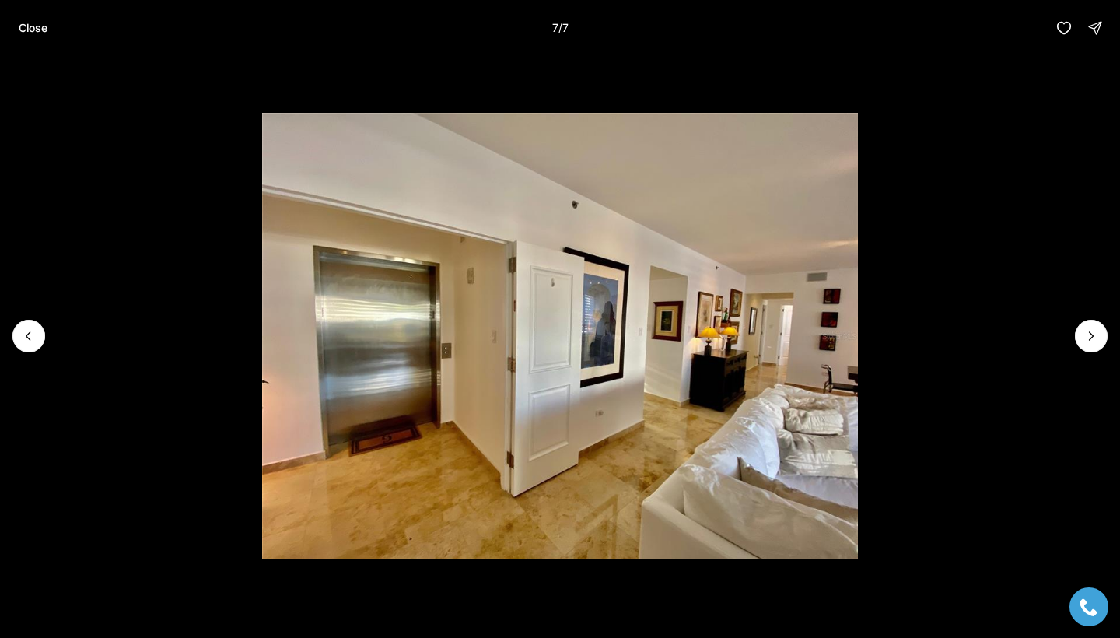
click at [1088, 335] on div at bounding box center [1090, 336] width 33 height 33
click at [1091, 337] on div at bounding box center [1090, 336] width 33 height 33
click at [1091, 335] on div at bounding box center [1090, 336] width 33 height 33
click at [38, 30] on p "Close" at bounding box center [33, 28] width 29 height 12
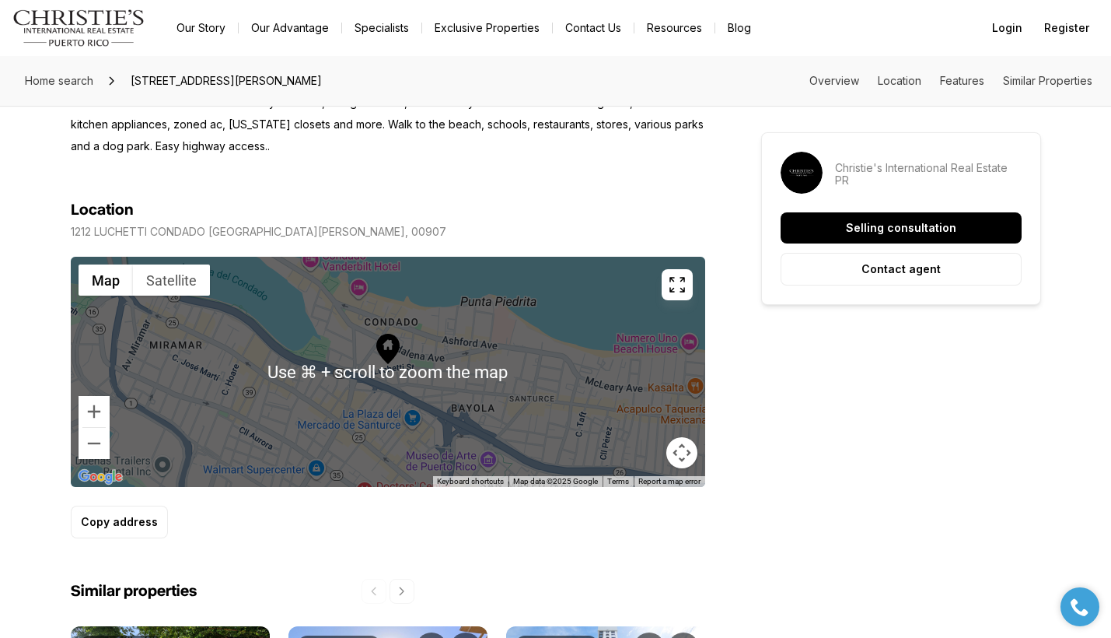
scroll to position [768, 0]
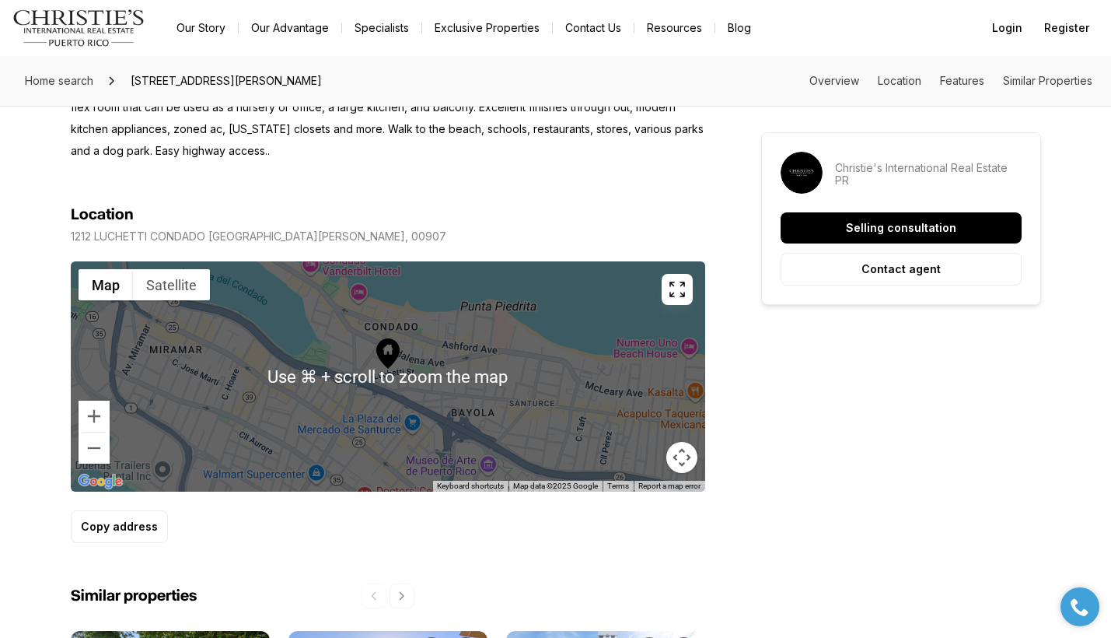
click at [459, 339] on div at bounding box center [388, 376] width 634 height 230
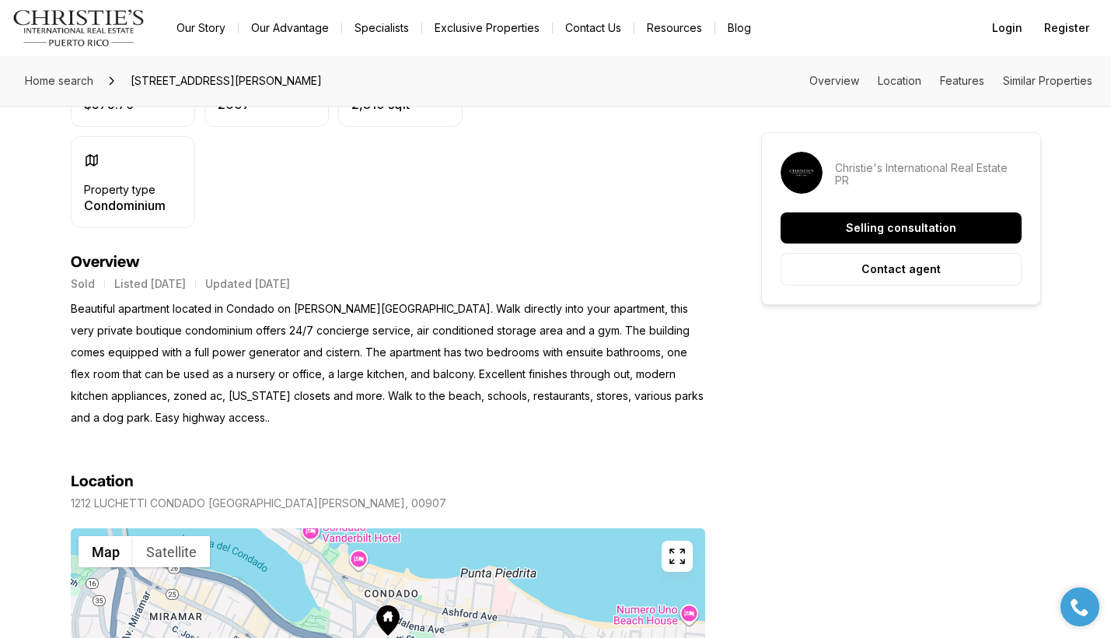
scroll to position [485, 0]
